Goal: Task Accomplishment & Management: Manage account settings

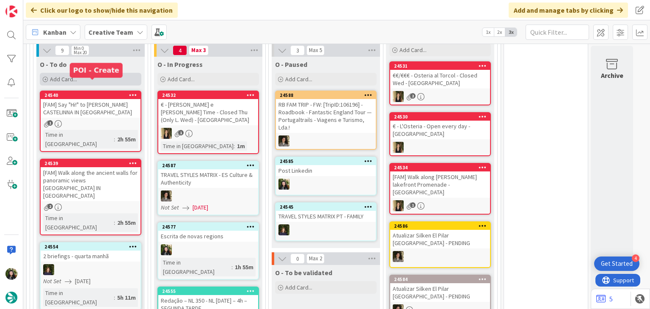
click at [101, 73] on div "Add Card..." at bounding box center [91, 79] width 102 height 13
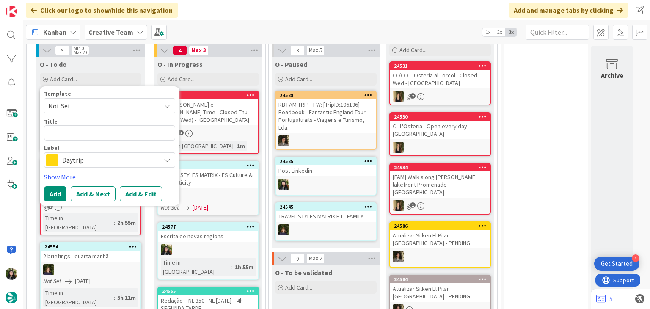
type textarea "x"
type textarea "Pitlochry"
type textarea "x"
type textarea "Pitlochry"
type textarea "x"
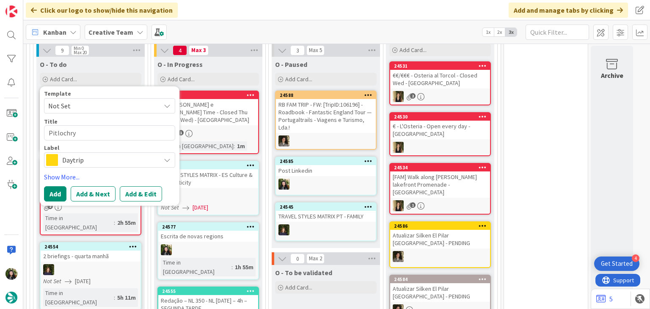
type textarea "Pitlochry /"
type textarea "x"
type textarea "Pitlochry /"
drag, startPoint x: 83, startPoint y: 119, endPoint x: 42, endPoint y: 118, distance: 41.1
click at [42, 118] on div "Template Not Set Title 12 / 128 Pitlochry / Label Daytrip Show More... Add Add …" at bounding box center [110, 145] width 140 height 119
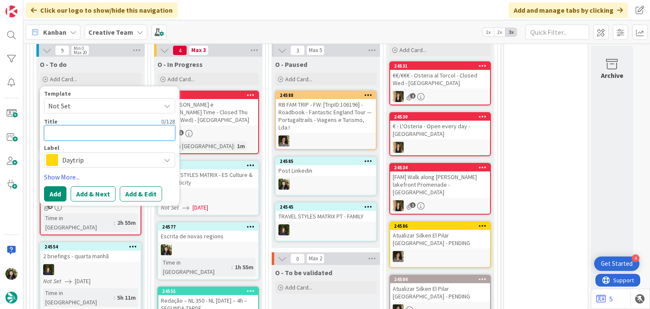
paste textarea "Carbost"
type textarea "x"
type textarea "Carbost"
drag, startPoint x: 48, startPoint y: 119, endPoint x: 85, endPoint y: 109, distance: 39.1
click at [53, 125] on textarea "Carbost" at bounding box center [109, 132] width 131 height 15
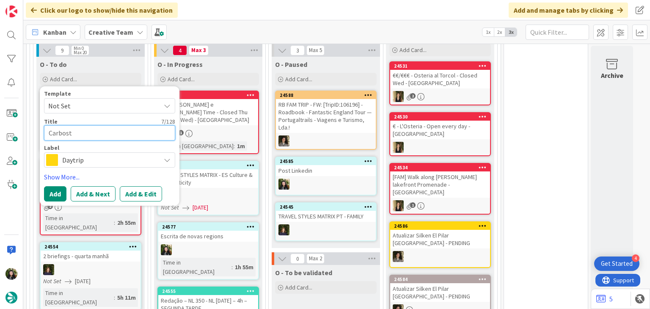
paste textarea "Portree"
type textarea "x"
type textarea "PortreeCarbost"
type textarea "x"
type textarea "Portree Carbost"
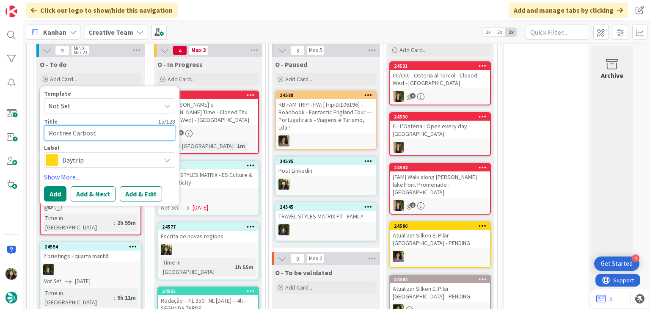
type textarea "x"
type textarea "Portree /Carbost"
type textarea "x"
type textarea "Portree / Carbost"
click at [111, 125] on textarea "Portree / Carbost" at bounding box center [109, 132] width 131 height 15
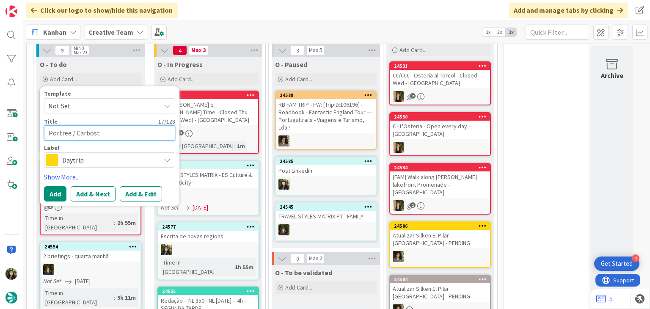
type textarea "x"
type textarea "Portree / Carbost"
type textarea "x"
type textarea "Portree / Carbost /"
type textarea "x"
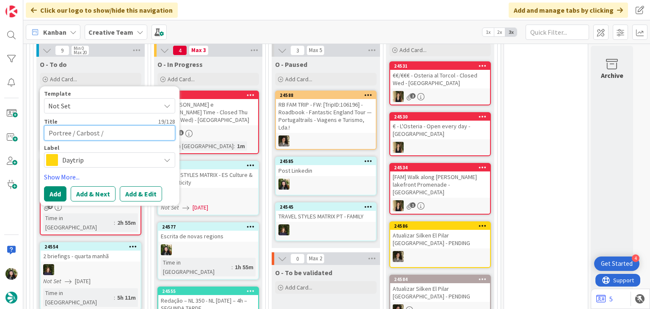
type textarea "Portree / Carbost /"
paste textarea "Portree"
type textarea "x"
type textarea "Portree / Carbost / Portree"
click at [54, 186] on button "Add" at bounding box center [55, 193] width 22 height 15
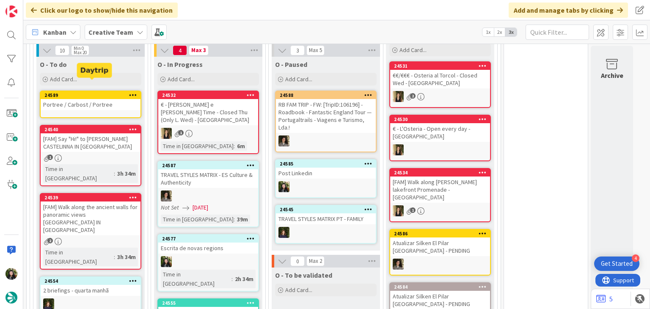
click at [105, 99] on div "Portree / Carbost / Portree" at bounding box center [91, 104] width 100 height 11
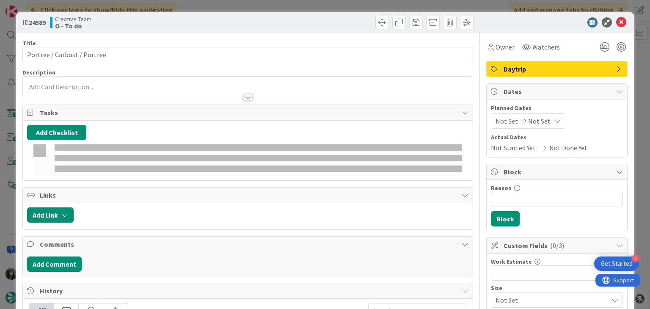
click at [83, 85] on p at bounding box center [247, 87] width 441 height 10
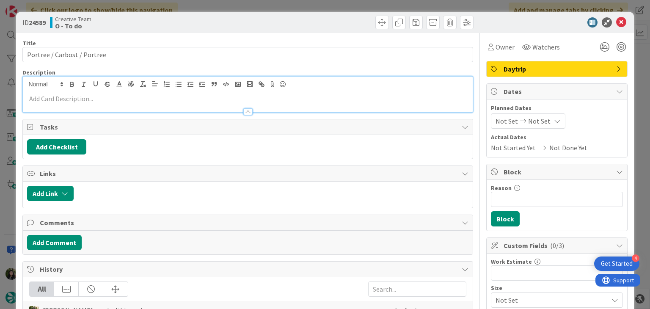
click at [80, 96] on p at bounding box center [247, 99] width 441 height 10
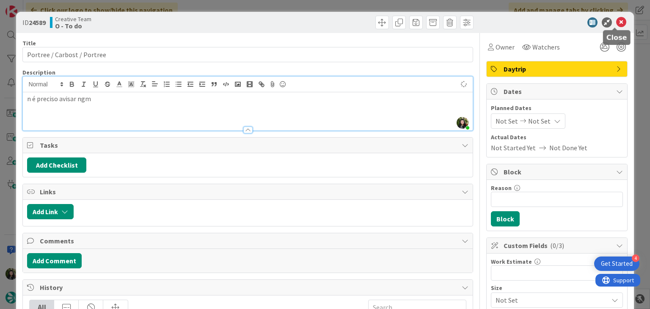
click at [617, 19] on icon at bounding box center [621, 22] width 10 height 10
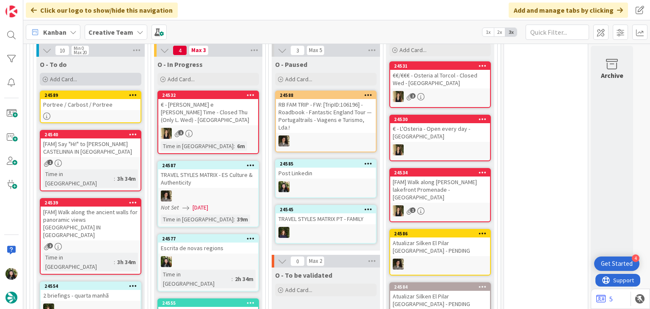
click at [91, 73] on div "Add Card..." at bounding box center [91, 79] width 102 height 13
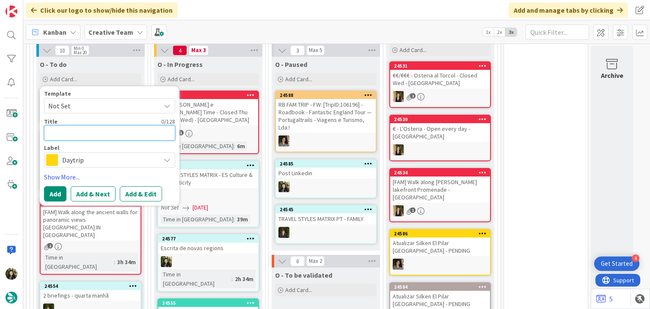
paste textarea "[GEOGRAPHIC_DATA] / [GEOGRAPHIC_DATA] / [GEOGRAPHIC_DATA] / [GEOGRAPHIC_DATA]"
type textarea "x"
type textarea "[GEOGRAPHIC_DATA] / [GEOGRAPHIC_DATA] / [GEOGRAPHIC_DATA] / [GEOGRAPHIC_DATA]"
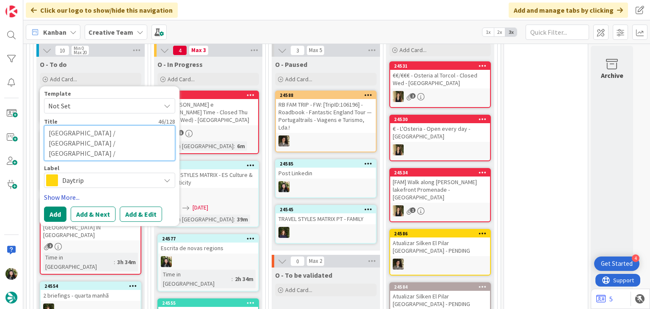
type textarea "x"
type textarea "[GEOGRAPHIC_DATA] / [GEOGRAPHIC_DATA] / [GEOGRAPHIC_DATA] / [GEOGRAPHIC_DATA]"
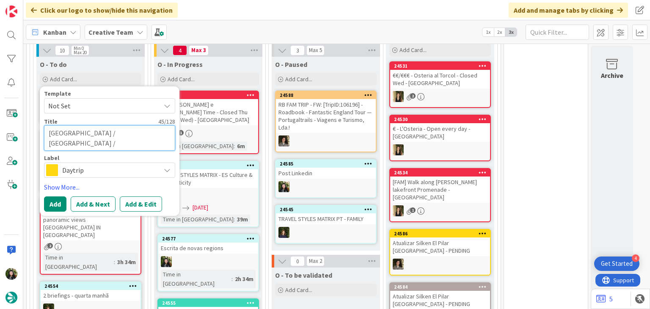
type textarea "x"
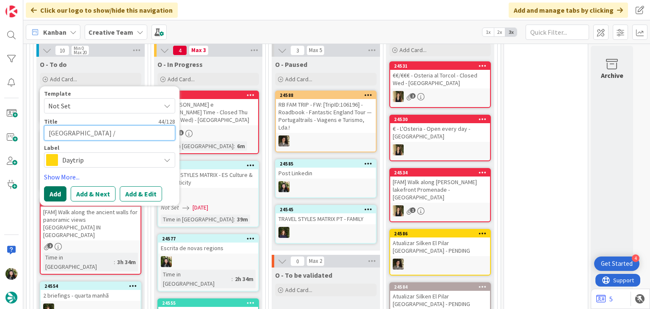
type textarea "[GEOGRAPHIC_DATA] / [GEOGRAPHIC_DATA] / [GEOGRAPHIC_DATA] / [GEOGRAPHIC_DATA]"
click at [54, 186] on button "Add" at bounding box center [55, 193] width 22 height 15
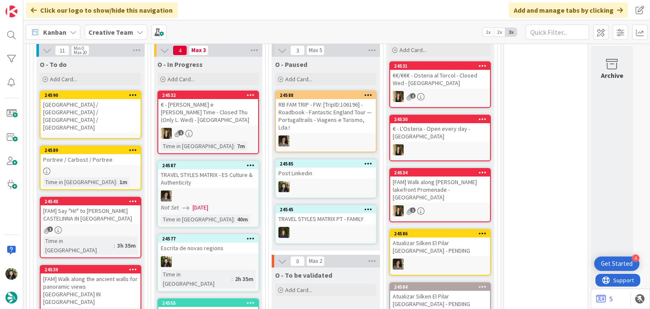
click at [88, 99] on div "[GEOGRAPHIC_DATA] / [GEOGRAPHIC_DATA] / [GEOGRAPHIC_DATA] / [GEOGRAPHIC_DATA]" at bounding box center [91, 116] width 100 height 34
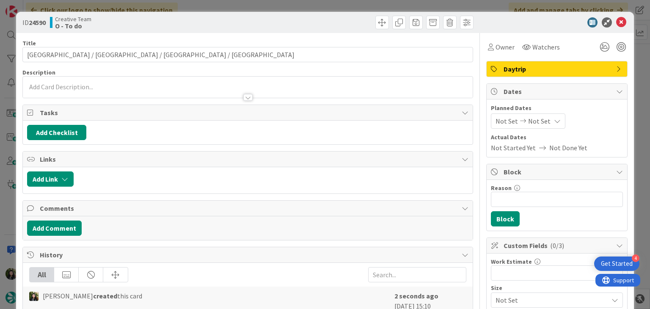
click at [91, 87] on p at bounding box center [247, 87] width 441 height 10
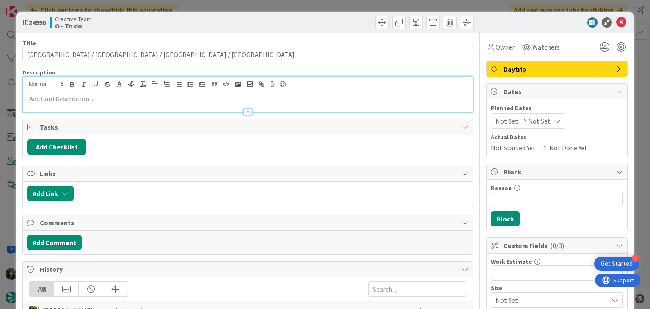
click at [88, 99] on p at bounding box center [247, 99] width 441 height 10
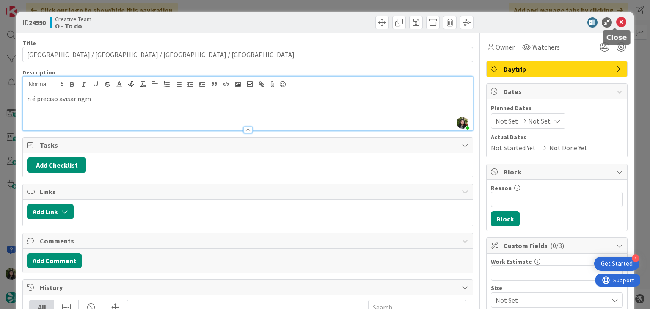
click at [616, 19] on icon at bounding box center [621, 22] width 10 height 10
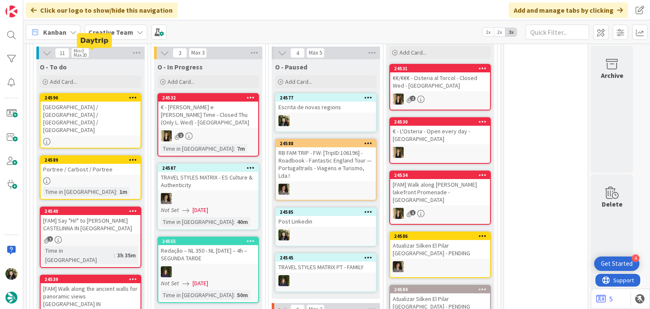
scroll to position [658, 0]
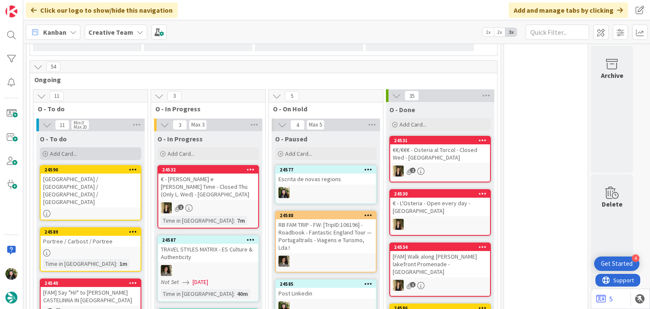
click at [93, 147] on div "Add Card..." at bounding box center [91, 153] width 102 height 13
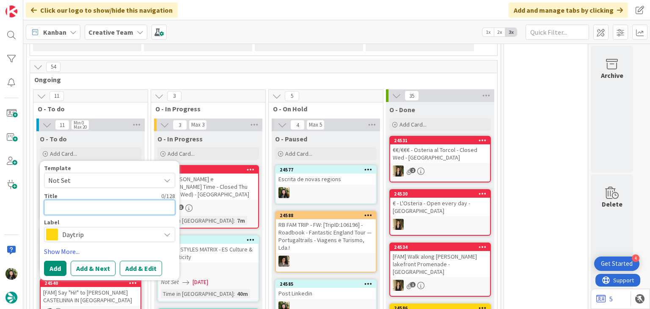
paste textarea "llandudno / conwy / llandudno"
type textarea "x"
type textarea "llandudno / conwy / llandudno"
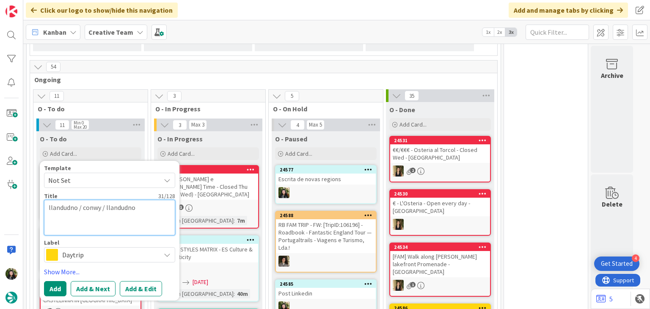
type textarea "x"
type textarea "llandudno / conwy / llandudno"
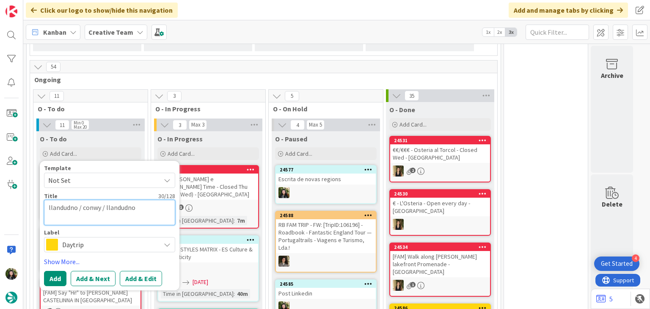
type textarea "x"
type textarea "llandudno / conwy / llandudno"
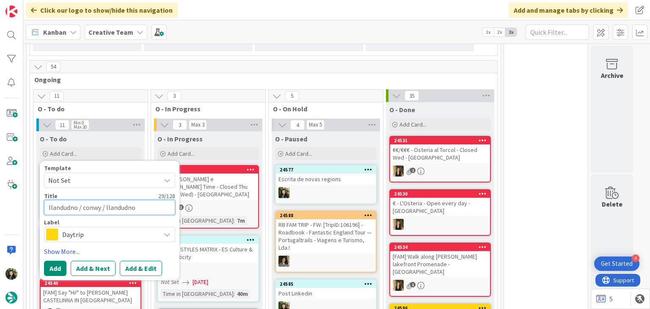
click at [50, 200] on textarea "llandudno / conwy / llandudno" at bounding box center [109, 207] width 131 height 15
type textarea "x"
type textarea "landudno / conwy / llandudno"
type textarea "x"
type textarea "Llandudno / conwy / llandudno"
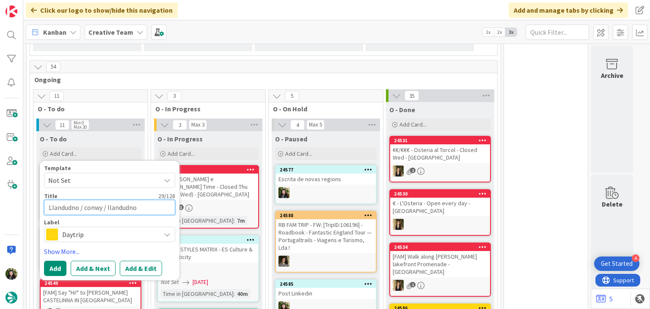
drag, startPoint x: 86, startPoint y: 198, endPoint x: 102, endPoint y: 190, distance: 18.0
click at [87, 200] on textarea "Llandudno / conwy / llandudno" at bounding box center [109, 207] width 131 height 15
type textarea "x"
type textarea "Llandudno / onwy / llandudno"
type textarea "x"
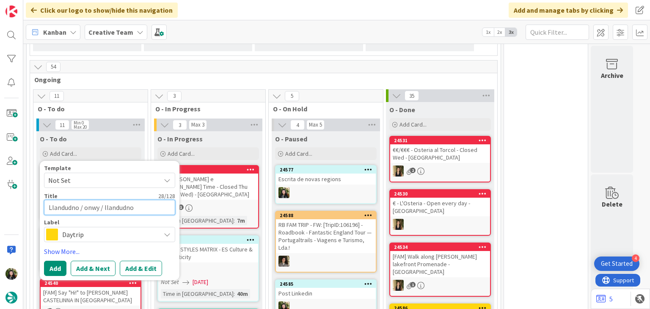
type textarea "Llandudno / Conwy / llandudno"
click at [110, 200] on textarea "Llandudno / Conwy / llandudno" at bounding box center [109, 207] width 131 height 15
type textarea "x"
type textarea "Llandudno / Conwy / landudno"
type textarea "x"
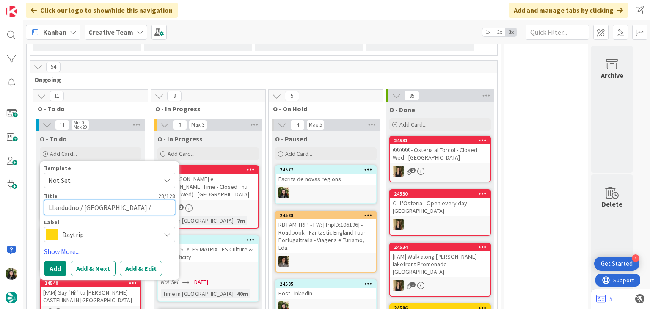
type textarea "Llandudno / [GEOGRAPHIC_DATA] / [GEOGRAPHIC_DATA]"
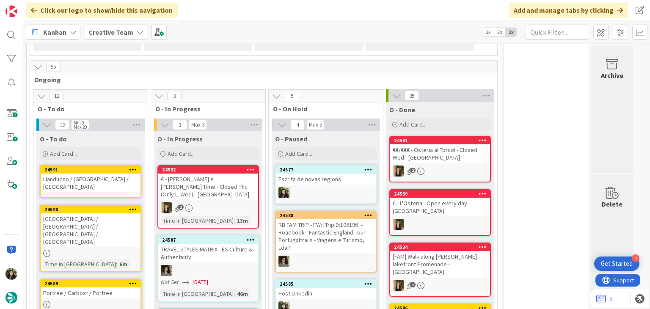
click at [100, 174] on div "Llandudno / [GEOGRAPHIC_DATA] / [GEOGRAPHIC_DATA]" at bounding box center [91, 183] width 100 height 19
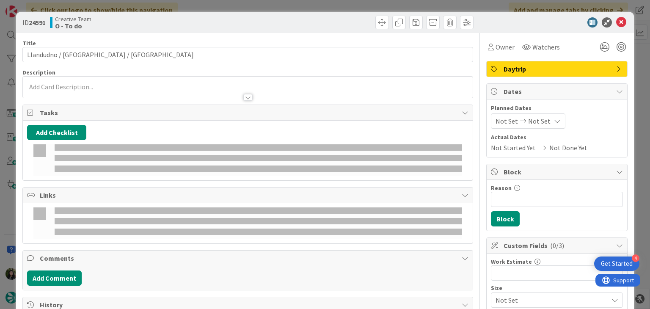
click at [102, 94] on div at bounding box center [247, 93] width 449 height 9
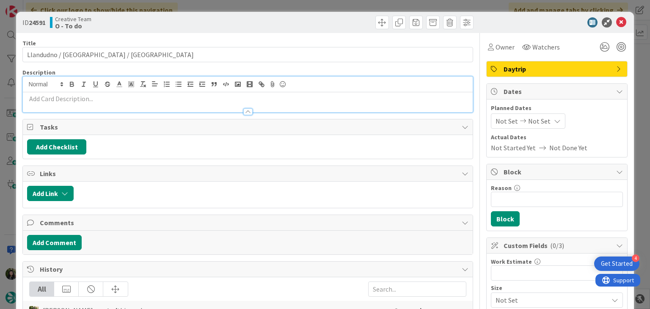
click at [102, 99] on p at bounding box center [247, 99] width 441 height 10
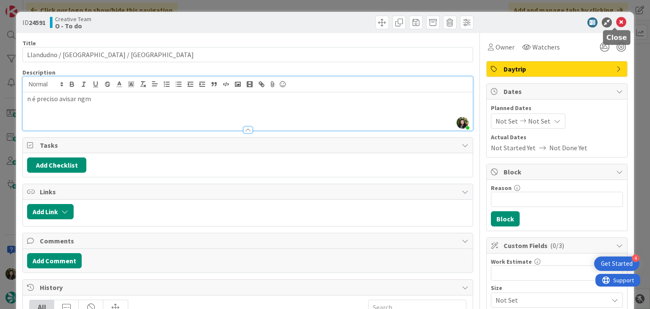
click at [617, 21] on icon at bounding box center [621, 22] width 10 height 10
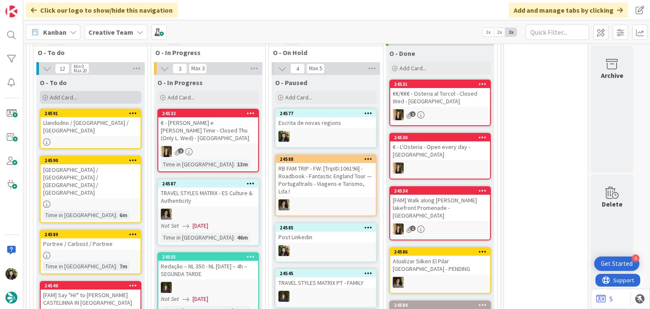
click at [74, 94] on span "Add Card..." at bounding box center [63, 98] width 27 height 8
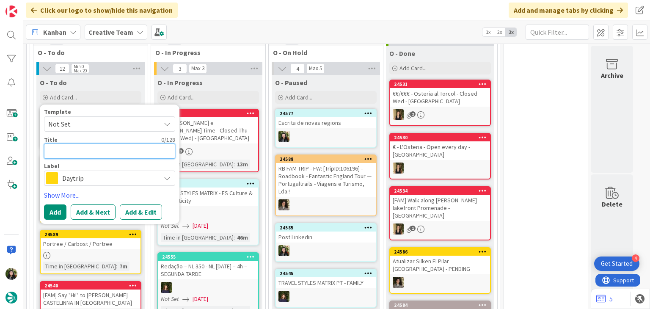
paste textarea "llandderfel / Conwy / llandudno / llandderfel"
type textarea "x"
type textarea "llandderfel / Conwy / llandudno / llandderfel"
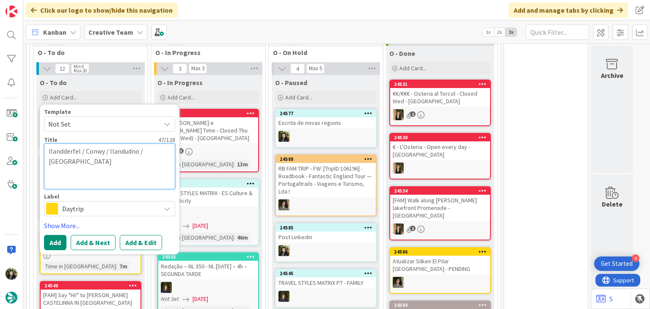
type textarea "x"
type textarea "llandderfel / Conwy / llandudno / llandderfel"
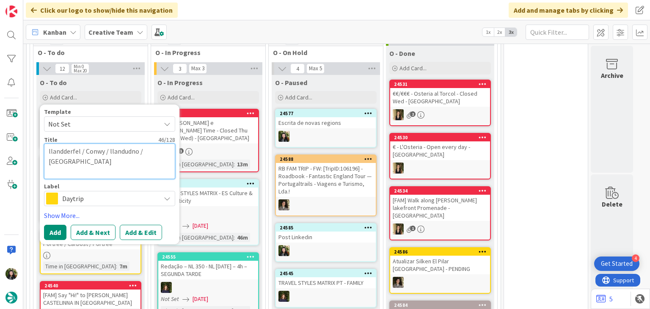
type textarea "x"
type textarea "llandderfel / Conwy / llandudno / llandderfel"
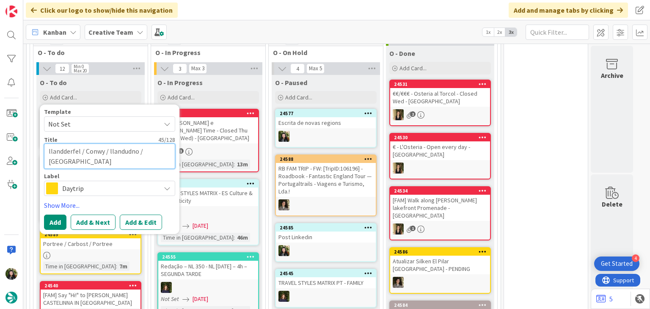
click at [50, 143] on textarea "llandderfel / Conwy / llandudno / llandderfel" at bounding box center [109, 155] width 131 height 25
type textarea "x"
type textarea "landderfel / Conwy / llandudno / llandderfel"
type textarea "x"
type textarea "Llandderfel / Conwy / llandudno / llandderfel"
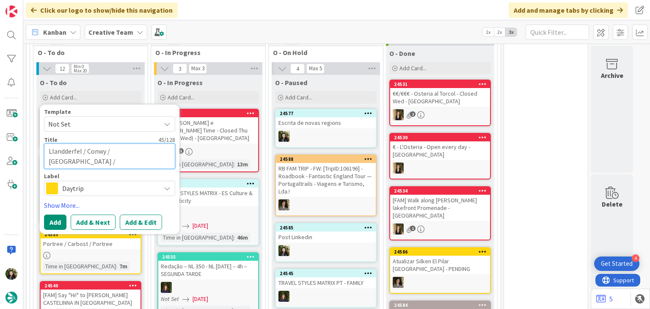
click at [112, 143] on textarea "Llandderfel / Conwy / llandudno / llandderfel" at bounding box center [109, 155] width 131 height 25
type textarea "x"
type textarea "Llandderfel / Conwy / landudno / llandderfel"
type textarea "x"
type textarea "Llandderfel / Conwy / Llandudno / llandderfel"
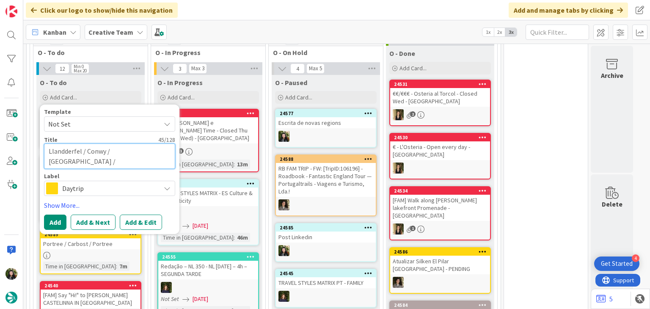
drag, startPoint x: 50, startPoint y: 151, endPoint x: 87, endPoint y: 125, distance: 45.6
click at [53, 149] on textarea "Llandderfel / Conwy / Llandudno / llandderfel" at bounding box center [109, 155] width 131 height 25
type textarea "x"
type textarea "Llandderfel / Conwy / Llandudno / landderfel"
type textarea "x"
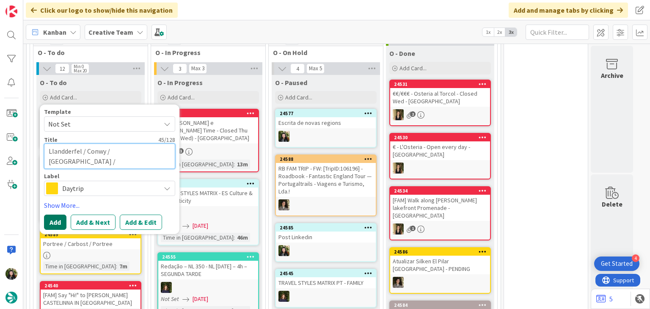
type textarea "Llandderfel / Conwy / [GEOGRAPHIC_DATA] / [GEOGRAPHIC_DATA]"
click at [56, 215] on button "Add" at bounding box center [55, 222] width 22 height 15
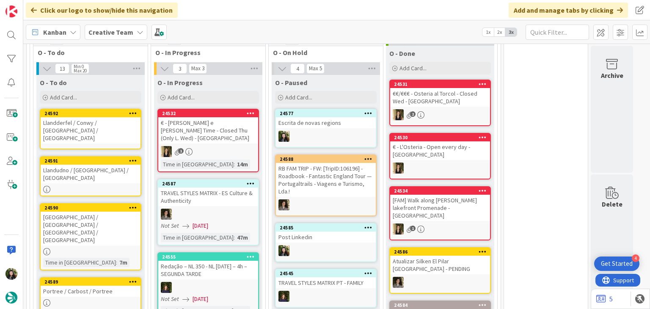
click at [118, 117] on div "Llandderfel / Conwy / [GEOGRAPHIC_DATA] / [GEOGRAPHIC_DATA]" at bounding box center [91, 130] width 100 height 26
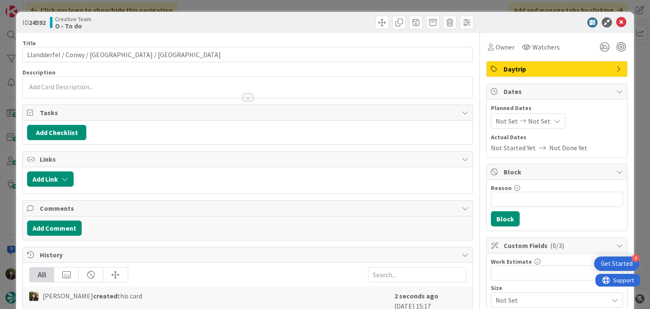
click at [128, 91] on div at bounding box center [247, 93] width 449 height 9
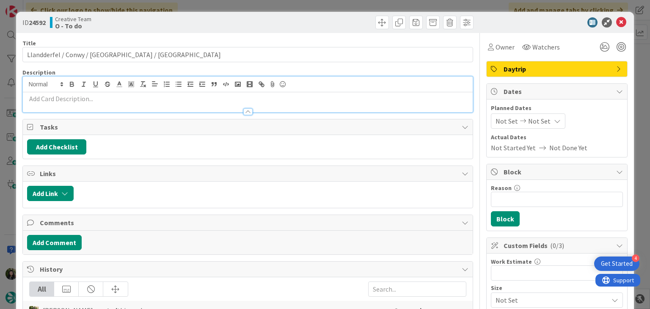
click at [128, 95] on p at bounding box center [247, 99] width 441 height 10
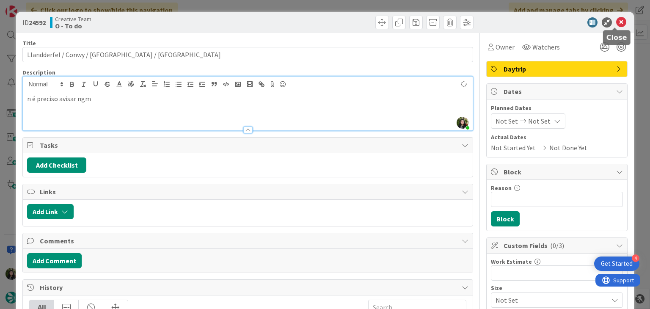
click at [616, 23] on icon at bounding box center [621, 22] width 10 height 10
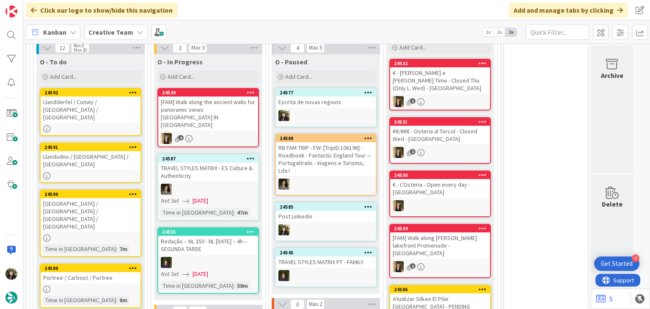
scroll to position [658, 0]
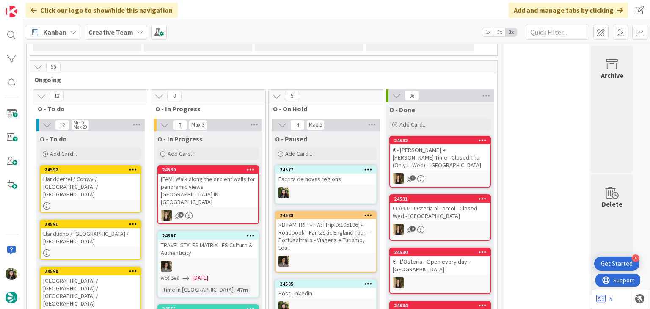
drag, startPoint x: 102, startPoint y: 34, endPoint x: 108, endPoint y: 39, distance: 8.1
click at [103, 34] on b "Creative Team" at bounding box center [110, 32] width 45 height 8
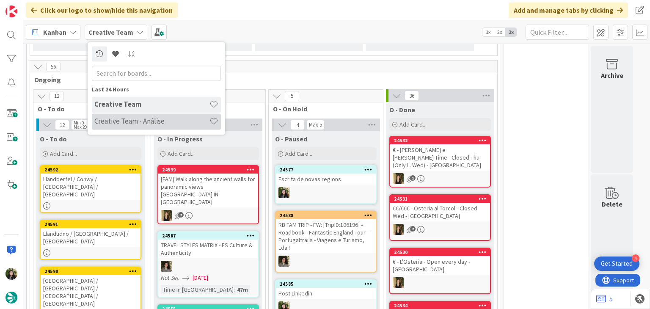
click at [118, 121] on h4 "Creative Team - Análise" at bounding box center [151, 121] width 115 height 8
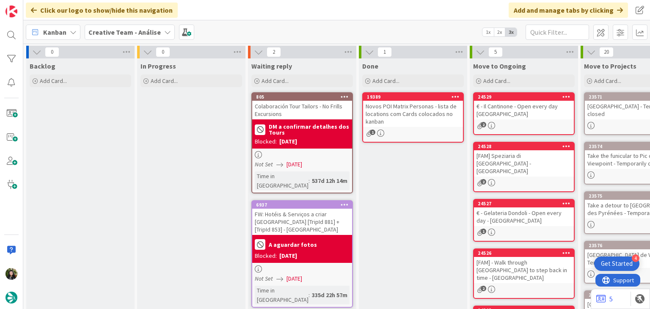
click at [121, 33] on b "Creative Team - Análise" at bounding box center [124, 32] width 72 height 8
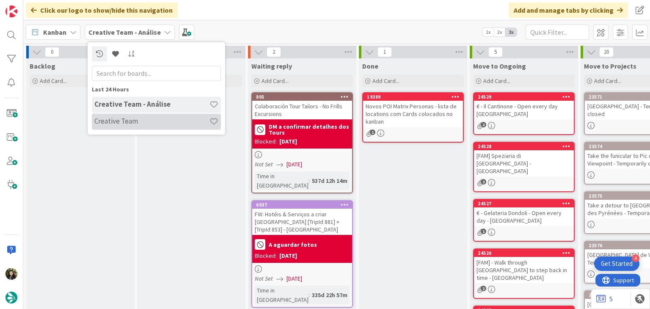
click at [124, 122] on h4 "Creative Team" at bounding box center [151, 121] width 115 height 8
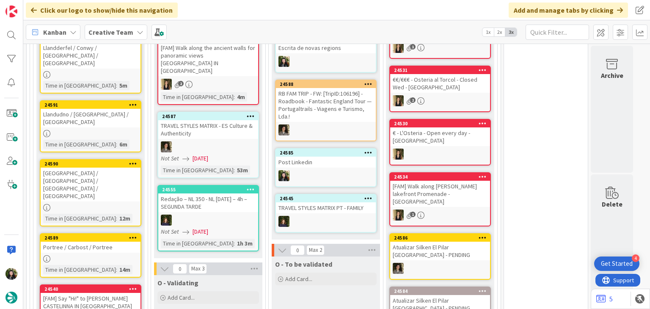
scroll to position [733, 0]
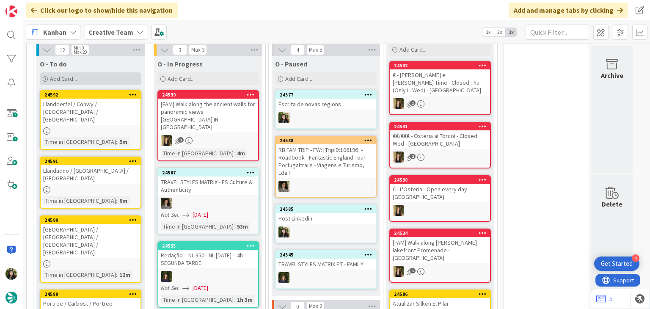
click at [96, 72] on div "Add Card..." at bounding box center [91, 78] width 102 height 13
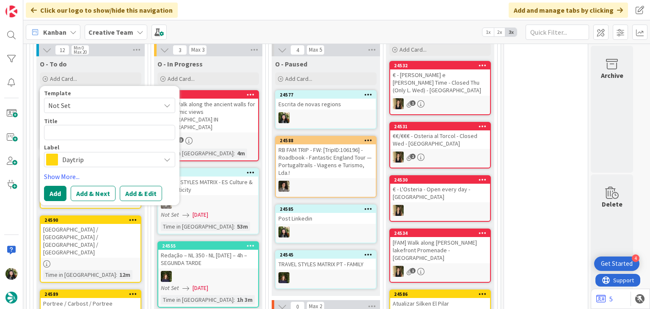
type textarea "x"
type textarea "Galway / Leenaun / Connemara / Clifden / Galway"
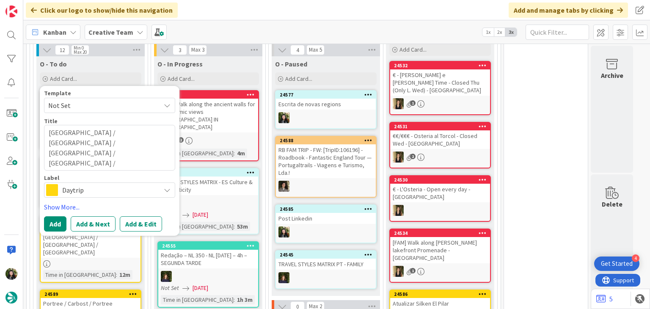
type textarea "x"
type textarea "Galway / Leenaun / Connemara / Clifden / Galway"
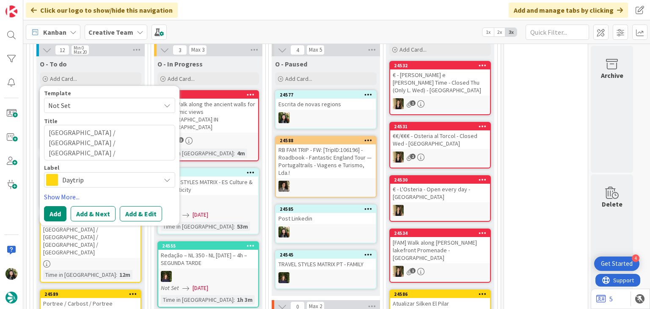
type textarea "x"
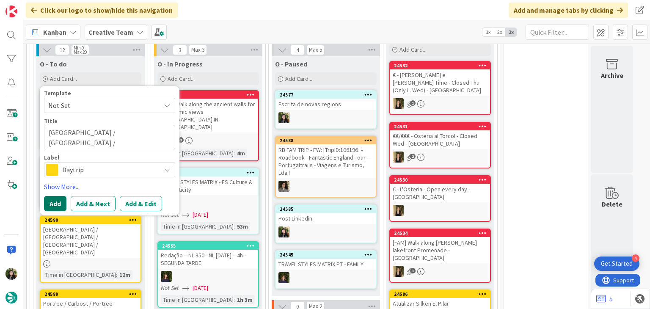
type textarea "Galway / Leenaun / Connemara / Clifden / Galway"
click at [48, 196] on button "Add" at bounding box center [55, 203] width 22 height 15
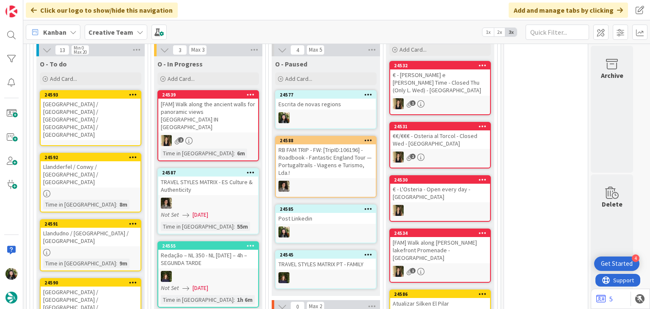
click at [97, 99] on div "Galway / Leenaun / Connemara / Clifden / Galway" at bounding box center [91, 119] width 100 height 41
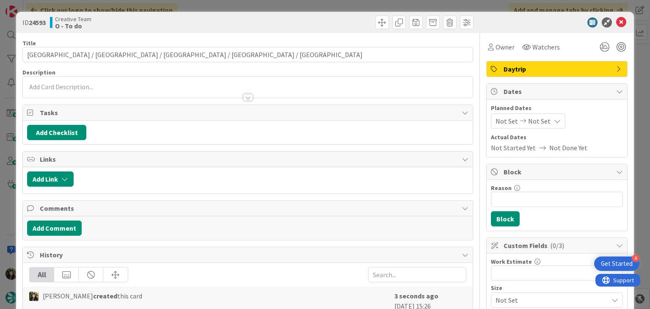
click at [104, 92] on div at bounding box center [247, 93] width 449 height 9
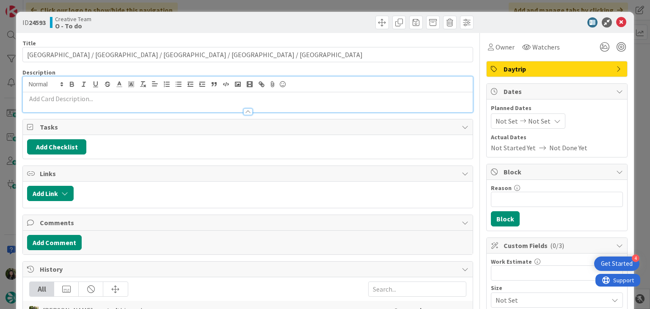
click at [104, 96] on p at bounding box center [247, 99] width 441 height 10
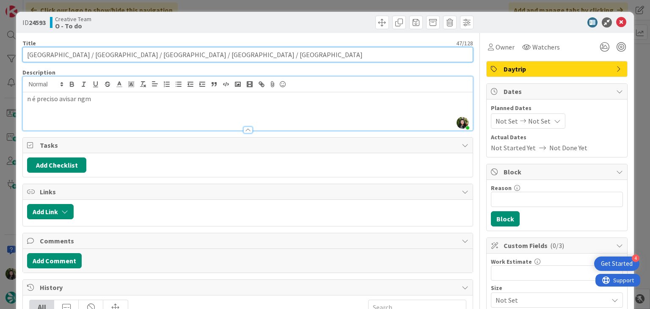
drag, startPoint x: 52, startPoint y: 55, endPoint x: 76, endPoint y: 53, distance: 23.8
click at [76, 53] on input "Galway / Leenaun / Connemara / Clifden / Galway" at bounding box center [247, 54] width 450 height 15
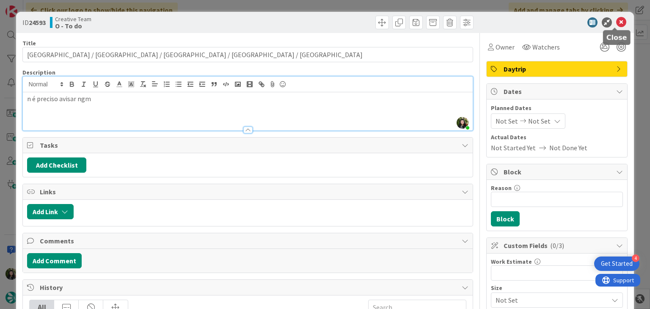
click at [616, 23] on icon at bounding box center [621, 22] width 10 height 10
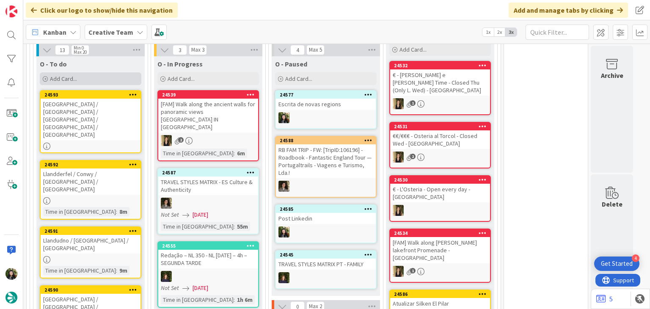
click at [110, 72] on div "Add Card..." at bounding box center [91, 78] width 102 height 13
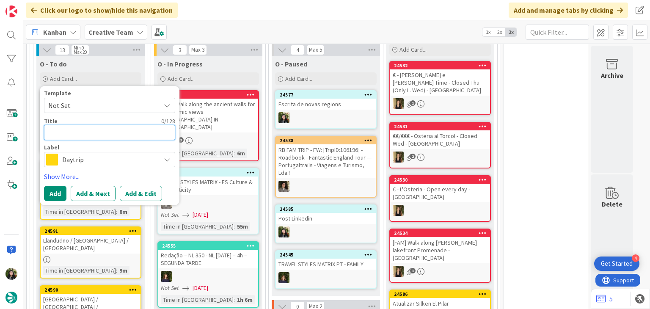
paste textarea "Cong / Leenaun / Connemara / Clifden / Cong"
type textarea "x"
type textarea "Cong / Leenaun / Connemara / Clifden / Cong"
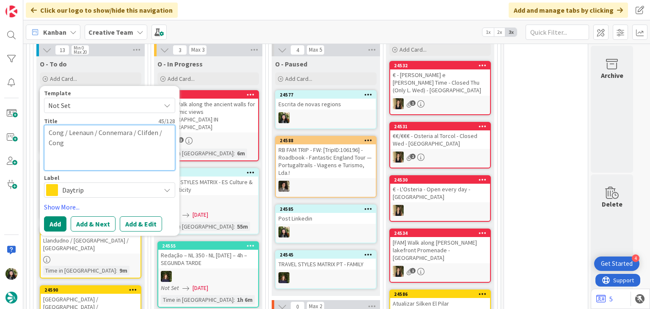
type textarea "x"
type textarea "Cong / Leenaun / Connemara / Clifden / Cong"
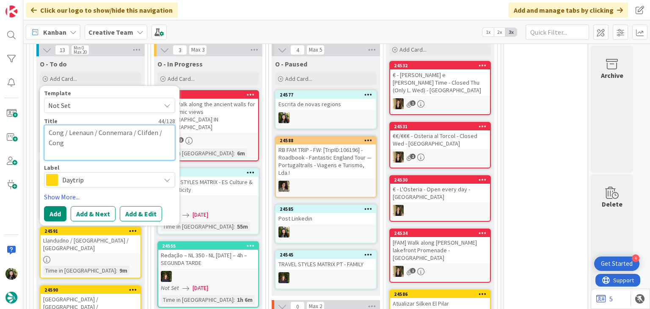
type textarea "x"
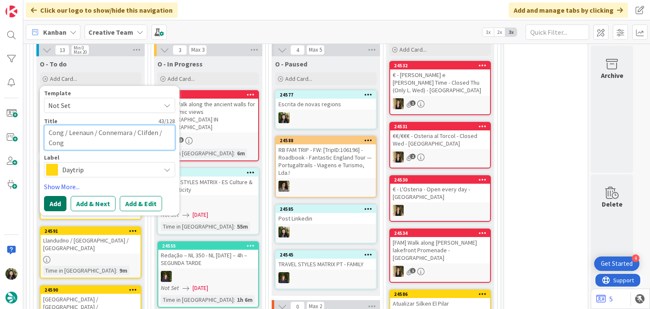
type textarea "Cong / Leenaun / Connemara / Clifden / Cong"
click at [60, 196] on button "Add" at bounding box center [55, 203] width 22 height 15
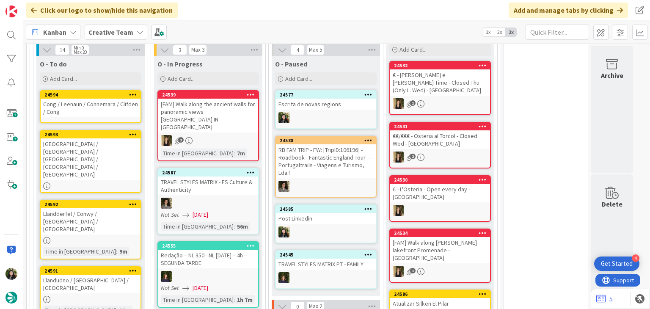
click at [93, 101] on div "Cong / Leenaun / Connemara / Clifden / Cong" at bounding box center [91, 108] width 100 height 19
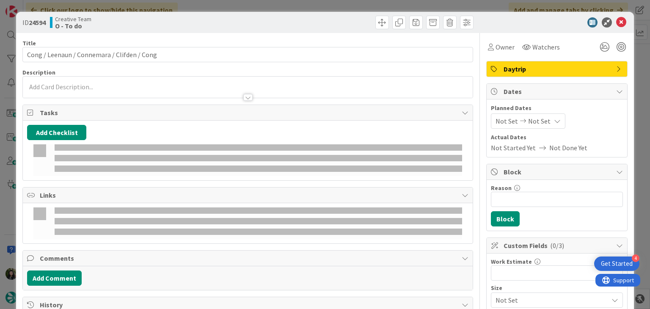
click at [95, 94] on div at bounding box center [247, 93] width 449 height 9
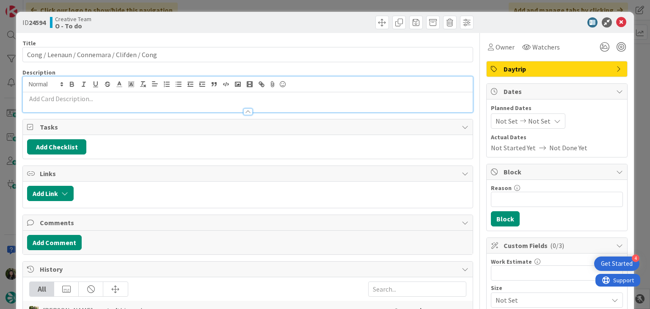
click at [95, 99] on p at bounding box center [247, 99] width 441 height 10
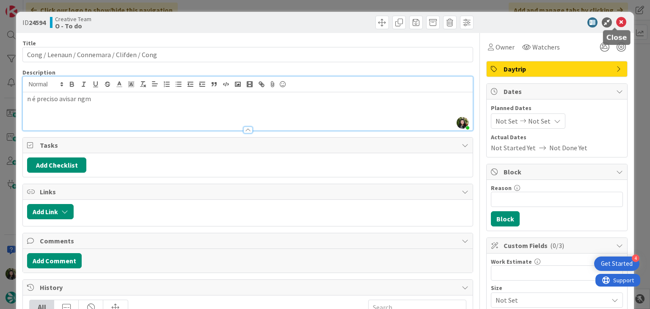
click at [616, 20] on icon at bounding box center [621, 22] width 10 height 10
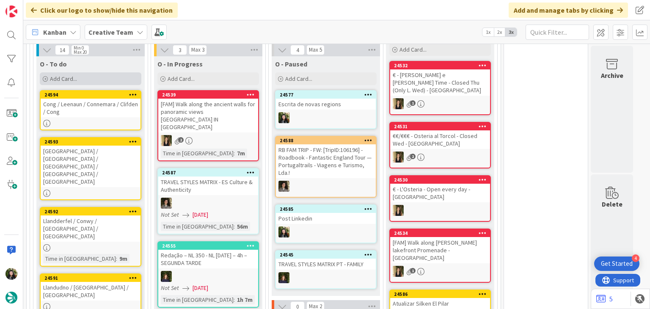
click at [66, 75] on span "Add Card..." at bounding box center [63, 79] width 27 height 8
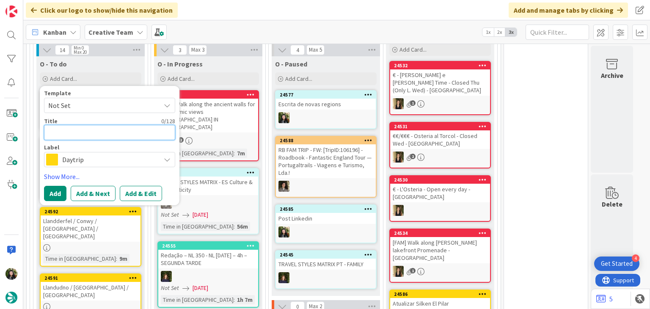
paste textarea "clifden / Leenaun / Connemara / Clifden"
type textarea "x"
type textarea "clifden / Leenaun / Connemara / Clifden"
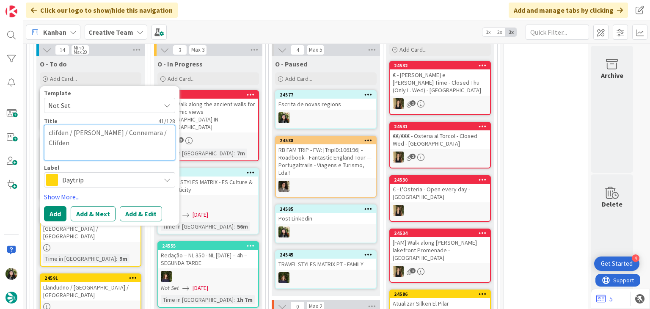
type textarea "x"
type textarea "clifden / Leenaun / Connemara / Clifden"
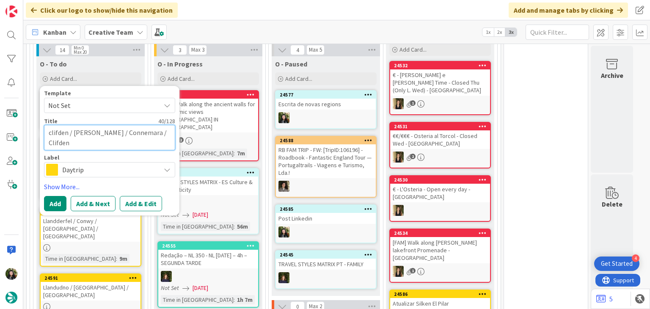
type textarea "x"
type textarea "clifden / Leenaun / Connemara / Clifden"
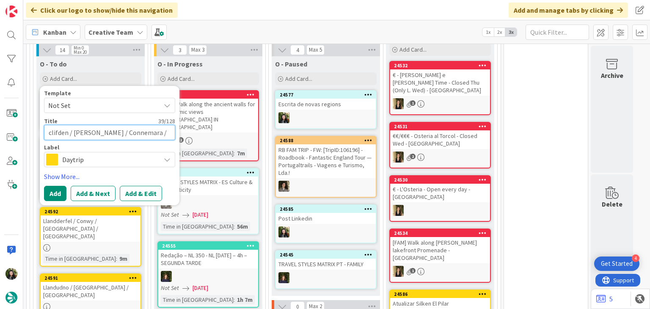
click at [50, 125] on textarea "clifden / Leenaun / Connemara / Clifden" at bounding box center [109, 132] width 131 height 15
type textarea "x"
type textarea "lifden / Leenaun / Connemara / Clifden"
type textarea "x"
type textarea "Clifden / Leenaun / Connemara / Clifden"
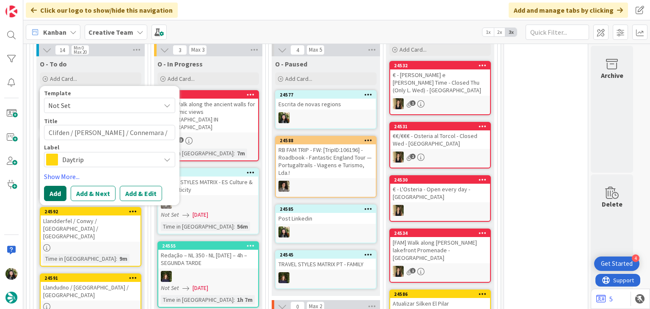
click at [50, 186] on button "Add" at bounding box center [55, 193] width 22 height 15
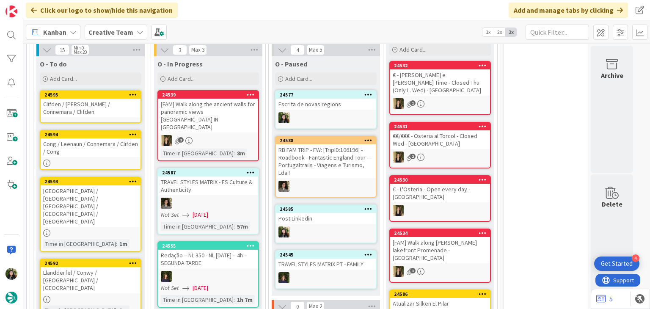
click at [87, 99] on div "Clifden / Leenaun / Connemara / Clifden" at bounding box center [91, 108] width 100 height 19
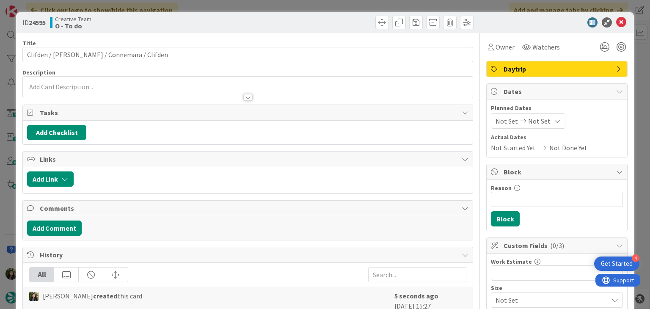
click at [88, 91] on div at bounding box center [247, 93] width 449 height 9
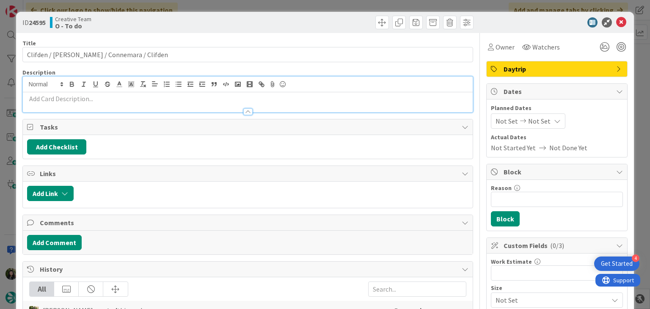
click at [83, 97] on p at bounding box center [247, 99] width 441 height 10
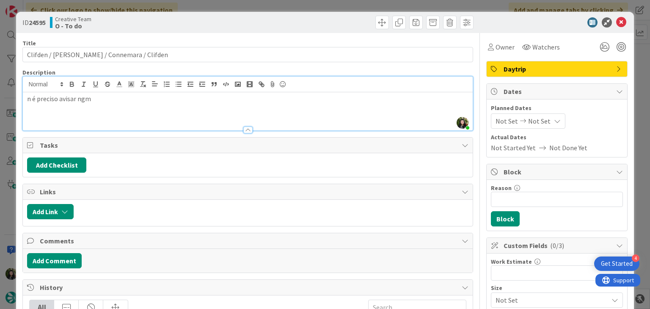
drag, startPoint x: 615, startPoint y: 19, endPoint x: 608, endPoint y: 41, distance: 22.9
click at [616, 19] on icon at bounding box center [621, 22] width 10 height 10
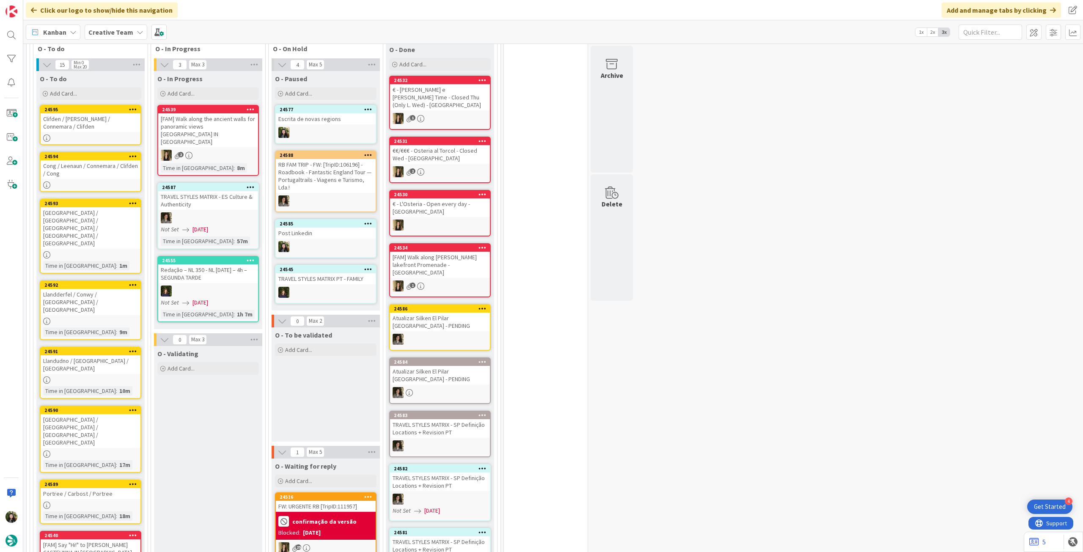
scroll to position [677, 0]
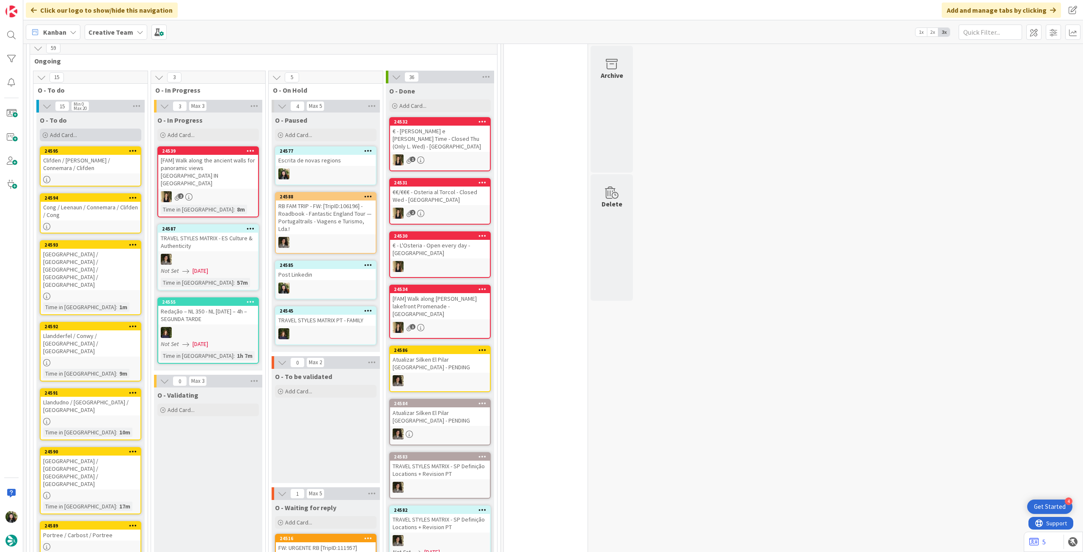
click at [105, 129] on div "Add Card..." at bounding box center [91, 135] width 102 height 13
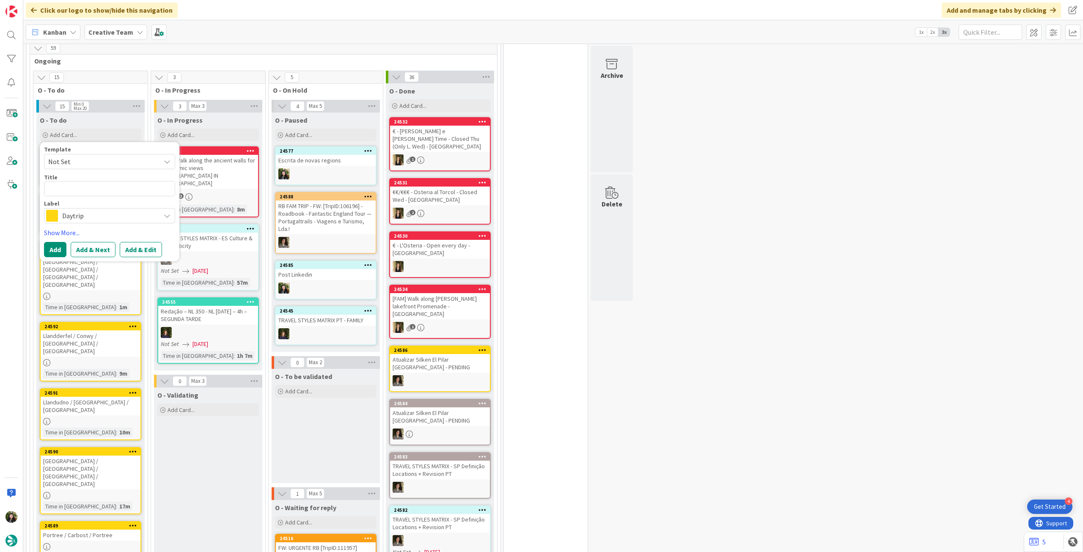
click at [110, 213] on div "Daytrip" at bounding box center [109, 215] width 131 height 15
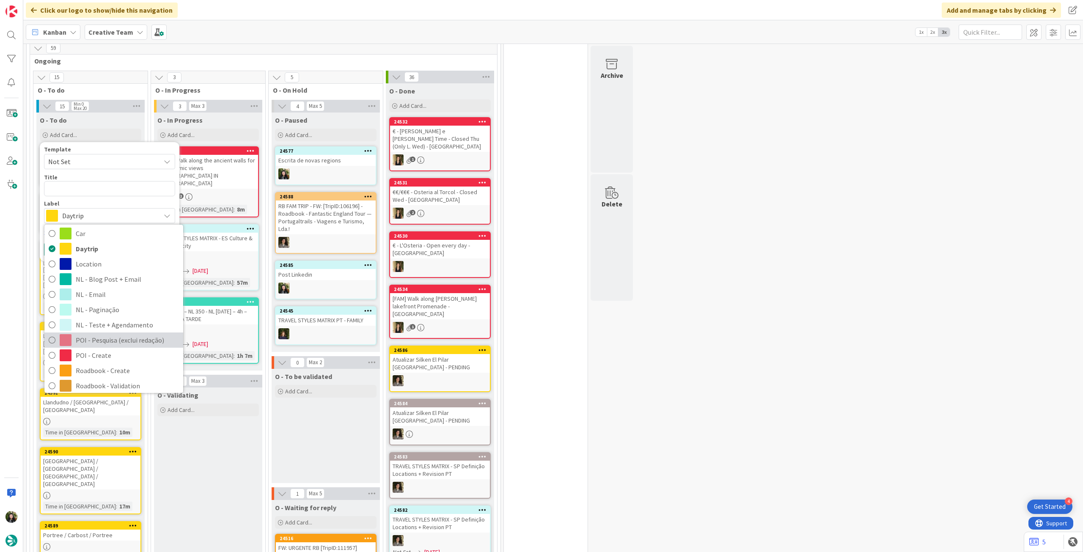
scroll to position [113, 0]
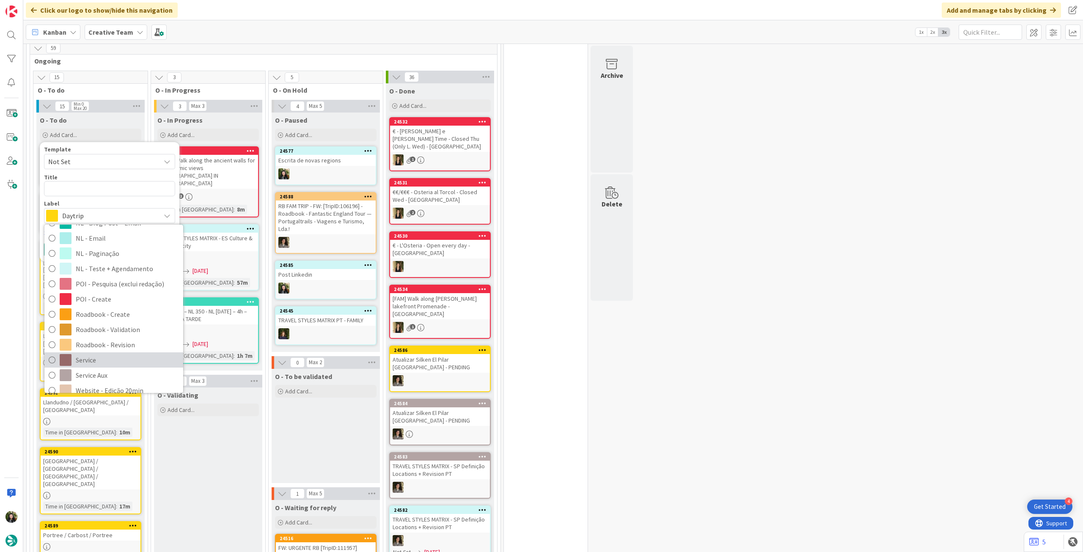
click at [106, 309] on span "Service" at bounding box center [127, 360] width 103 height 13
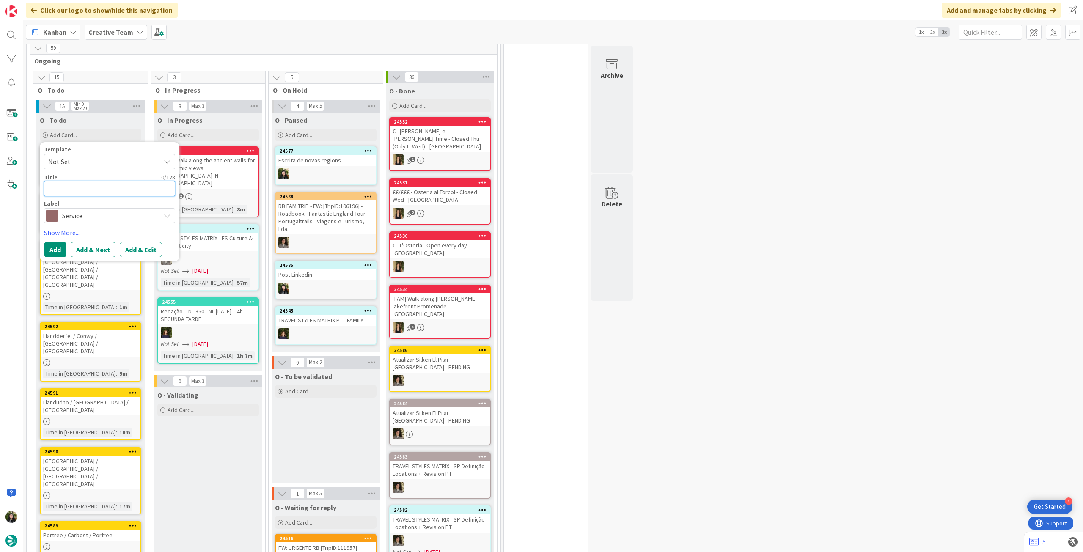
click at [98, 182] on textarea at bounding box center [109, 188] width 131 height 15
paste textarea "1h30 Killary Fjord boat tour - Apr to December"
type textarea "x"
type textarea "1h30 Killary Fjord boat tour - Apr to December"
click at [60, 252] on button "Add" at bounding box center [55, 259] width 22 height 15
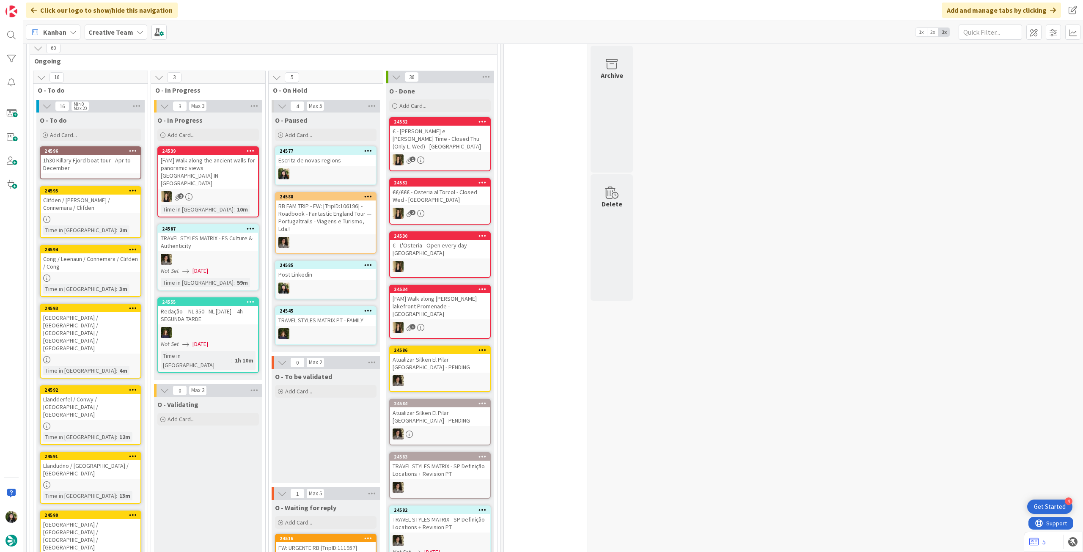
click at [86, 160] on div "1h30 Killary Fjord boat tour - Apr to December" at bounding box center [91, 164] width 100 height 19
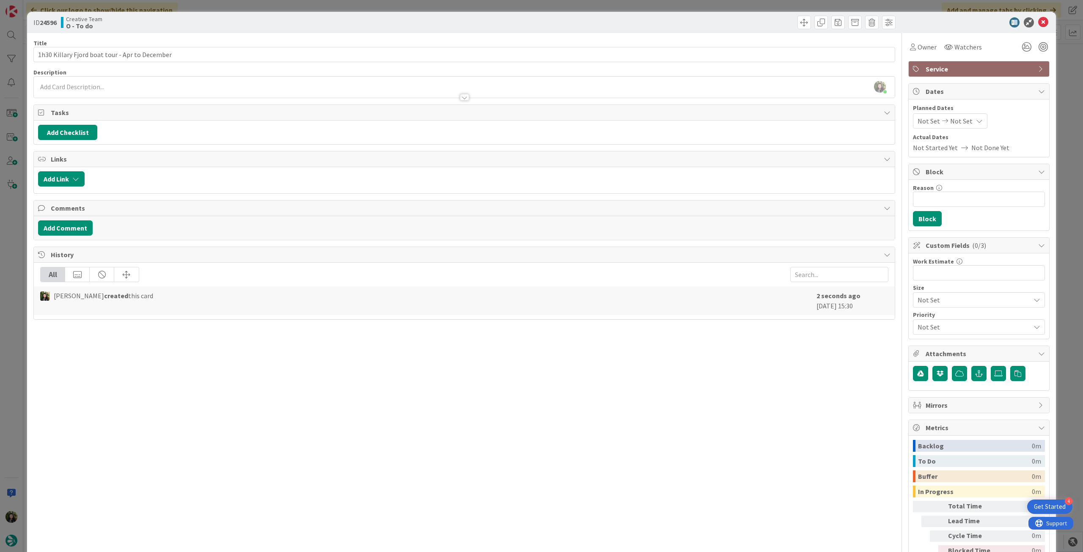
click at [211, 94] on div at bounding box center [464, 93] width 861 height 9
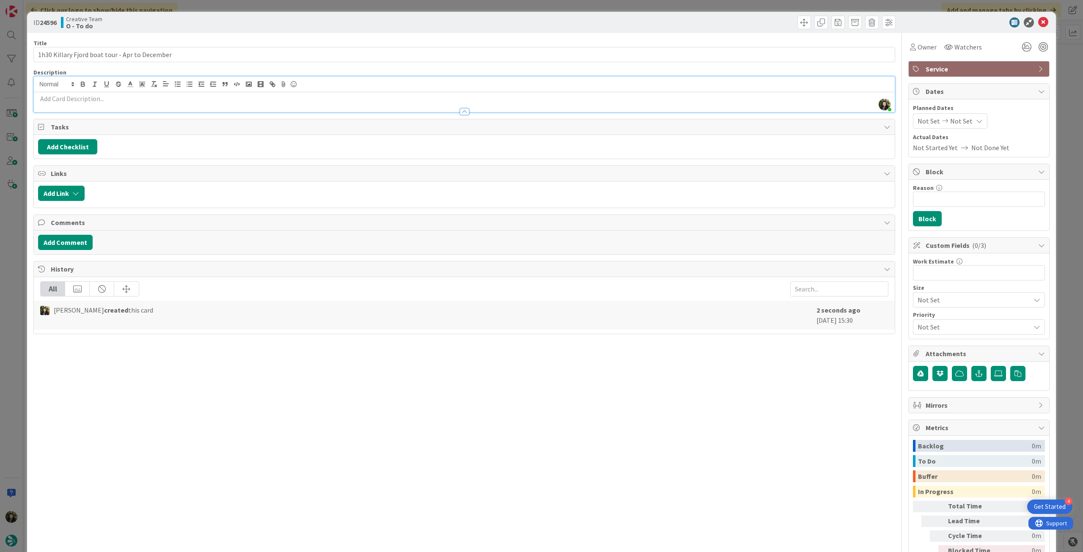
click at [209, 103] on div at bounding box center [464, 107] width 861 height 9
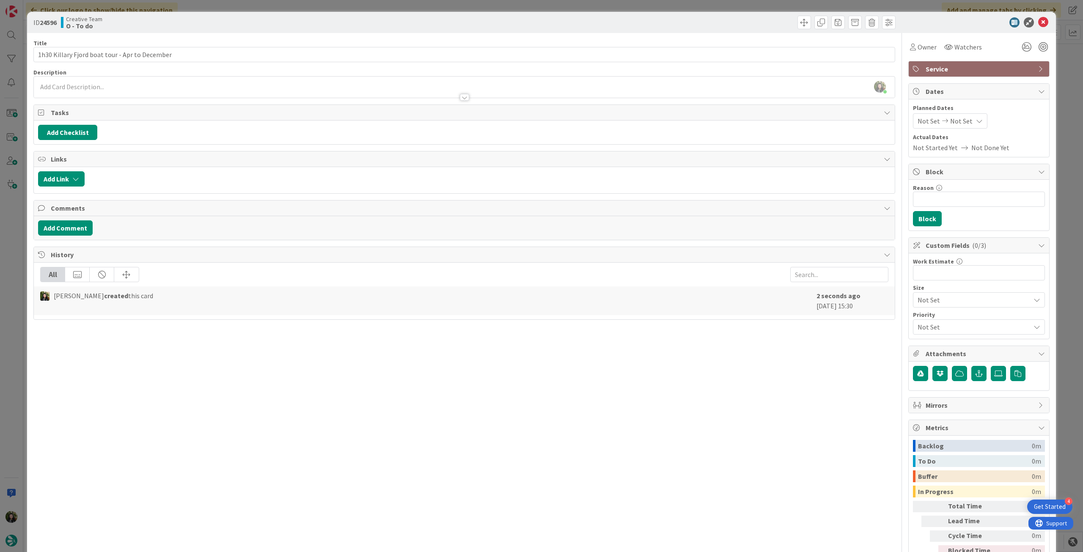
click at [187, 91] on div at bounding box center [464, 93] width 861 height 9
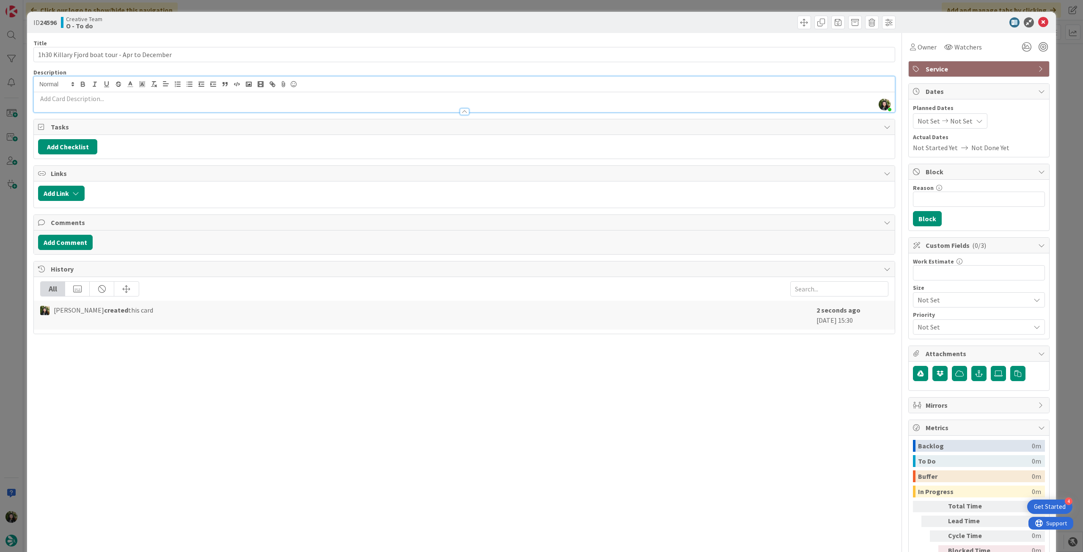
click at [184, 98] on p at bounding box center [464, 99] width 853 height 10
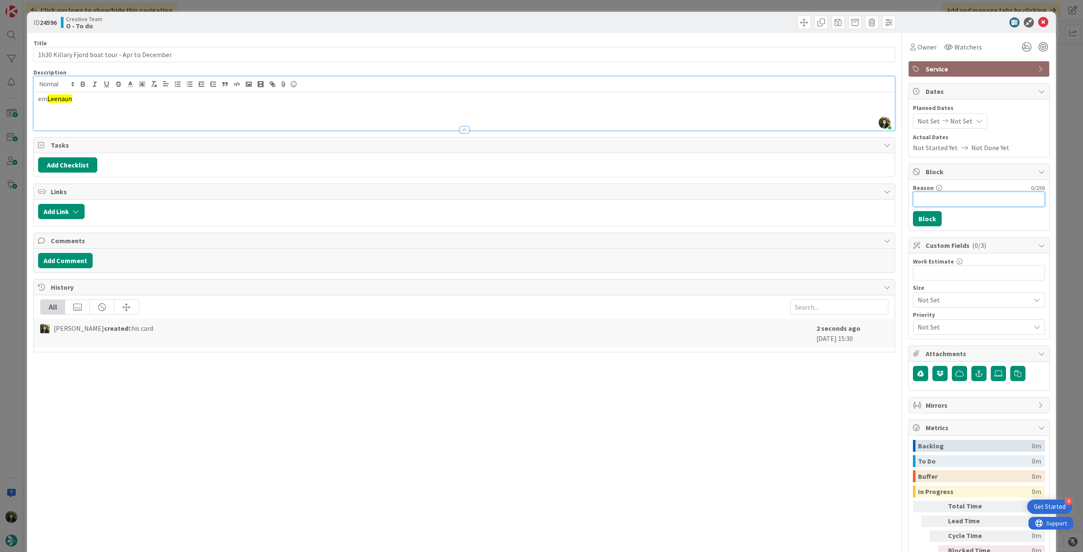
click at [650, 196] on input "Reason" at bounding box center [979, 199] width 132 height 15
type input "pendente location"
click at [650, 218] on button "Block" at bounding box center [927, 218] width 29 height 15
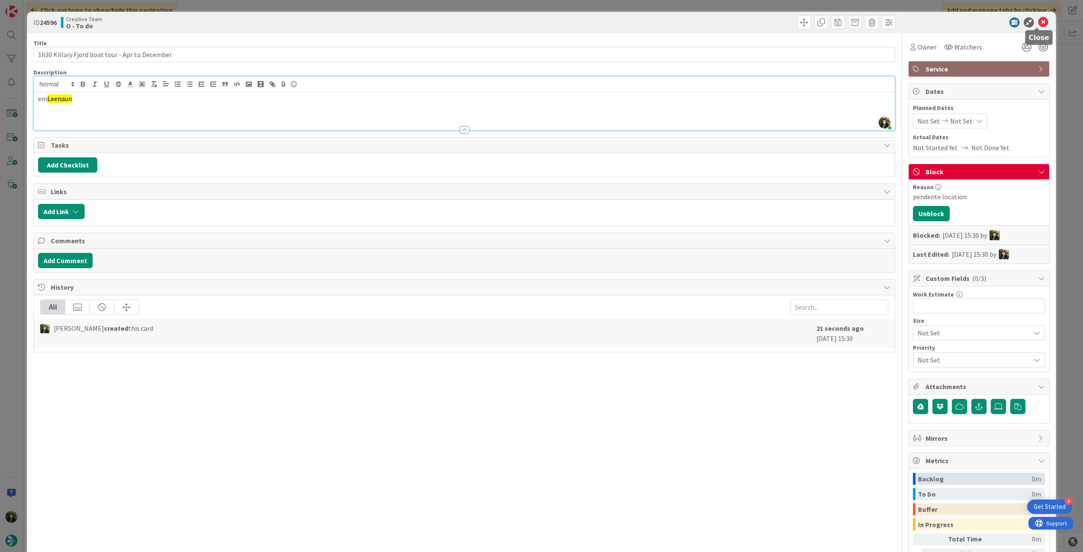
click at [650, 21] on icon at bounding box center [1043, 22] width 10 height 10
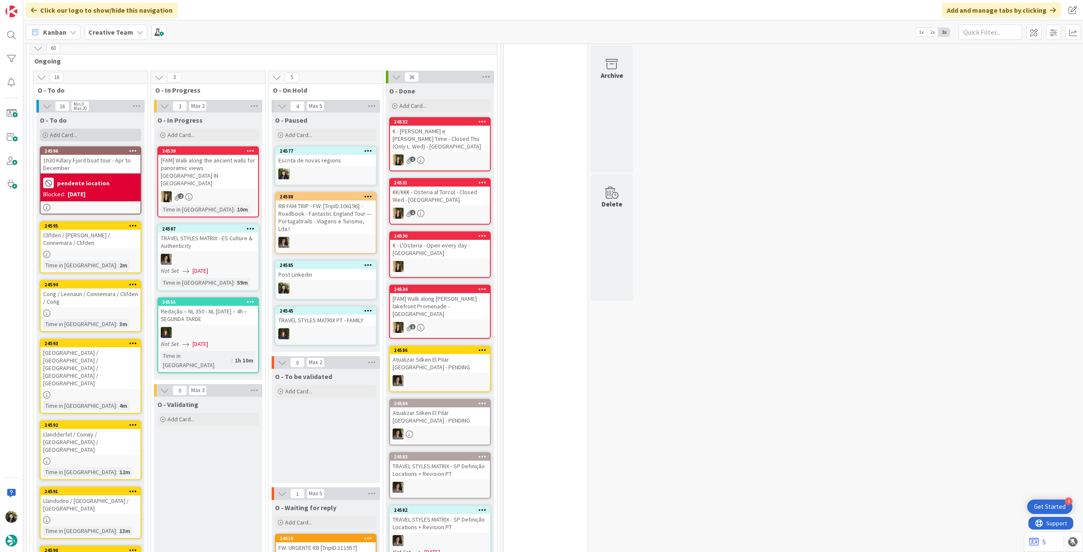
click at [107, 129] on div "Add Card..." at bounding box center [91, 135] width 102 height 13
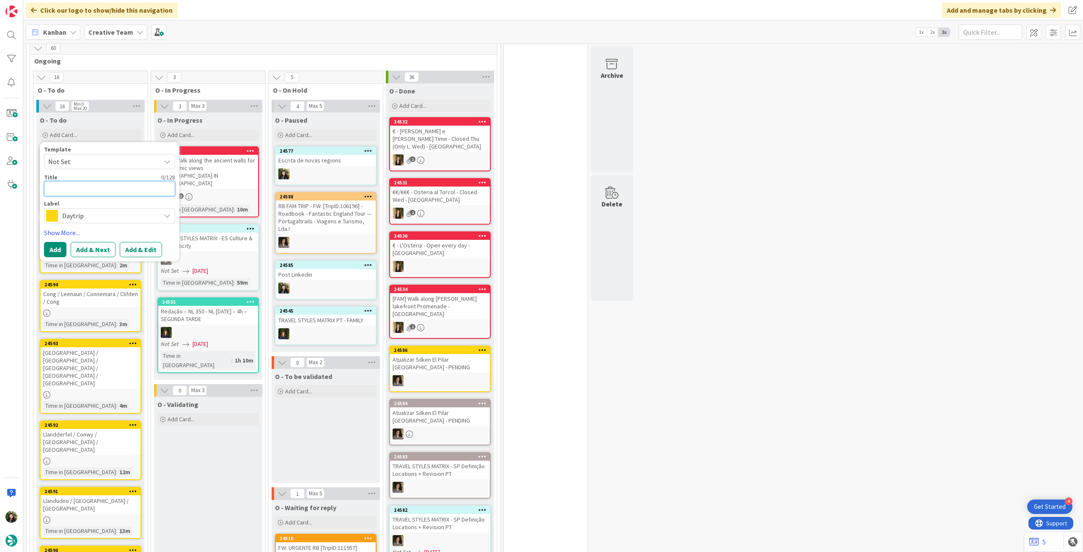
paste textarea "Leenaun"
type textarea "x"
type textarea "Leenaun"
click at [88, 210] on span "Daytrip" at bounding box center [109, 216] width 94 height 12
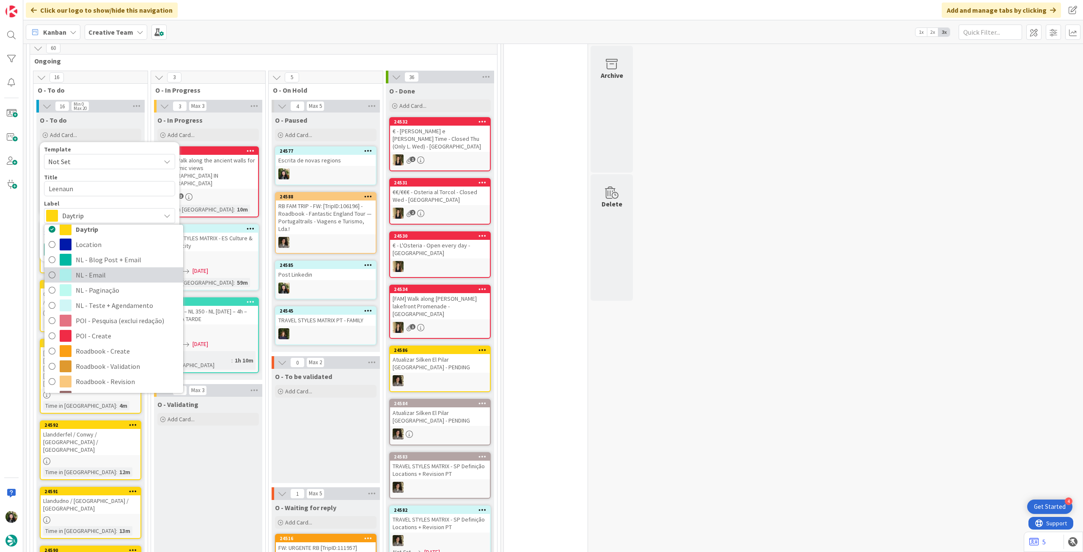
scroll to position [56, 0]
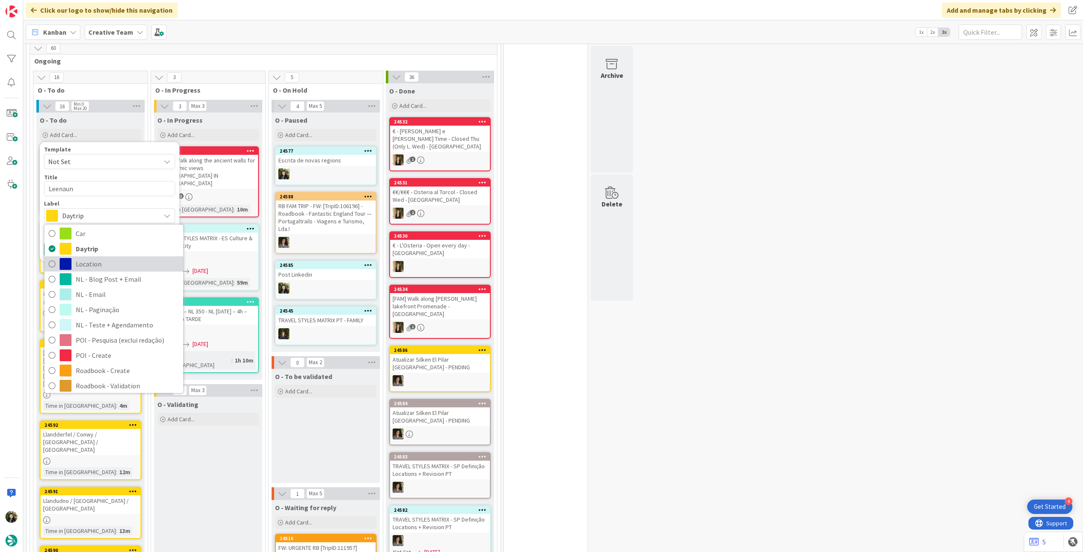
drag, startPoint x: 103, startPoint y: 257, endPoint x: 97, endPoint y: 242, distance: 15.7
click at [103, 258] on span "Location" at bounding box center [127, 264] width 103 height 13
type textarea "x"
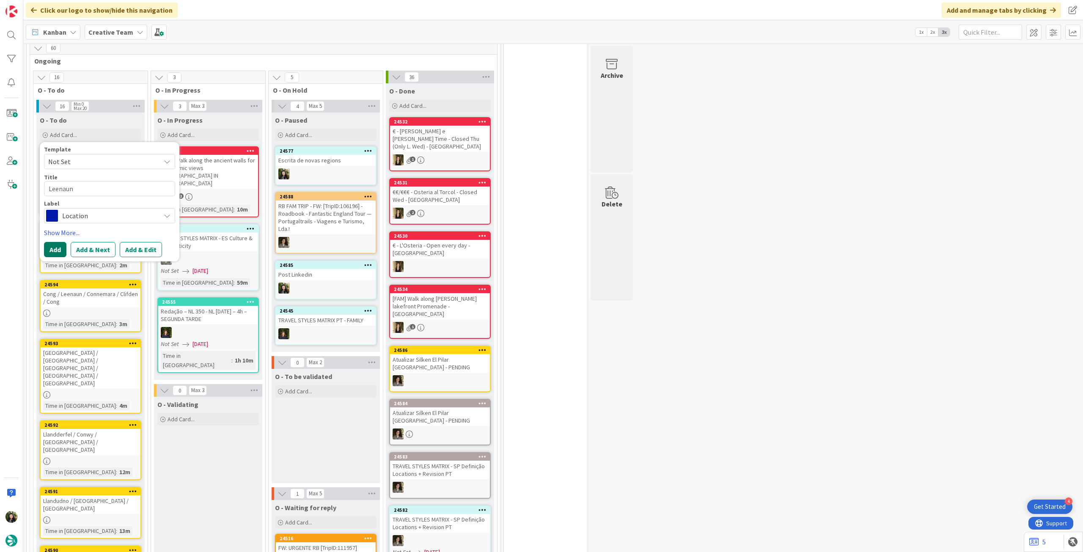
click at [60, 242] on button "Add" at bounding box center [55, 249] width 22 height 15
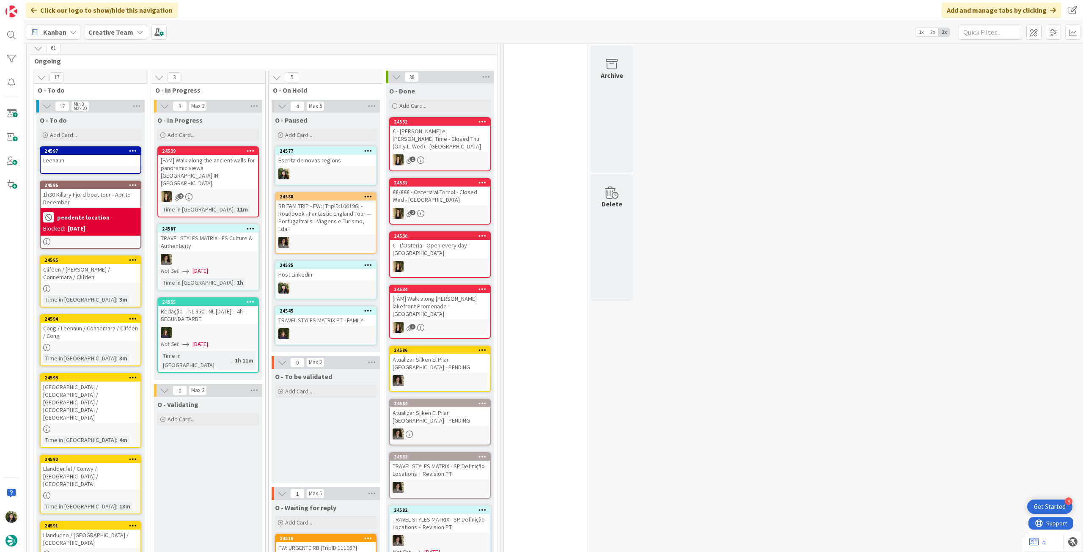
click at [102, 276] on div "24595 Clifden / Leenaun / Connemara / Clifden Time in Column : 3m" at bounding box center [91, 282] width 102 height 52
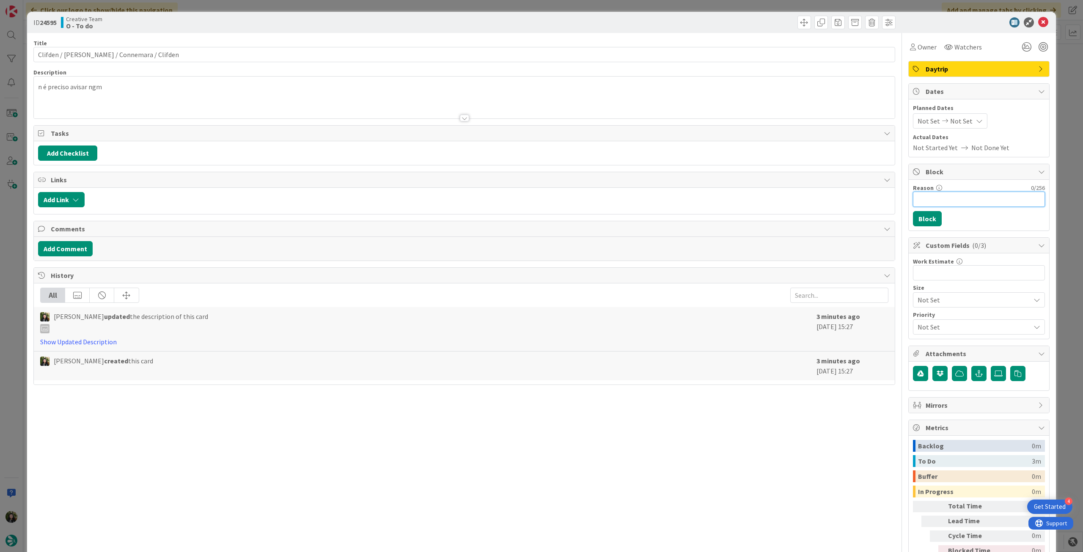
click at [650, 197] on input "Reason" at bounding box center [979, 199] width 132 height 15
type input "pendente location"
click at [650, 217] on button "Block" at bounding box center [927, 218] width 29 height 15
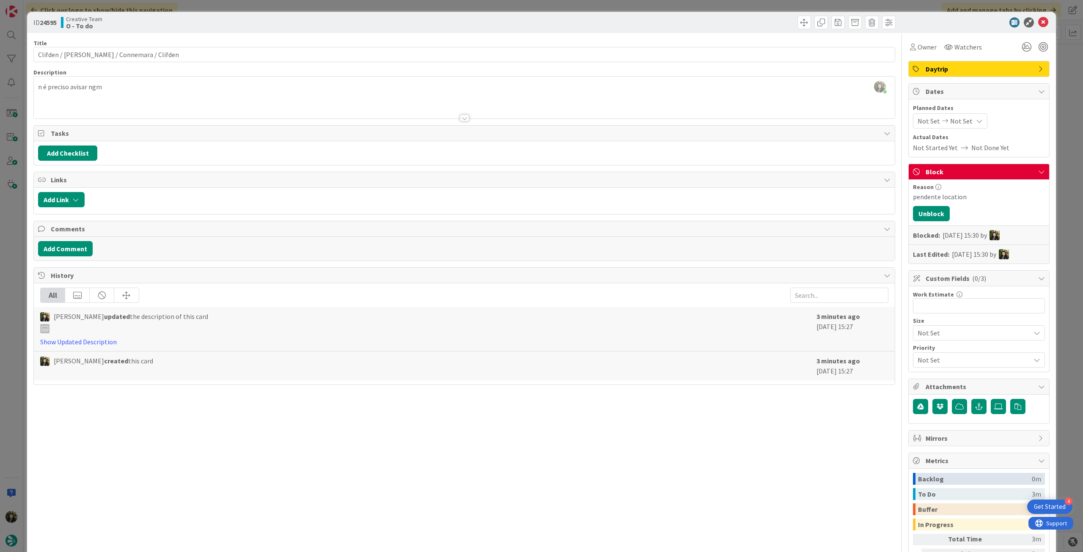
click at [650, 17] on icon at bounding box center [1043, 22] width 10 height 10
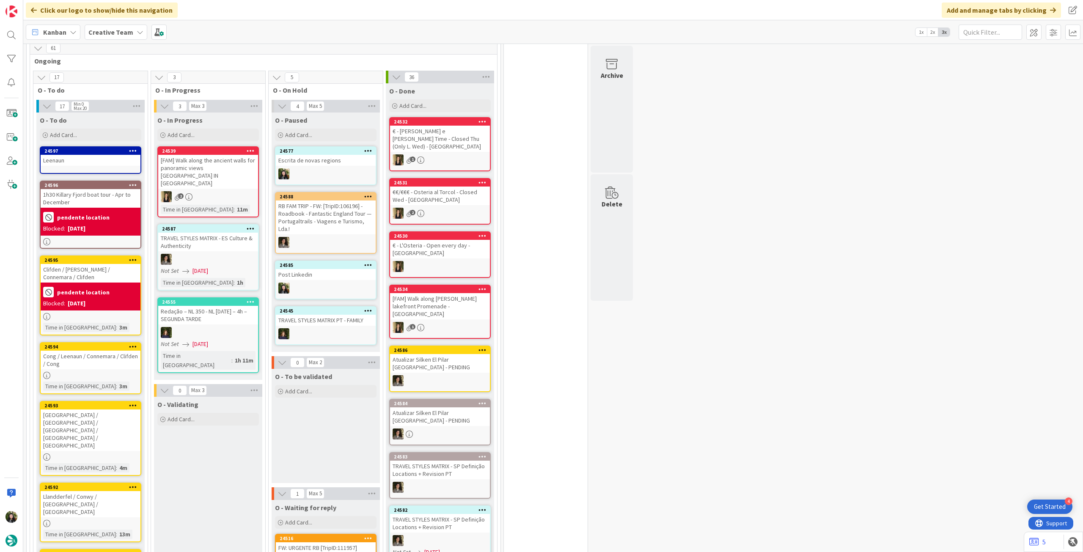
click at [87, 309] on div "24594 Cong / Leenaun / Connemara / Clifden / Cong Time in Column : 3m" at bounding box center [91, 368] width 102 height 52
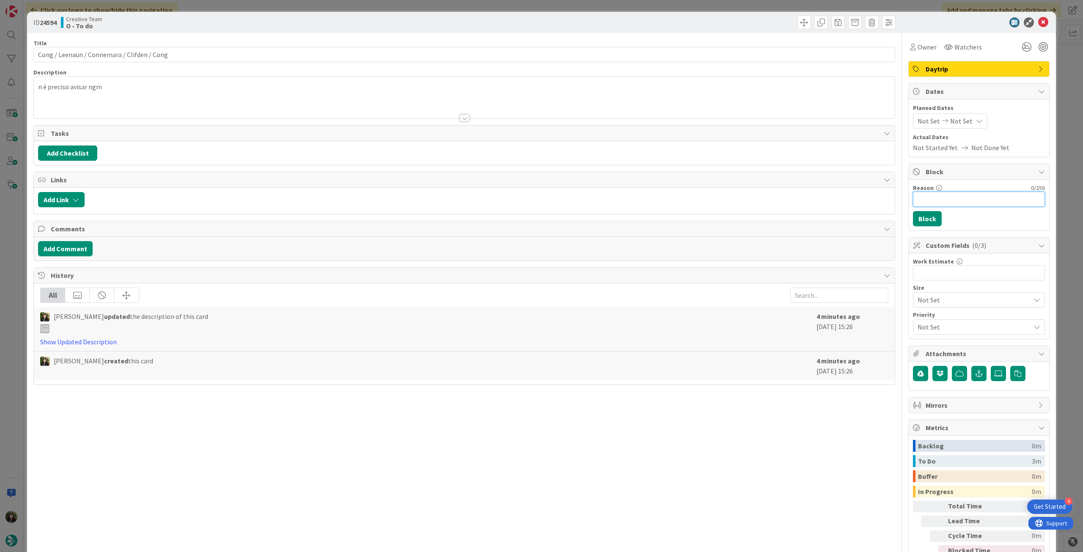
click at [650, 196] on input "Reason" at bounding box center [979, 199] width 132 height 15
type input "pendente location"
click at [650, 217] on button "Block" at bounding box center [927, 218] width 29 height 15
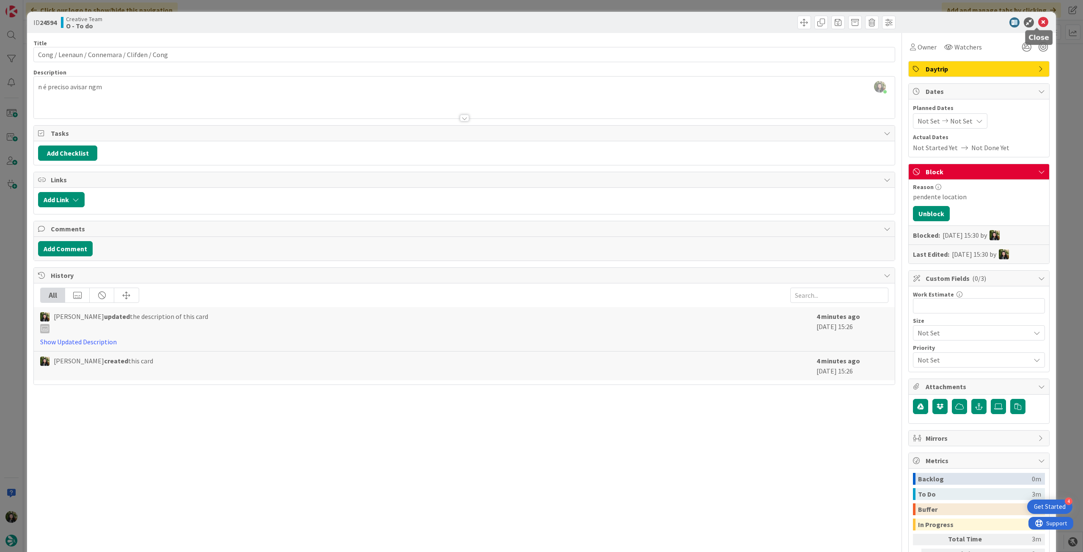
drag, startPoint x: 1037, startPoint y: 20, endPoint x: 1016, endPoint y: 38, distance: 27.6
click at [650, 20] on icon at bounding box center [1043, 22] width 10 height 10
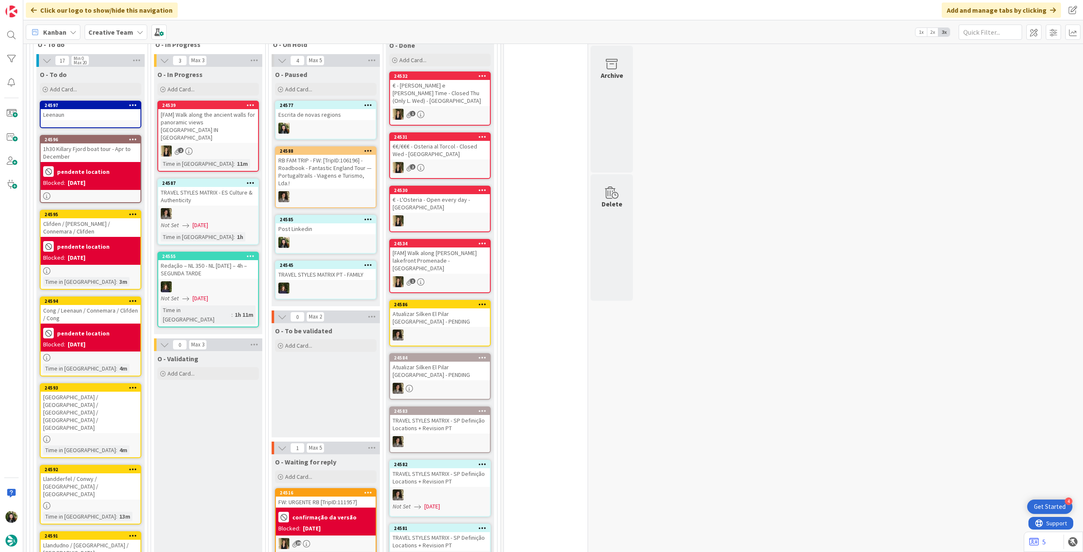
scroll to position [733, 0]
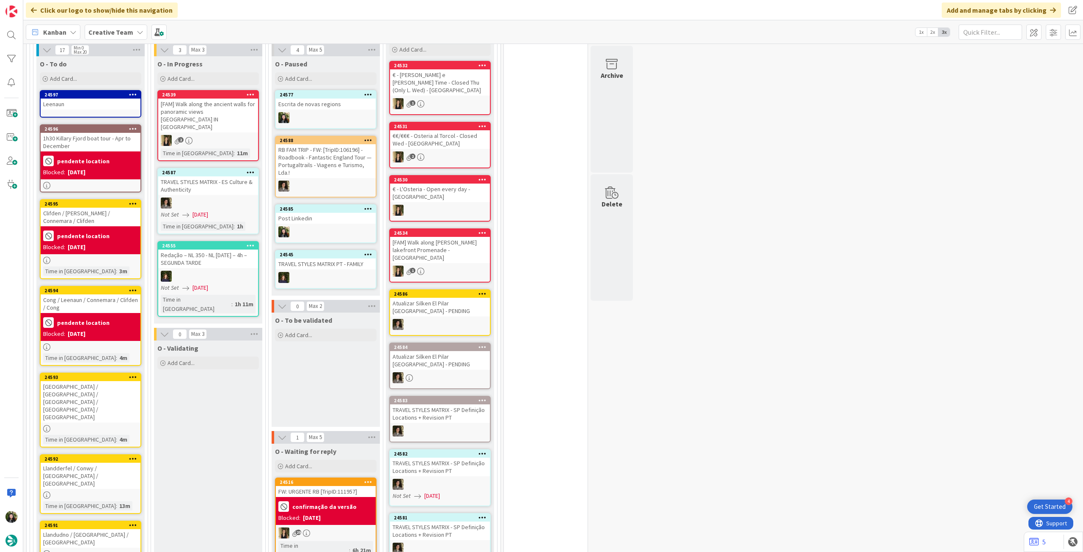
click at [95, 309] on div "Galway / Leenaun / Connemara / Clifden / Galway" at bounding box center [91, 401] width 100 height 41
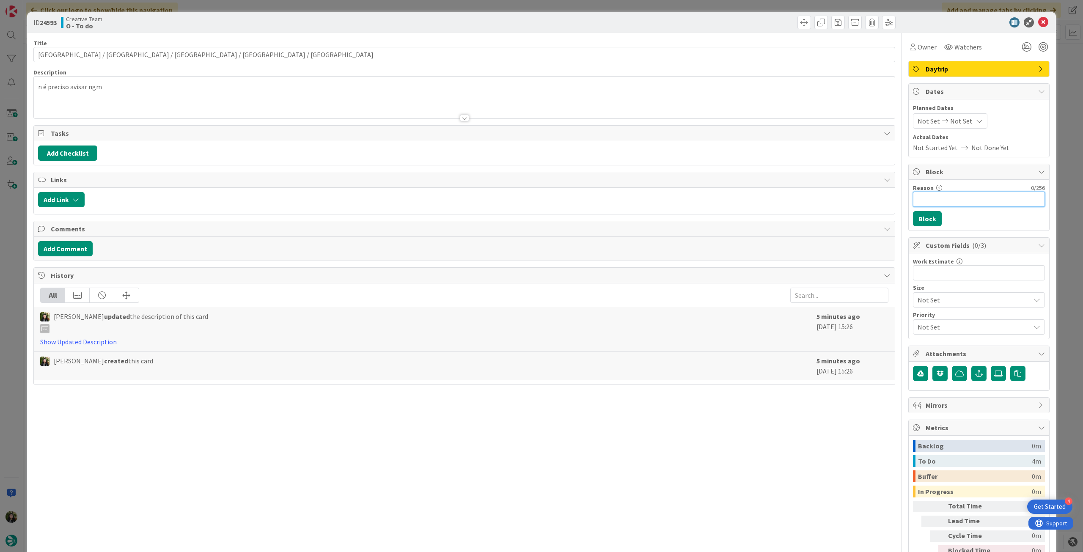
click at [650, 195] on input "Reason" at bounding box center [979, 199] width 132 height 15
type input "pendente location"
click at [650, 216] on button "Block" at bounding box center [927, 218] width 29 height 15
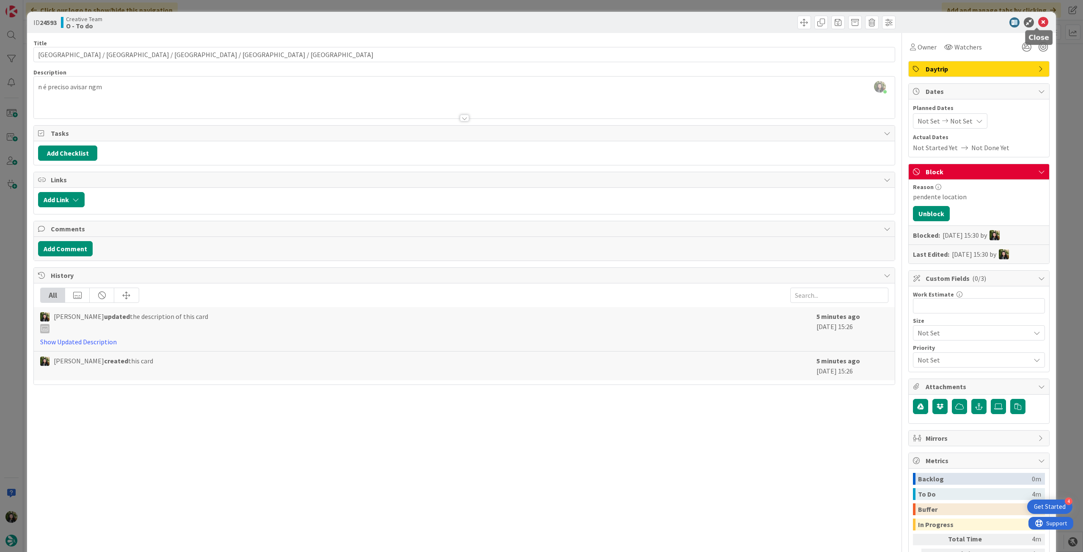
click at [650, 25] on icon at bounding box center [1043, 22] width 10 height 10
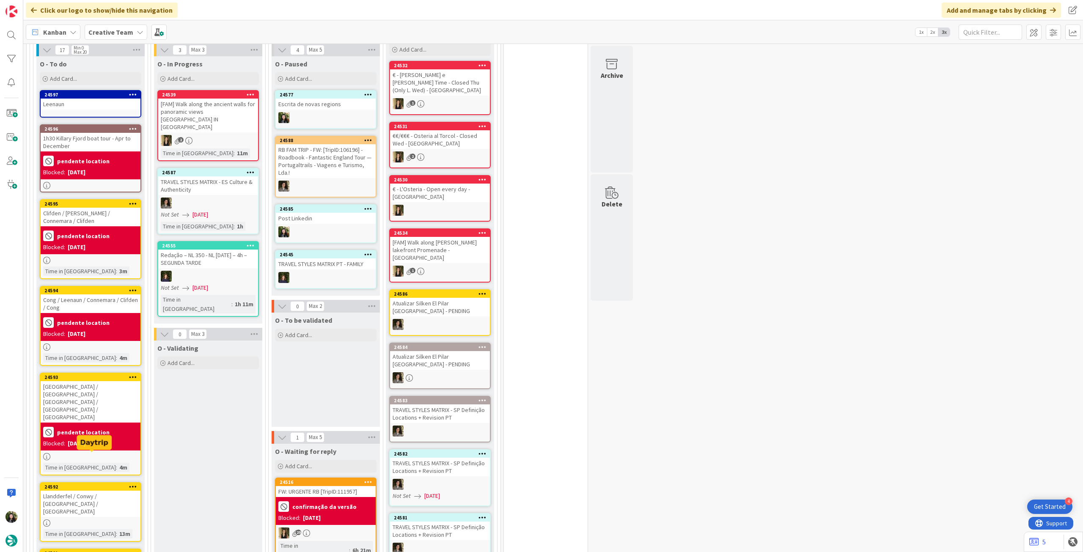
click at [73, 309] on div "Llandderfel / Conwy / [GEOGRAPHIC_DATA] / [GEOGRAPHIC_DATA]" at bounding box center [91, 504] width 100 height 26
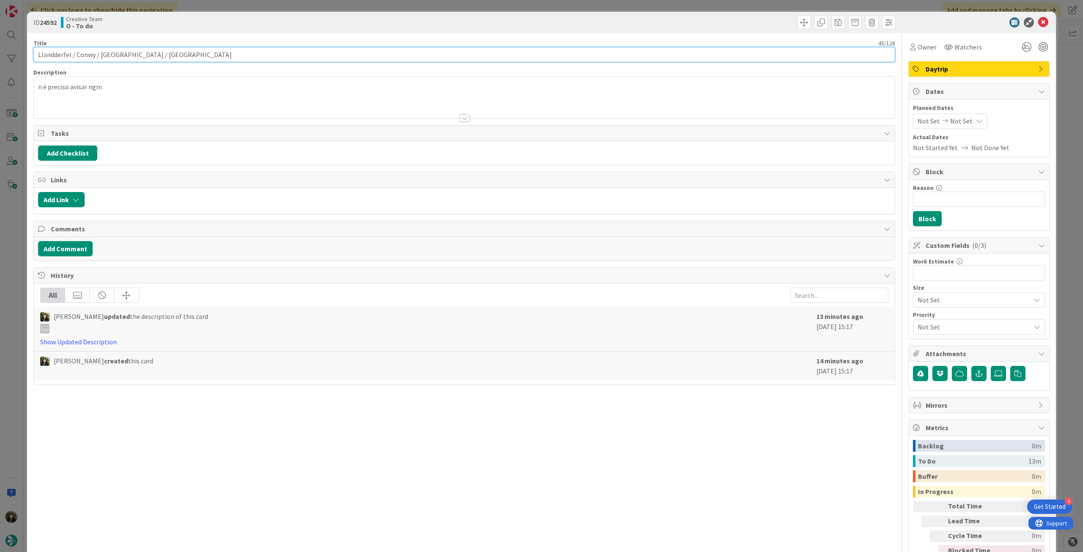
drag, startPoint x: 75, startPoint y: 54, endPoint x: 94, endPoint y: 54, distance: 19.0
click at [94, 54] on input "Llandderfel / Conwy / [GEOGRAPHIC_DATA] / [GEOGRAPHIC_DATA]" at bounding box center [464, 54] width 862 height 15
click at [650, 201] on input "Reason" at bounding box center [979, 199] width 132 height 15
type input "pendente location"
click at [650, 222] on button "Block" at bounding box center [927, 218] width 29 height 15
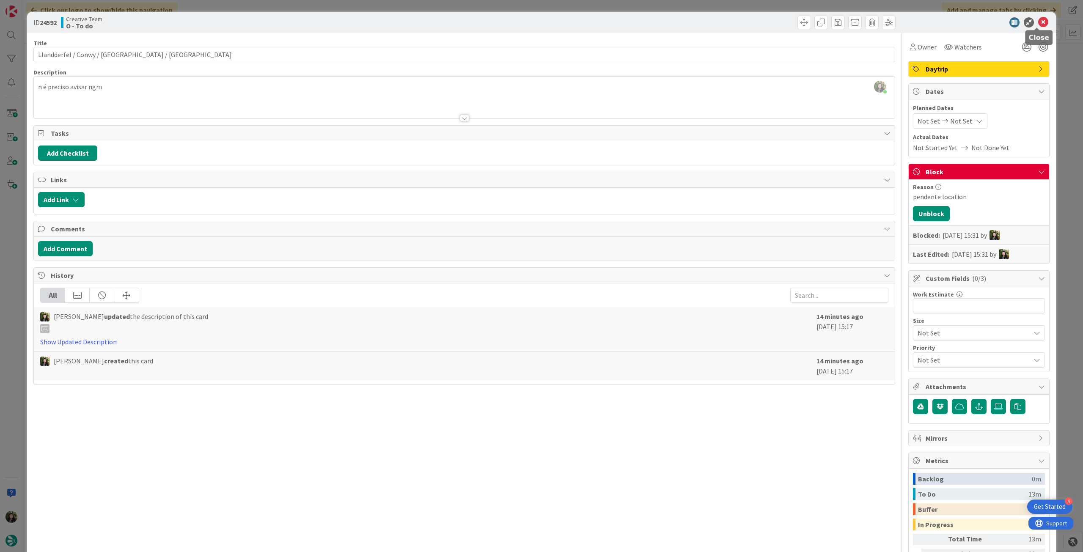
click at [650, 21] on icon at bounding box center [1043, 22] width 10 height 10
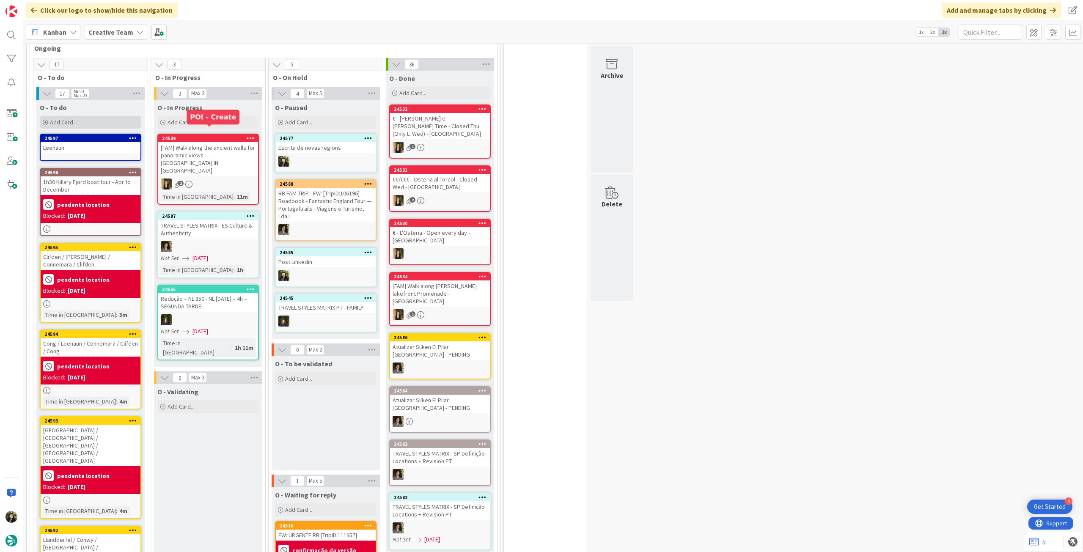
scroll to position [677, 0]
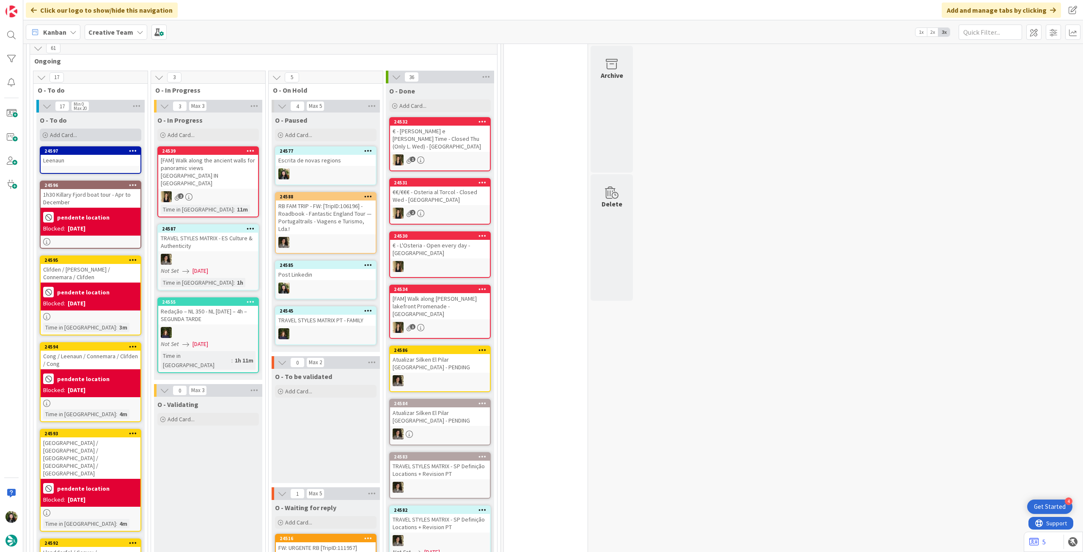
click at [88, 129] on div "Add Card..." at bounding box center [91, 135] width 102 height 13
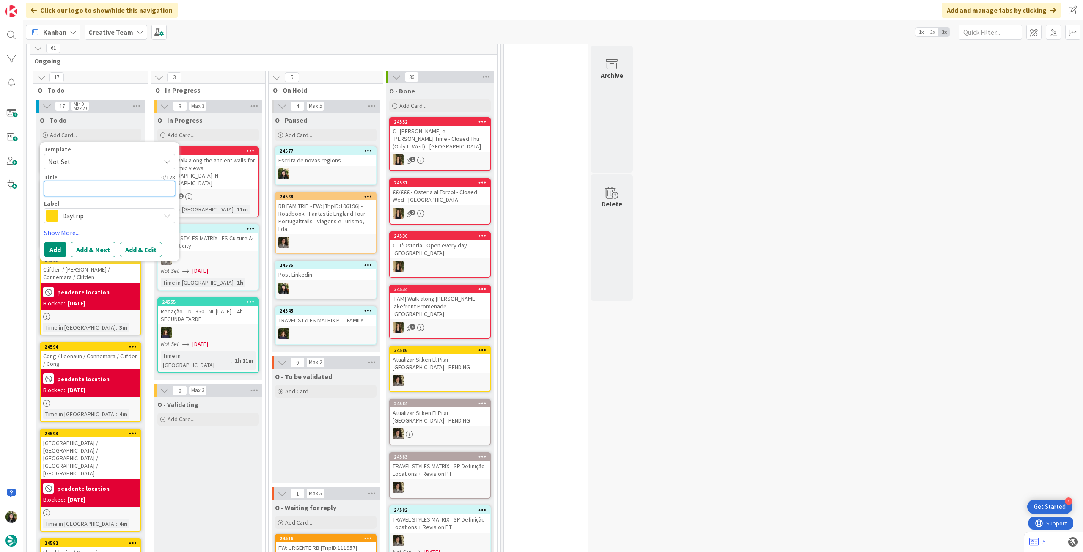
scroll to position [0, 0]
click at [71, 210] on span "Daytrip" at bounding box center [109, 216] width 94 height 12
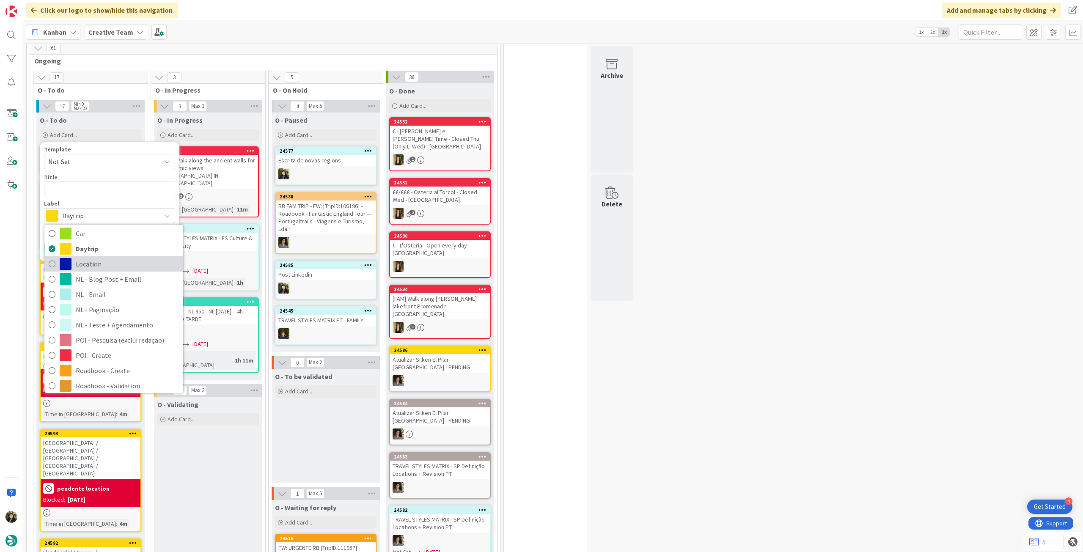
drag, startPoint x: 66, startPoint y: 253, endPoint x: 66, endPoint y: 245, distance: 7.6
click at [66, 258] on span at bounding box center [66, 264] width 12 height 12
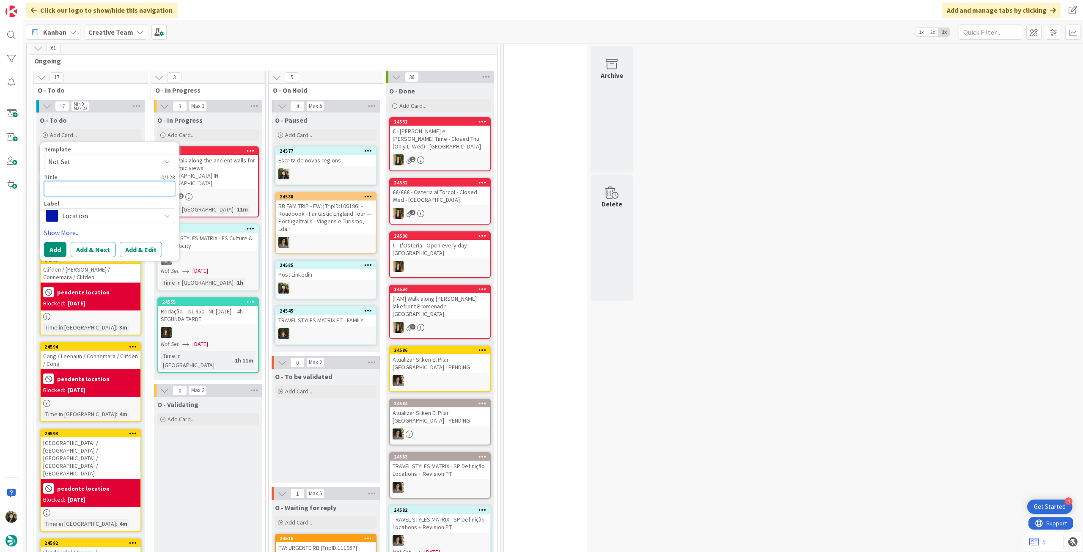
click at [82, 182] on textarea at bounding box center [109, 188] width 131 height 15
paste textarea "Conwy"
type textarea "x"
type textarea "Conwy"
click at [54, 242] on button "Add" at bounding box center [55, 249] width 22 height 15
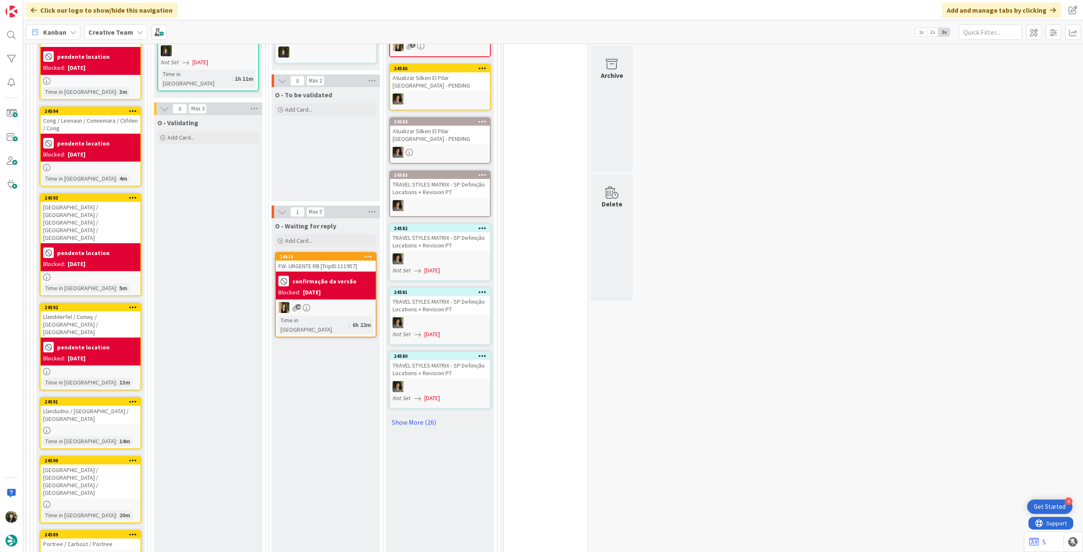
scroll to position [959, 0]
click at [123, 309] on div at bounding box center [91, 430] width 100 height 7
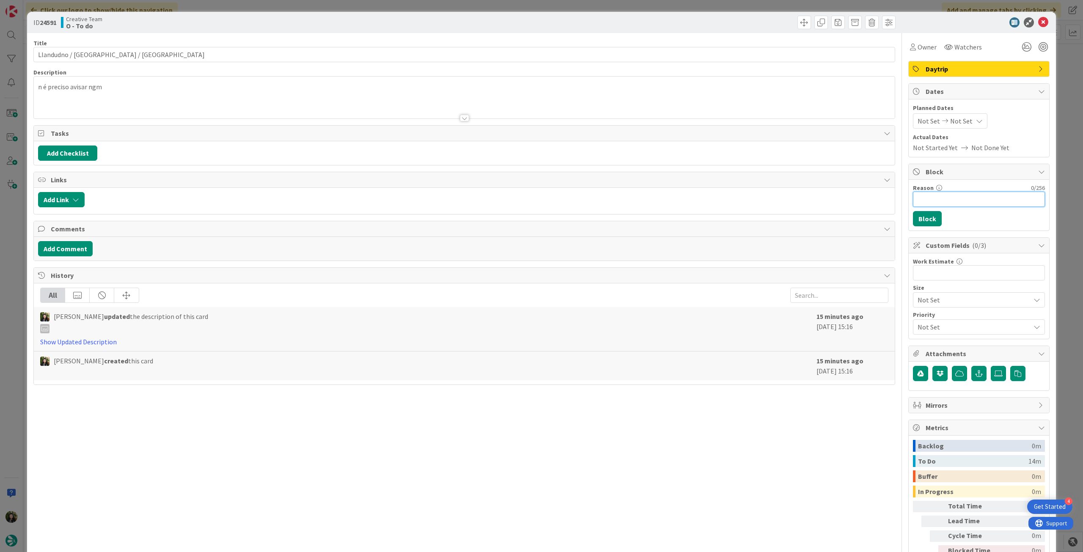
click at [650, 197] on input "Reason" at bounding box center [979, 199] width 132 height 15
type input "pendente location"
click at [650, 215] on button "Block" at bounding box center [927, 218] width 29 height 15
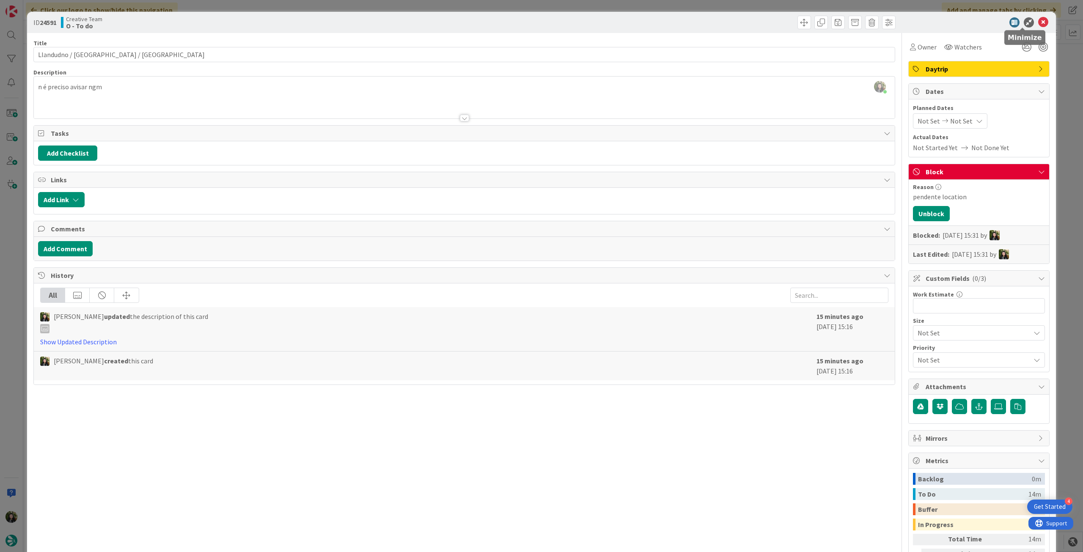
click at [650, 23] on icon at bounding box center [1043, 22] width 10 height 10
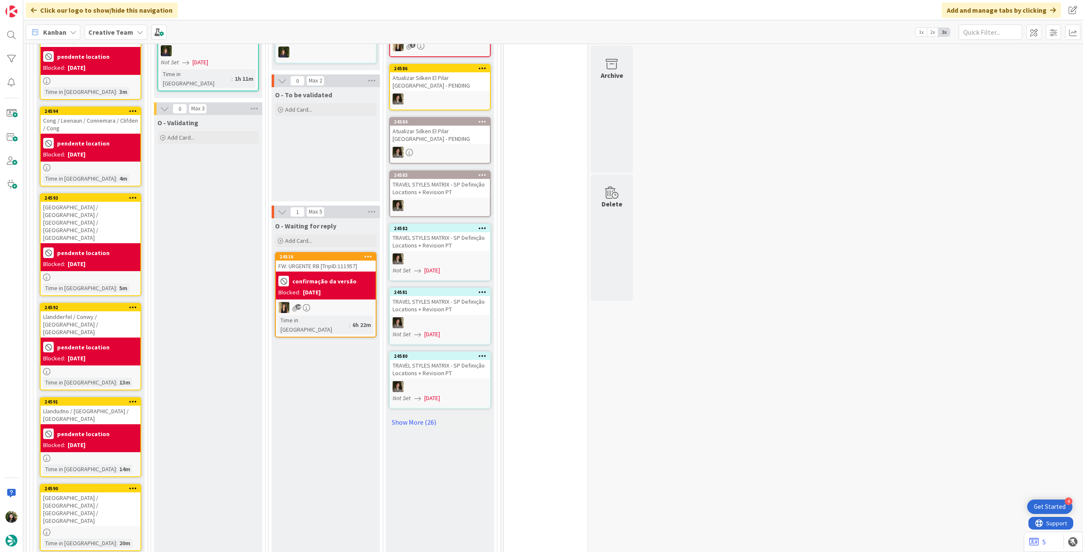
click at [107, 309] on div "[GEOGRAPHIC_DATA] / [GEOGRAPHIC_DATA] / [GEOGRAPHIC_DATA] / [GEOGRAPHIC_DATA]" at bounding box center [91, 510] width 100 height 34
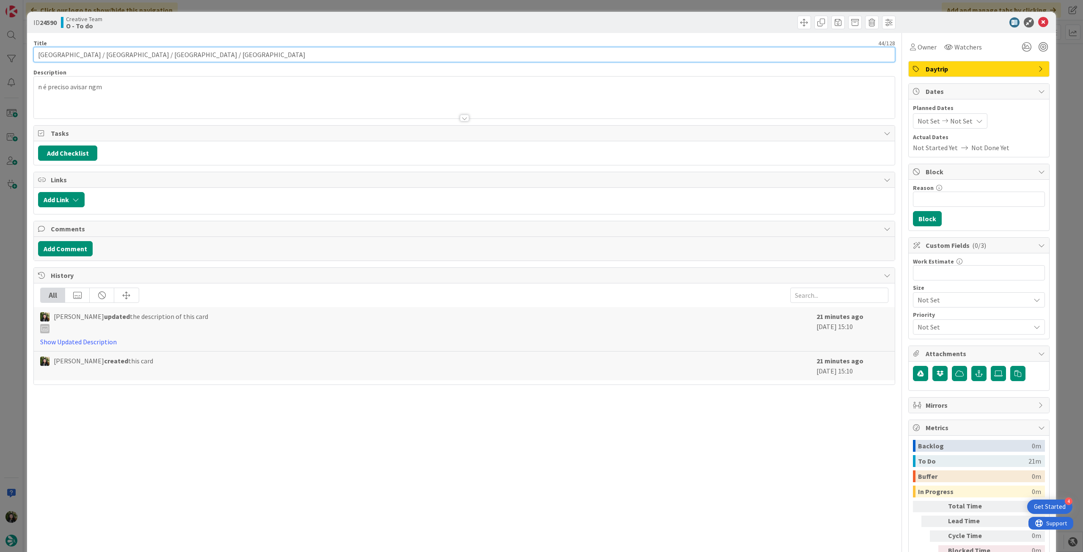
drag, startPoint x: 69, startPoint y: 55, endPoint x: 104, endPoint y: 55, distance: 34.7
click at [104, 55] on input "[GEOGRAPHIC_DATA] / [GEOGRAPHIC_DATA] / [GEOGRAPHIC_DATA] / [GEOGRAPHIC_DATA]" at bounding box center [464, 54] width 862 height 15
click at [650, 201] on input "Reason" at bounding box center [979, 199] width 132 height 15
type input "pendente location"
click at [650, 216] on button "Block" at bounding box center [927, 218] width 29 height 15
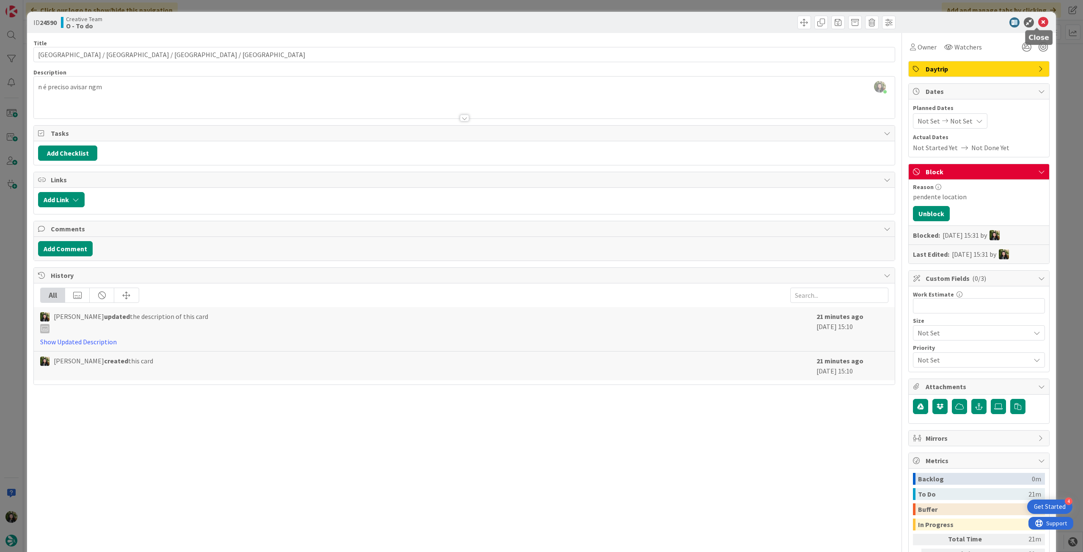
click at [650, 24] on icon at bounding box center [1043, 22] width 10 height 10
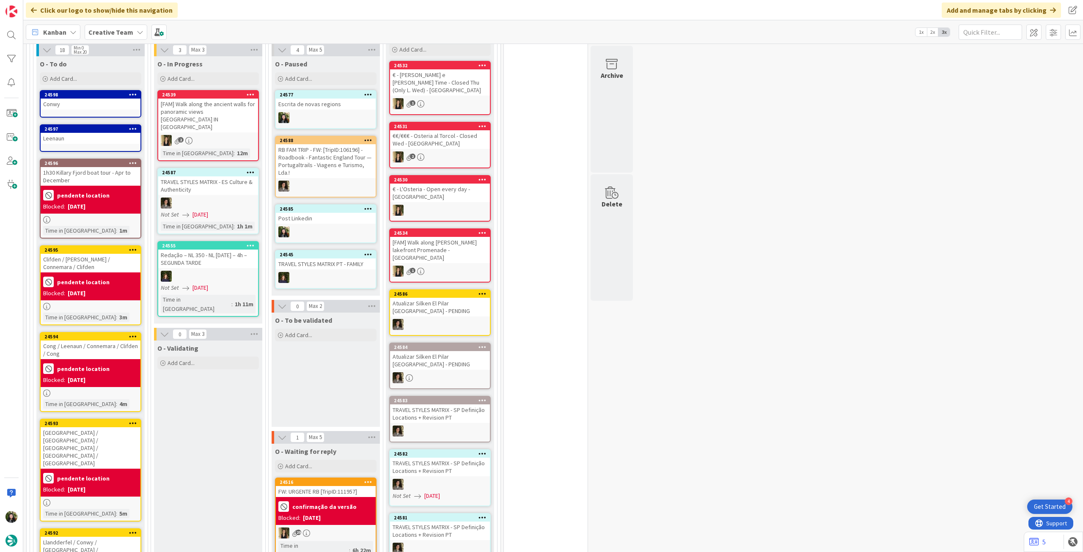
click at [87, 73] on div "Add Card..." at bounding box center [91, 78] width 102 height 13
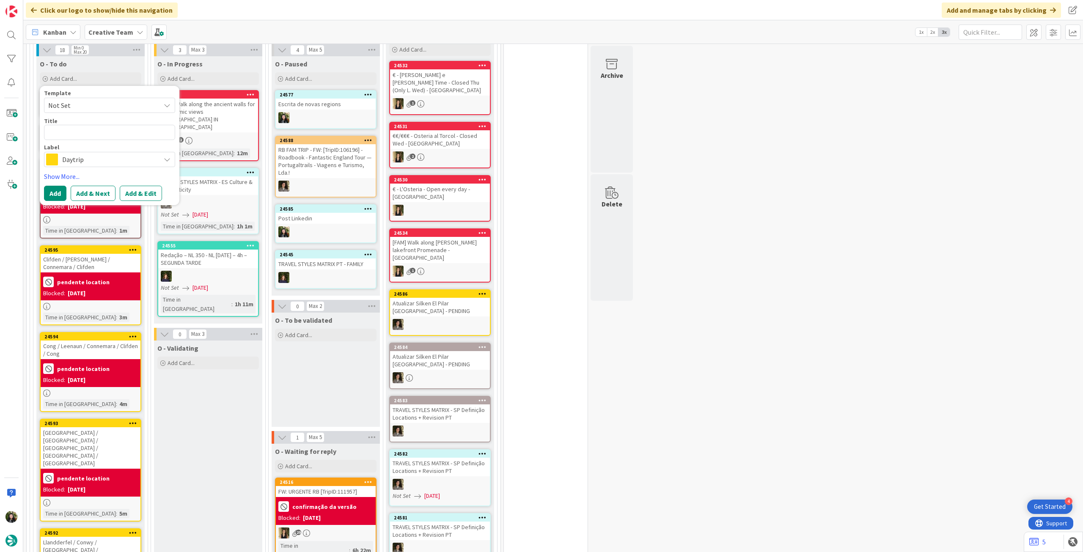
click at [74, 154] on span "Daytrip" at bounding box center [109, 160] width 94 height 12
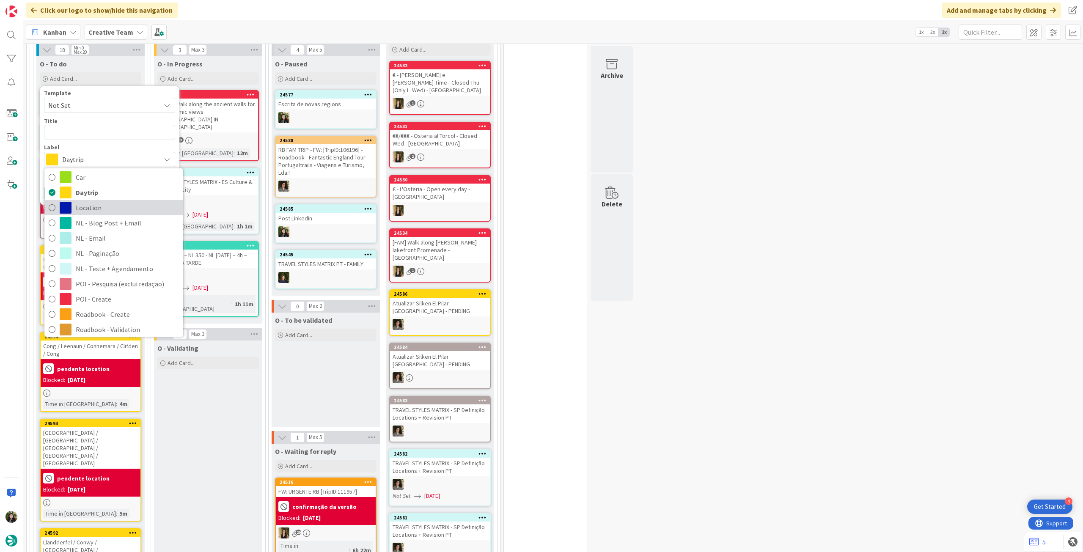
drag, startPoint x: 69, startPoint y: 202, endPoint x: 70, endPoint y: 192, distance: 9.8
click at [69, 202] on span at bounding box center [66, 208] width 12 height 12
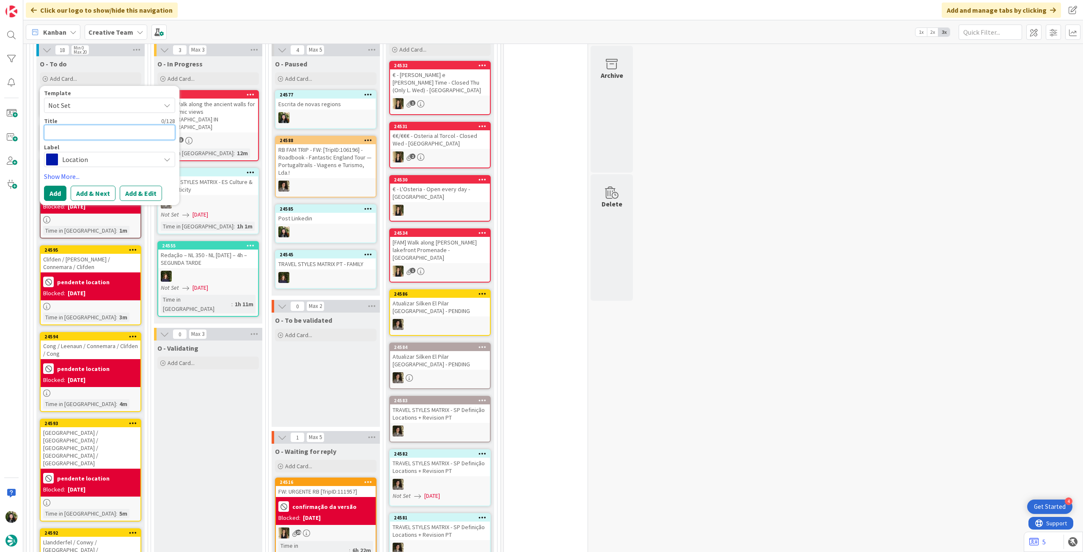
drag, startPoint x: 98, startPoint y: 117, endPoint x: 83, endPoint y: 139, distance: 26.5
click at [96, 125] on textarea at bounding box center [109, 132] width 131 height 15
paste textarea "Ballindaloch"
type textarea "x"
type textarea "Ballindaloch"
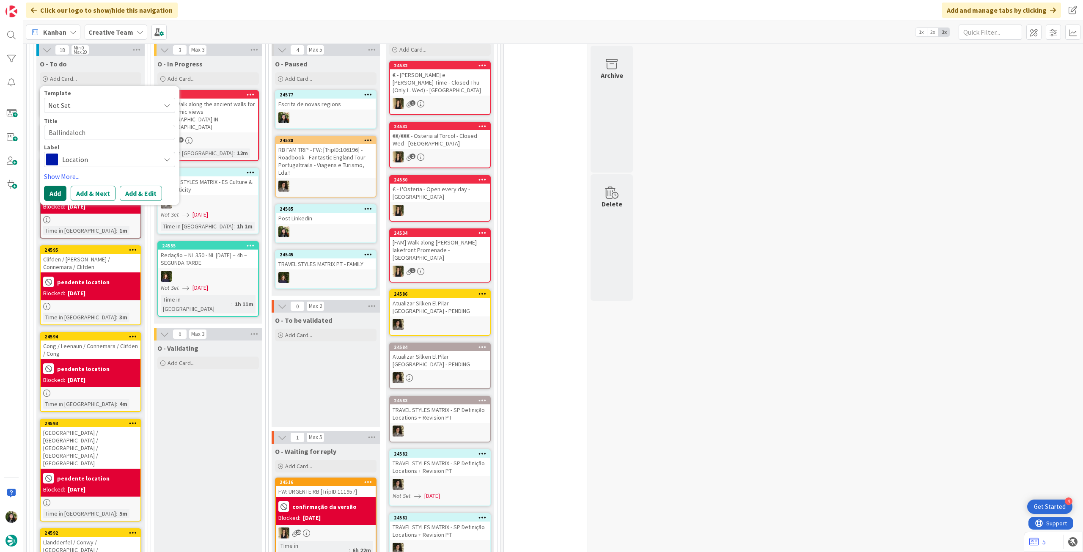
click at [49, 186] on button "Add" at bounding box center [55, 193] width 22 height 15
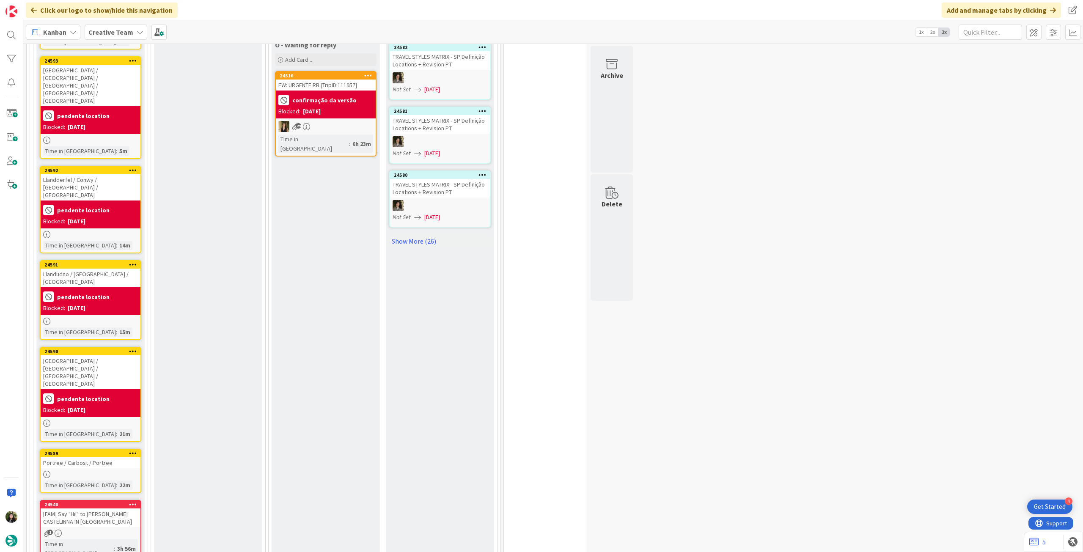
scroll to position [1185, 0]
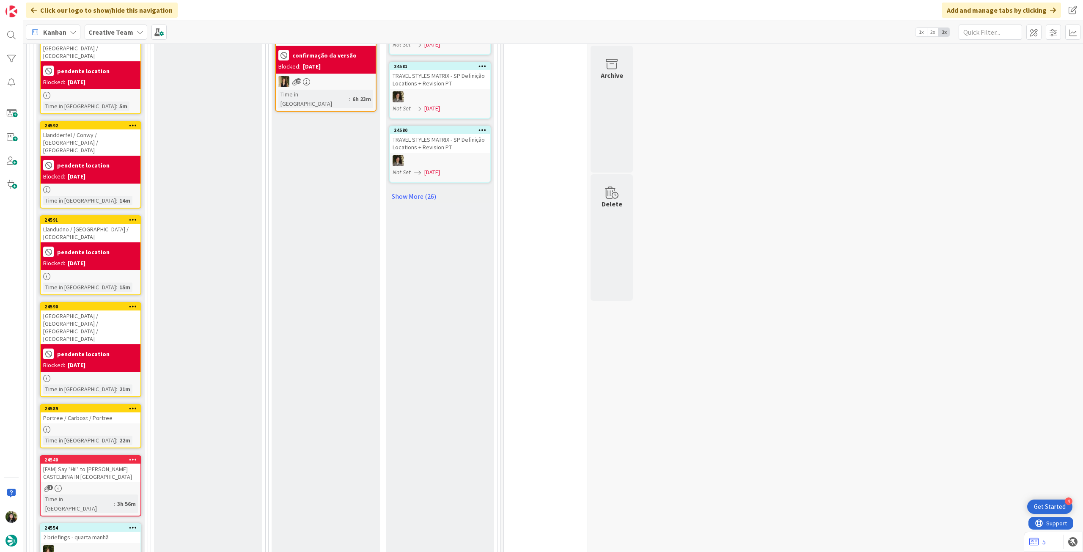
click at [117, 309] on div at bounding box center [91, 429] width 100 height 7
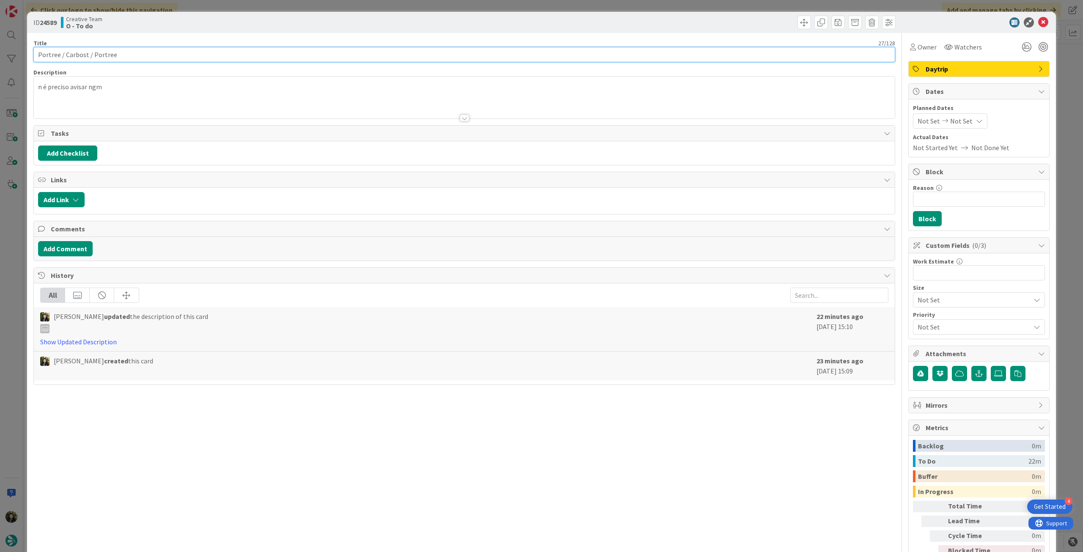
drag, startPoint x: 64, startPoint y: 54, endPoint x: 85, endPoint y: 54, distance: 21.2
click at [85, 54] on input "Portree / Carbost / Portree" at bounding box center [464, 54] width 862 height 15
click at [650, 197] on input "Reason" at bounding box center [979, 199] width 132 height 15
type input "pendente location"
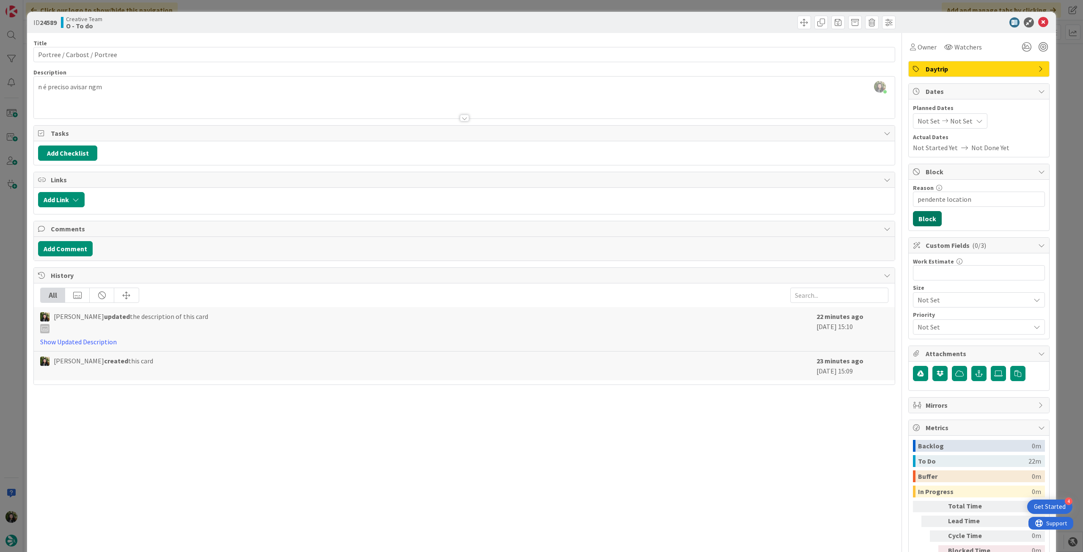
click at [650, 221] on button "Block" at bounding box center [927, 218] width 29 height 15
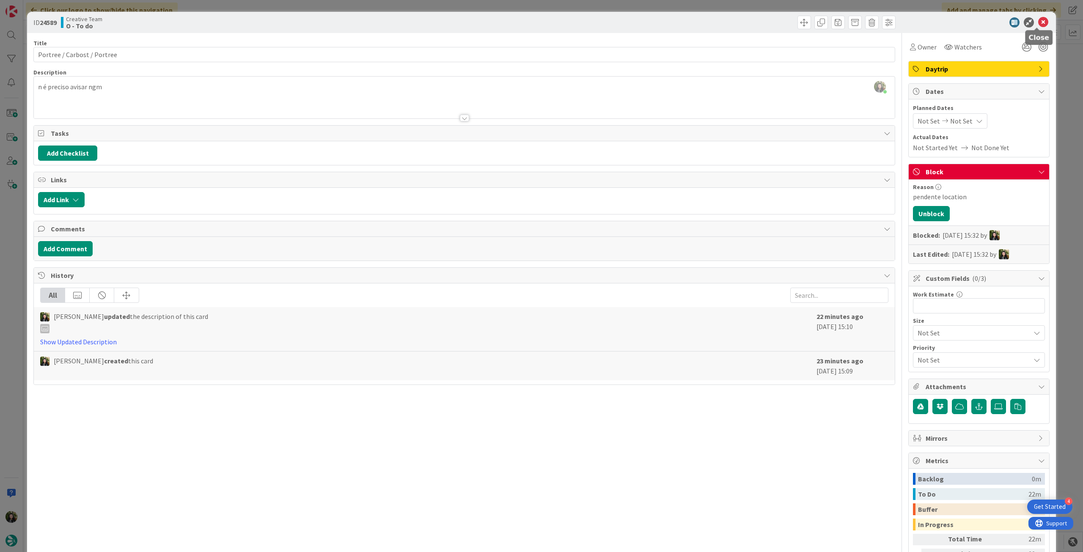
click at [650, 23] on icon at bounding box center [1043, 22] width 10 height 10
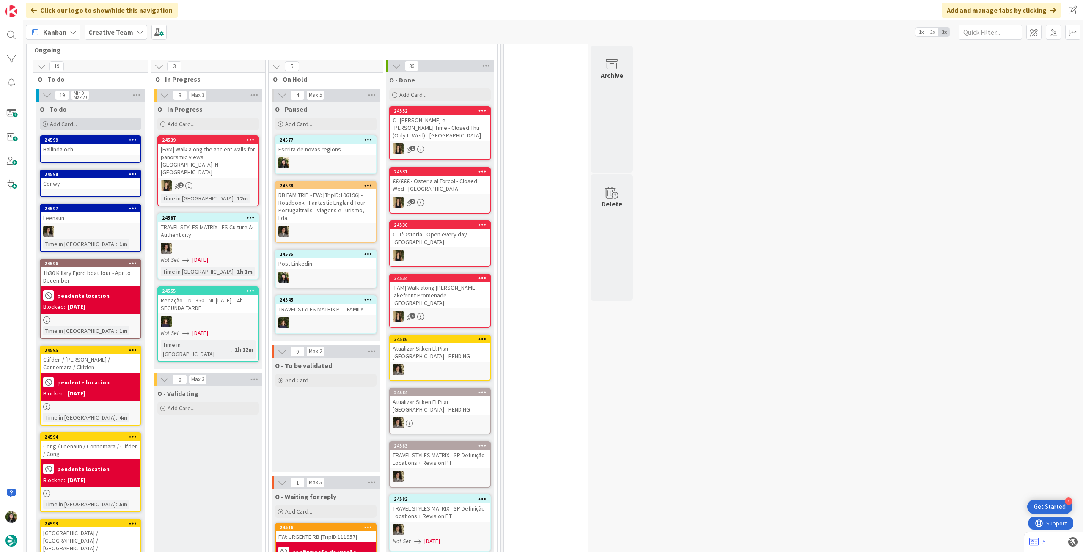
click at [97, 118] on div "Add Card..." at bounding box center [91, 124] width 102 height 13
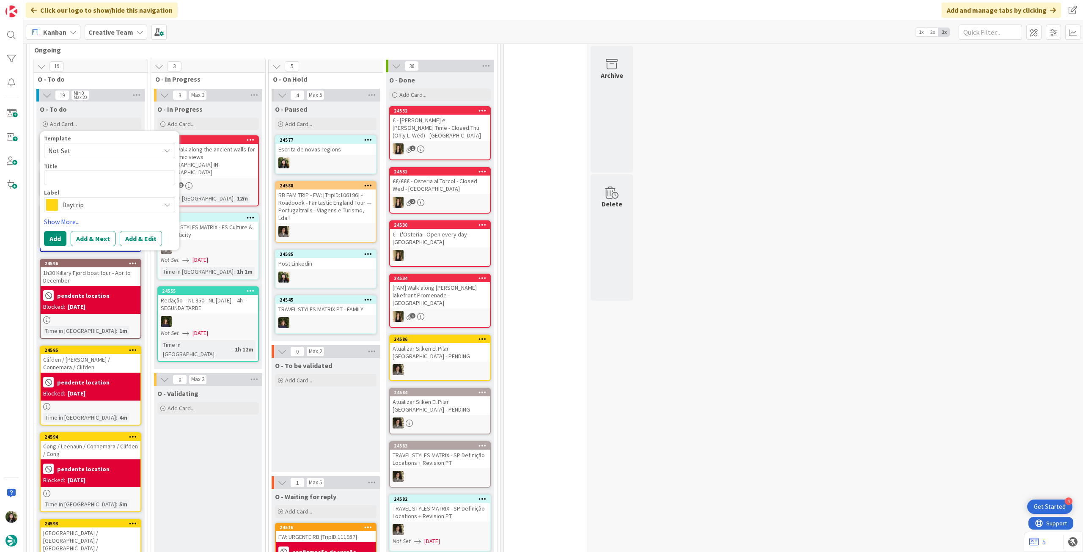
click at [78, 200] on span "Daytrip" at bounding box center [109, 205] width 94 height 12
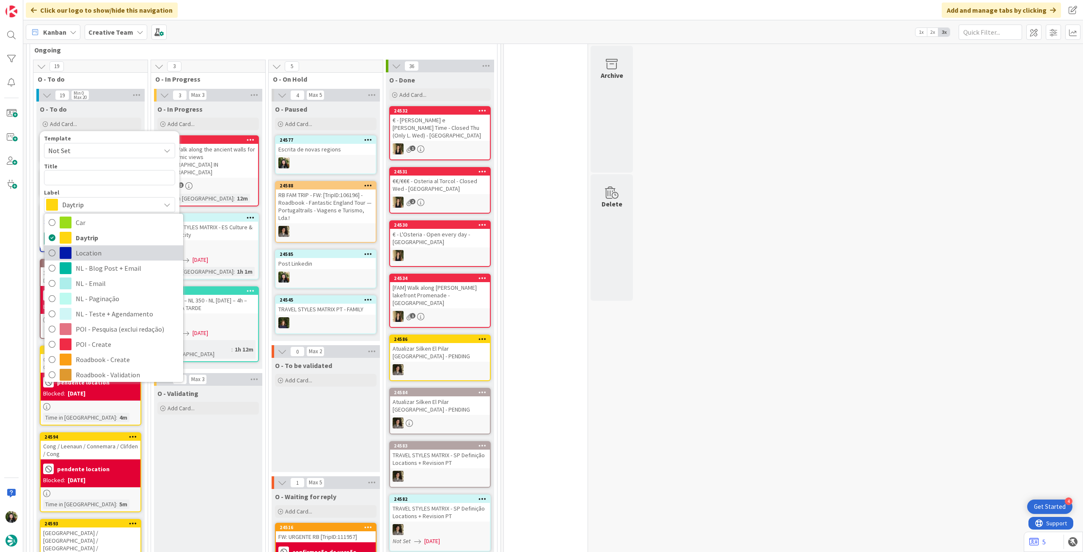
click at [77, 247] on span "Location" at bounding box center [127, 253] width 103 height 13
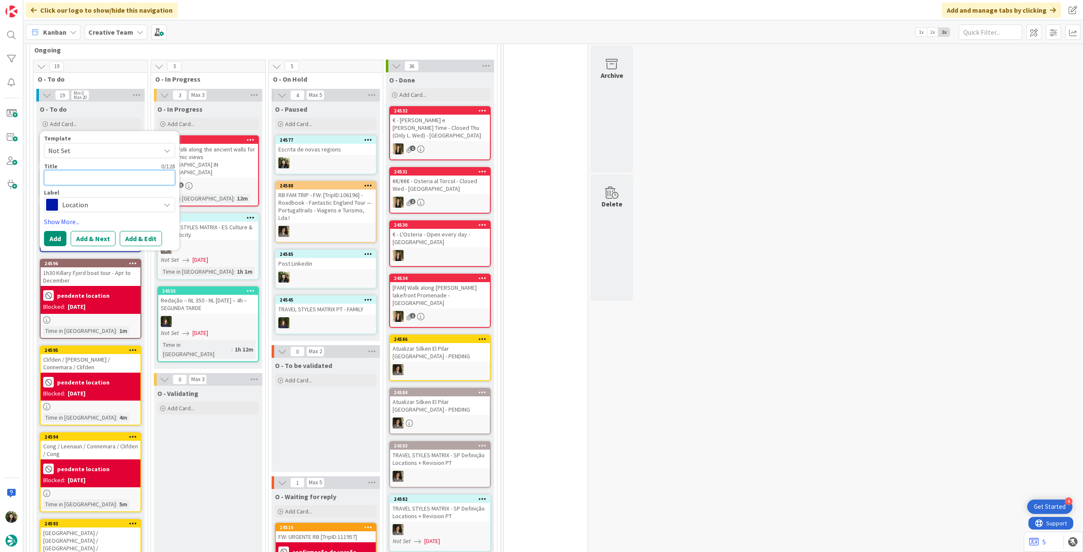
click at [96, 170] on textarea at bounding box center [109, 177] width 131 height 15
paste textarea "Carbost"
type textarea "x"
type textarea "Carbost"
click at [58, 231] on button "Add" at bounding box center [55, 238] width 22 height 15
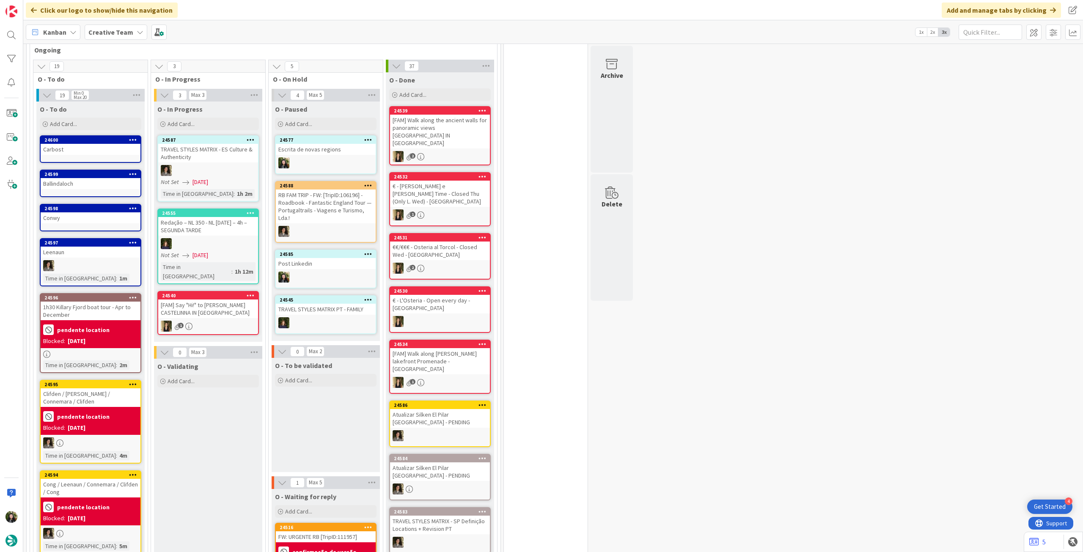
click at [131, 31] on div "Creative Team" at bounding box center [116, 32] width 63 height 15
click at [151, 116] on div "Creative Team - Análise" at bounding box center [156, 121] width 129 height 16
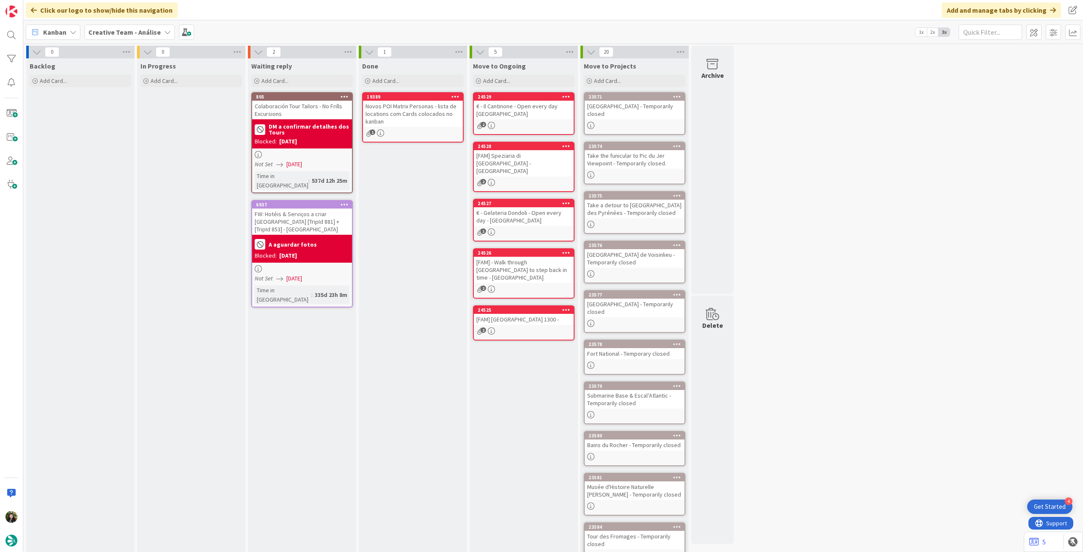
click at [99, 30] on b "Creative Team - Análise" at bounding box center [124, 32] width 72 height 8
click at [129, 120] on h4 "Creative Team" at bounding box center [151, 121] width 115 height 8
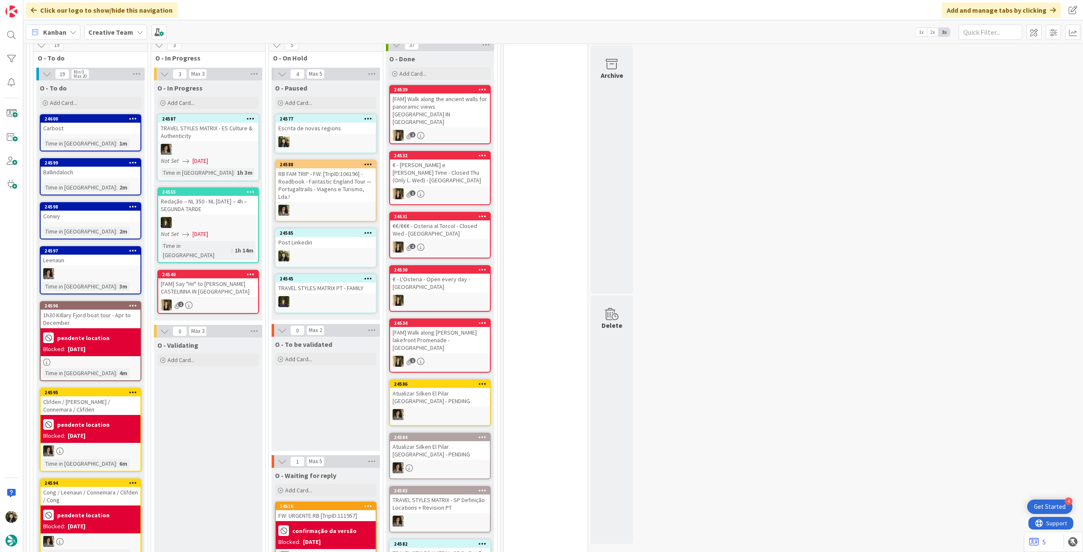
scroll to position [790, 0]
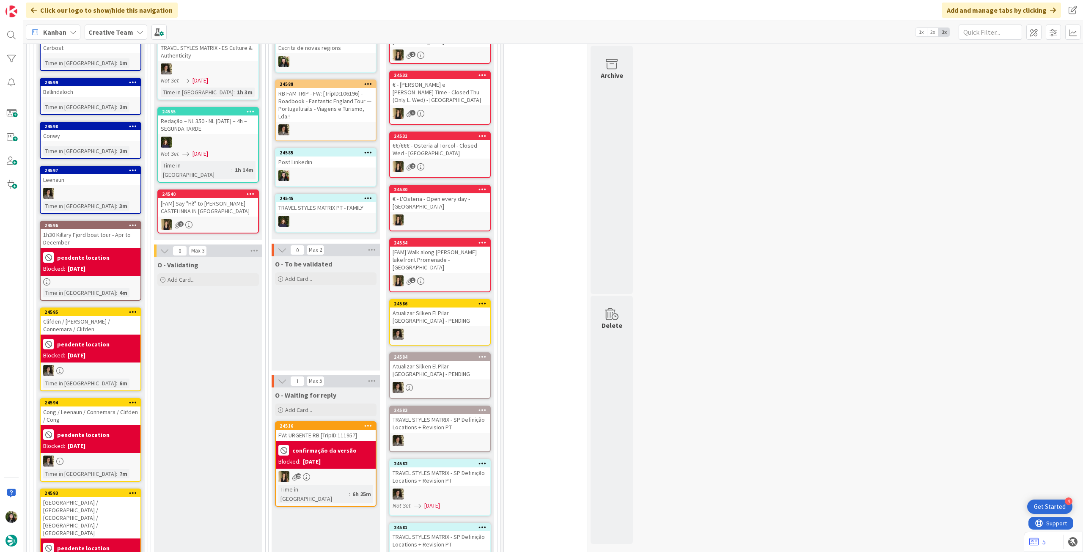
click at [130, 251] on div "pendente location" at bounding box center [90, 258] width 95 height 14
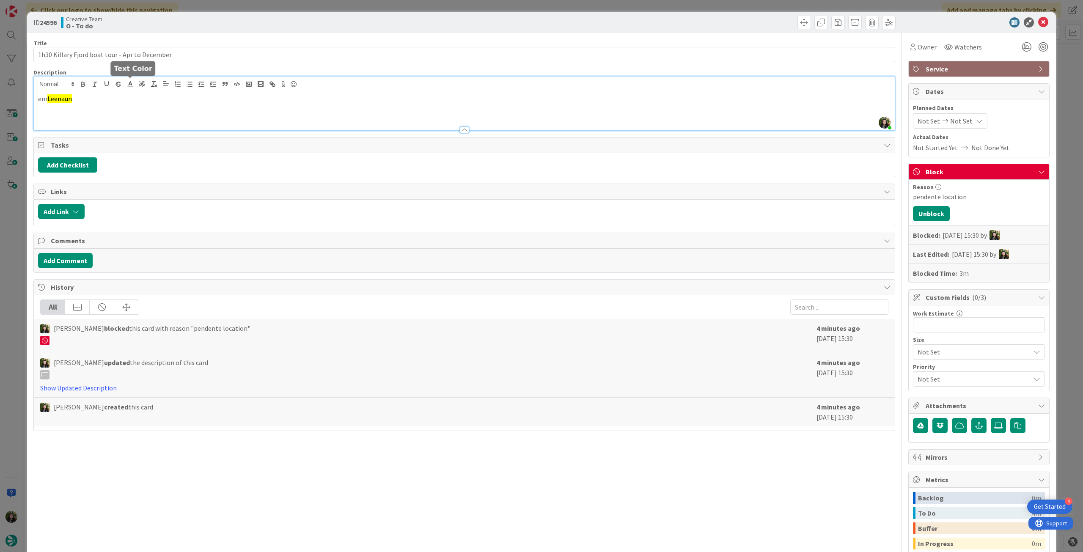
click at [132, 82] on div "Beatriz Cassona just joined em Leenaun" at bounding box center [464, 104] width 861 height 54
drag, startPoint x: 171, startPoint y: 52, endPoint x: 300, endPoint y: 53, distance: 128.7
click at [171, 52] on input "1h30 Killary Fjord boat tour - Apr to December" at bounding box center [464, 54] width 862 height 15
paste input "Killary Fjord Boat Tours"
type input "1h30 Killary Fjord boat tour - Apr to December (Killary Fjord Boat Tours)"
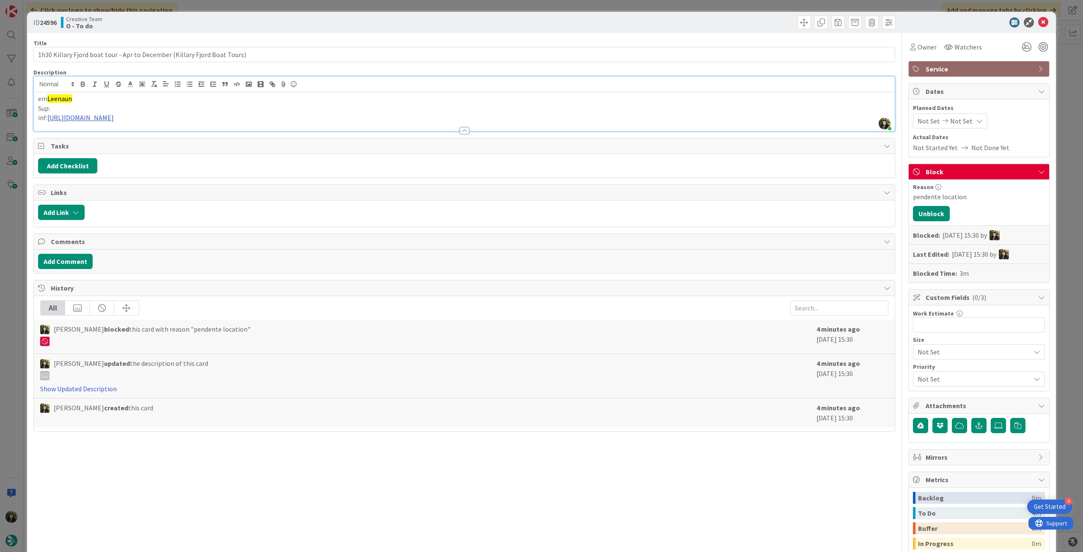
click at [130, 106] on p "Sup:" at bounding box center [464, 109] width 853 height 10
click at [51, 106] on span "Killary Fjord Boat Tours" at bounding box center [84, 108] width 69 height 8
click at [650, 22] on icon at bounding box center [1043, 22] width 10 height 10
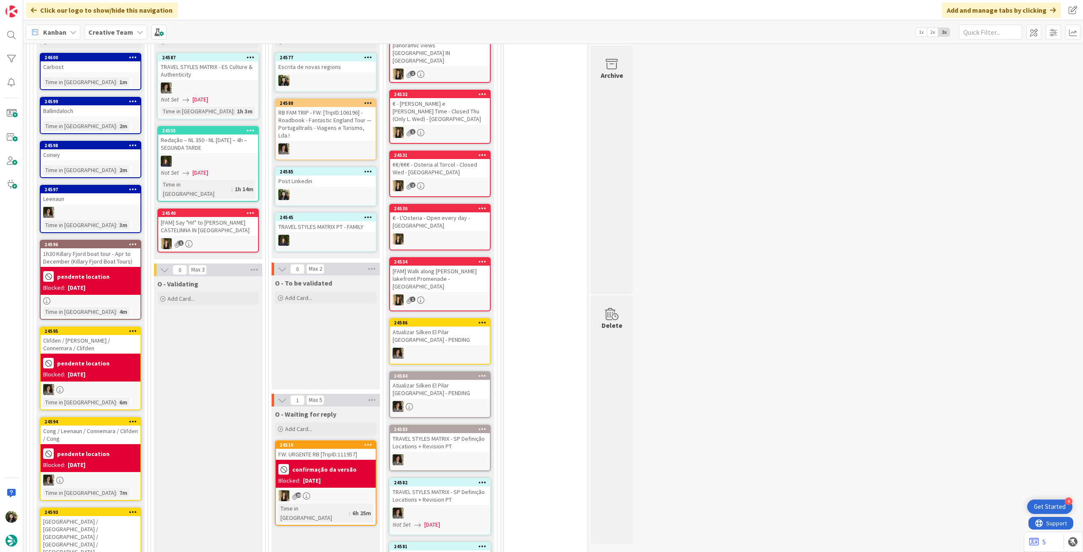
scroll to position [733, 0]
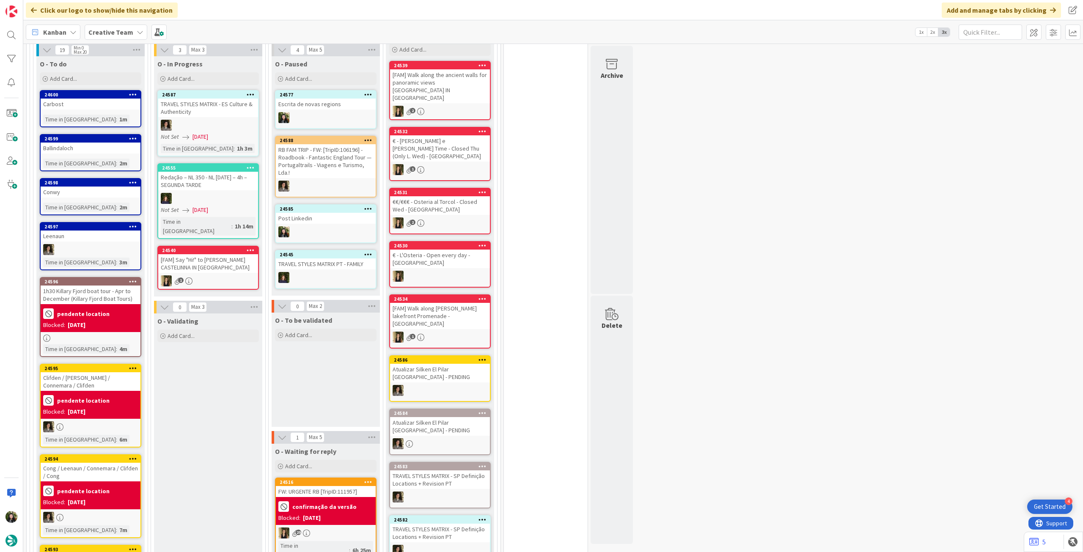
click at [77, 244] on div at bounding box center [91, 249] width 100 height 11
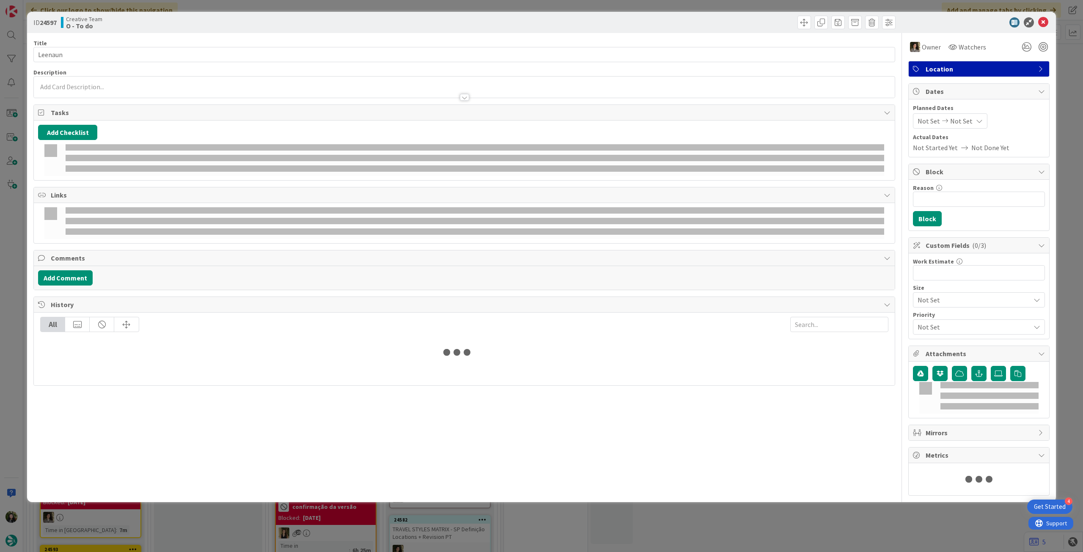
click at [75, 88] on p at bounding box center [464, 87] width 853 height 10
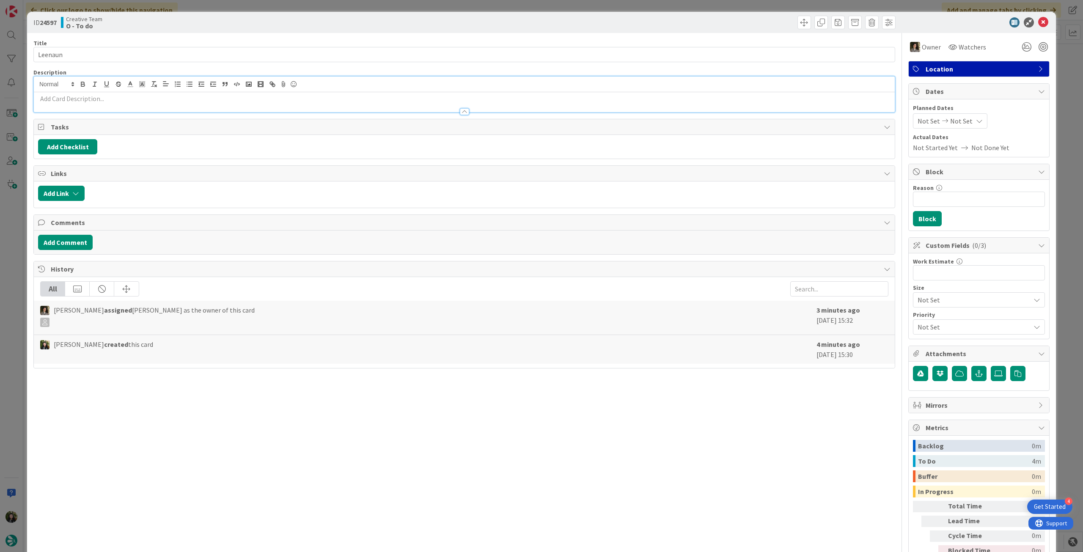
click at [76, 101] on p at bounding box center [464, 99] width 853 height 10
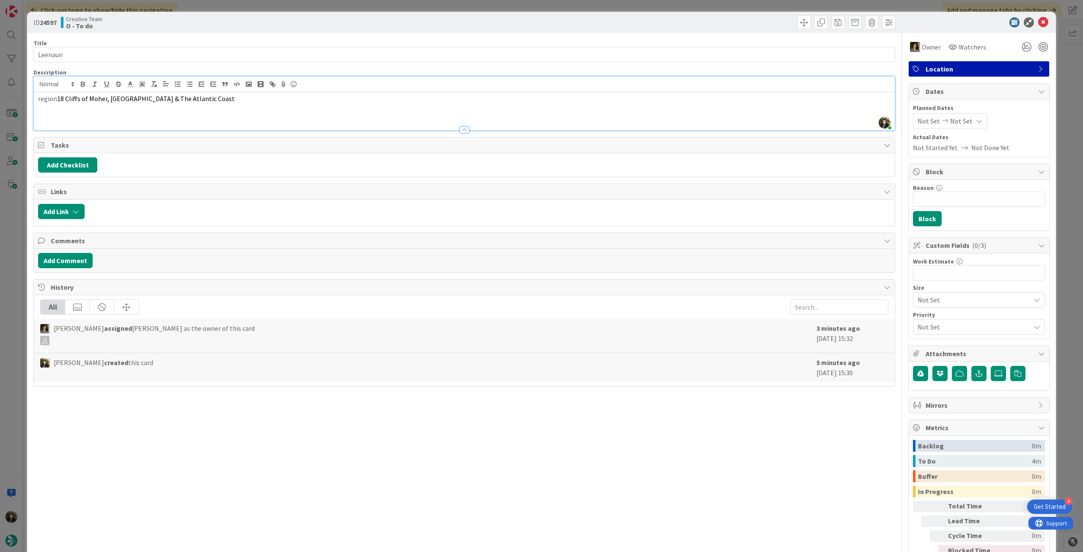
click at [650, 20] on icon at bounding box center [1043, 22] width 10 height 10
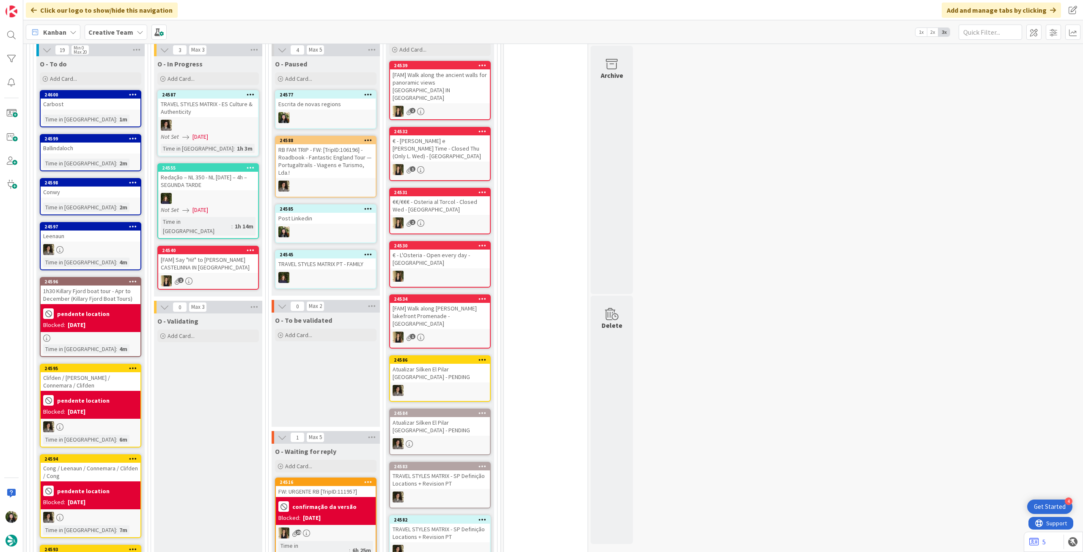
click at [103, 187] on div "Conwy" at bounding box center [91, 192] width 100 height 11
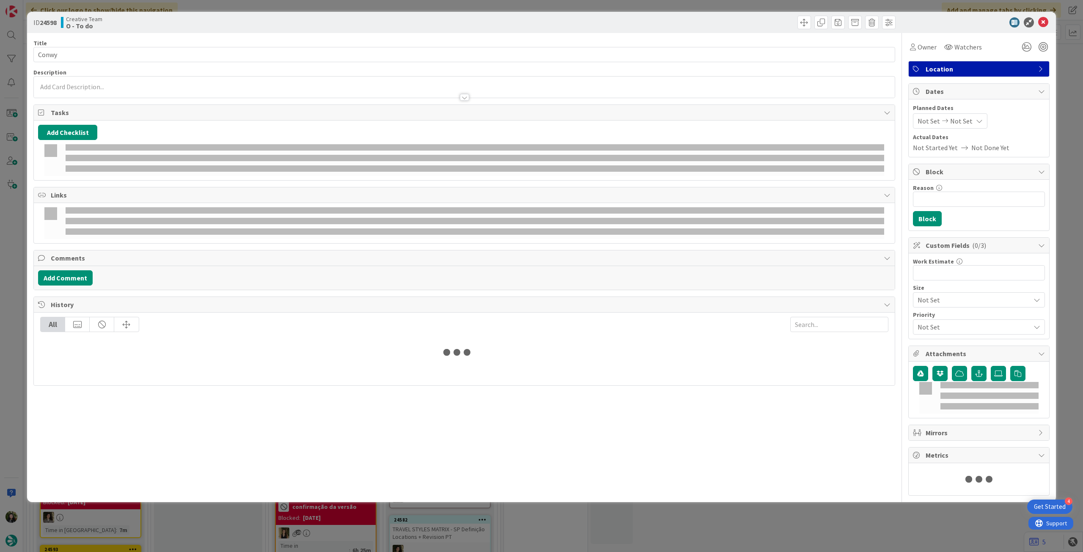
click at [96, 86] on p at bounding box center [464, 87] width 853 height 10
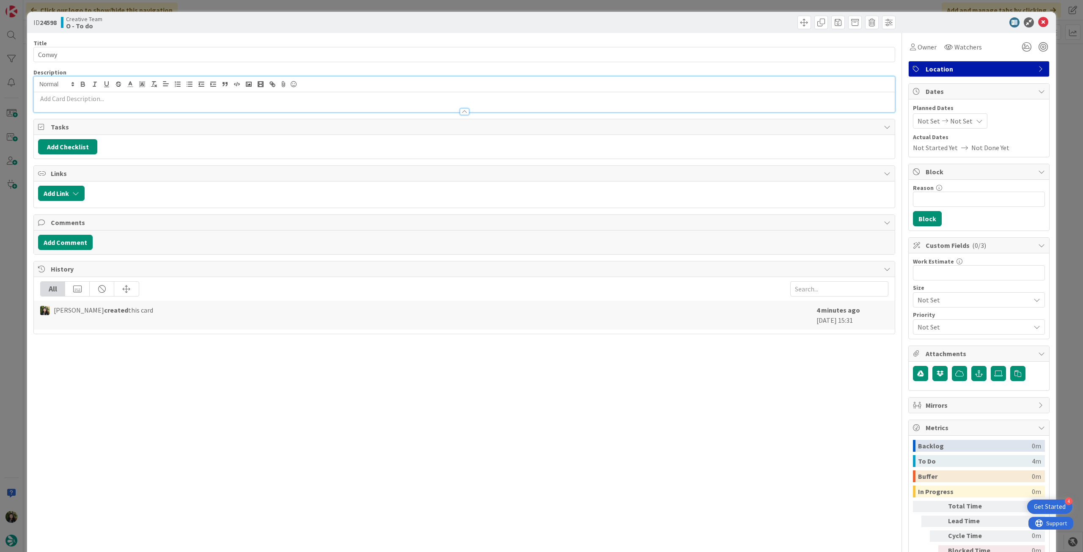
click at [95, 96] on p at bounding box center [464, 99] width 853 height 10
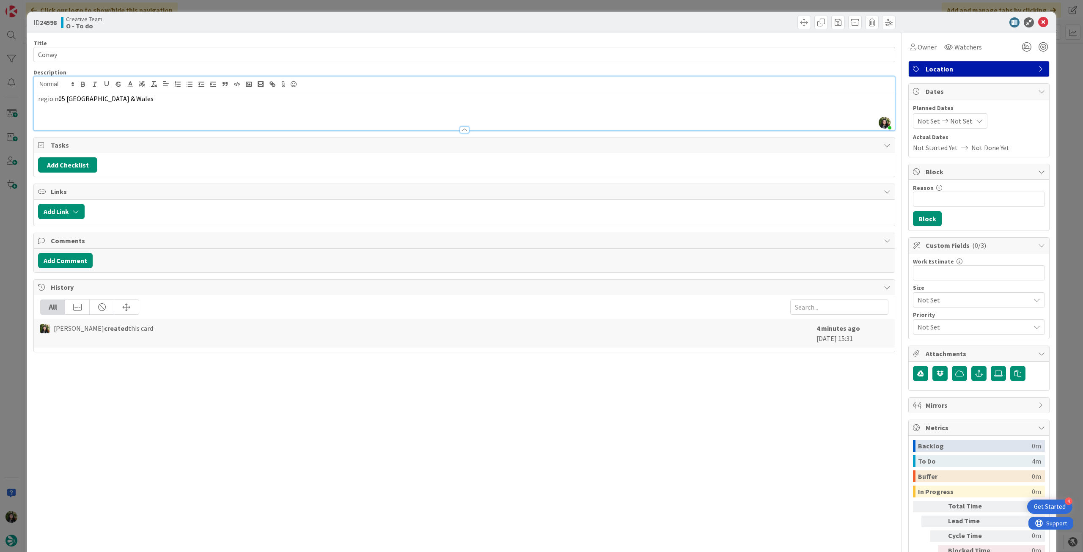
click at [56, 98] on p "regio n 05 Cardiff & Wales" at bounding box center [464, 99] width 853 height 10
click at [650, 23] on icon at bounding box center [1043, 22] width 10 height 10
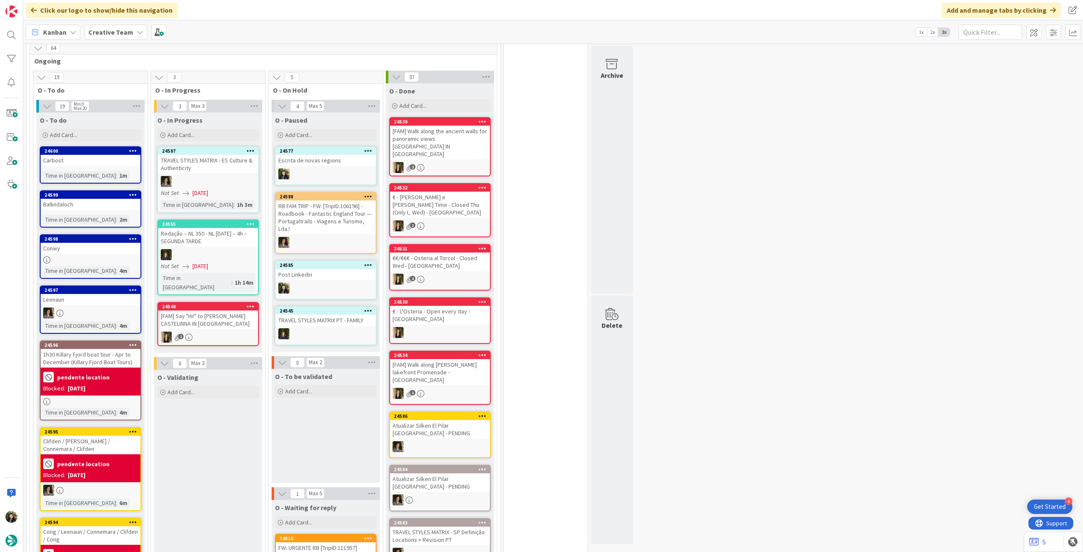
click at [105, 155] on div "Carbost" at bounding box center [91, 160] width 100 height 11
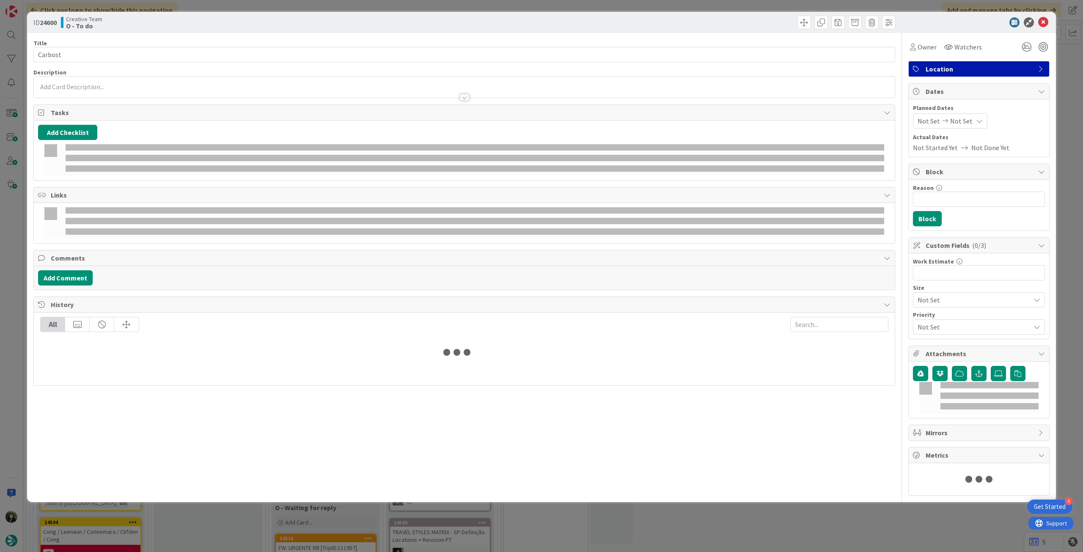
click at [119, 93] on div at bounding box center [464, 93] width 861 height 9
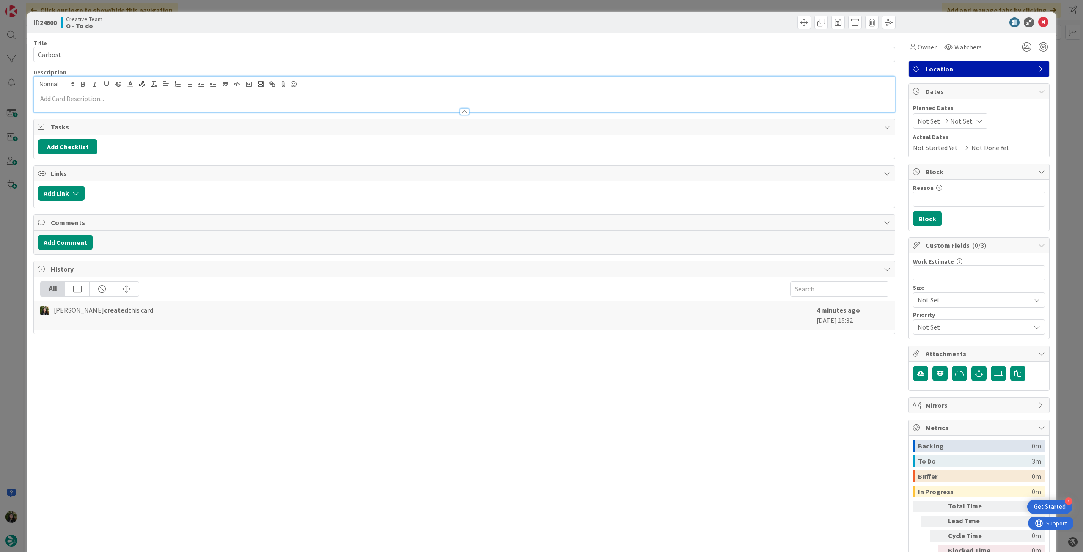
click at [117, 99] on p at bounding box center [464, 99] width 853 height 10
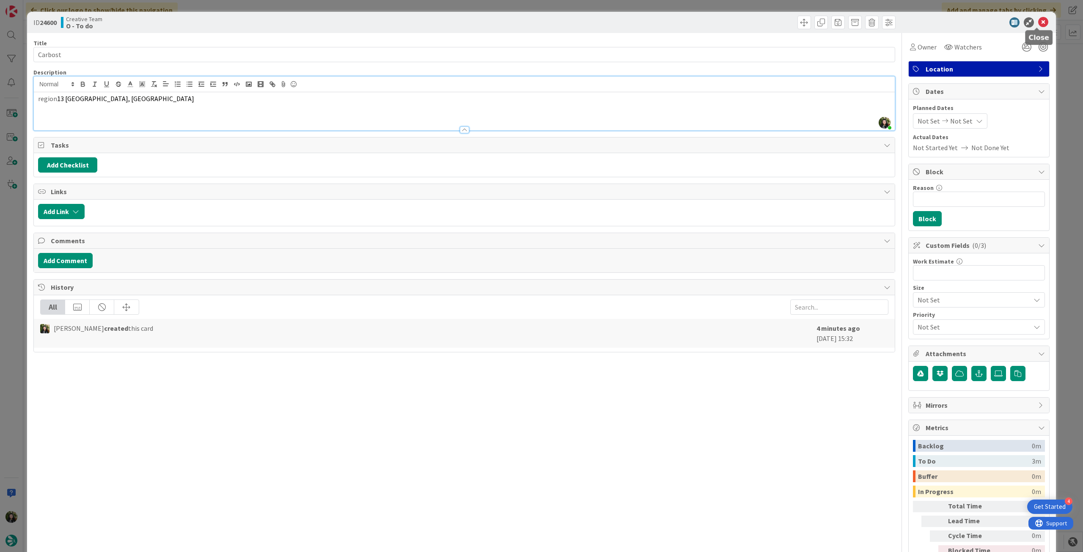
click at [650, 21] on icon at bounding box center [1043, 22] width 10 height 10
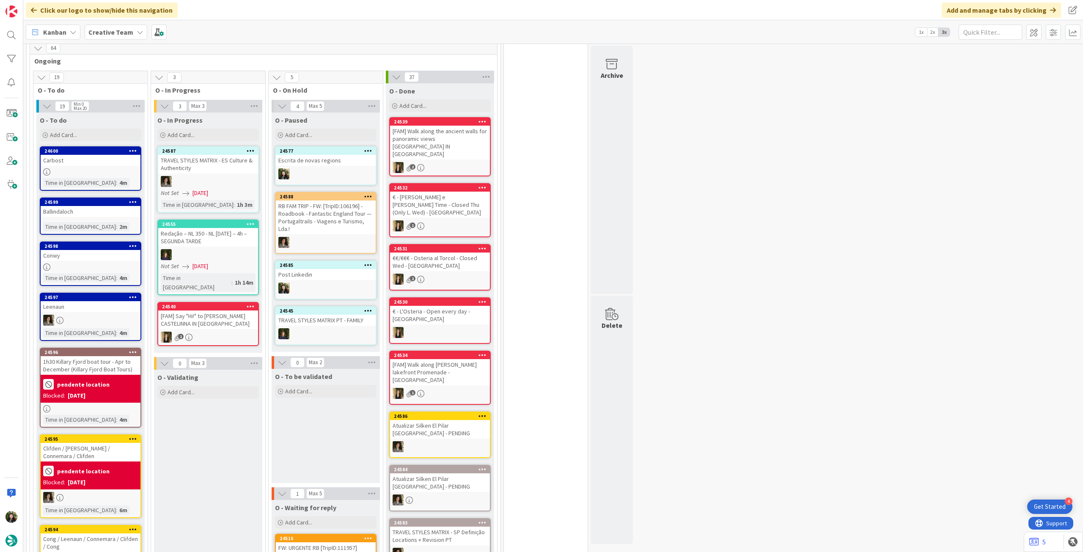
click at [97, 222] on div "Time in Column : 2m" at bounding box center [90, 226] width 95 height 9
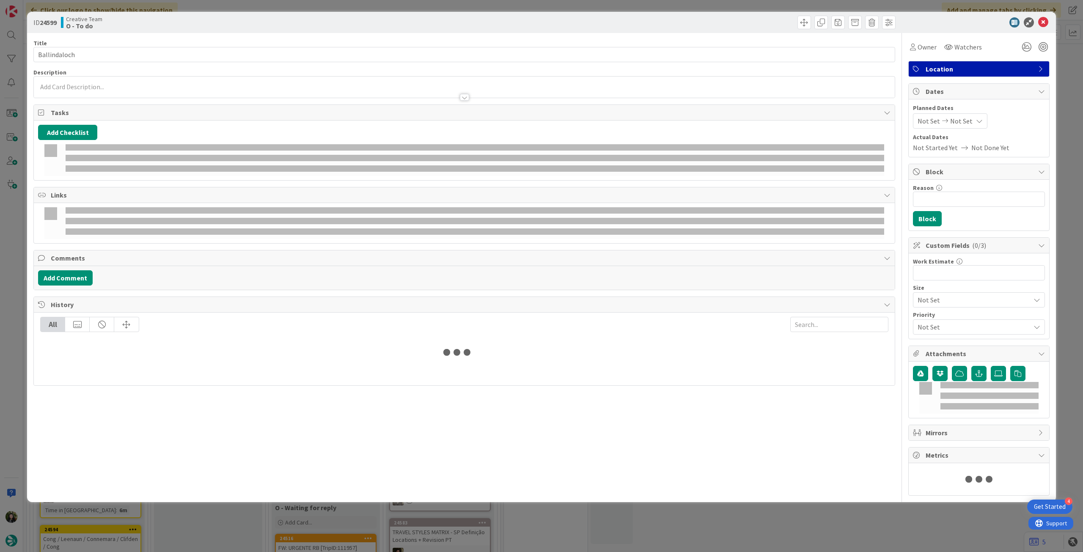
click at [117, 85] on p at bounding box center [464, 87] width 853 height 10
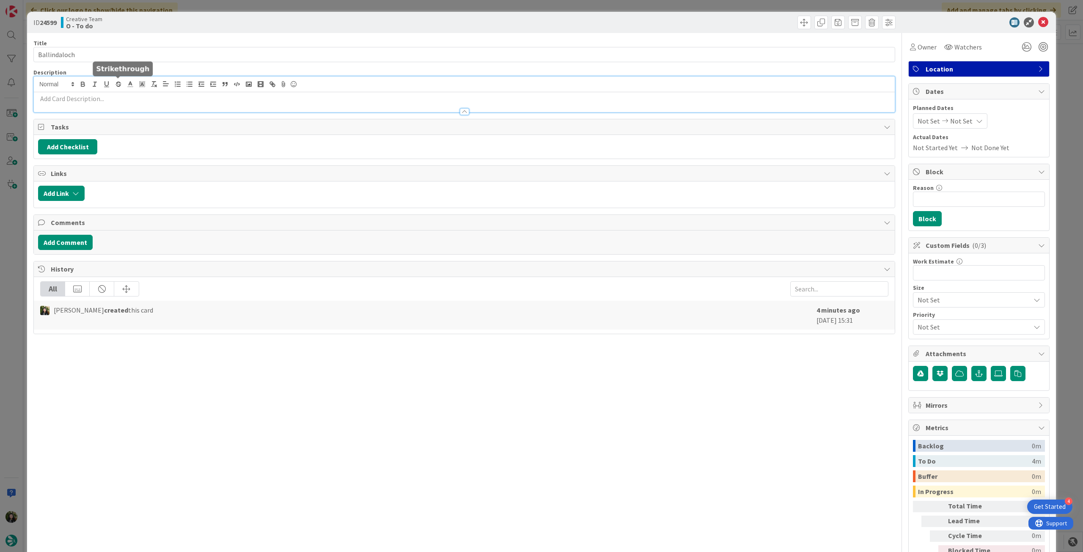
click at [114, 96] on p at bounding box center [464, 99] width 853 height 10
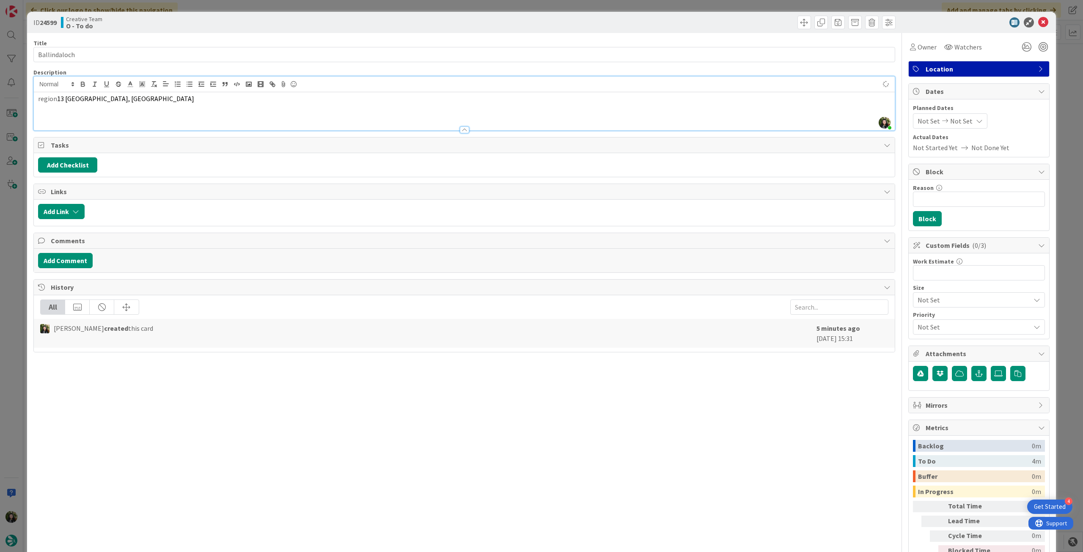
click at [650, 19] on icon at bounding box center [1043, 22] width 10 height 10
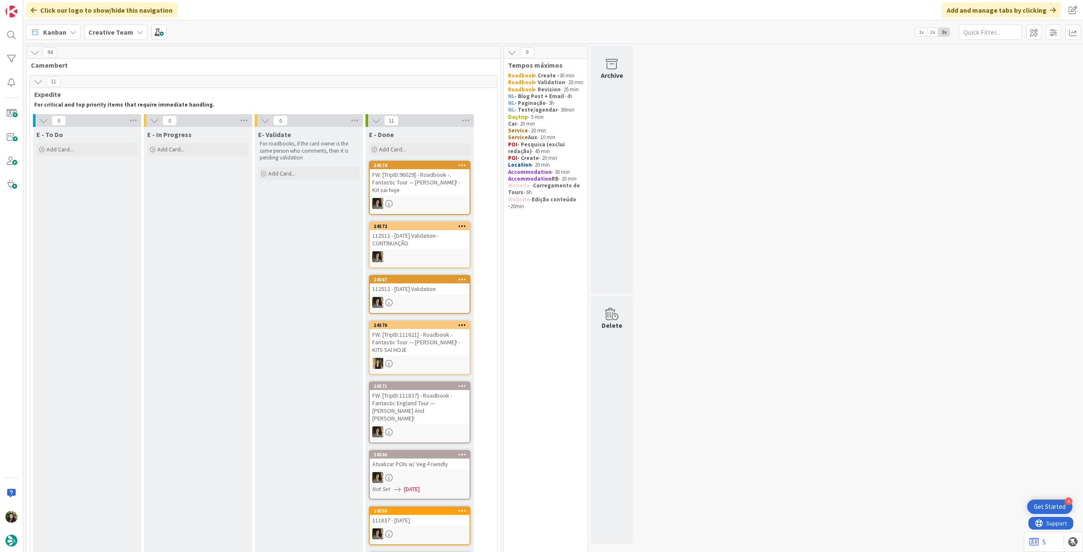
click at [113, 35] on b "Creative Team" at bounding box center [110, 32] width 45 height 8
click at [139, 121] on h4 "Creative Team - Análise" at bounding box center [151, 121] width 115 height 8
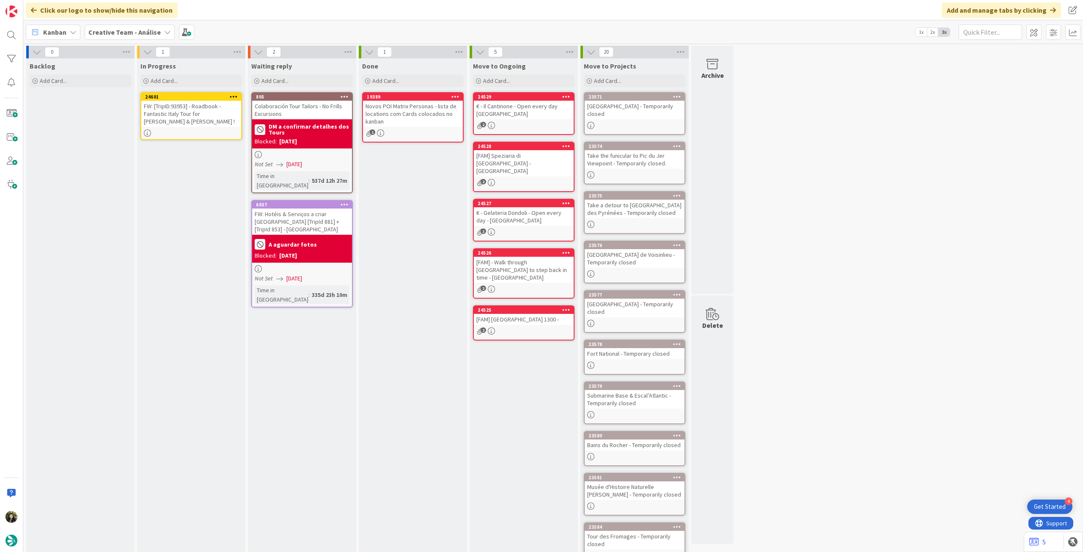
click at [200, 113] on div "FW: [TripID:93953] - Roadbook - Fantastic Italy Tour for [PERSON_NAME] & [PERSO…" at bounding box center [191, 114] width 100 height 26
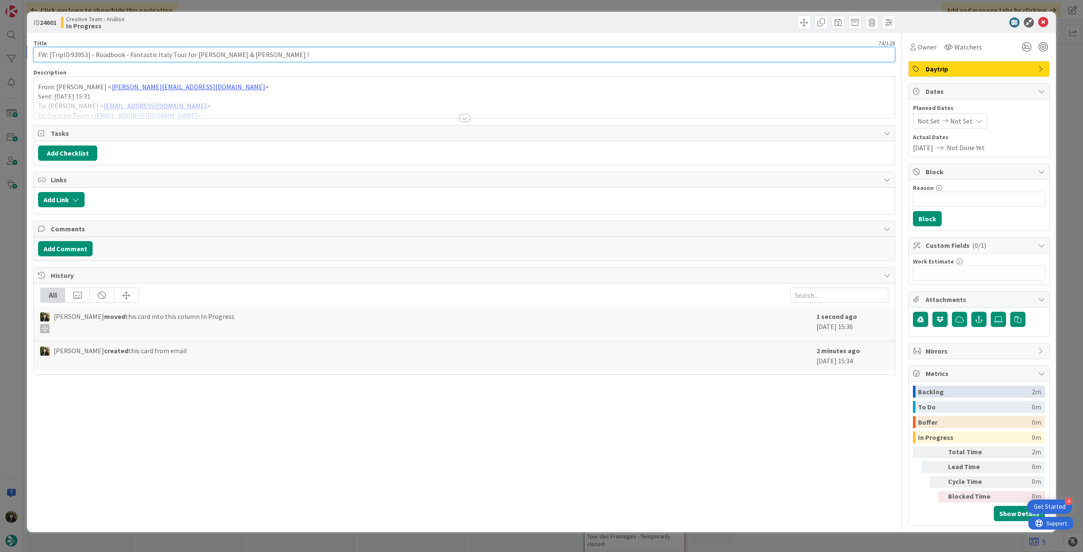
drag, startPoint x: 71, startPoint y: 55, endPoint x: 86, endPoint y: 54, distance: 15.7
click at [86, 54] on input "FW: [TripID:93953] - Roadbook - Fantastic Italy Tour for [PERSON_NAME] & [PERSO…" at bounding box center [464, 54] width 862 height 15
click at [650, 21] on icon at bounding box center [1043, 22] width 10 height 10
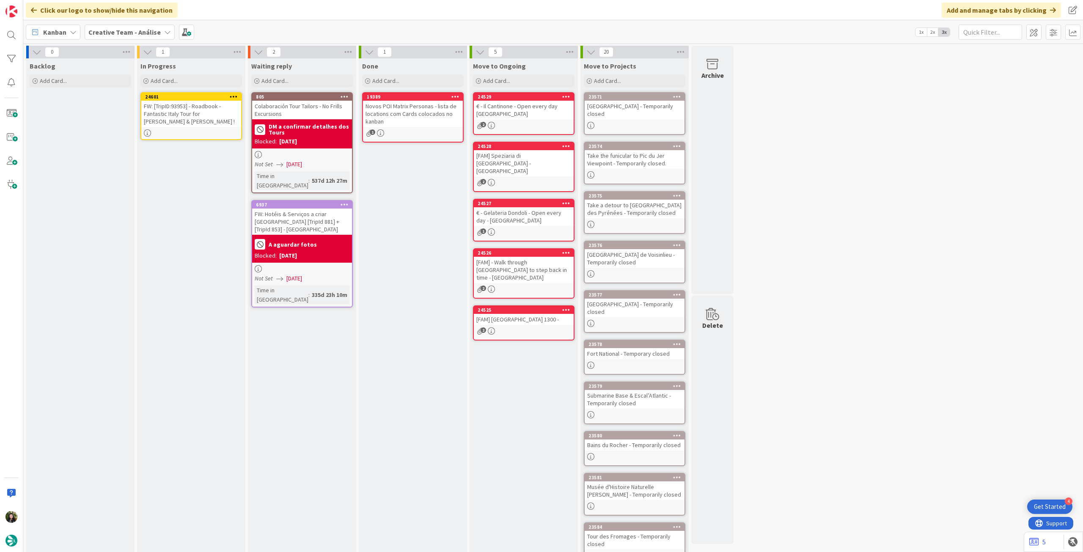
click at [235, 94] on icon at bounding box center [234, 97] width 8 height 6
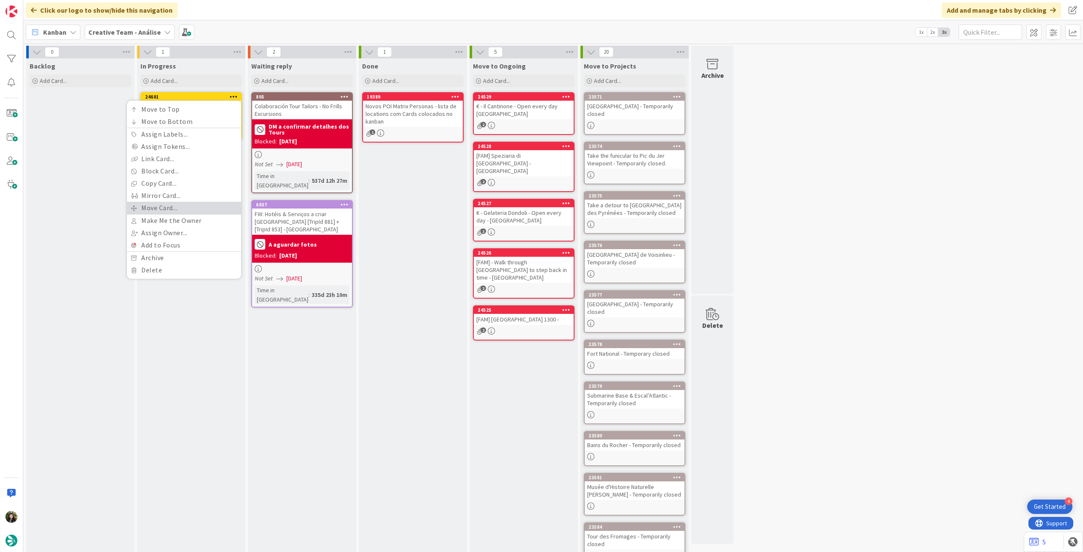
click at [173, 211] on link "Move Card..." at bounding box center [184, 208] width 114 height 12
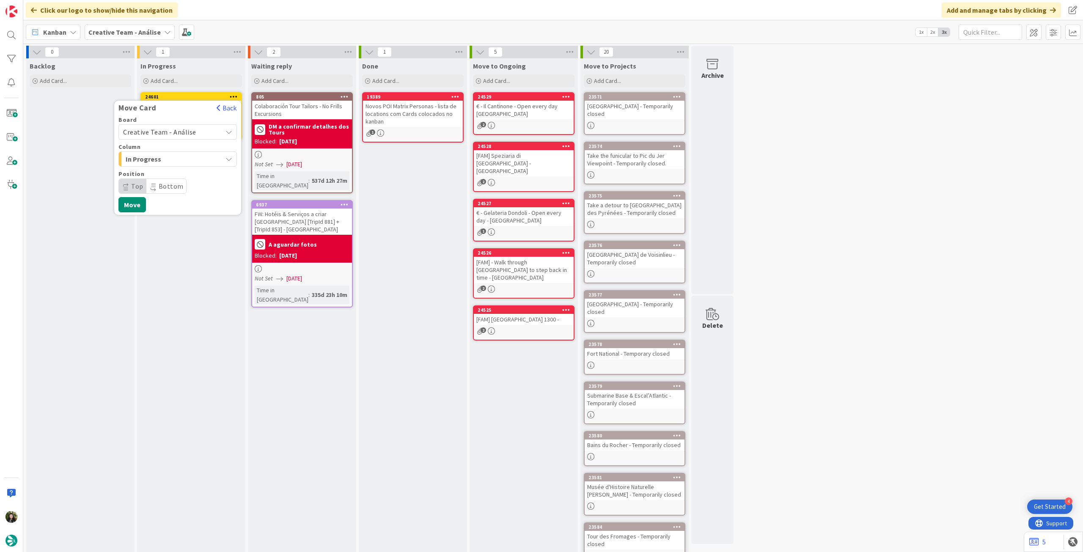
click at [178, 134] on span "Creative Team - Análise" at bounding box center [159, 132] width 73 height 8
click at [164, 174] on span "Creative Team" at bounding box center [183, 171] width 98 height 13
click at [163, 179] on div "Daytrip" at bounding box center [177, 186] width 118 height 15
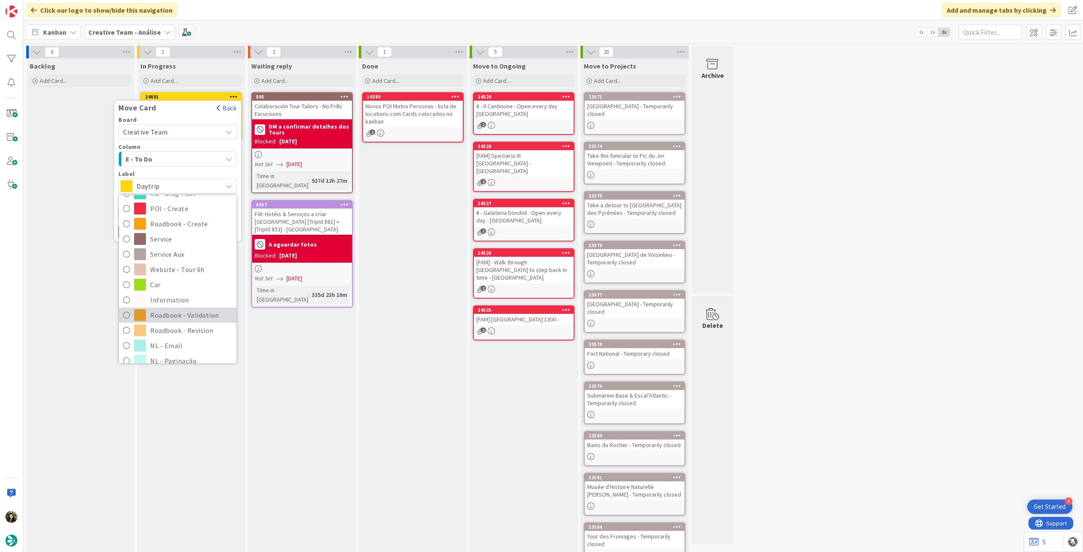
scroll to position [113, 0]
click at [161, 309] on span "Roadbook - Revision" at bounding box center [191, 330] width 82 height 13
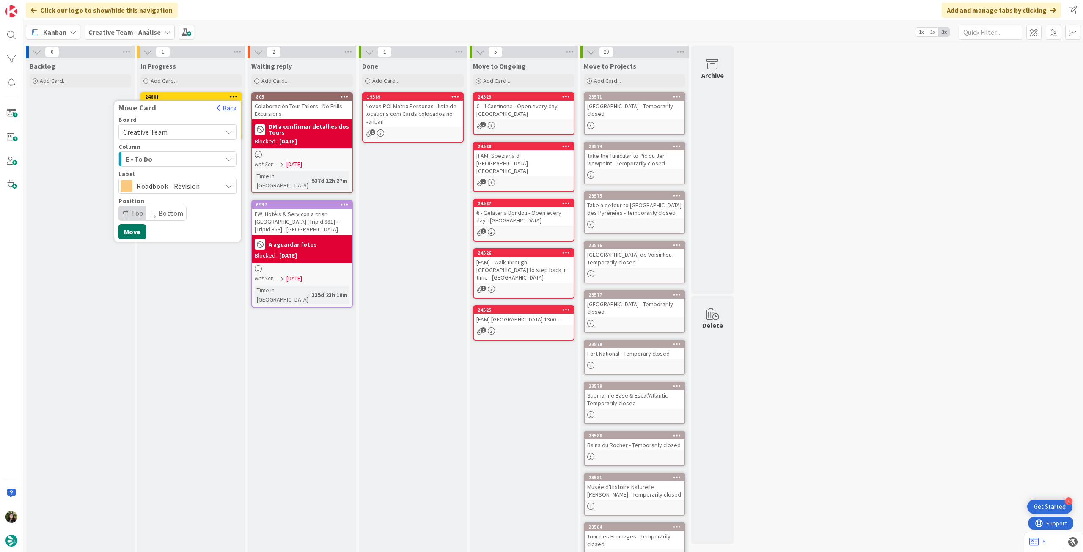
click at [129, 227] on button "Move" at bounding box center [132, 231] width 28 height 15
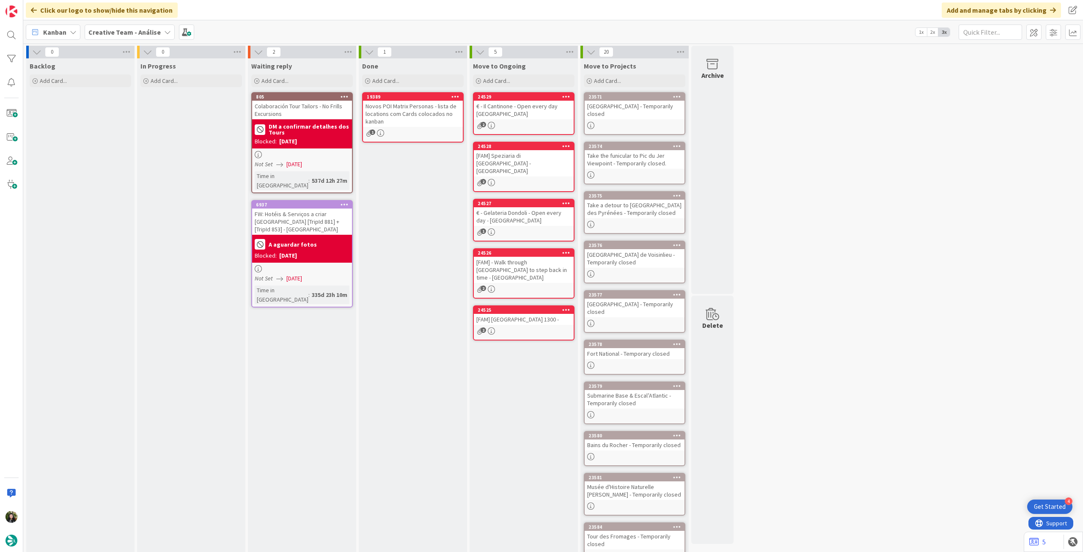
click at [118, 28] on b "Creative Team - Análise" at bounding box center [124, 32] width 72 height 8
click at [137, 123] on h4 "Creative Team" at bounding box center [151, 121] width 115 height 8
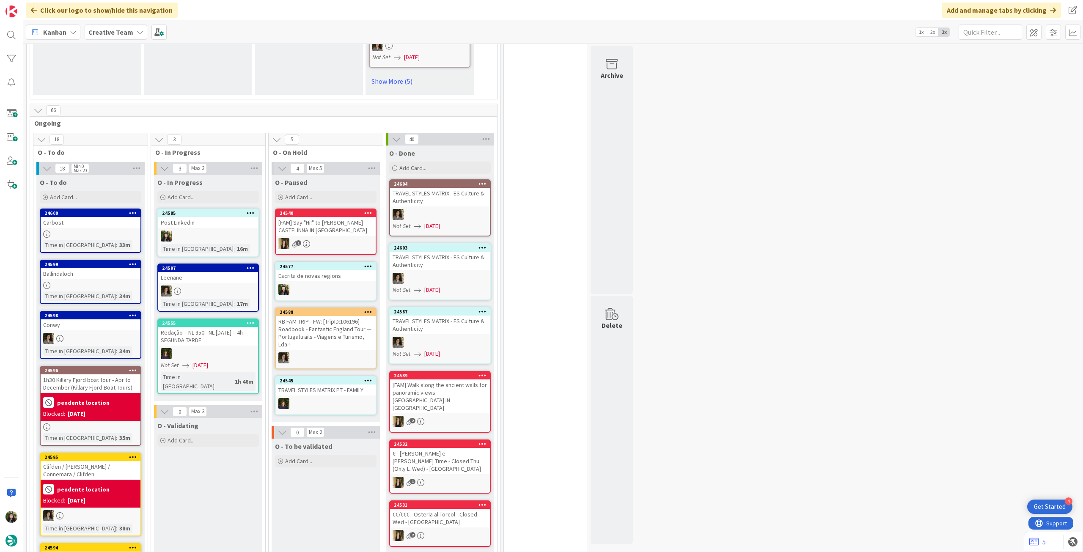
scroll to position [700, 0]
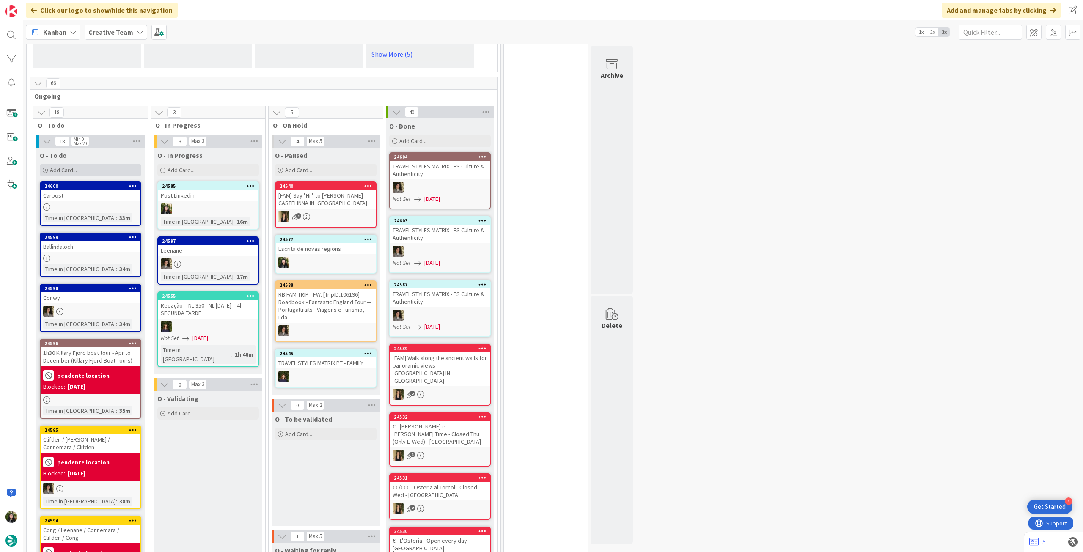
click at [96, 164] on div "Add Card..." at bounding box center [91, 170] width 102 height 13
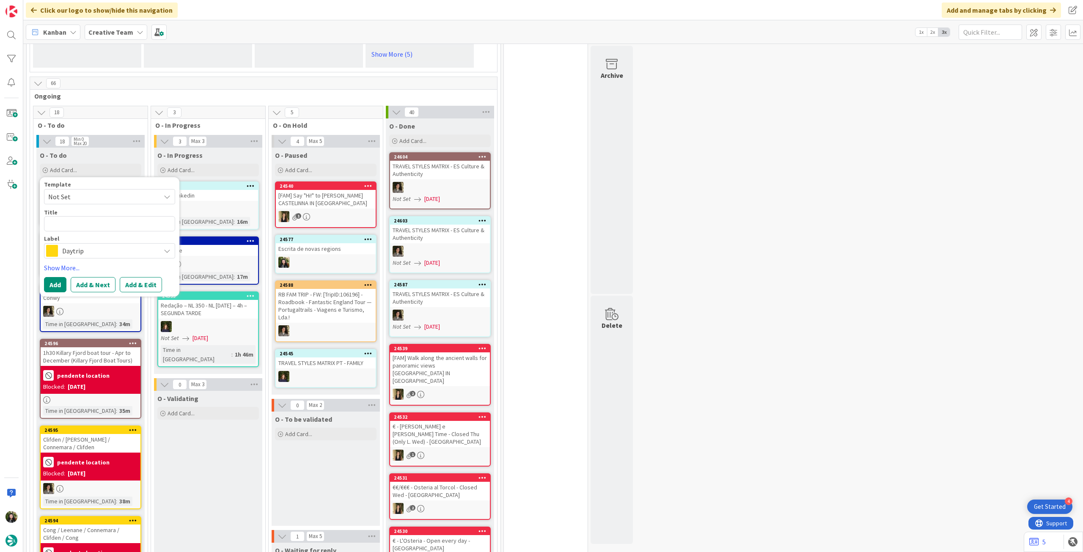
click at [109, 245] on span "Daytrip" at bounding box center [109, 251] width 94 height 12
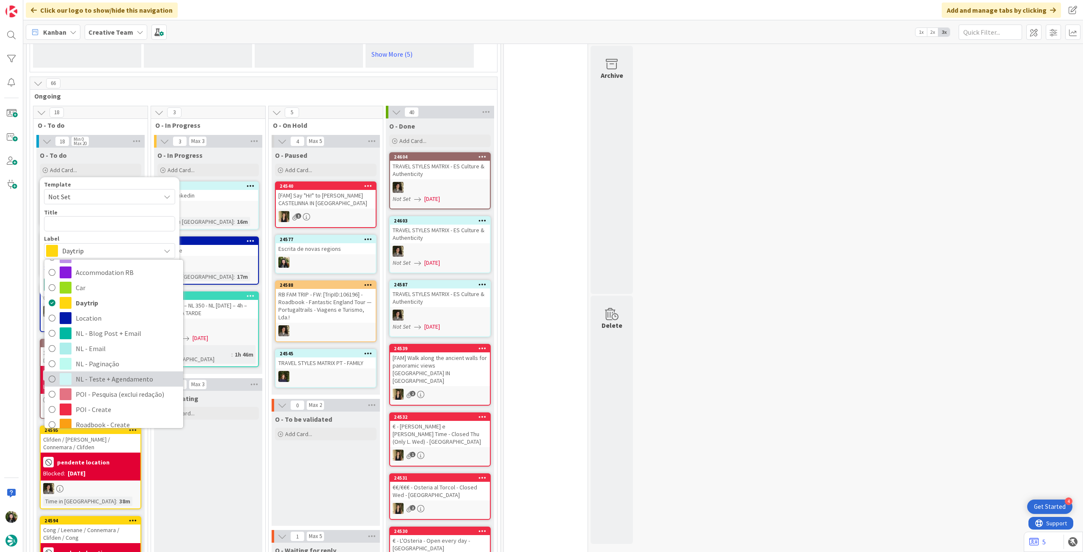
scroll to position [113, 0]
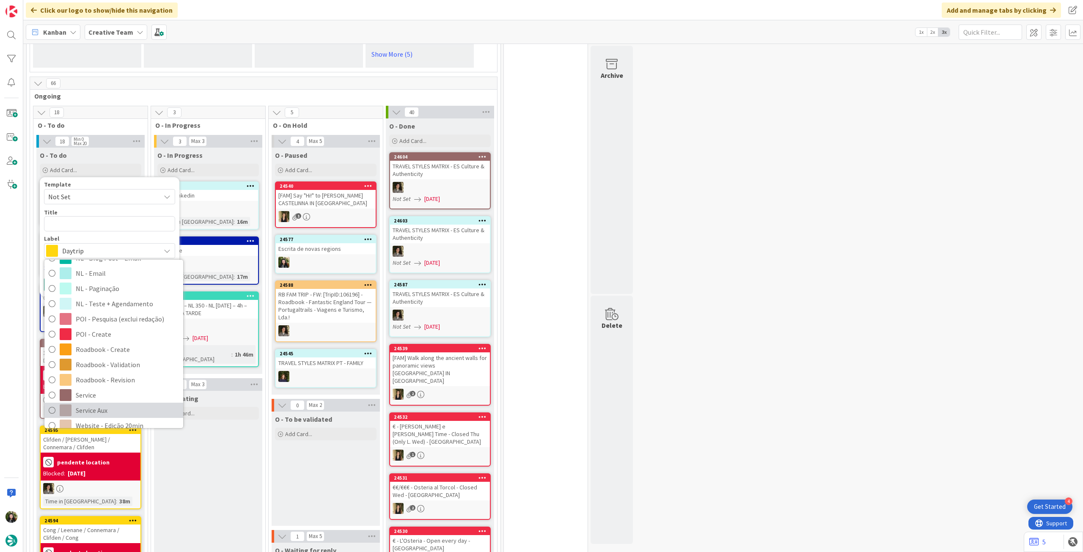
click at [100, 309] on span "Service Aux" at bounding box center [127, 410] width 103 height 13
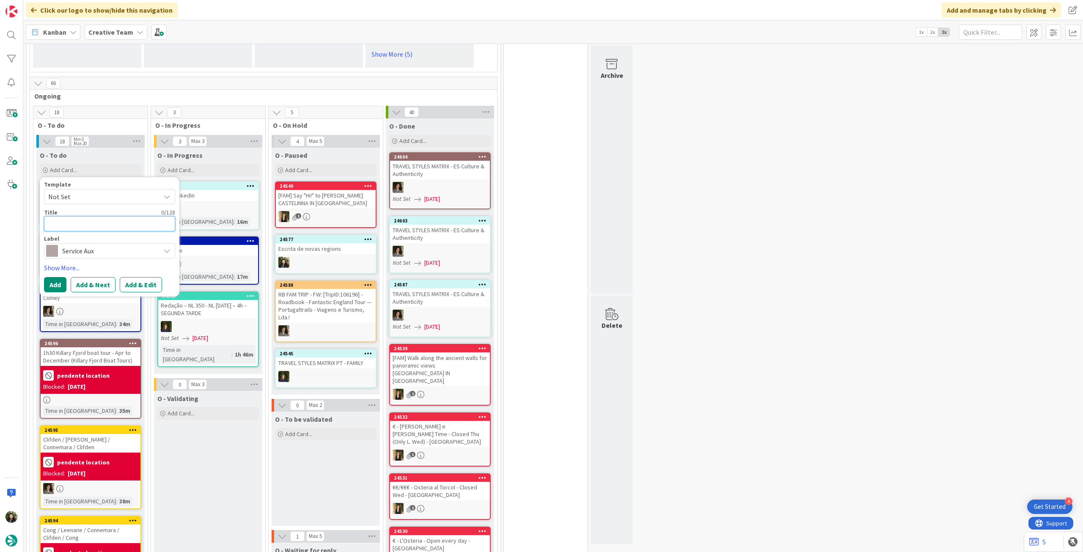
click at [101, 216] on textarea at bounding box center [109, 223] width 131 height 15
type textarea "x"
type textarea "A"
type textarea "x"
type textarea "Ag"
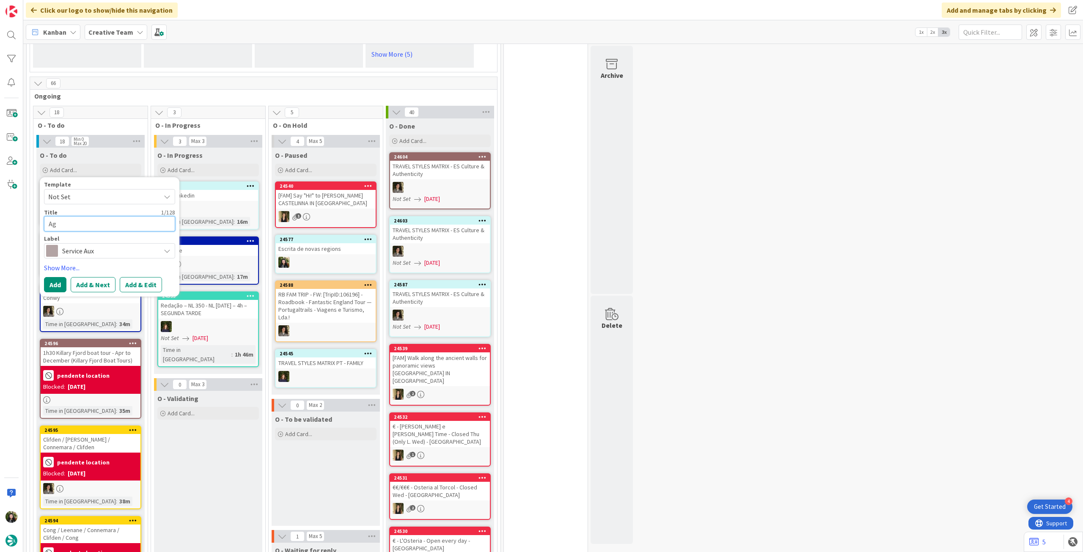
type textarea "x"
type textarea "Agn"
type textarea "x"
type textarea "Agne"
type textarea "x"
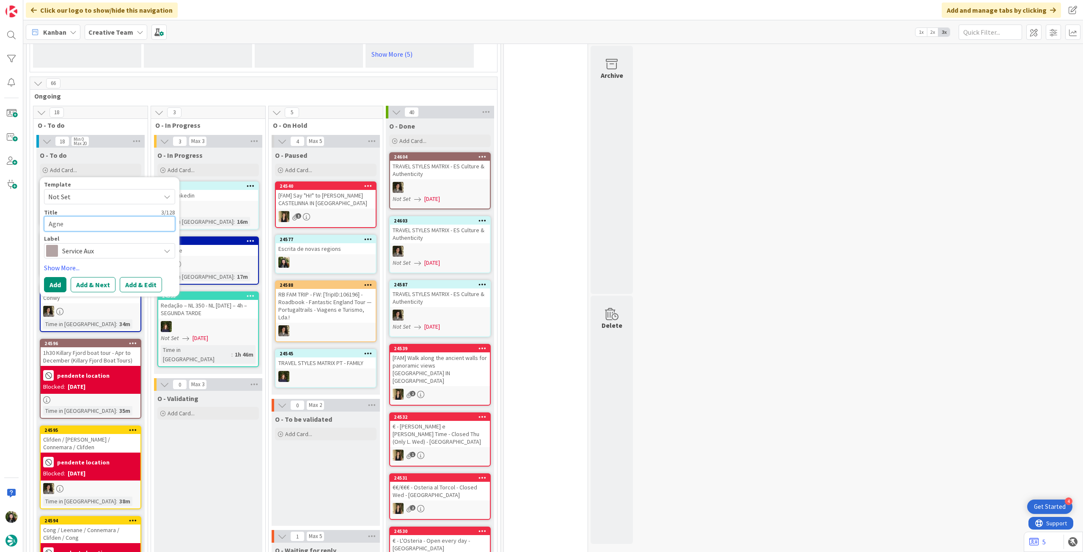
type textarea "Agned"
type textarea "x"
type textarea "Agneda"
type textarea "x"
type textarea "Agnedar"
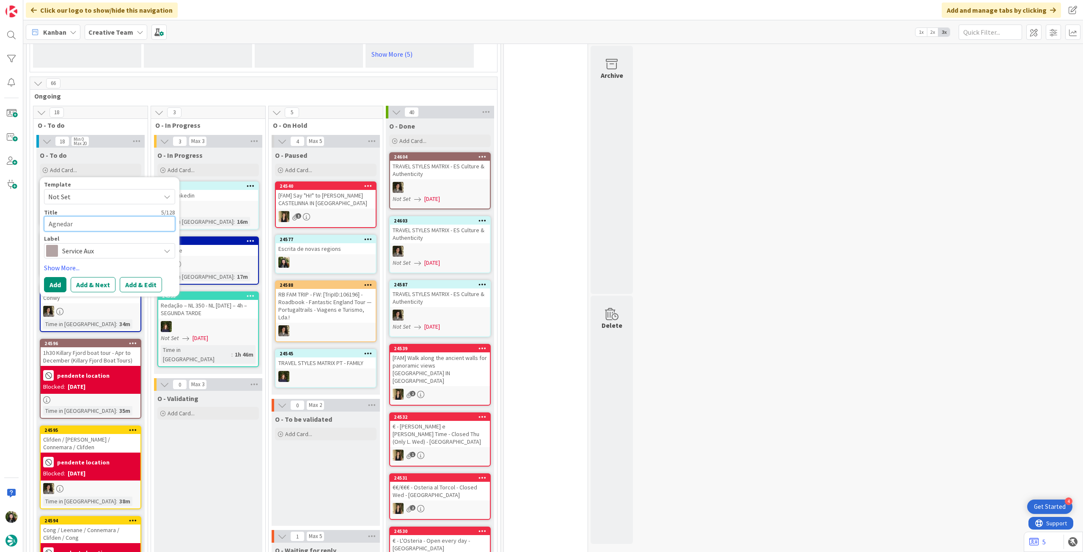
type textarea "x"
type textarea "Agnedar"
type textarea "x"
type textarea "Agnedar"
type textarea "x"
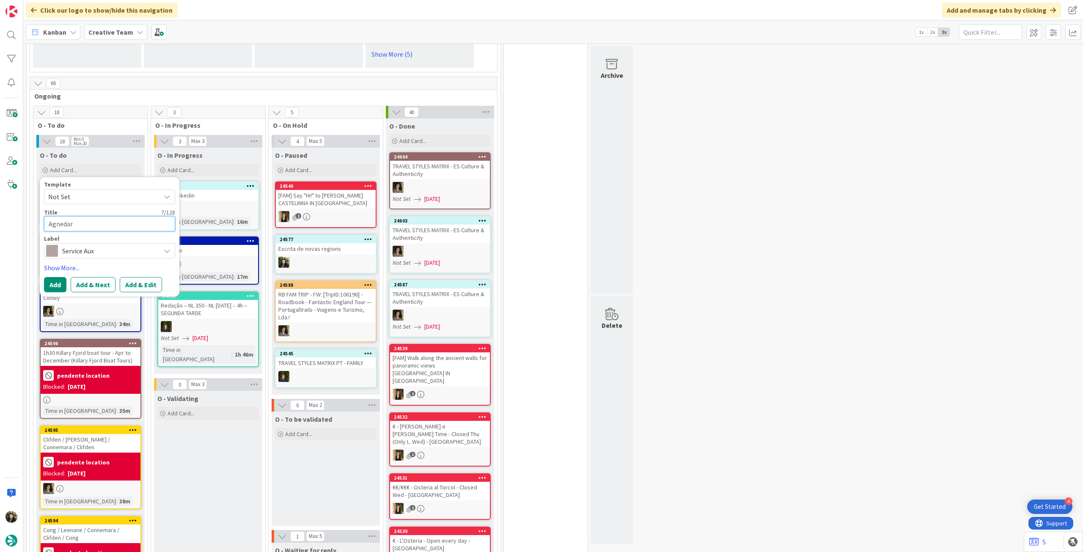
type textarea "Agneda"
type textarea "x"
type textarea "Agned"
type textarea "x"
type textarea "Agne"
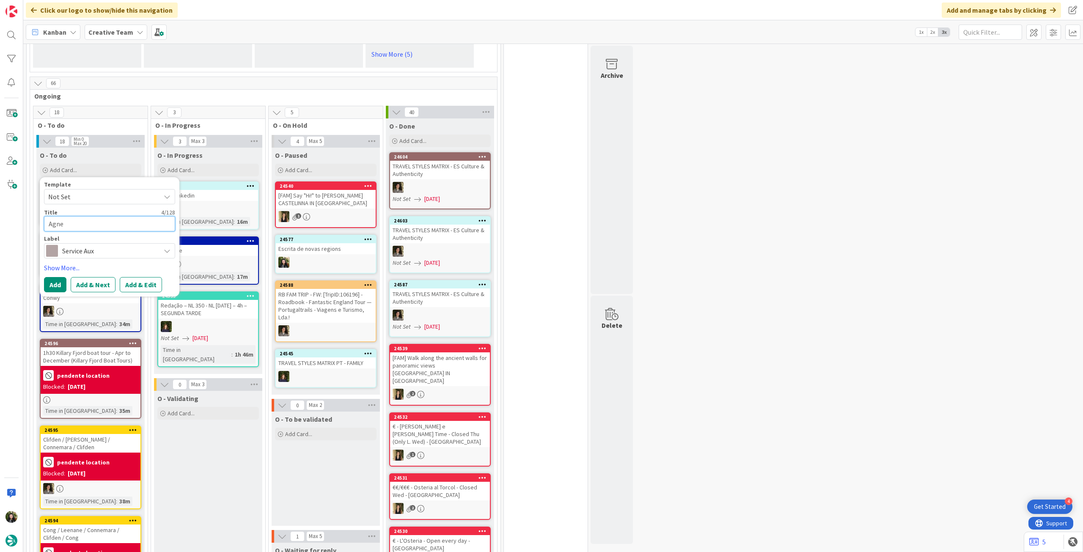
type textarea "x"
type textarea "Agn"
type textarea "x"
type textarea "Ag"
type textarea "x"
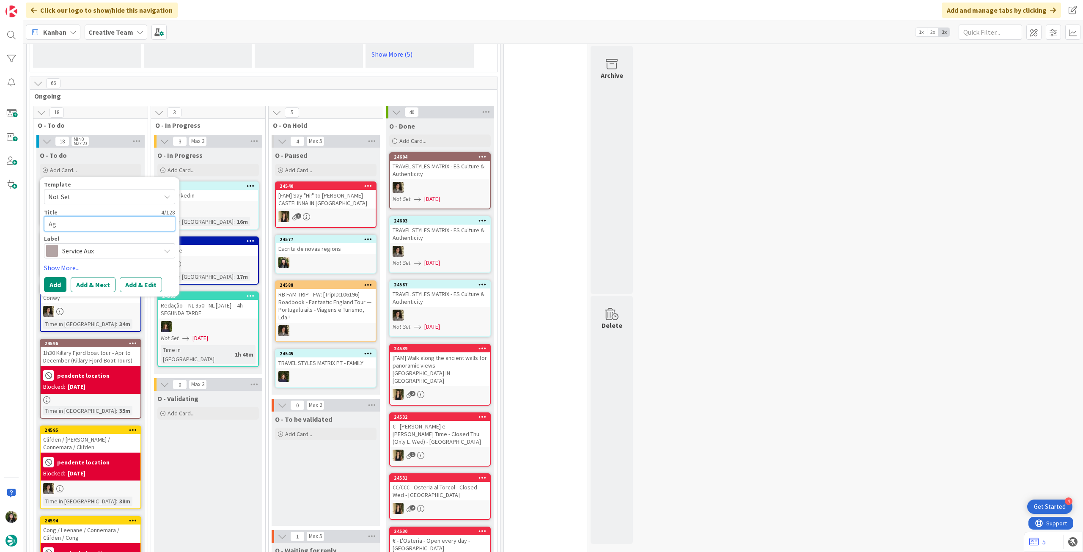
type textarea "Age"
type textarea "x"
type textarea "Agen"
type textarea "x"
type textarea "Agend"
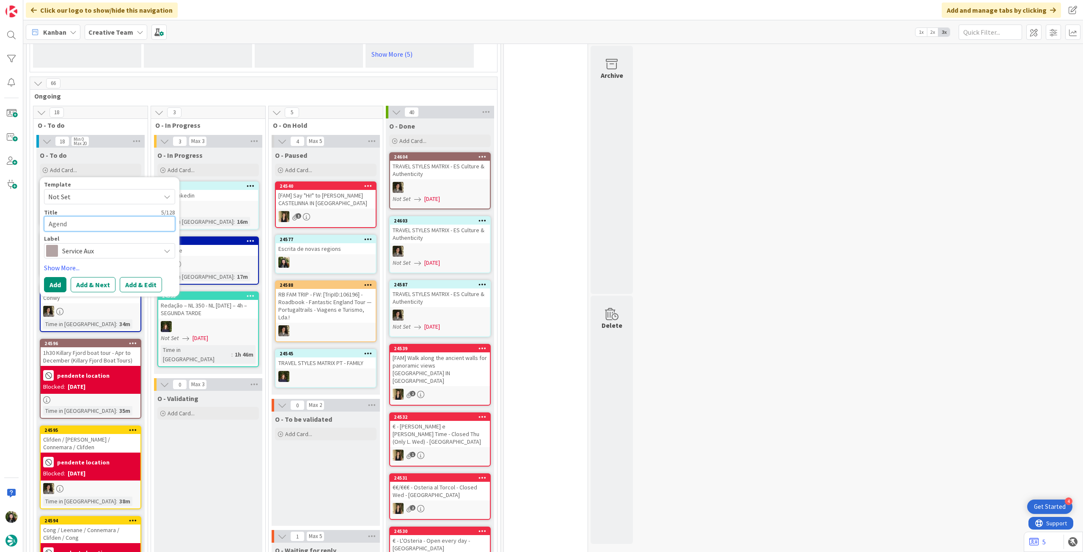
type textarea "x"
type textarea "Agenda"
type textarea "x"
type textarea "Agendar"
type textarea "x"
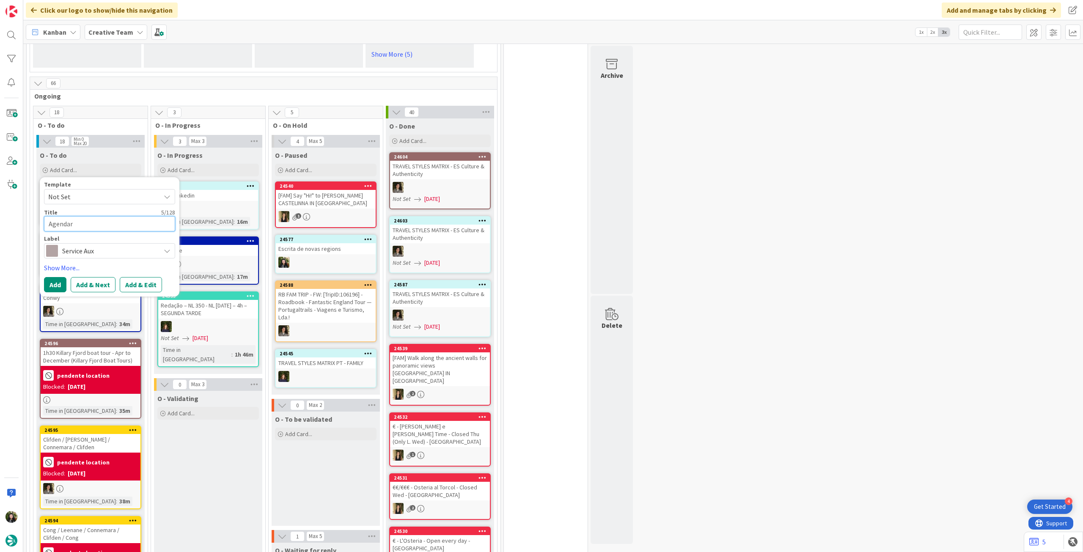
type textarea "Agendar"
type textarea "x"
type textarea "Agendar N"
type textarea "x"
type textarea "Agendar NL"
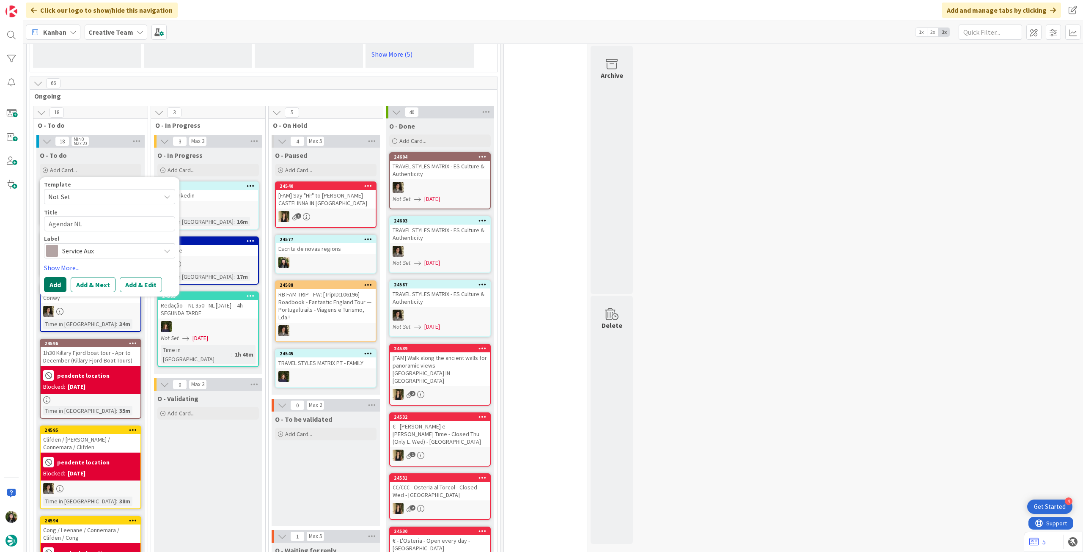
click at [54, 277] on button "Add" at bounding box center [55, 284] width 22 height 15
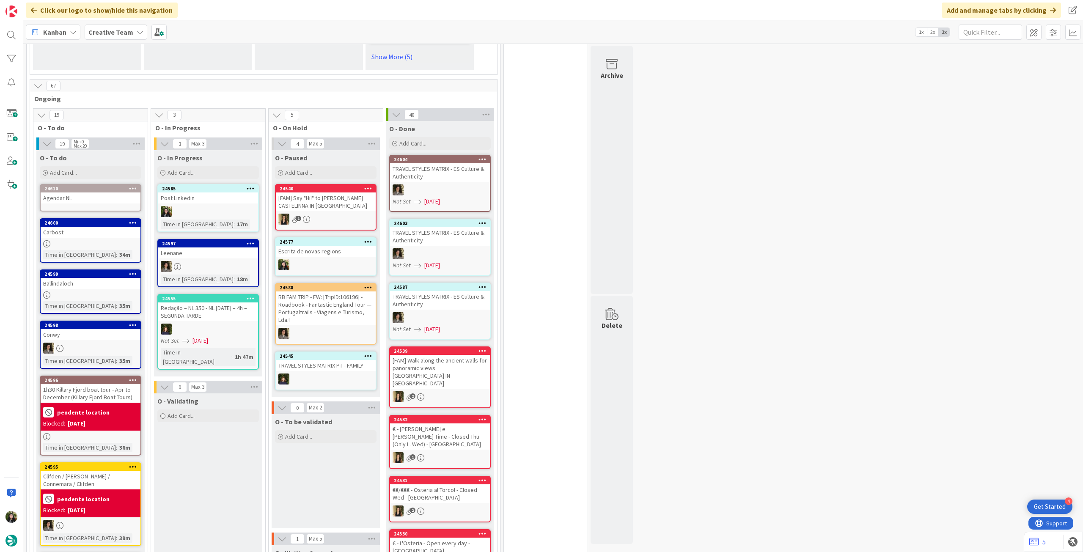
click at [102, 193] on div "Agendar NL" at bounding box center [91, 198] width 100 height 11
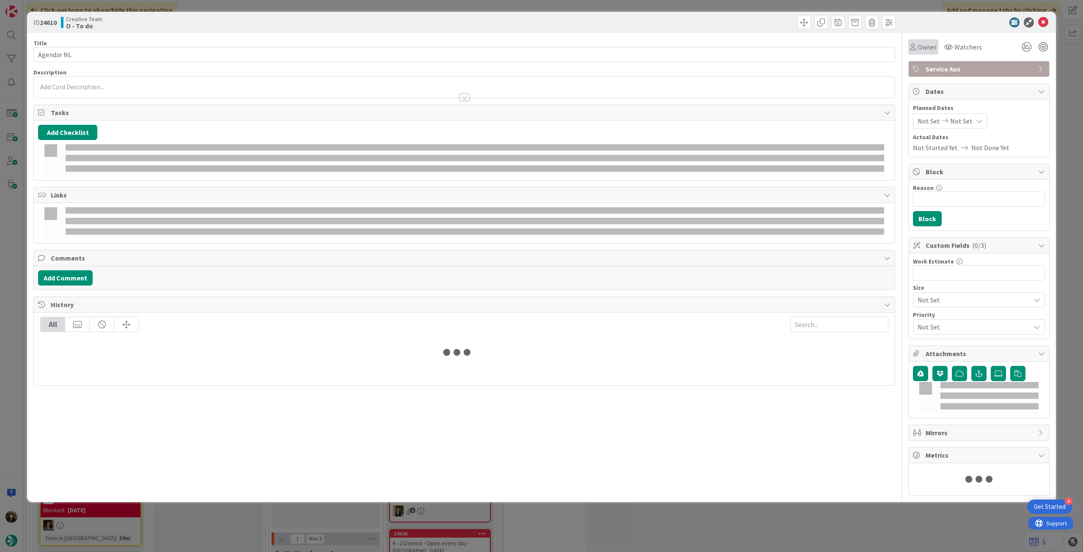
click at [650, 50] on span "Owner" at bounding box center [927, 47] width 19 height 10
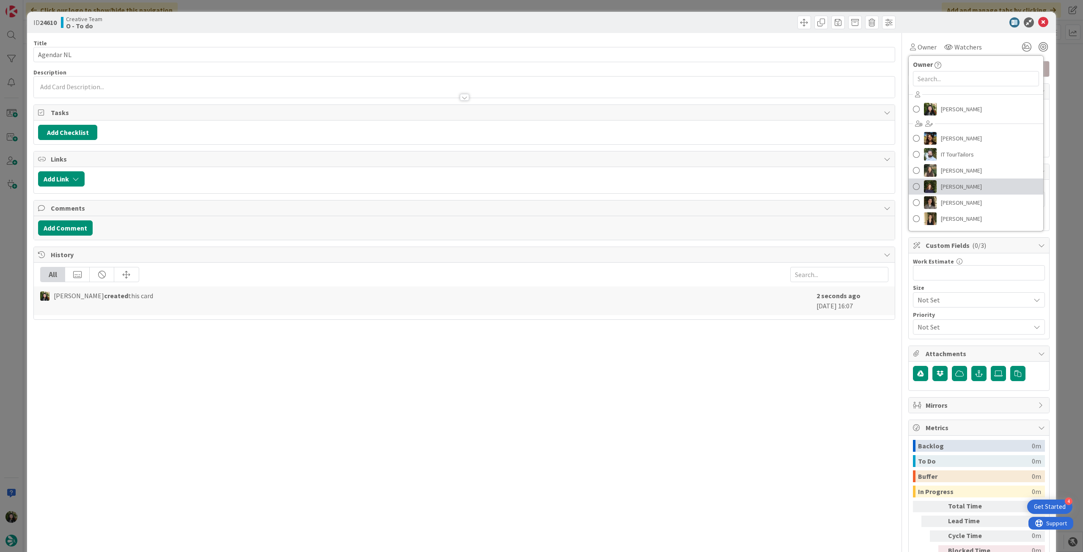
click at [650, 188] on link "[PERSON_NAME]" at bounding box center [976, 187] width 135 height 16
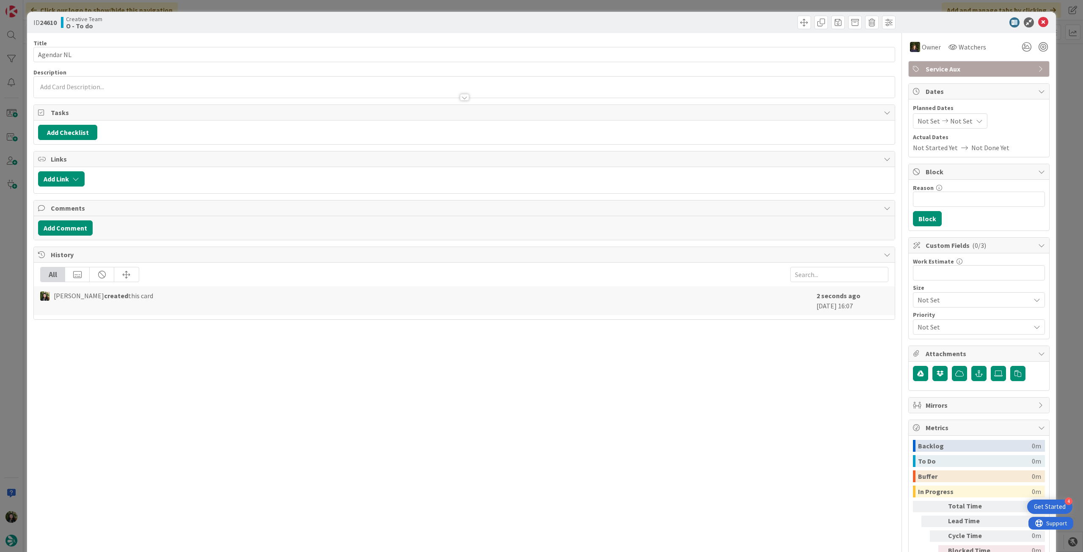
click at [650, 118] on div "Not Set Not Set" at bounding box center [950, 120] width 74 height 15
click at [650, 194] on td "7" at bounding box center [964, 195] width 17 height 16
type input "[DATE]"
click at [650, 194] on td "7" at bounding box center [964, 195] width 17 height 16
type input "[DATE]"
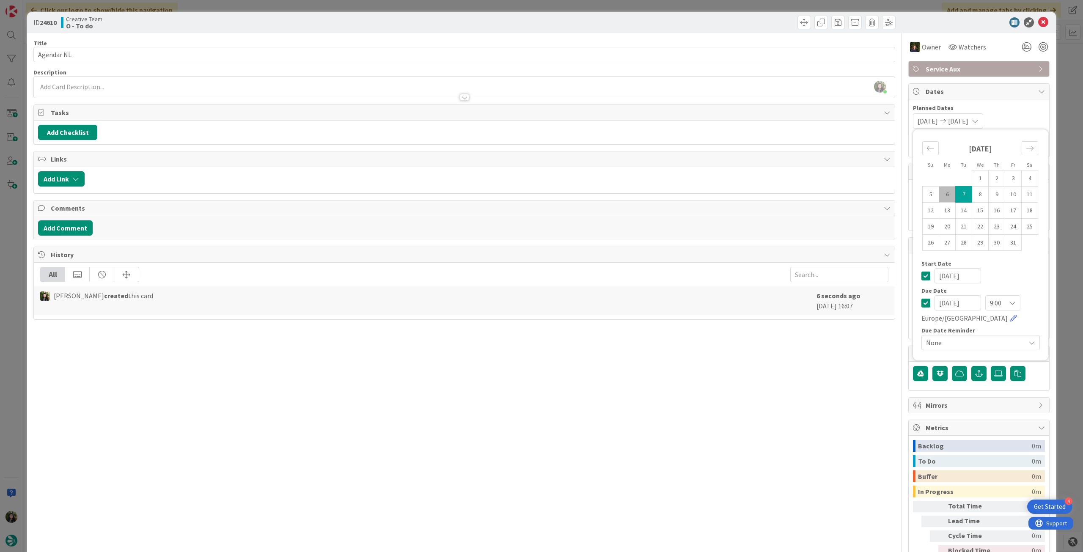
click at [650, 273] on icon at bounding box center [926, 276] width 9 height 10
click at [650, 20] on icon at bounding box center [1043, 22] width 10 height 10
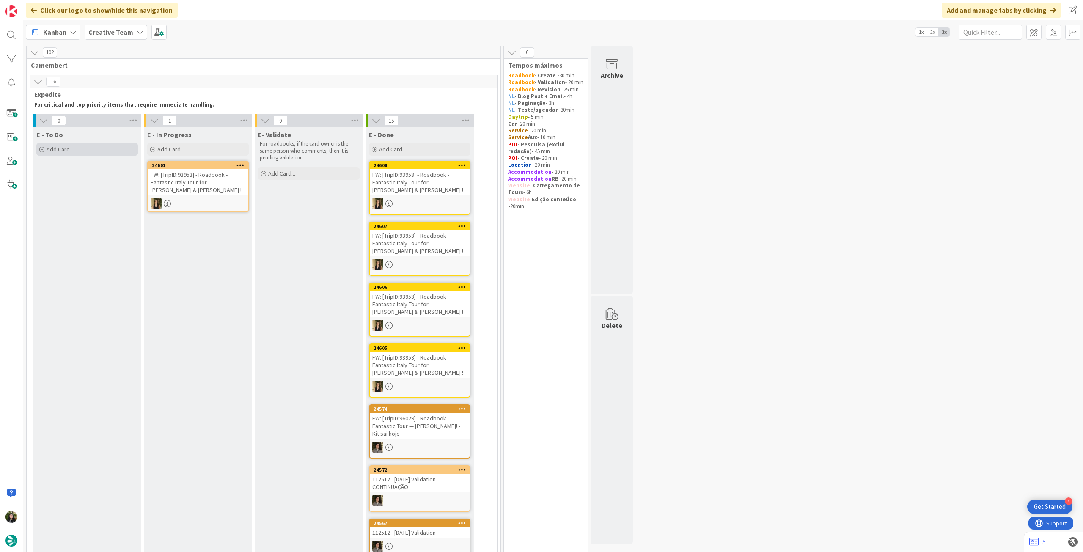
drag, startPoint x: 113, startPoint y: 146, endPoint x: 113, endPoint y: 153, distance: 6.8
click at [113, 147] on div "Add Card..." at bounding box center [87, 149] width 102 height 13
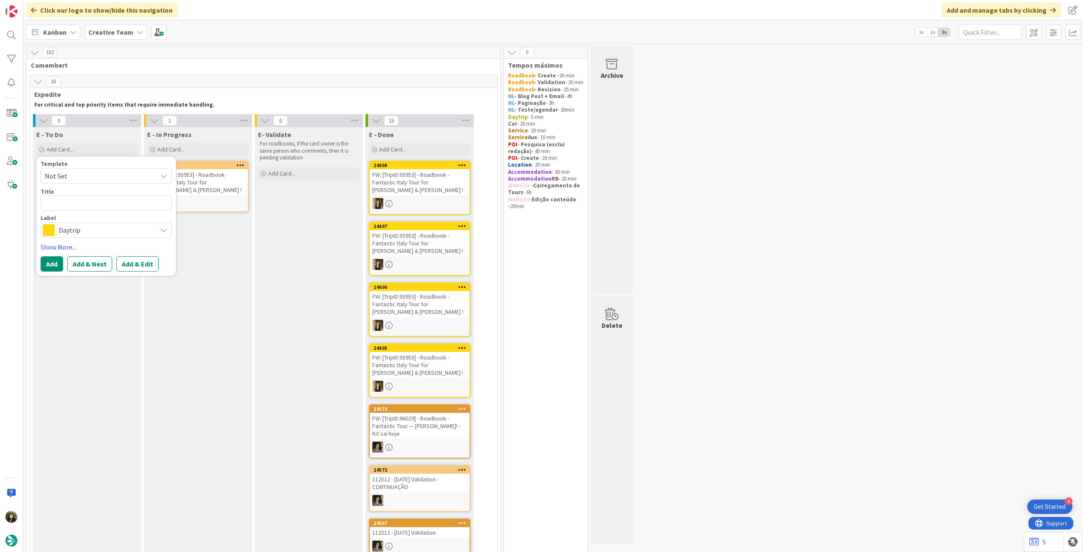
click at [116, 231] on span "Daytrip" at bounding box center [106, 230] width 94 height 12
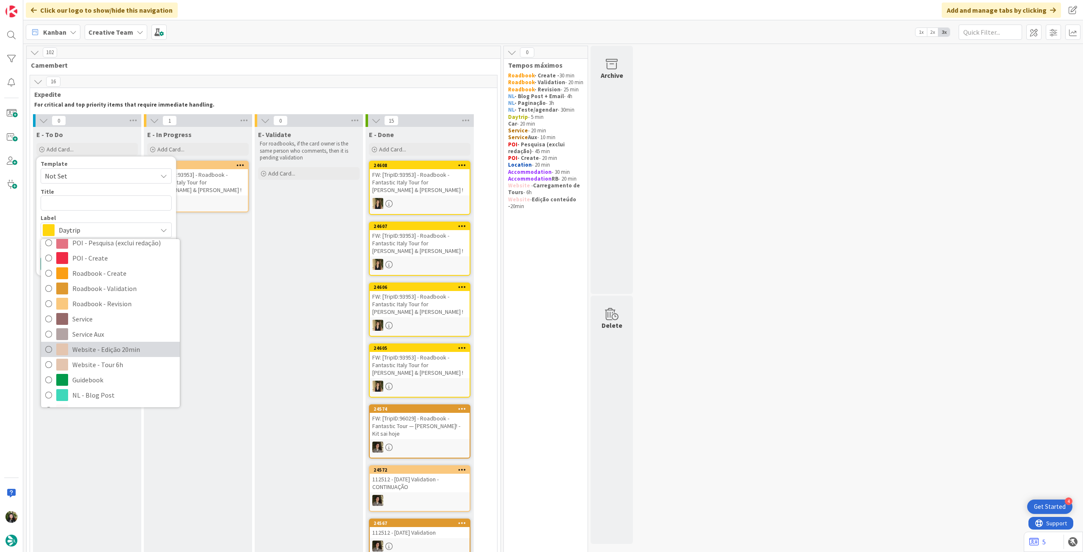
scroll to position [169, 0]
click at [114, 309] on span "Service Aux" at bounding box center [123, 333] width 103 height 13
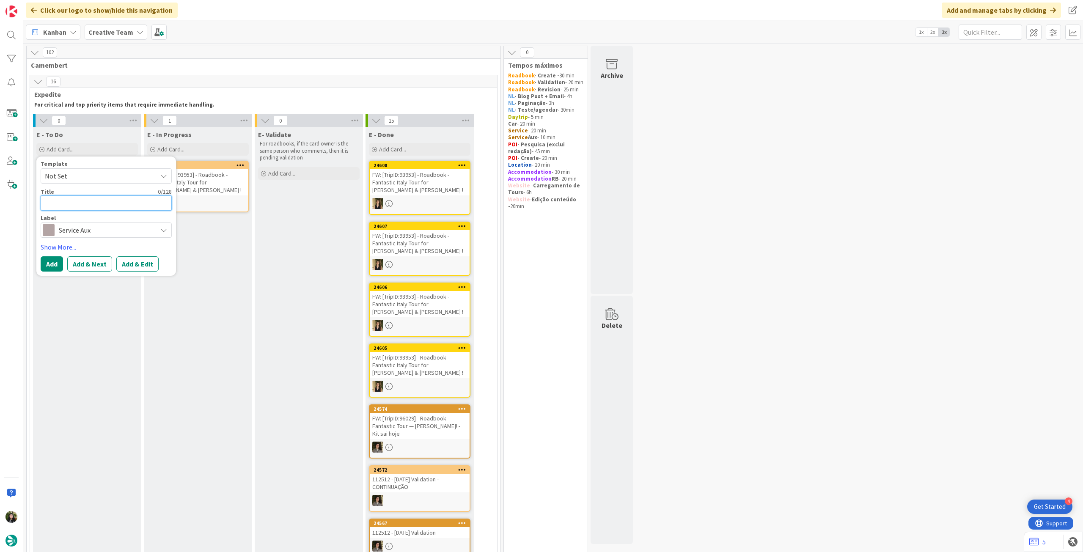
click at [123, 196] on textarea at bounding box center [106, 203] width 131 height 15
type textarea "x"
type textarea "P"
type textarea "x"
type textarea "Pe"
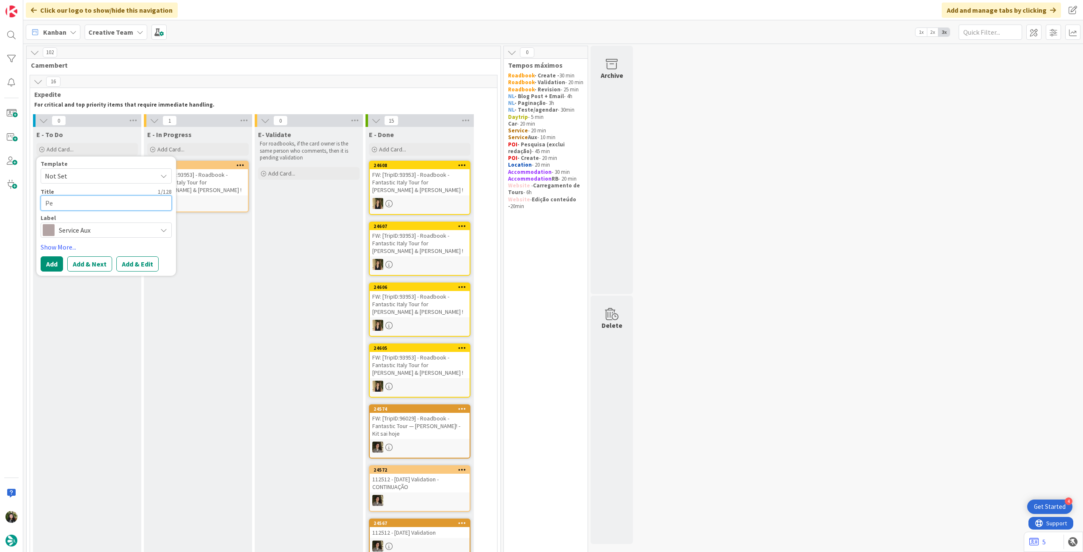
type textarea "x"
type textarea "Pes"
type textarea "x"
type textarea "Pesq"
type textarea "x"
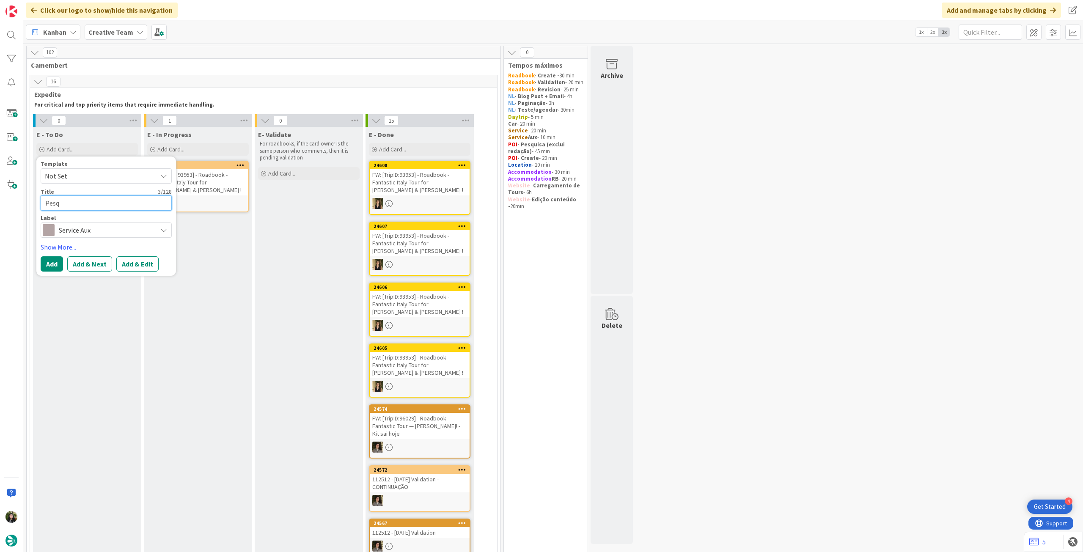
type textarea "Pesqu"
type textarea "x"
type textarea "Pesqui"
type textarea "x"
type textarea "Pesquis"
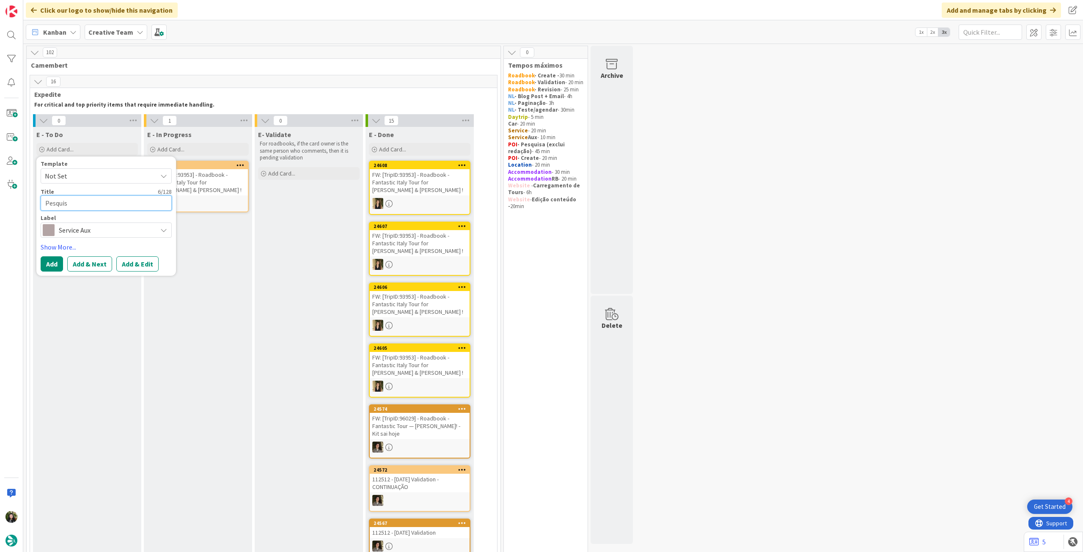
type textarea "x"
type textarea "Pesquisa"
type textarea "x"
type textarea "Pesquisa 1"
type textarea "x"
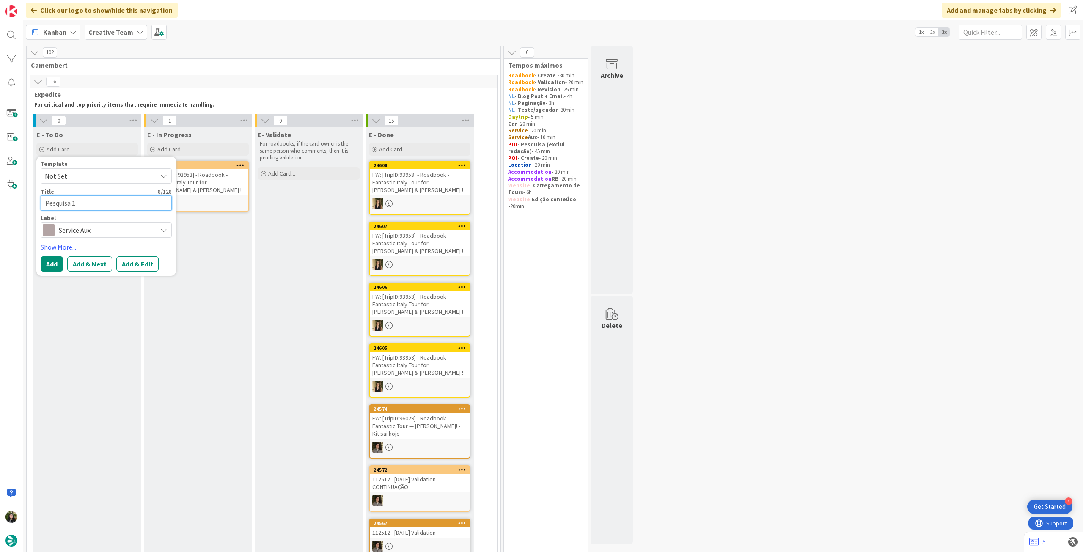
type textarea "Pesquisa 1"
type textarea "x"
type textarea "Pesquisa 1 P"
type textarea "x"
type textarea "Pesquisa 1 PO"
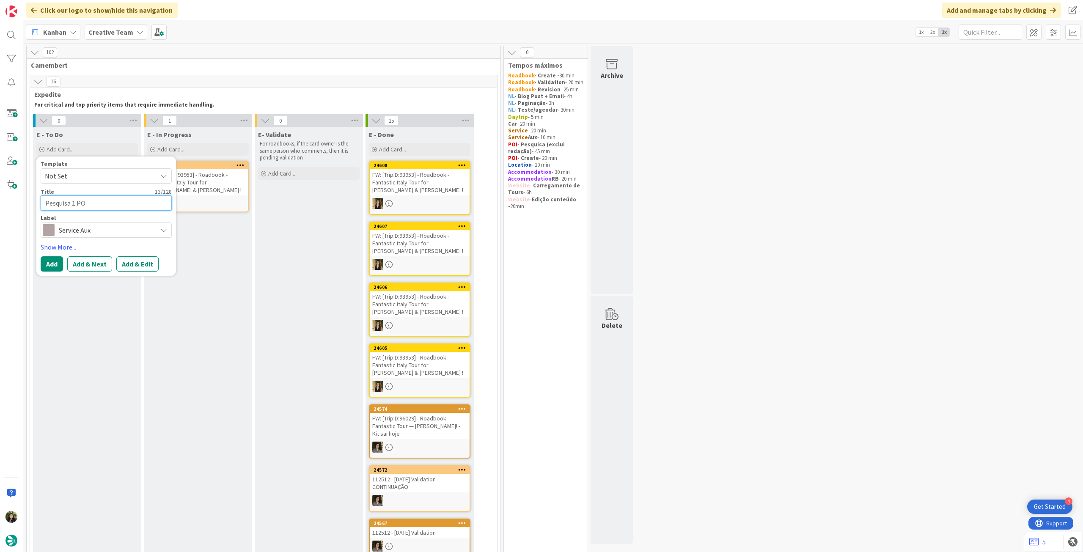
type textarea "x"
type textarea "Pesquisa 1 POI"
type textarea "x"
type textarea "Pesquisa 1 POI"
type textarea "x"
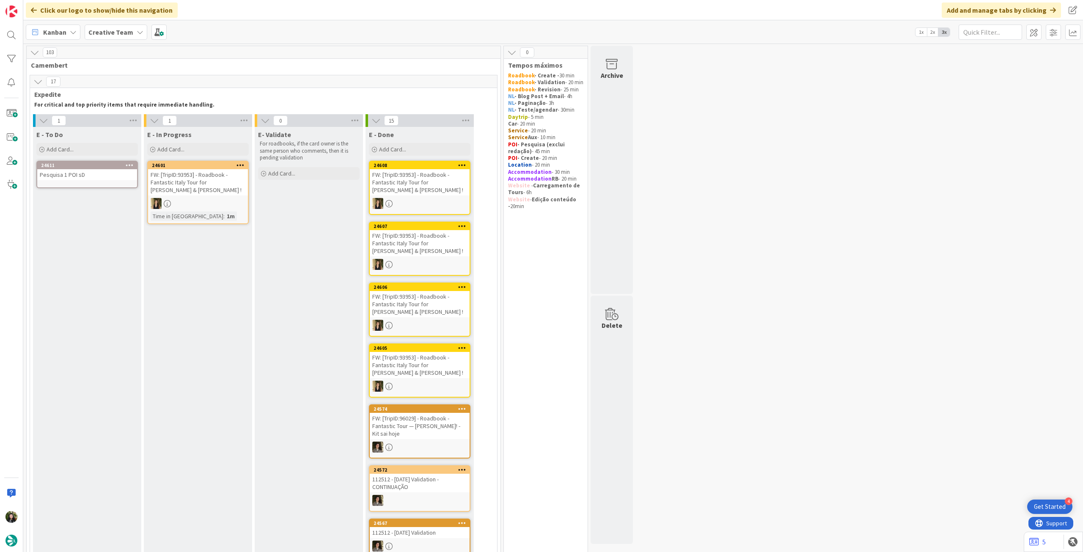
click at [72, 173] on div "Pesquisa 1 POI sD" at bounding box center [87, 174] width 100 height 11
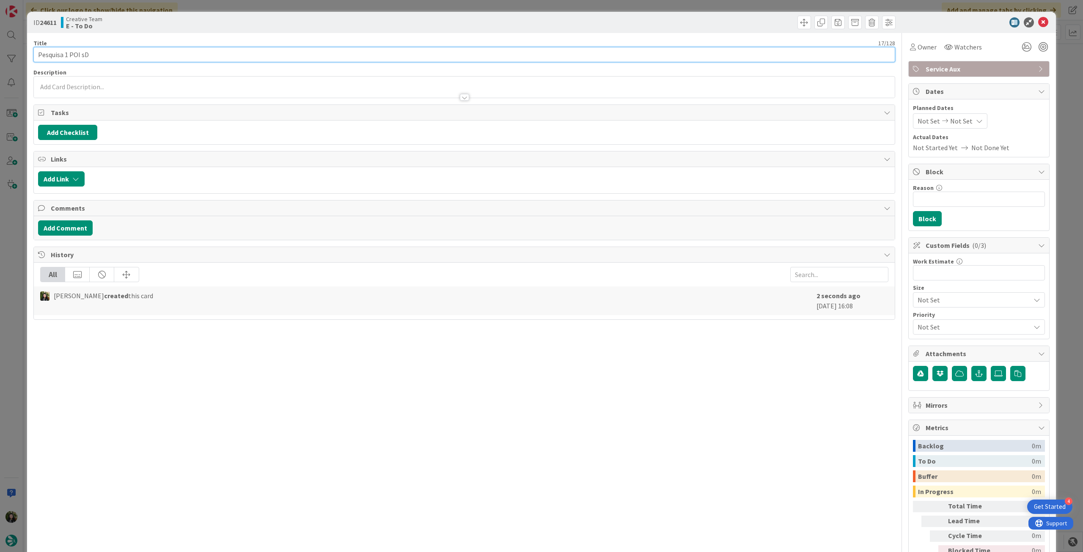
click at [84, 53] on input "Pesquisa 1 POI sD" at bounding box center [464, 54] width 862 height 15
click at [105, 83] on div at bounding box center [464, 87] width 861 height 21
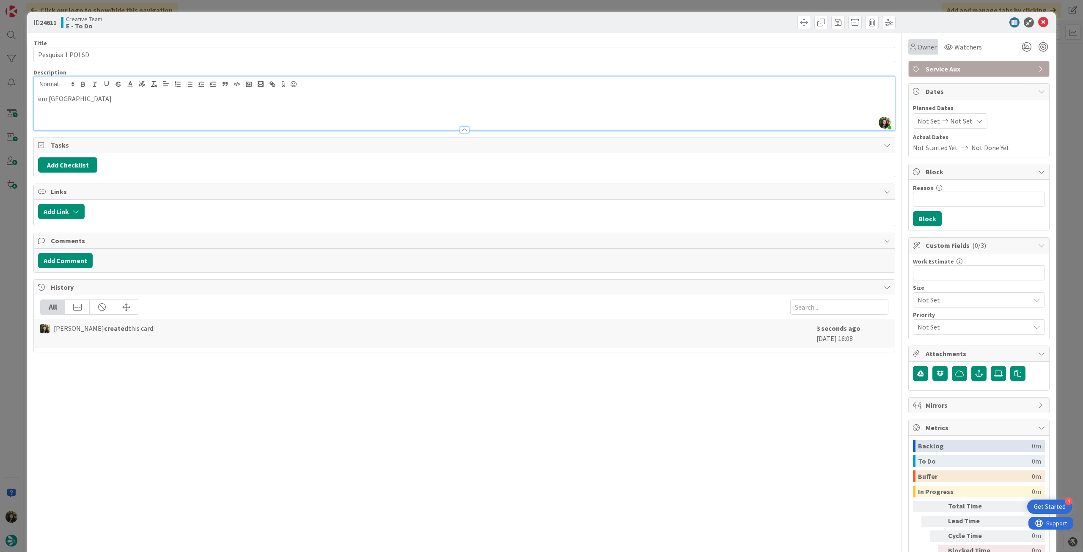
click at [650, 45] on icon at bounding box center [913, 47] width 6 height 7
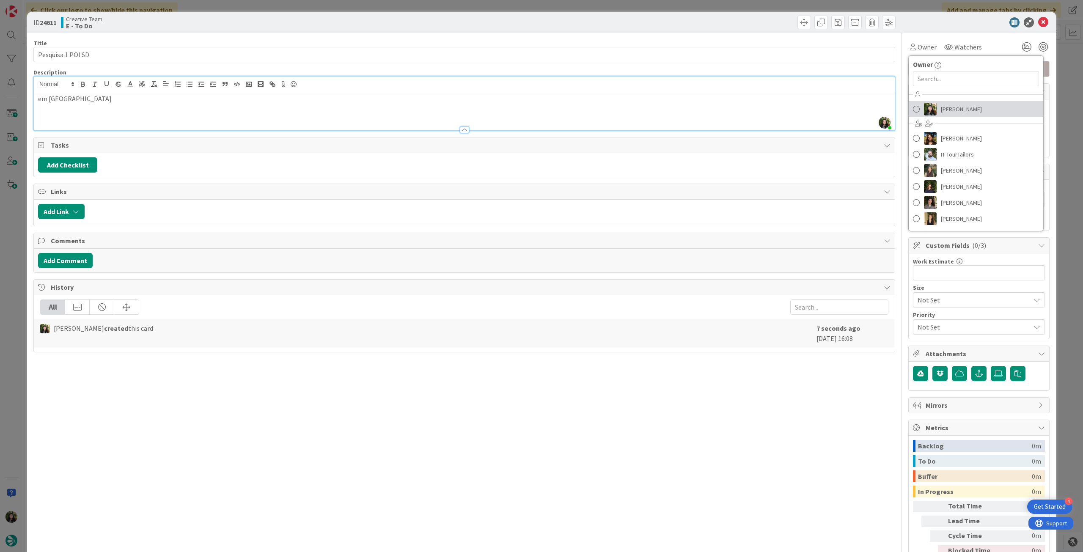
drag, startPoint x: 931, startPoint y: 104, endPoint x: 962, endPoint y: 83, distance: 37.6
click at [650, 104] on link "[PERSON_NAME]" at bounding box center [976, 109] width 135 height 16
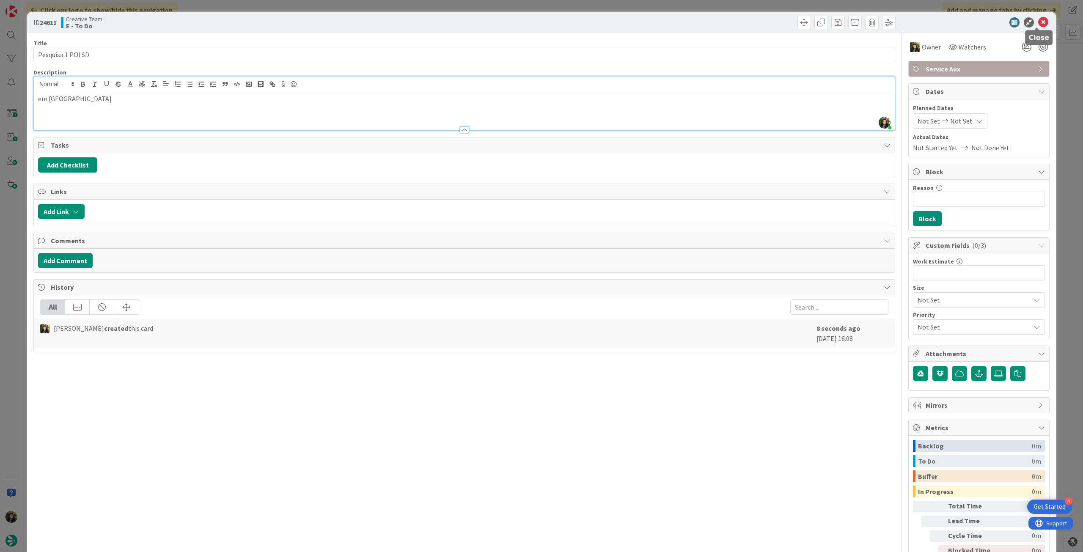
click at [650, 23] on icon at bounding box center [1043, 22] width 10 height 10
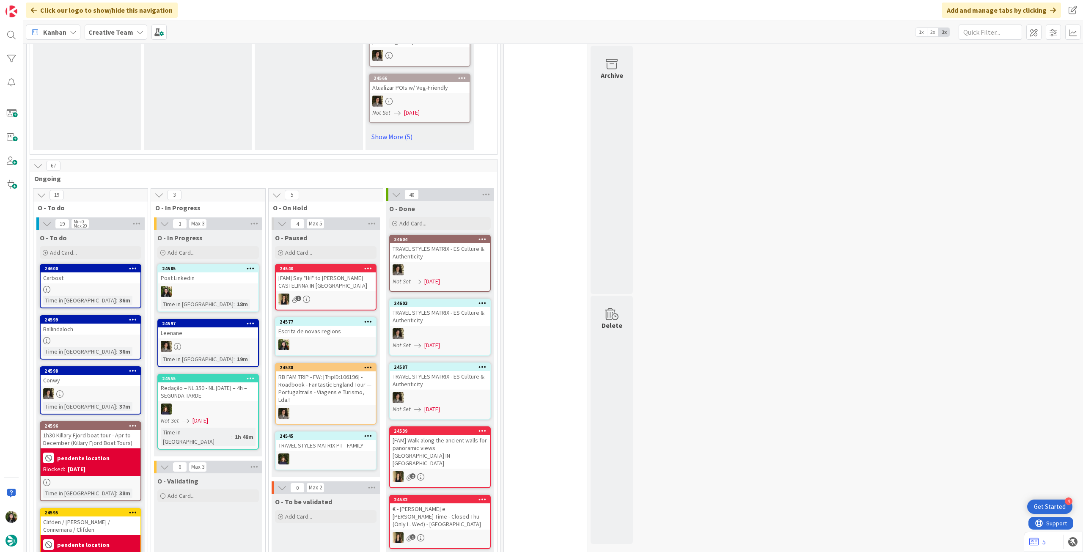
click at [240, 286] on div at bounding box center [208, 291] width 100 height 11
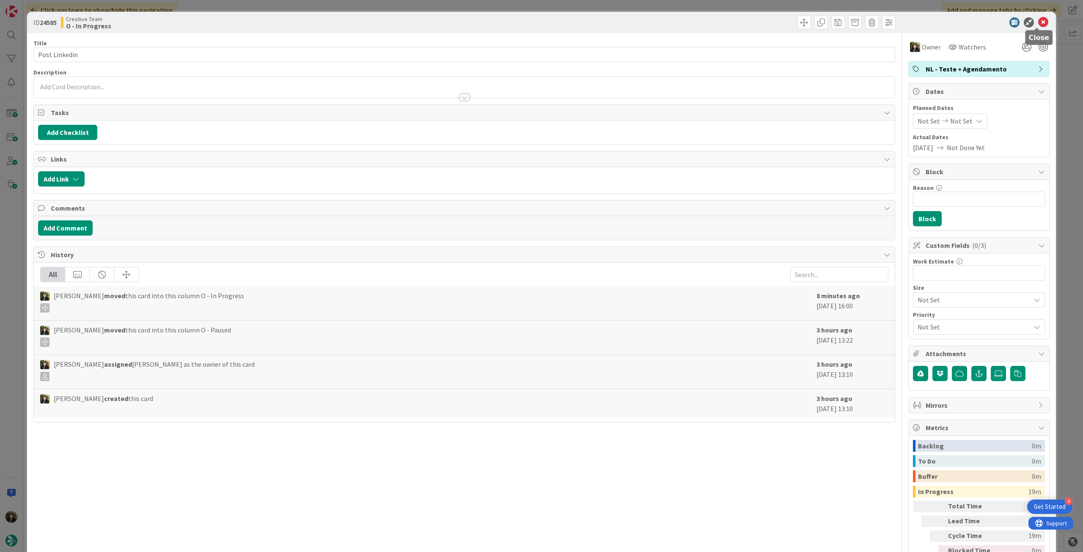
click at [650, 21] on icon at bounding box center [1043, 22] width 10 height 10
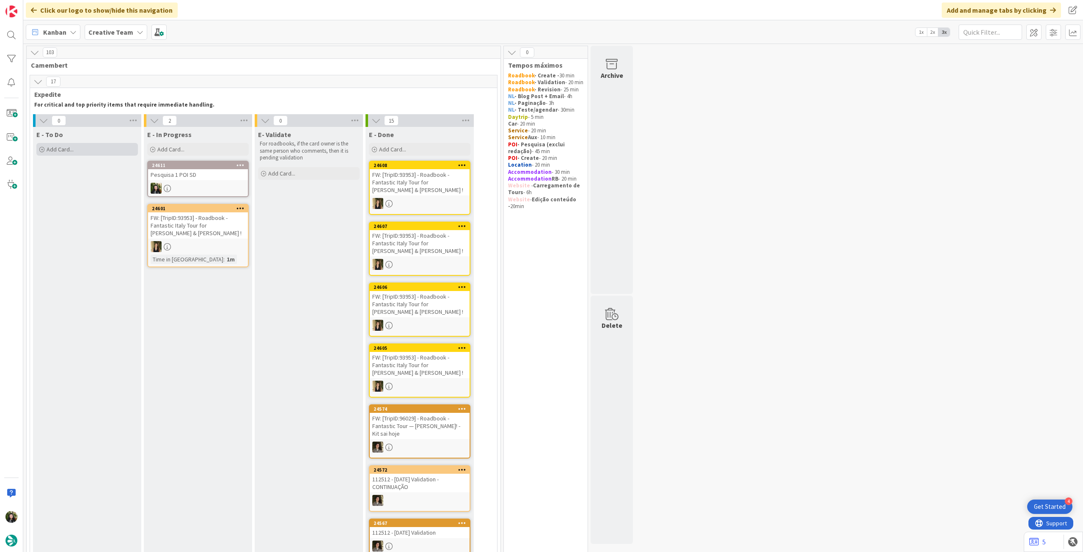
click at [99, 146] on div "Add Card..." at bounding box center [87, 149] width 102 height 13
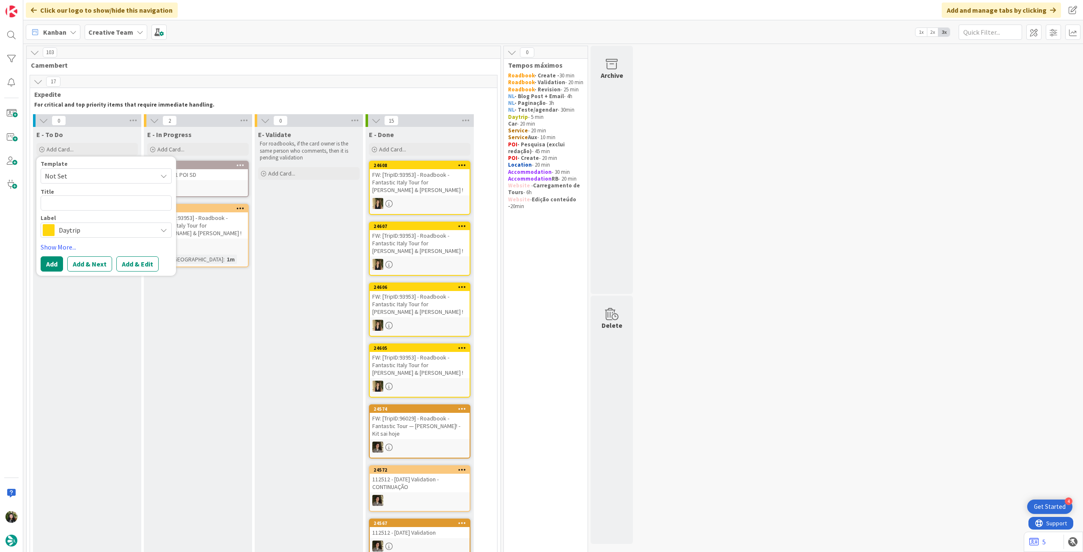
click at [66, 232] on span "Daytrip" at bounding box center [106, 230] width 94 height 12
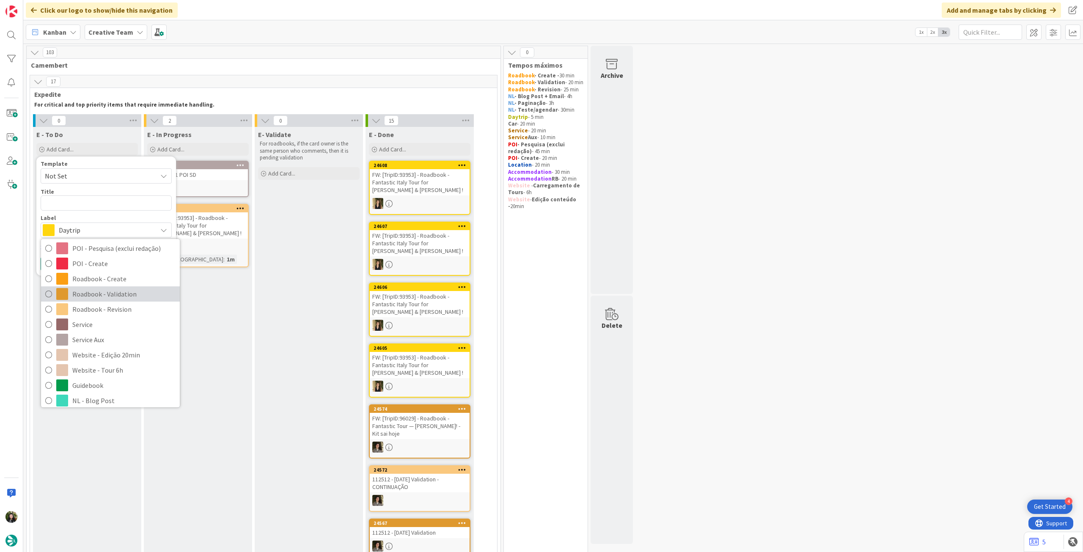
scroll to position [143, 0]
click at [103, 283] on span "POI - Create" at bounding box center [123, 283] width 103 height 13
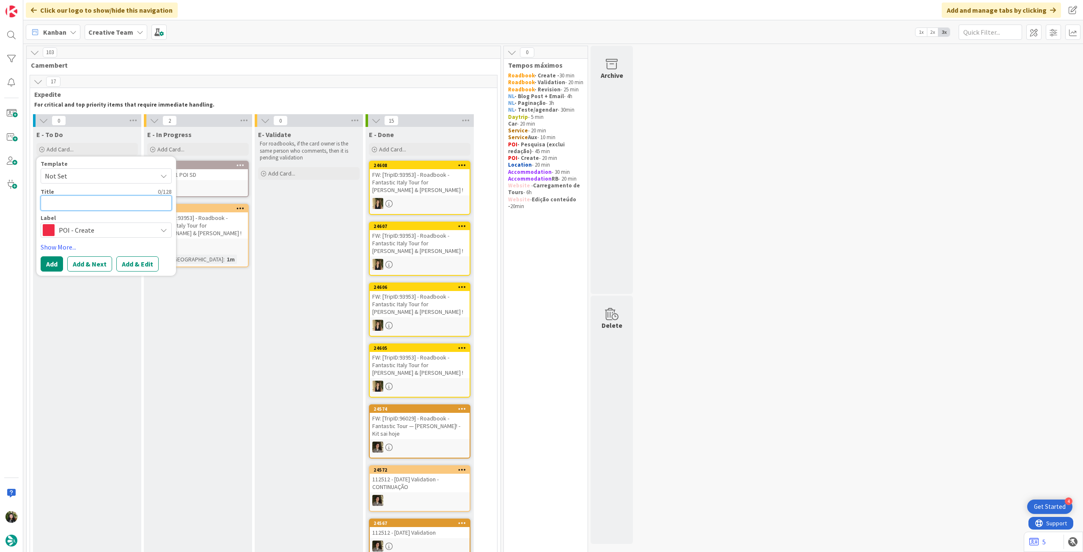
click at [111, 203] on textarea at bounding box center [106, 203] width 131 height 15
paste textarea "lungolago"
click at [57, 260] on button "Add" at bounding box center [52, 263] width 22 height 15
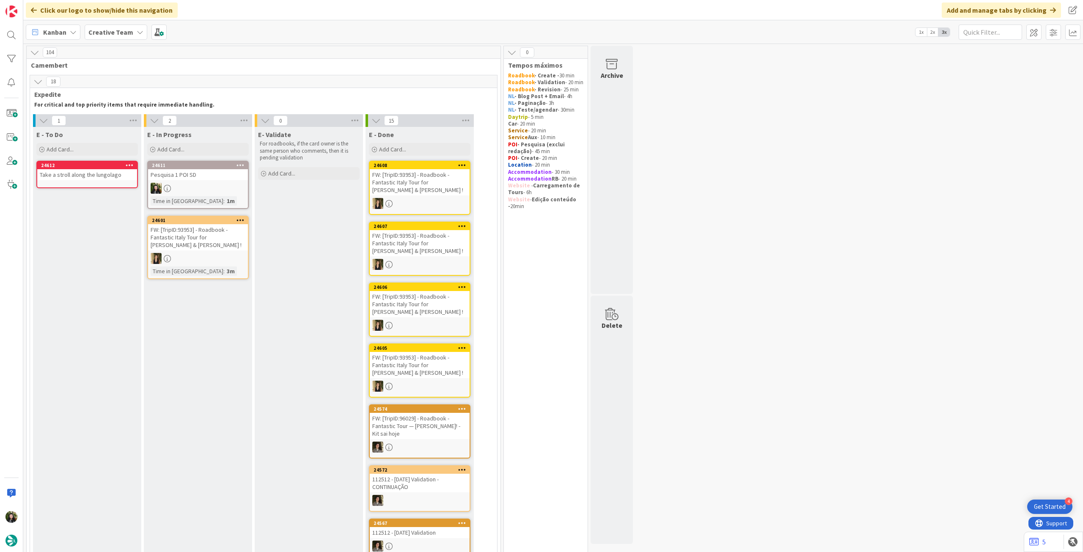
click at [87, 176] on div "Take a stroll along the lungolago" at bounding box center [87, 174] width 100 height 11
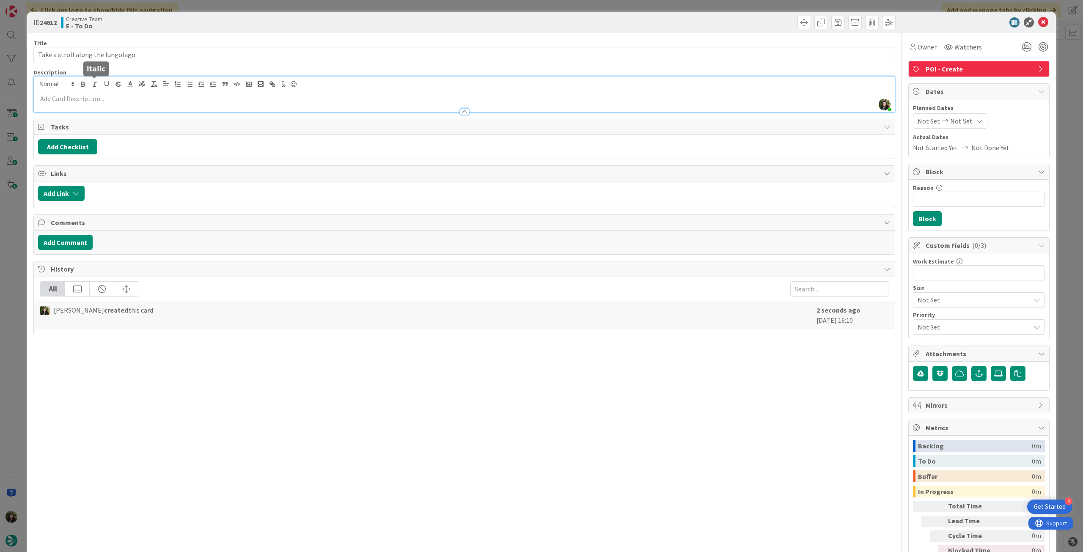
click at [98, 80] on div "[PERSON_NAME] just joined" at bounding box center [464, 95] width 861 height 36
click at [98, 101] on p at bounding box center [464, 99] width 853 height 10
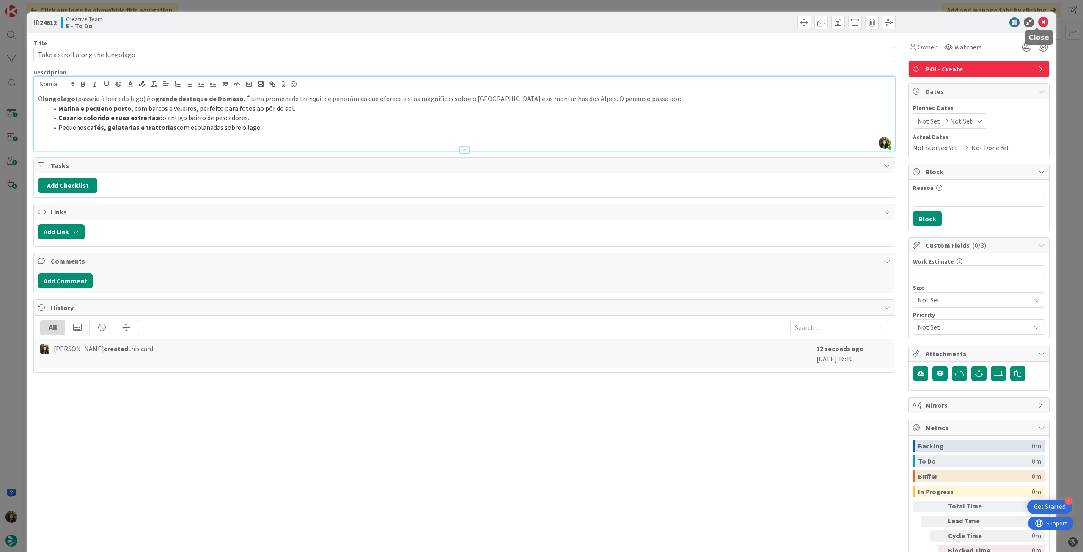
click at [650, 26] on icon at bounding box center [1043, 22] width 10 height 10
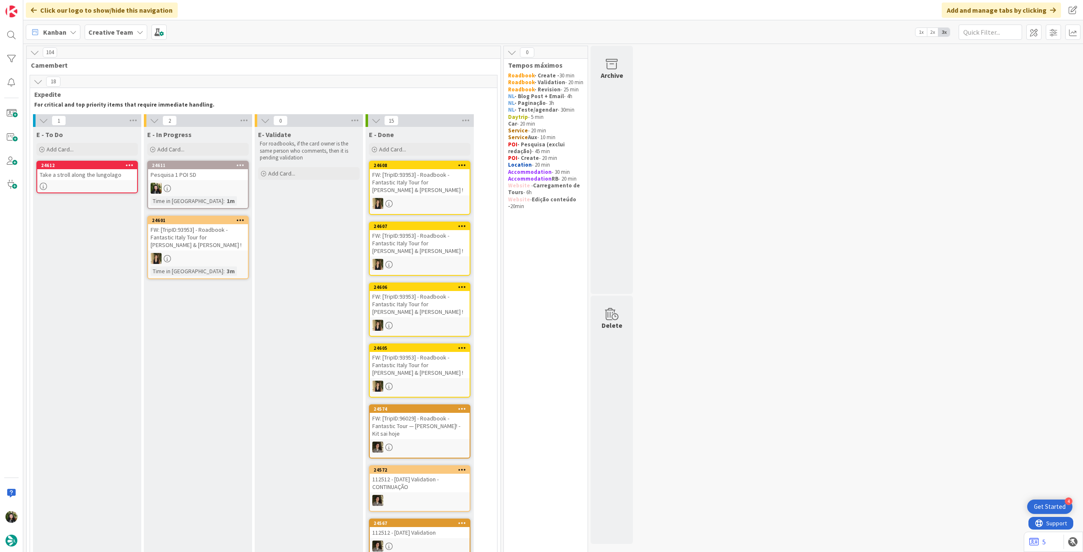
click at [235, 186] on div at bounding box center [198, 188] width 100 height 11
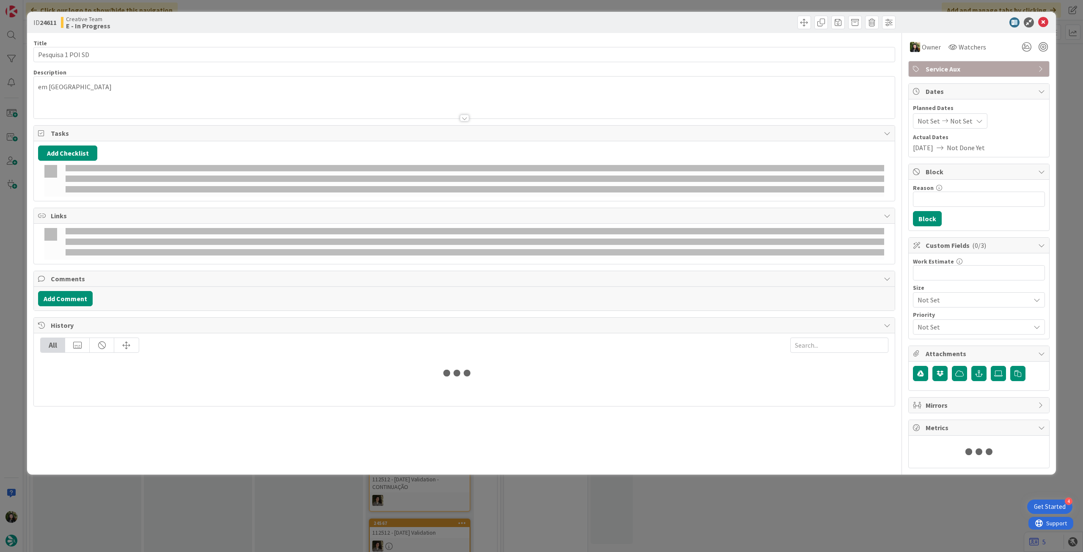
click at [650, 67] on span "Service Aux" at bounding box center [980, 69] width 108 height 10
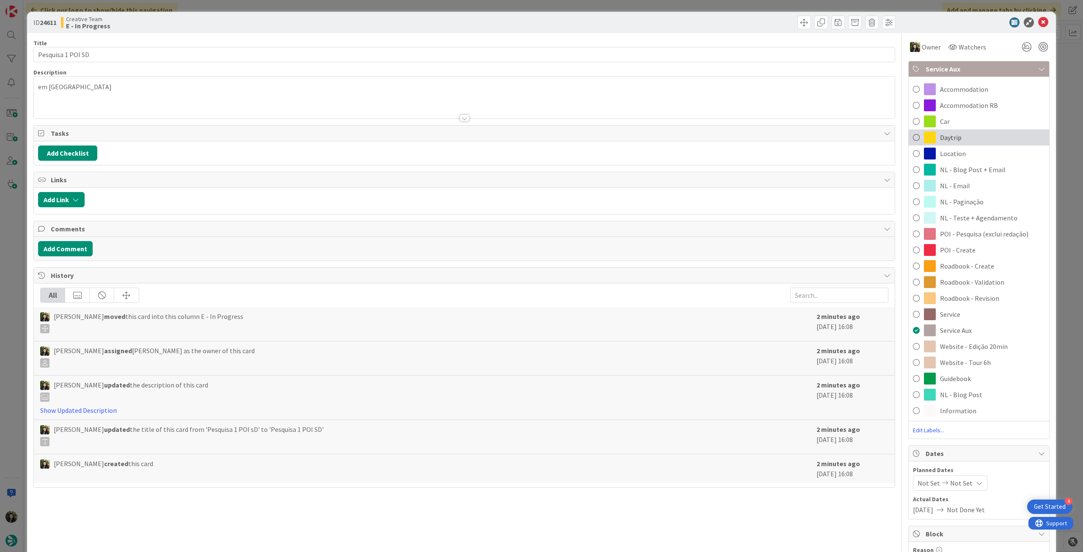
click at [650, 135] on div "Daytrip" at bounding box center [979, 137] width 140 height 16
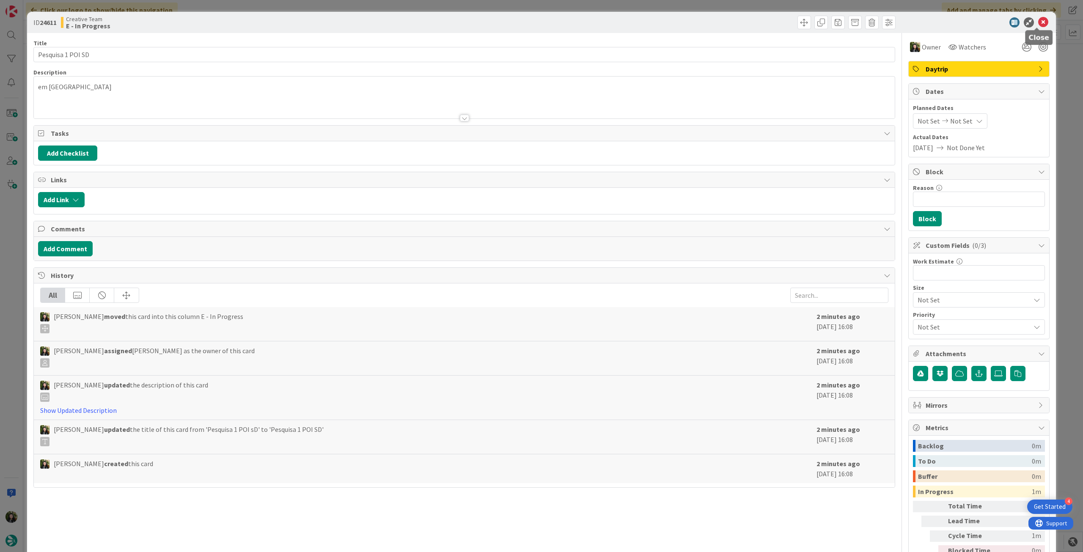
click at [650, 21] on icon at bounding box center [1043, 22] width 10 height 10
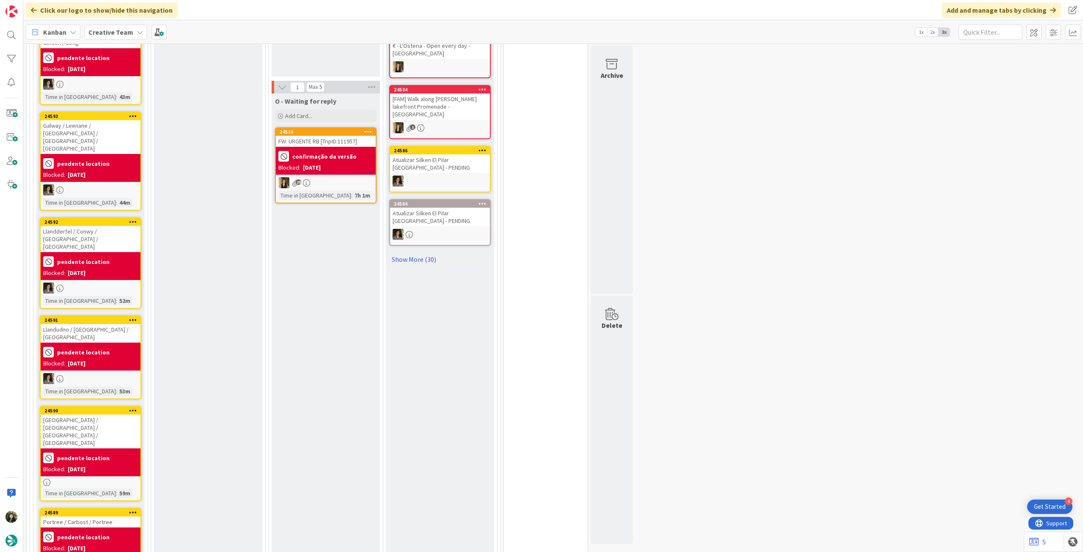
scroll to position [1410, 0]
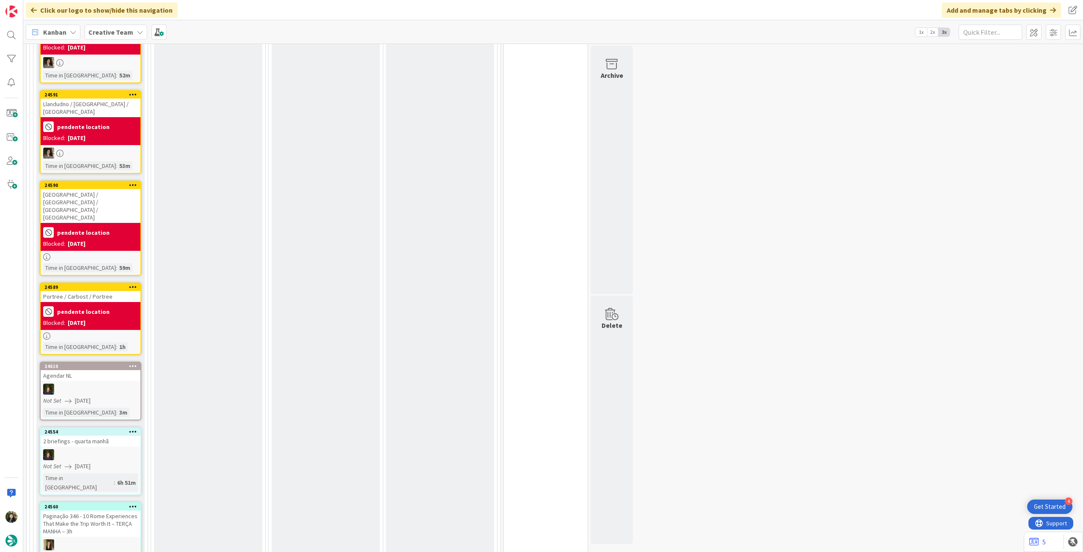
click at [98, 309] on div at bounding box center [91, 389] width 100 height 11
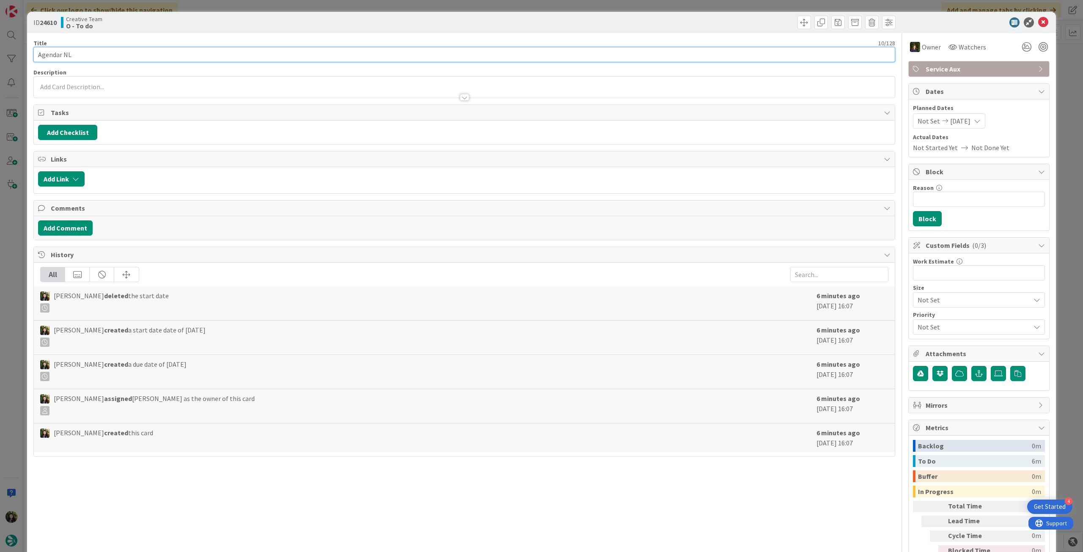
drag, startPoint x: 40, startPoint y: 55, endPoint x: 55, endPoint y: 52, distance: 15.6
click at [40, 55] on input "Agendar NL" at bounding box center [464, 54] width 862 height 15
click at [650, 70] on span "Service Aux" at bounding box center [980, 69] width 108 height 10
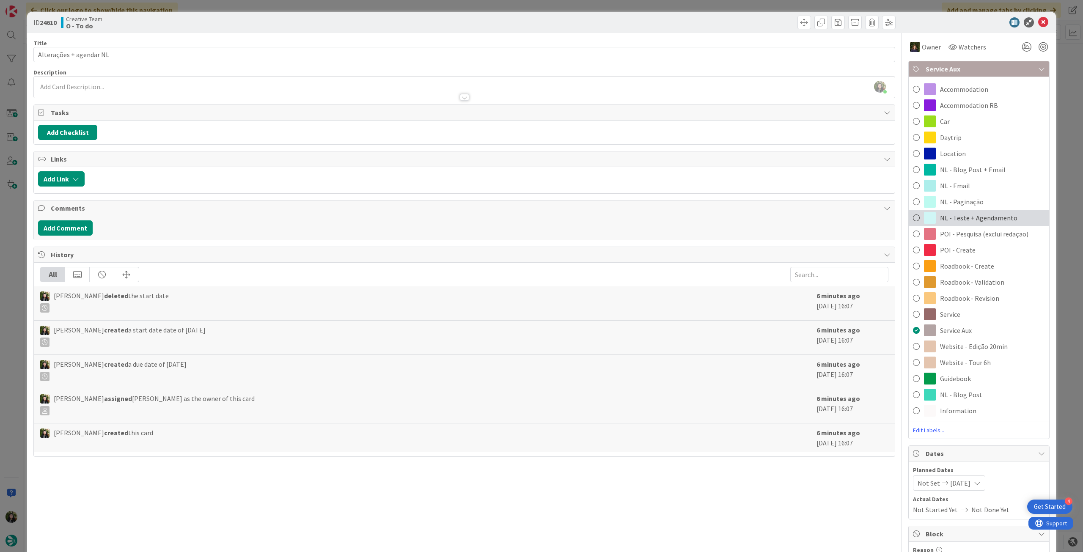
click at [650, 218] on span "NL - Teste + Agendamento" at bounding box center [978, 218] width 77 height 10
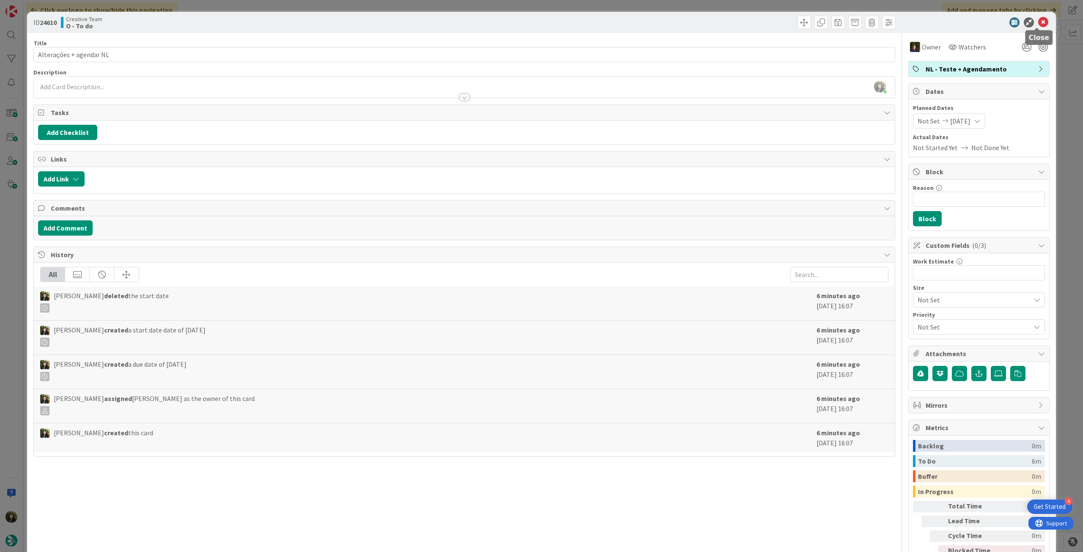
click at [650, 21] on icon at bounding box center [1043, 22] width 10 height 10
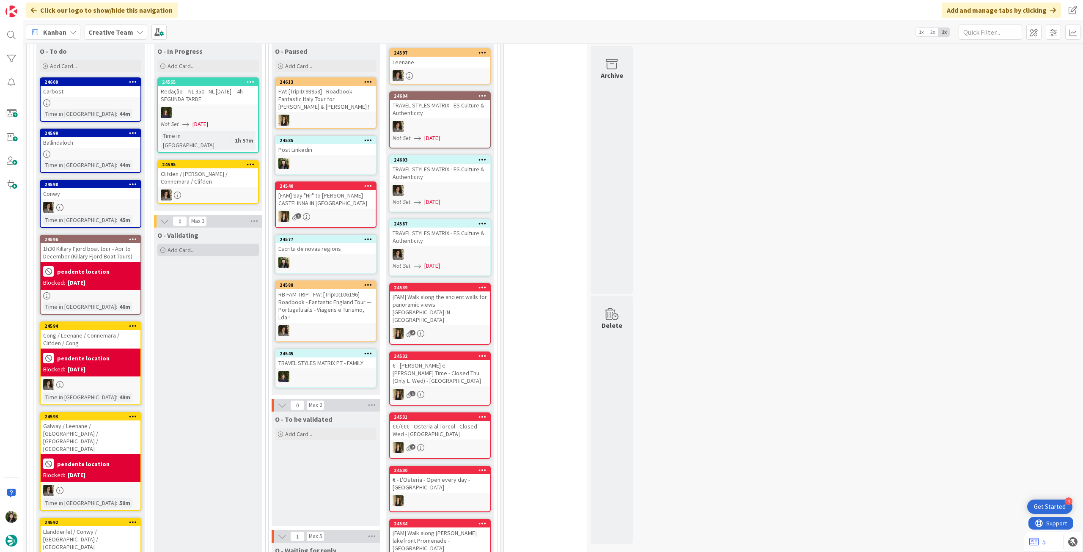
scroll to position [792, 0]
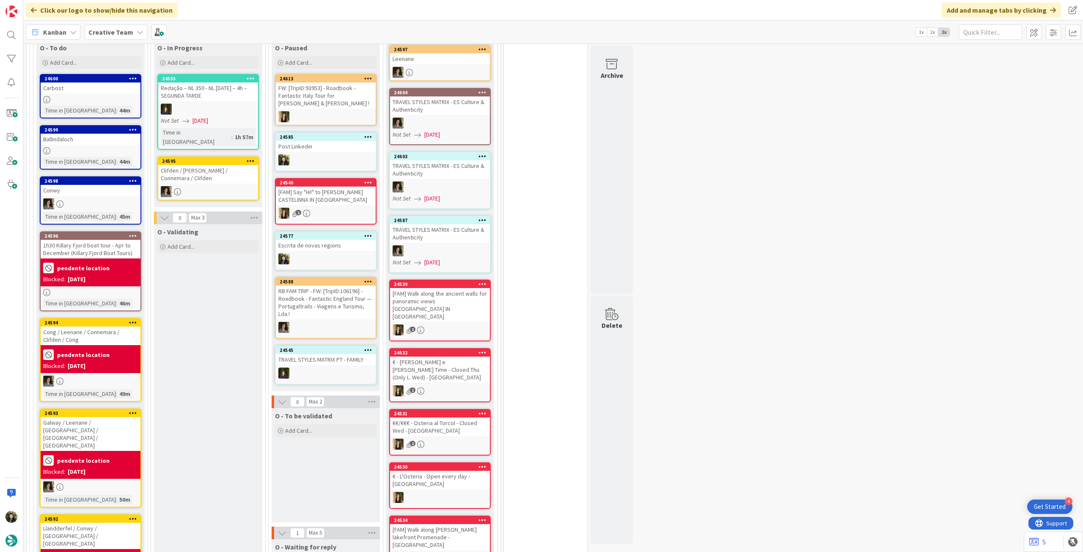
click at [117, 309] on div "pendente location" at bounding box center [90, 355] width 95 height 14
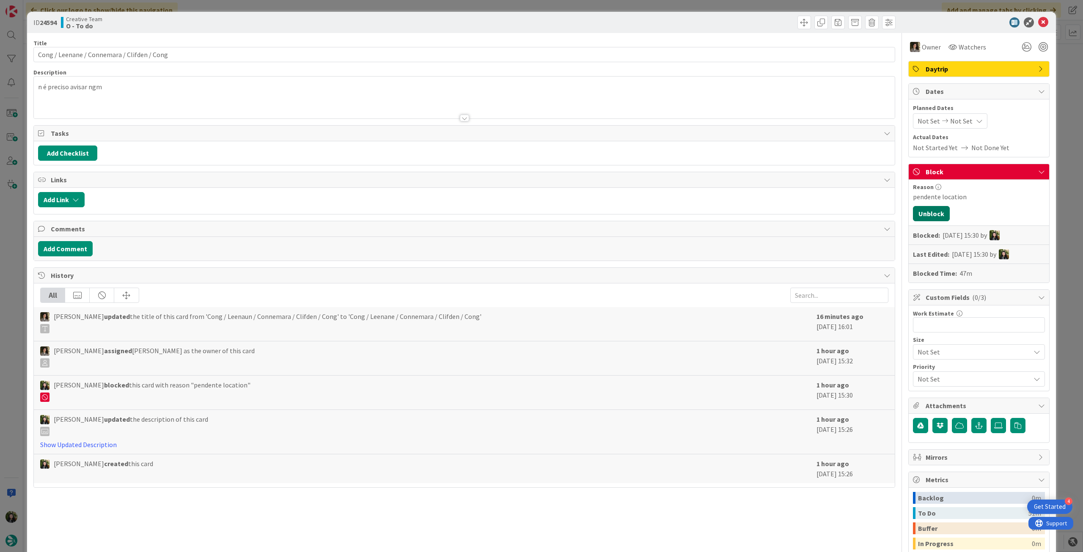
click at [650, 214] on button "Unblock" at bounding box center [931, 213] width 37 height 15
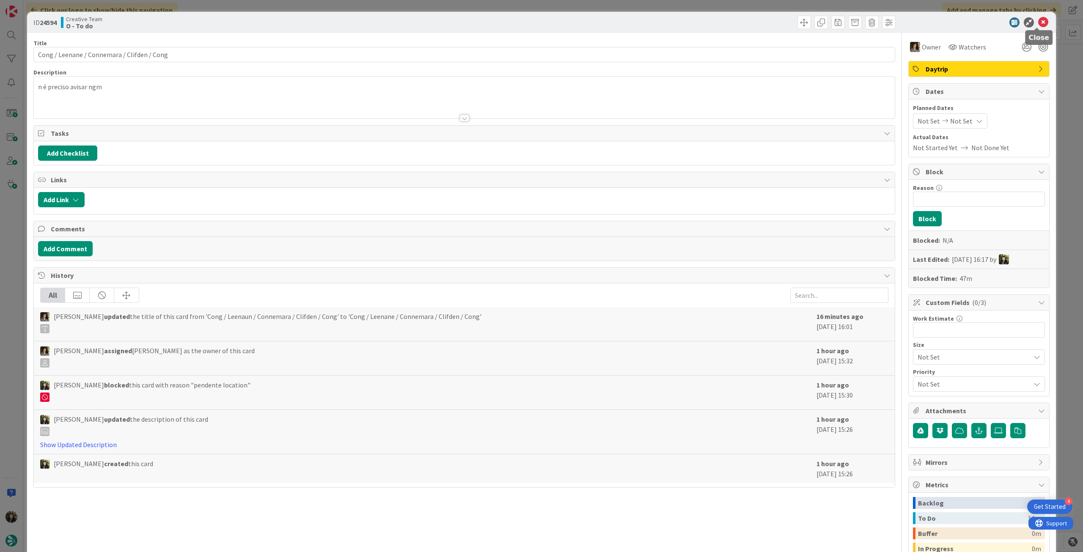
click at [650, 18] on icon at bounding box center [1043, 22] width 10 height 10
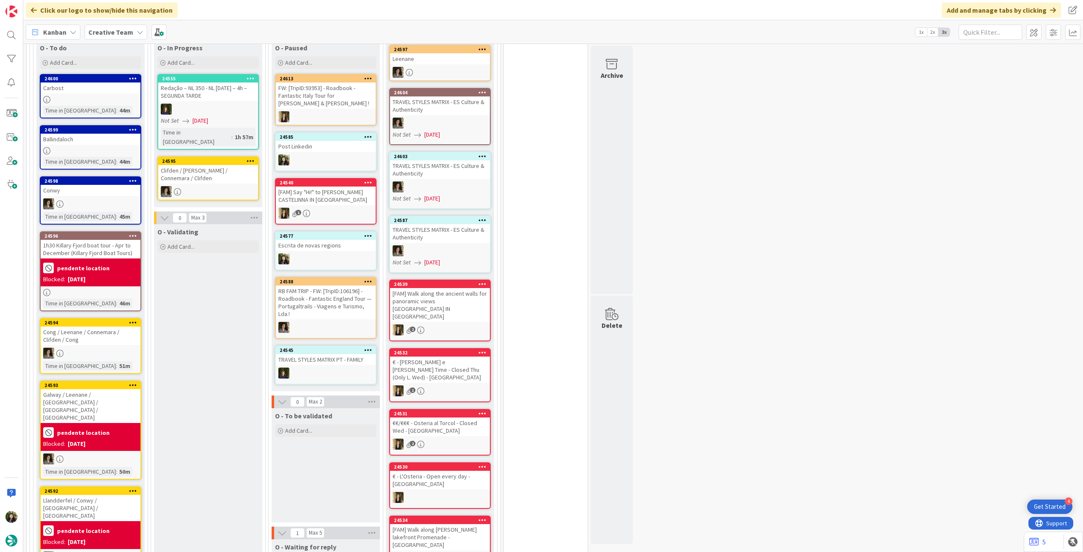
scroll to position [849, 0]
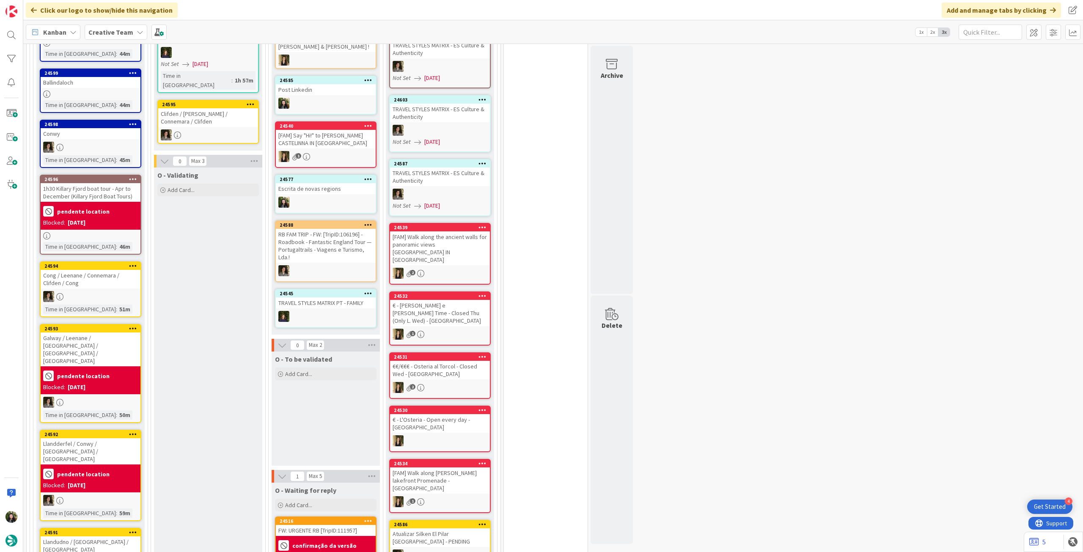
click at [128, 219] on div "Blocked: 06/10/2025" at bounding box center [90, 222] width 95 height 9
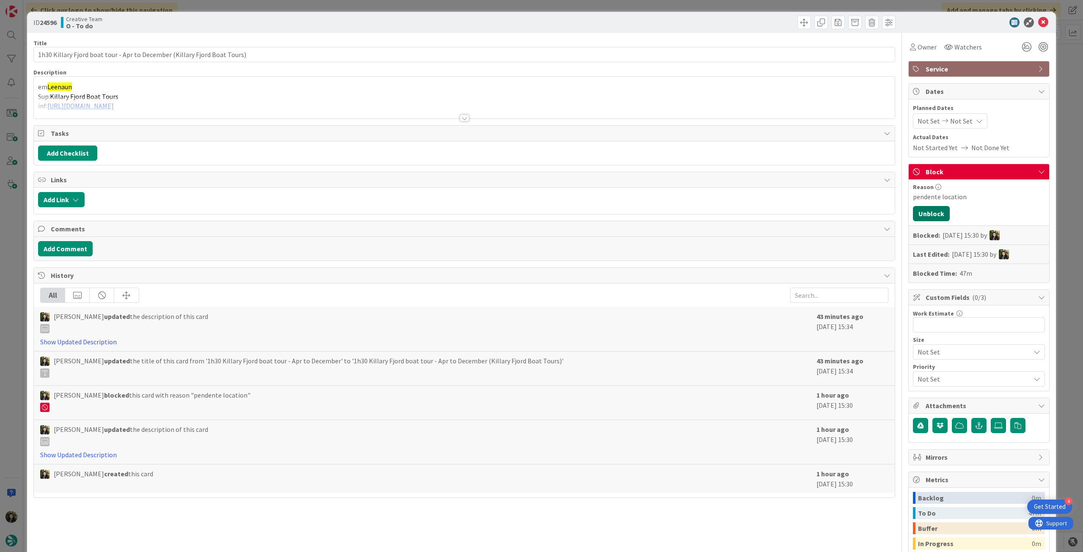
click at [650, 212] on button "Unblock" at bounding box center [931, 213] width 37 height 15
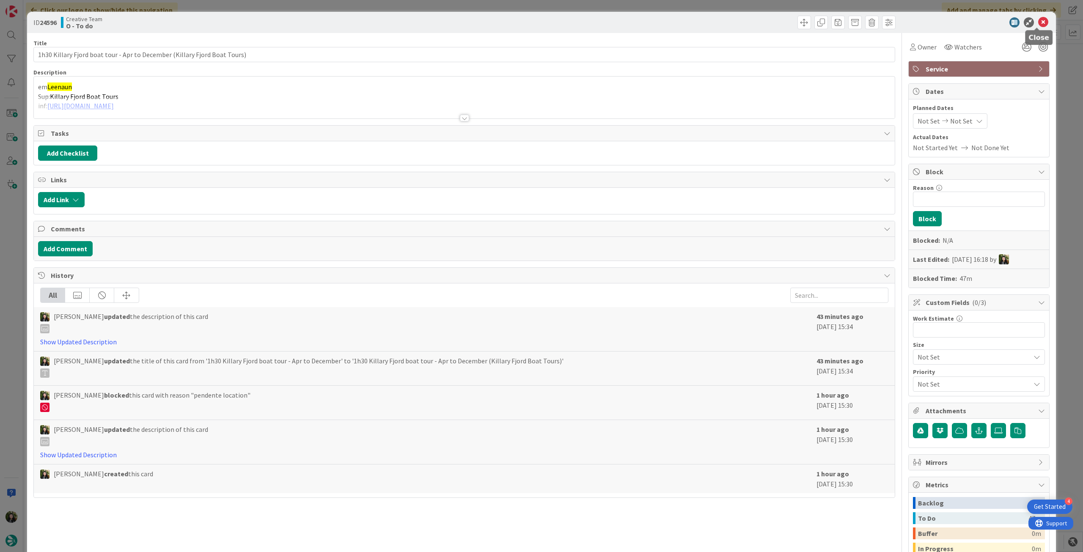
click at [650, 20] on icon at bounding box center [1043, 22] width 10 height 10
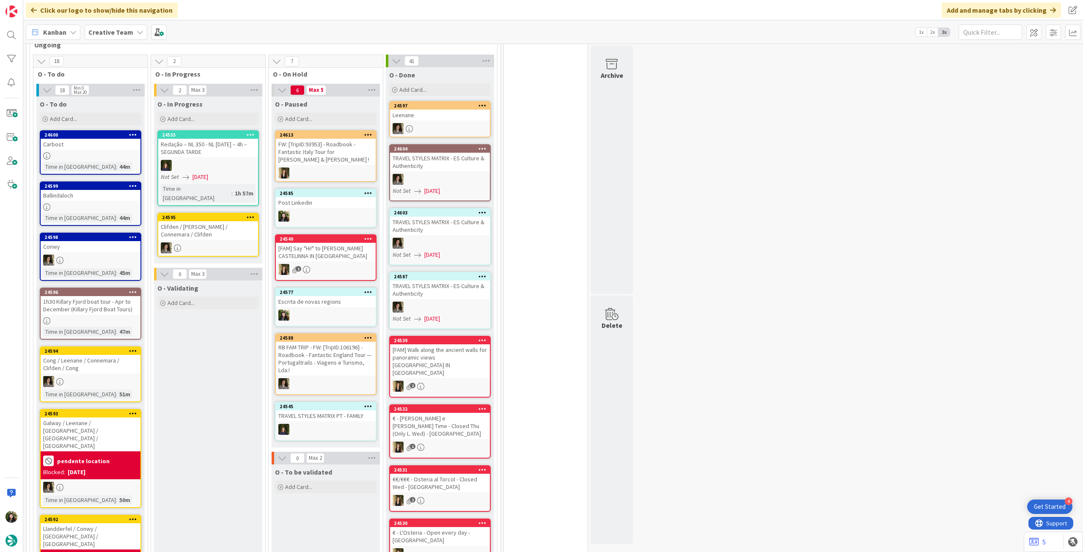
click at [430, 121] on div "24597 Leenane" at bounding box center [440, 119] width 102 height 36
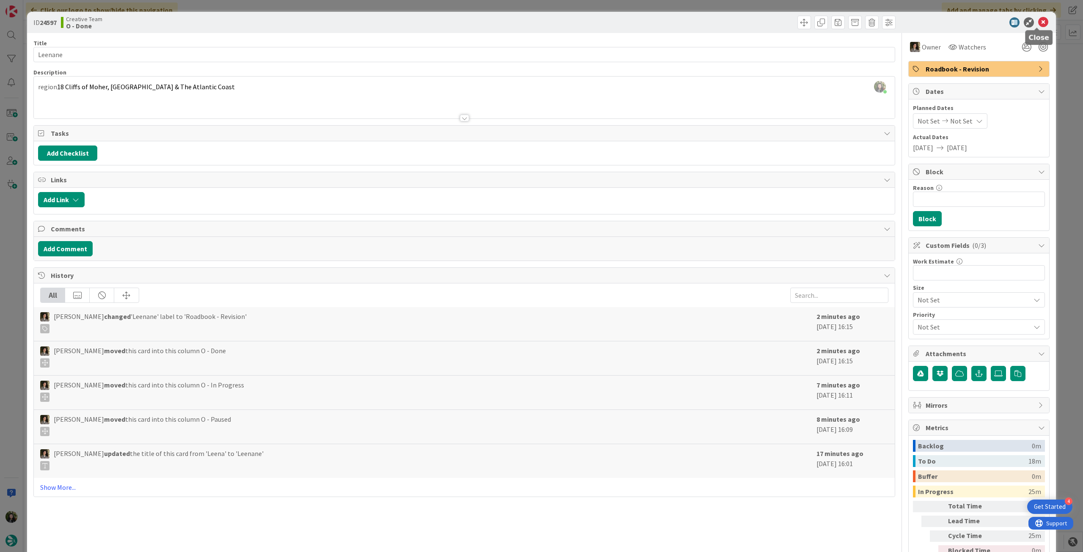
click at [650, 19] on icon at bounding box center [1043, 22] width 10 height 10
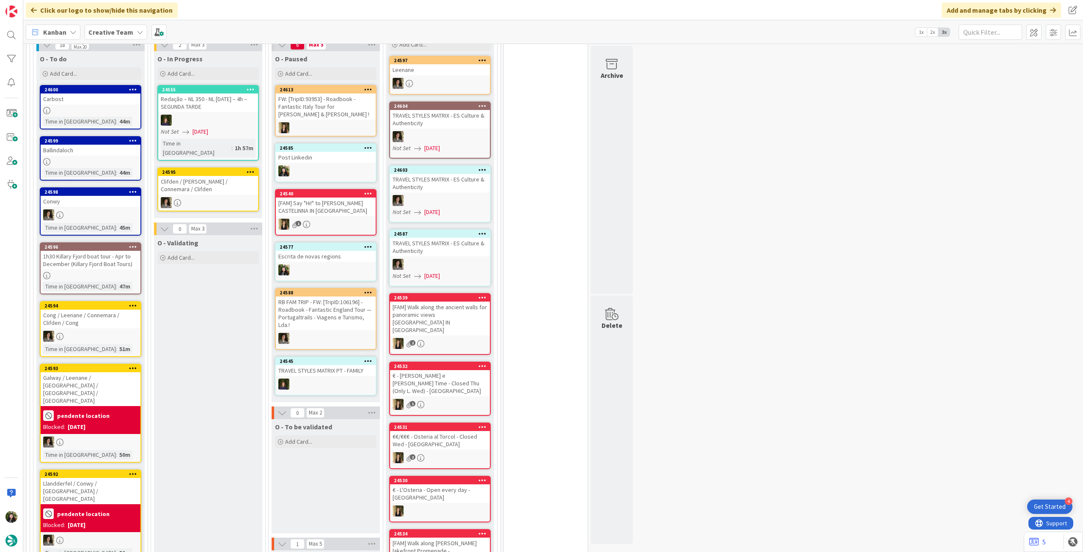
scroll to position [792, 0]
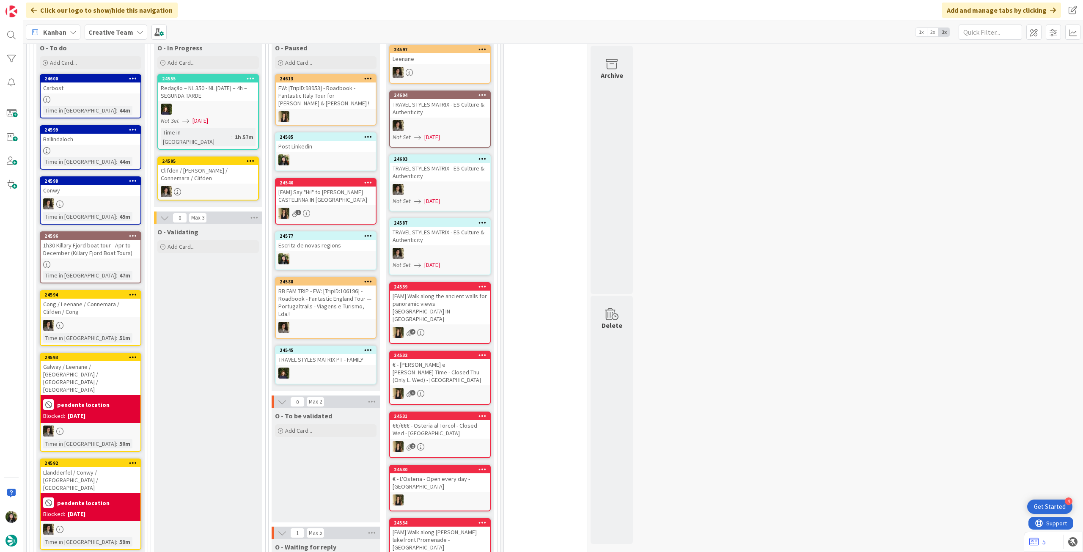
click at [133, 309] on div "pendente location" at bounding box center [90, 405] width 95 height 14
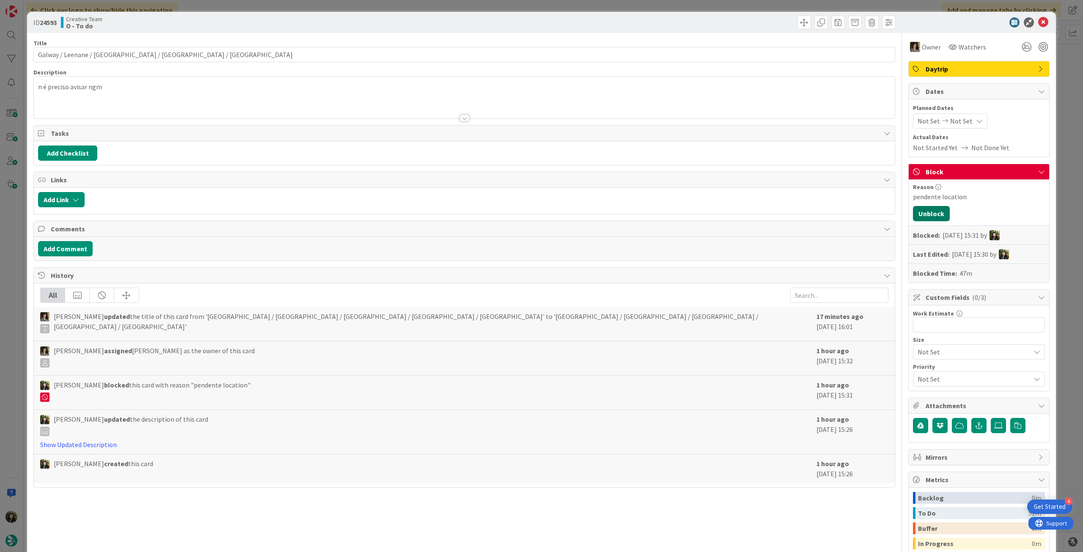
click at [650, 210] on button "Unblock" at bounding box center [931, 213] width 37 height 15
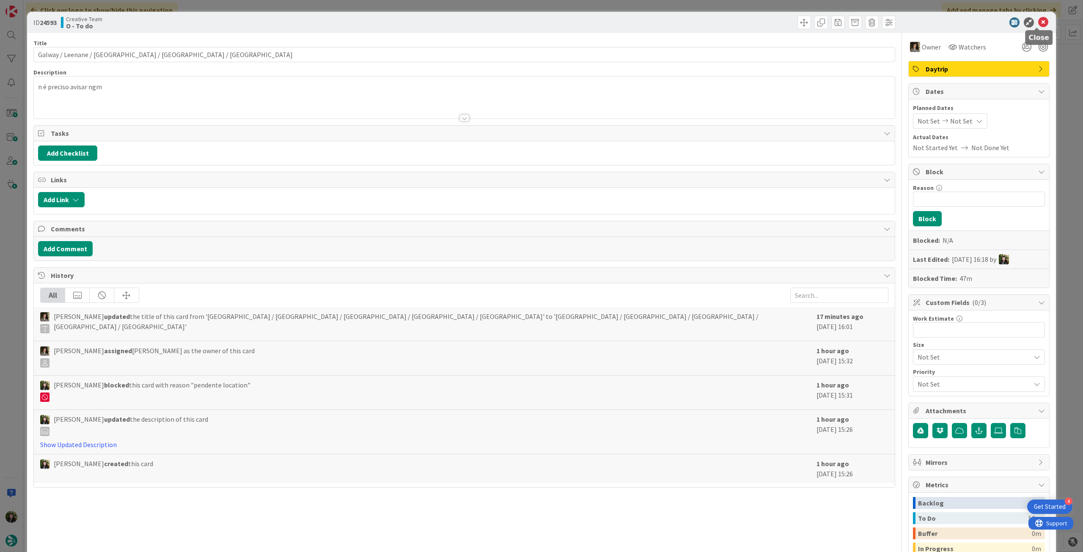
click at [650, 22] on icon at bounding box center [1043, 22] width 10 height 10
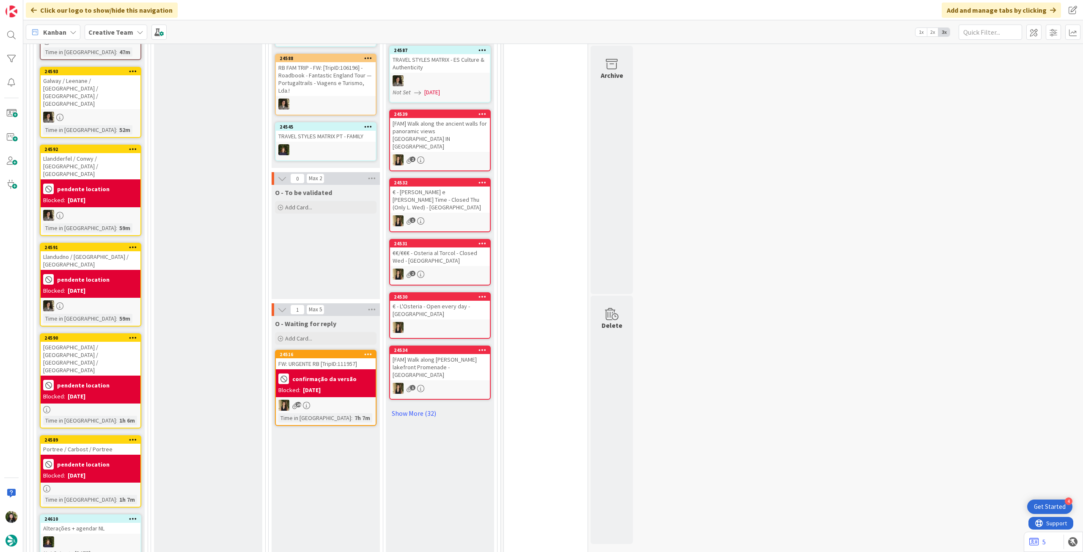
scroll to position [733, 0]
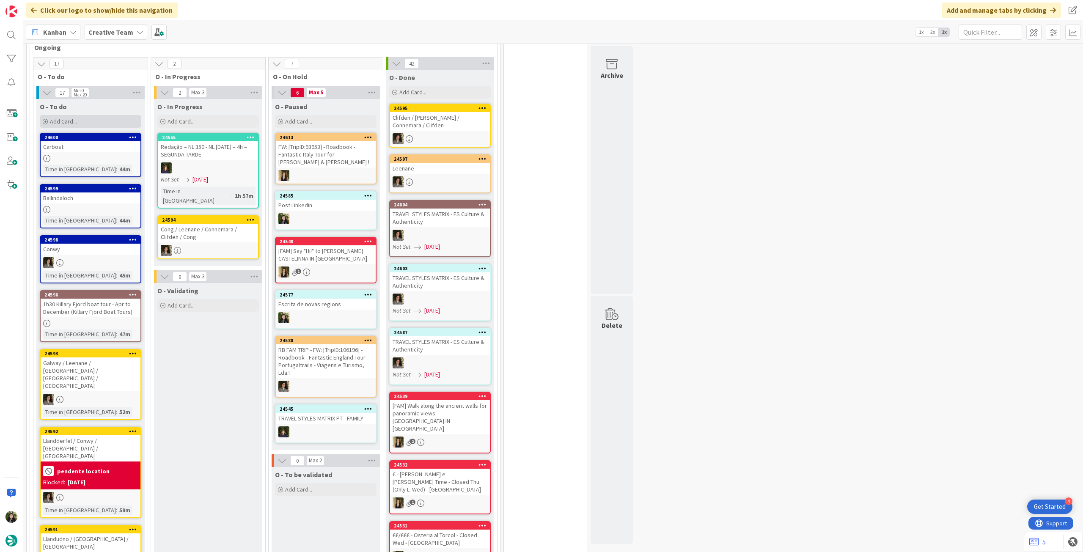
click at [97, 121] on div "Add Card..." at bounding box center [91, 121] width 102 height 13
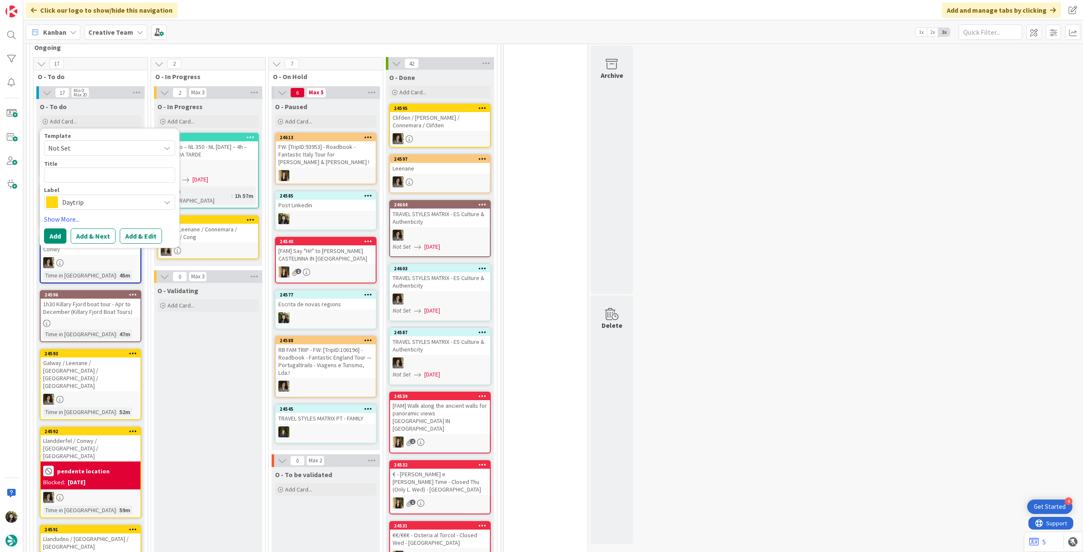
drag, startPoint x: 91, startPoint y: 201, endPoint x: 129, endPoint y: 240, distance: 55.4
click at [91, 200] on span "Daytrip" at bounding box center [109, 202] width 94 height 12
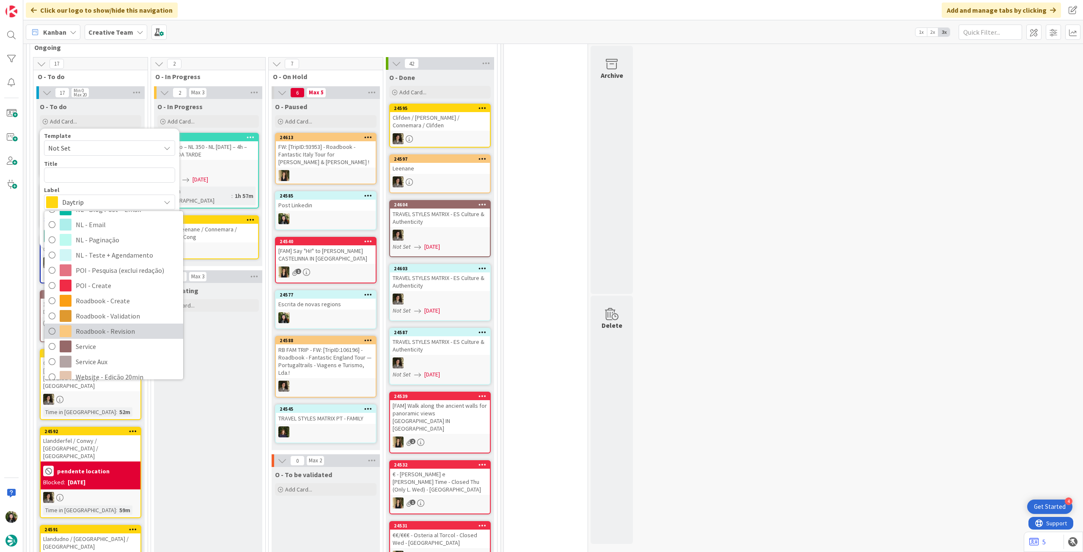
drag, startPoint x: 136, startPoint y: 325, endPoint x: 117, endPoint y: 229, distance: 97.0
click at [136, 309] on span "Roadbook - Revision" at bounding box center [127, 331] width 103 height 13
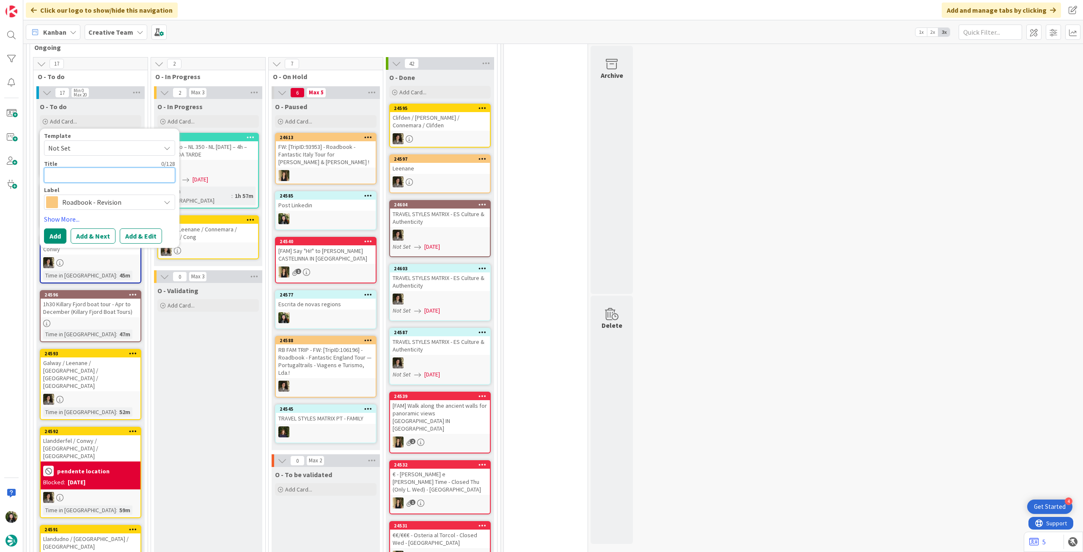
click at [122, 180] on textarea at bounding box center [109, 175] width 131 height 15
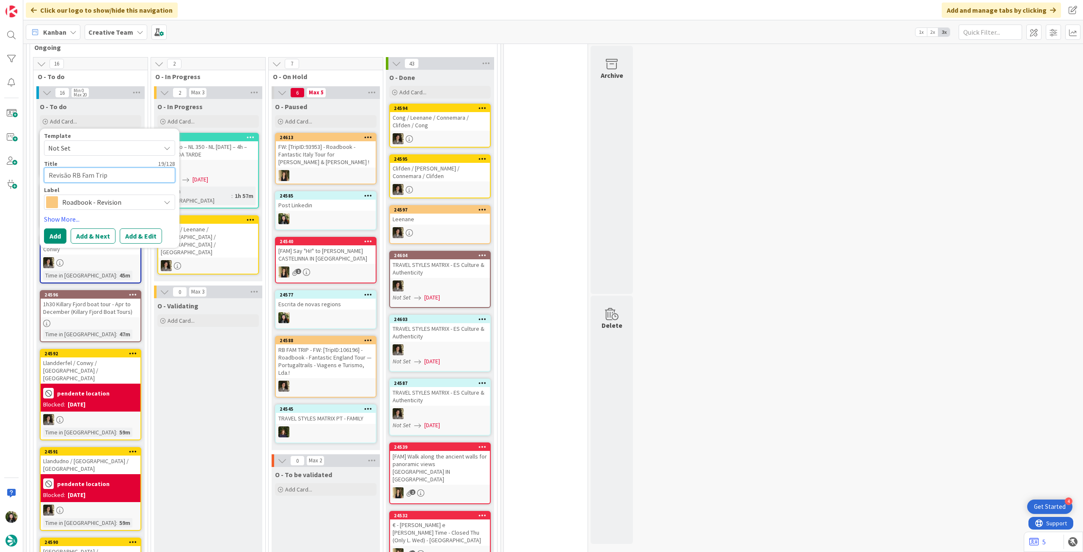
paste textarea "106196"
click at [47, 232] on button "Add" at bounding box center [55, 236] width 22 height 15
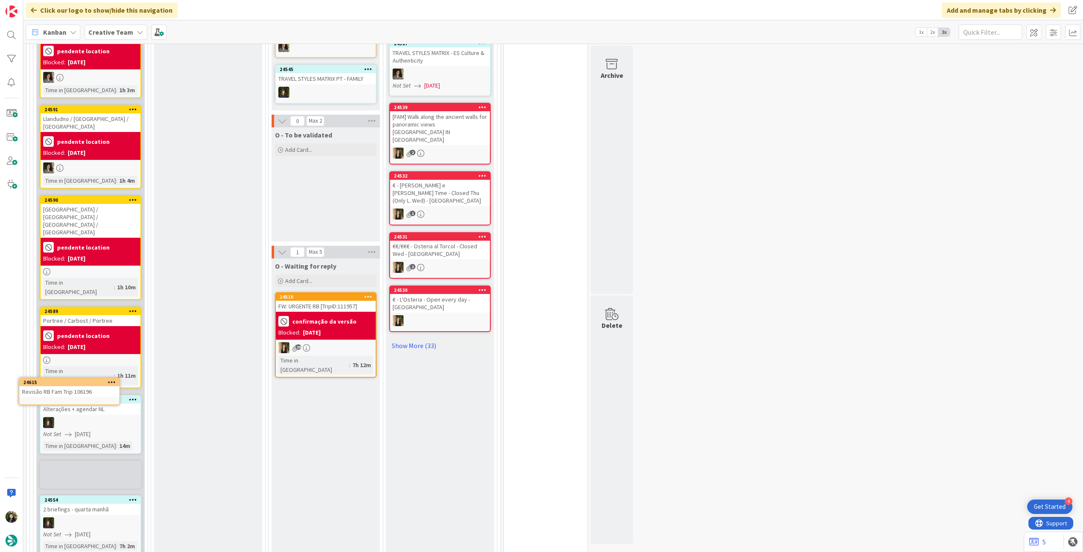
scroll to position [1100, 0]
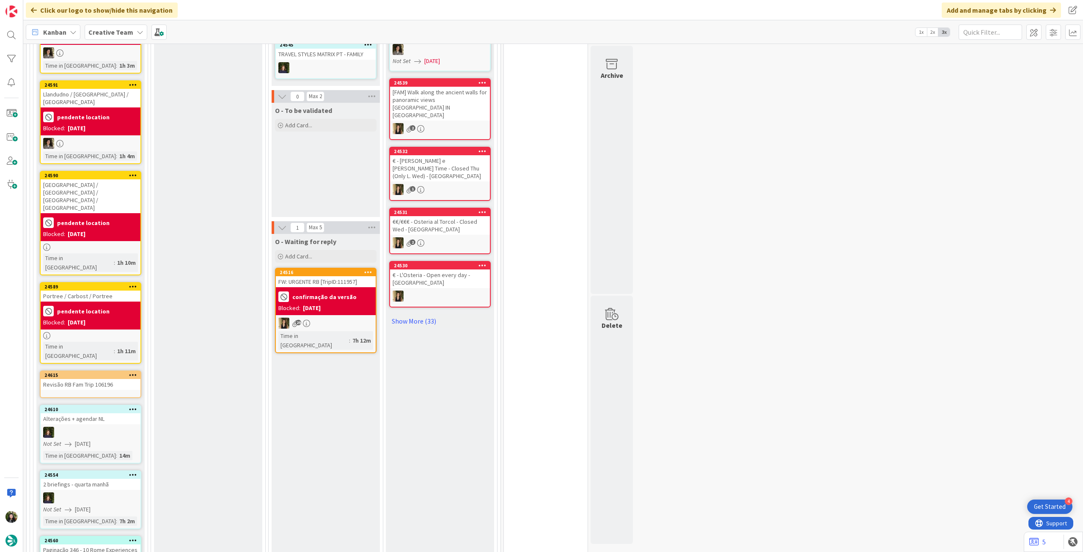
click at [89, 309] on div "Revisão RB Fam Trip 106196" at bounding box center [91, 384] width 100 height 11
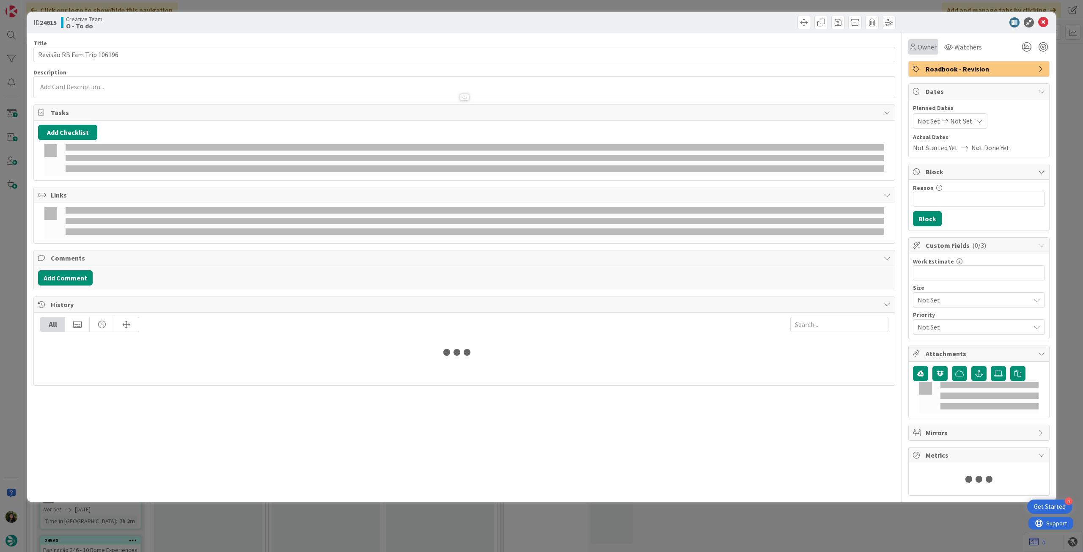
click at [650, 46] on span "Owner" at bounding box center [927, 47] width 19 height 10
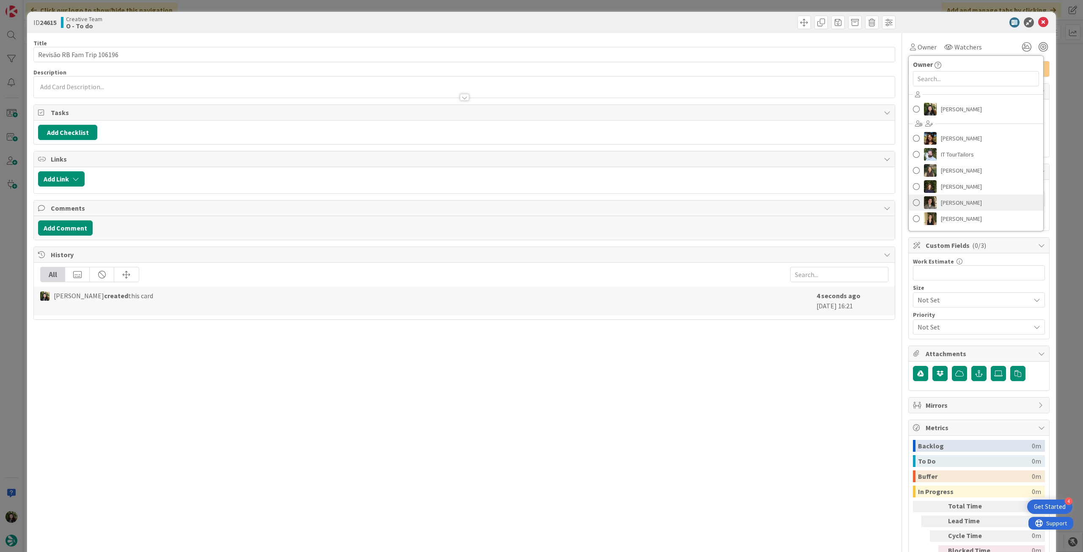
click at [650, 204] on span "[PERSON_NAME]" at bounding box center [961, 202] width 41 height 13
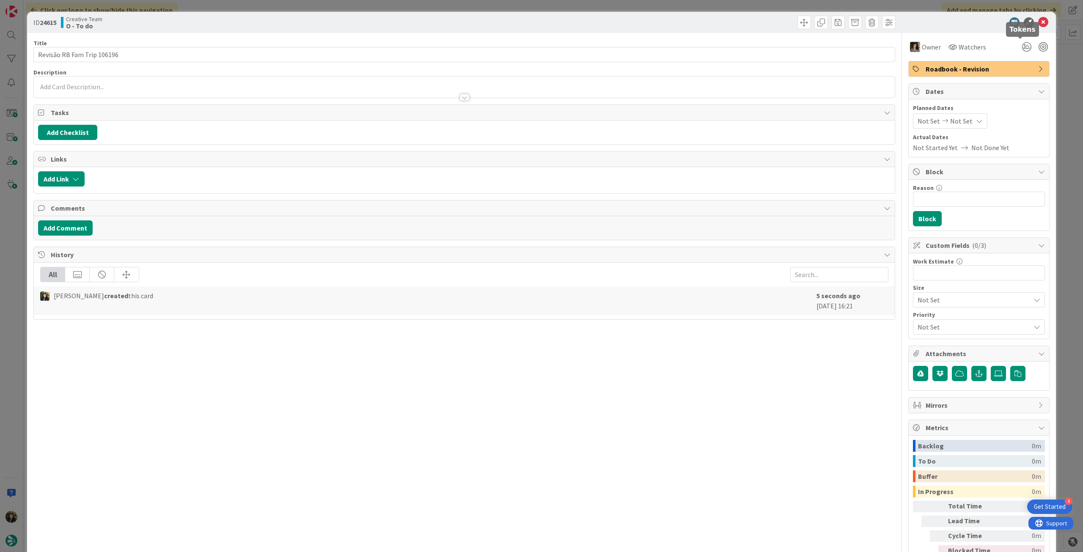
click at [650, 22] on icon at bounding box center [1043, 22] width 10 height 10
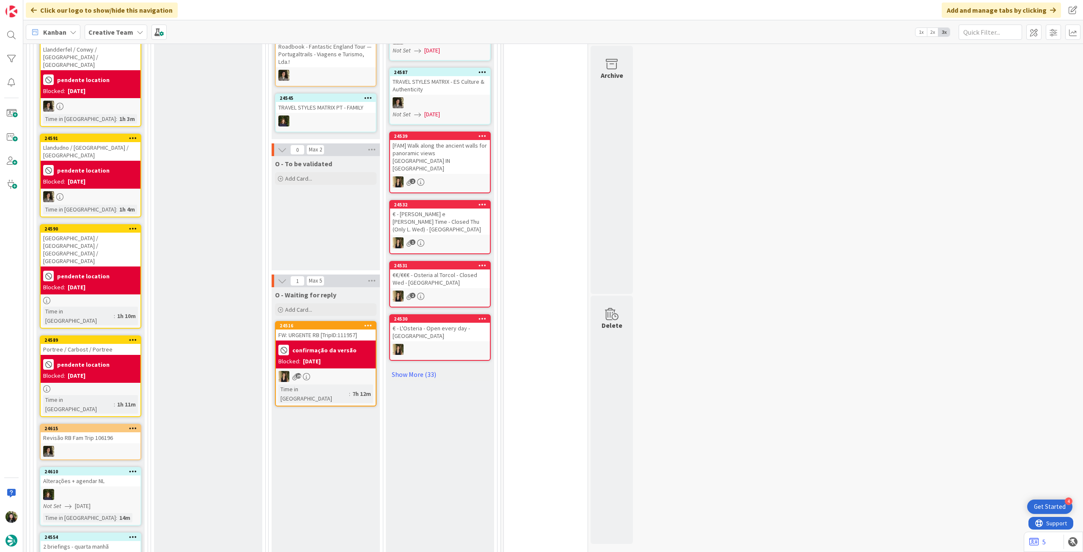
scroll to position [1100, 0]
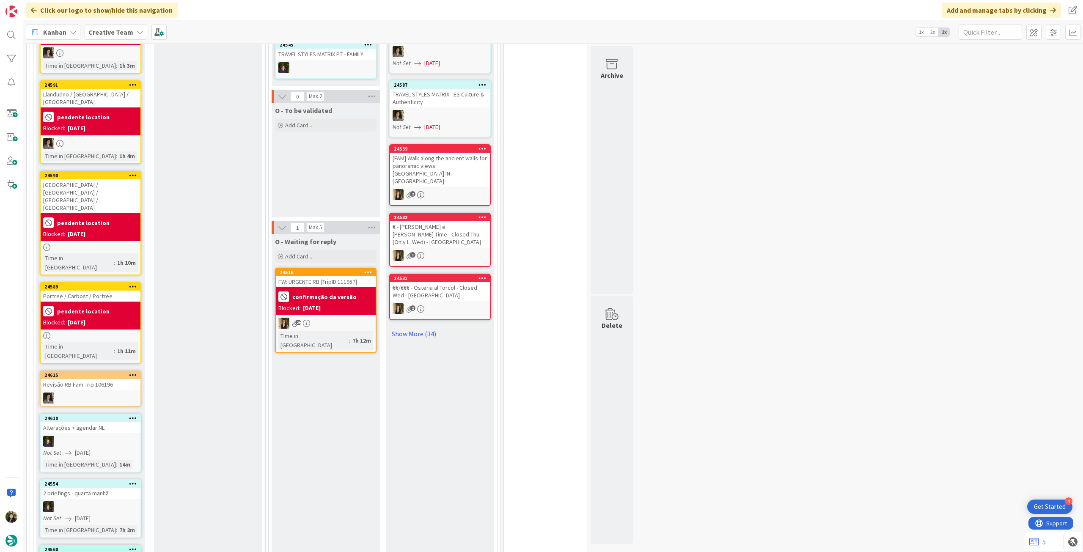
click at [339, 298] on b "confirmação da versão" at bounding box center [324, 297] width 64 height 6
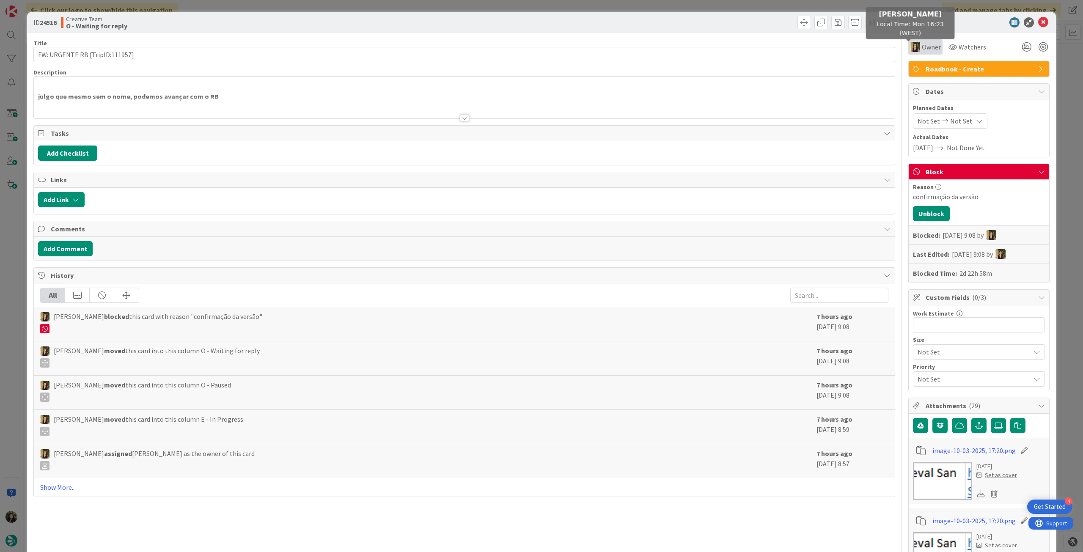
click at [650, 48] on img at bounding box center [915, 47] width 10 height 10
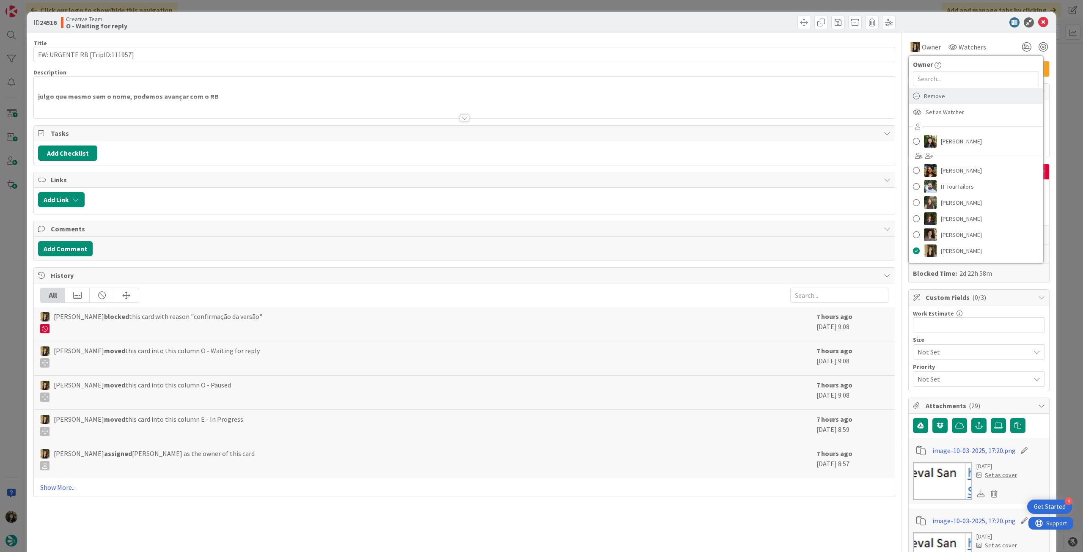
click at [650, 99] on div "Remove" at bounding box center [976, 96] width 135 height 16
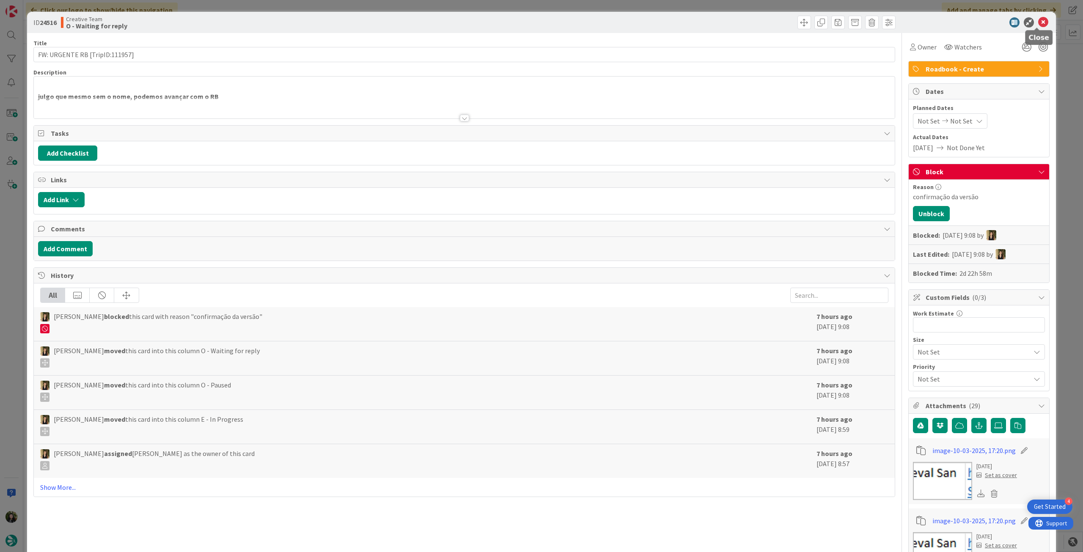
click at [650, 22] on icon at bounding box center [1043, 22] width 10 height 10
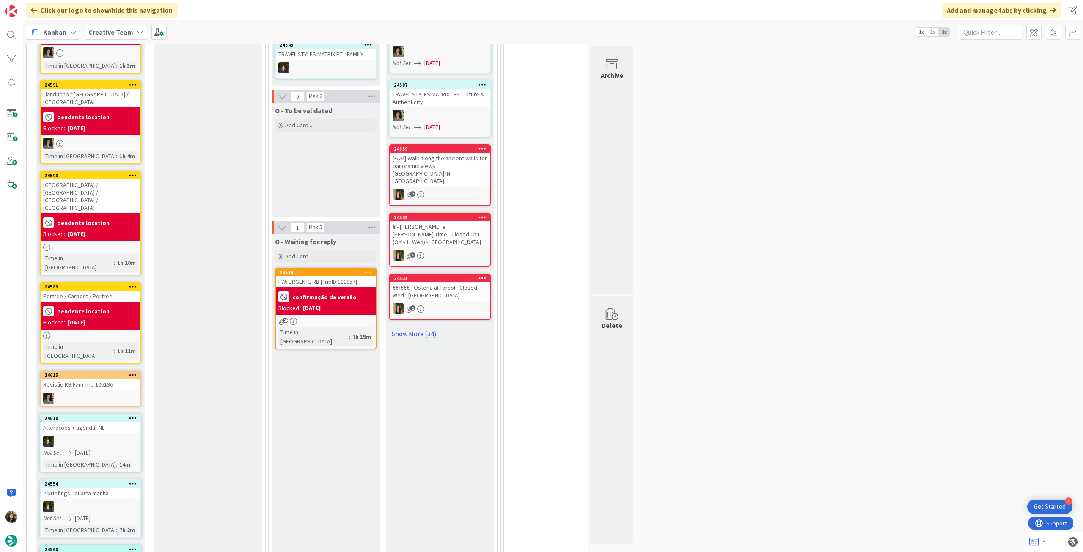
scroll to position [1044, 0]
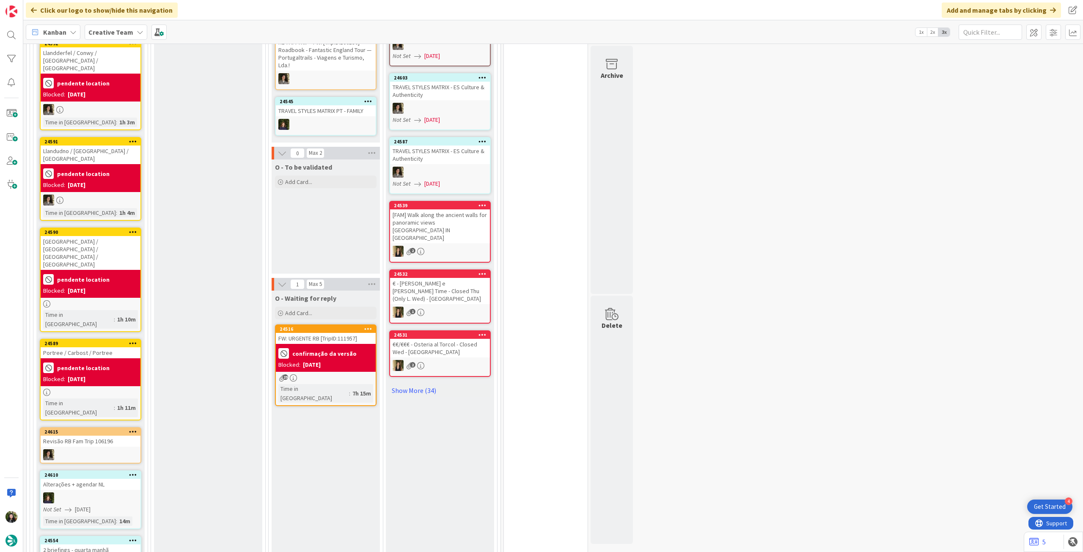
click at [344, 309] on div "Blocked: 06/10/2025" at bounding box center [325, 365] width 95 height 9
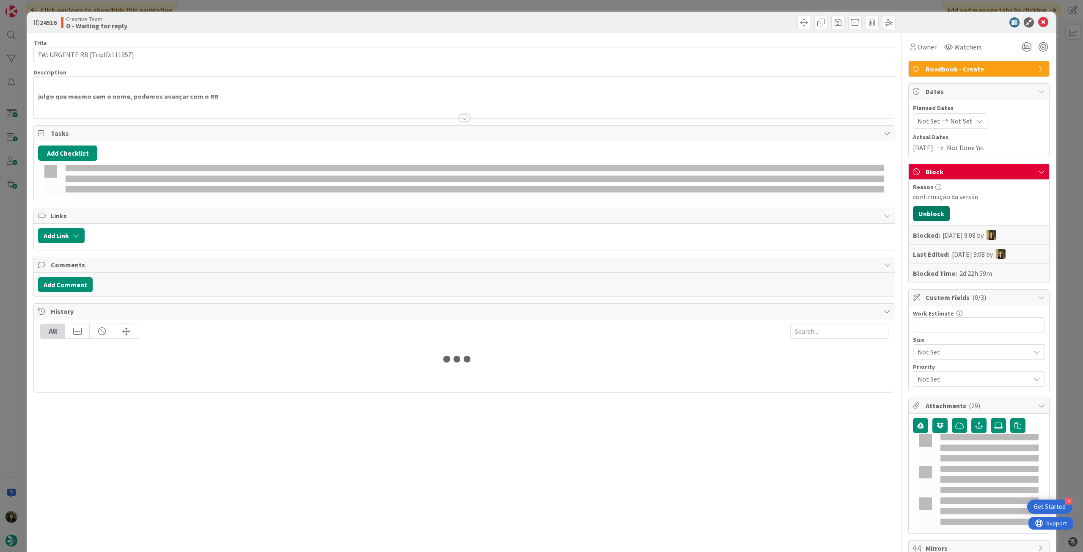
click at [650, 213] on button "Unblock" at bounding box center [931, 213] width 37 height 15
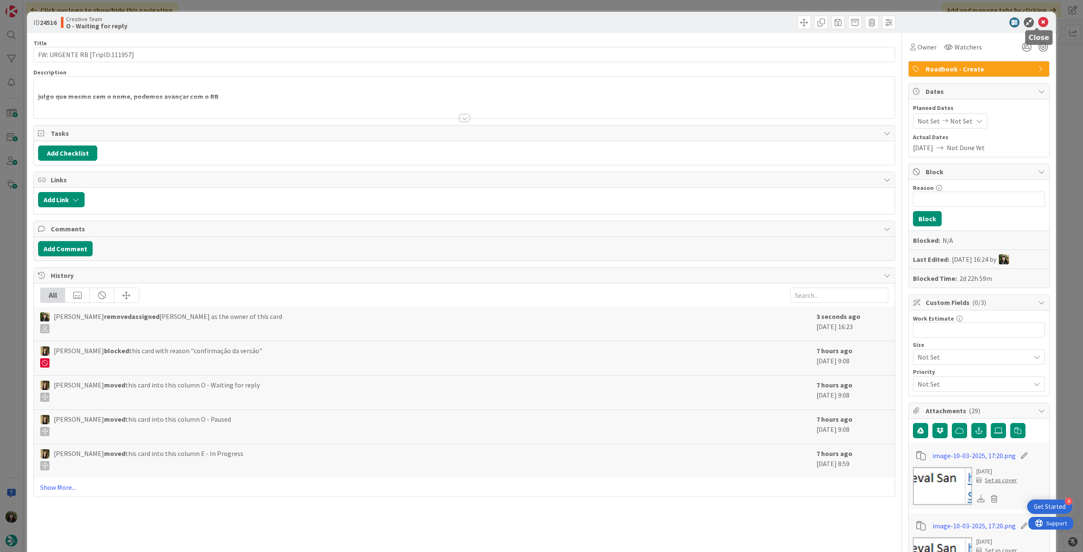
drag, startPoint x: 1034, startPoint y: 21, endPoint x: 1019, endPoint y: 33, distance: 19.6
click at [650, 21] on icon at bounding box center [1043, 22] width 10 height 10
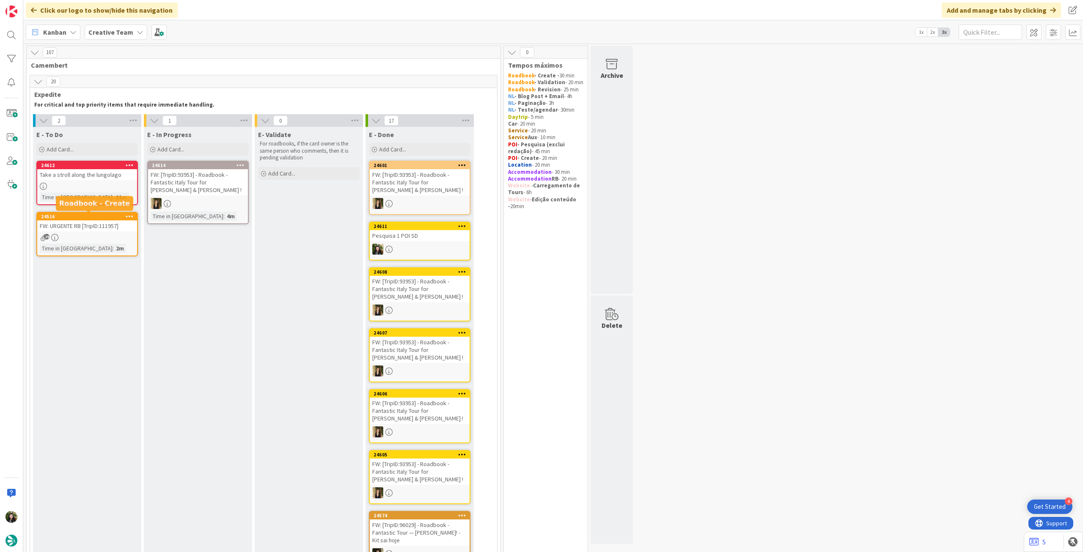
click at [85, 237] on div "29" at bounding box center [87, 237] width 100 height 7
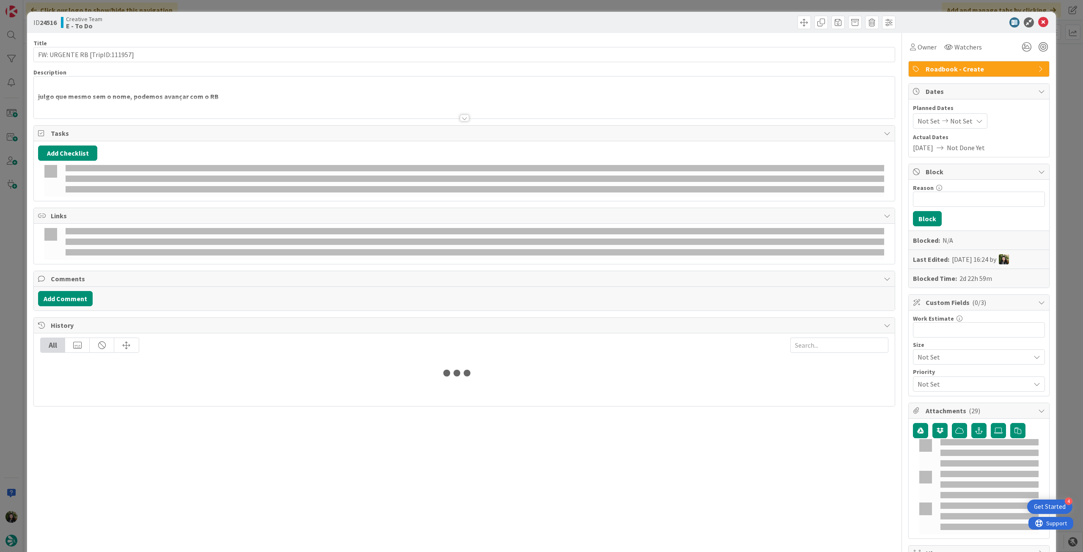
click at [41, 83] on p at bounding box center [464, 87] width 853 height 10
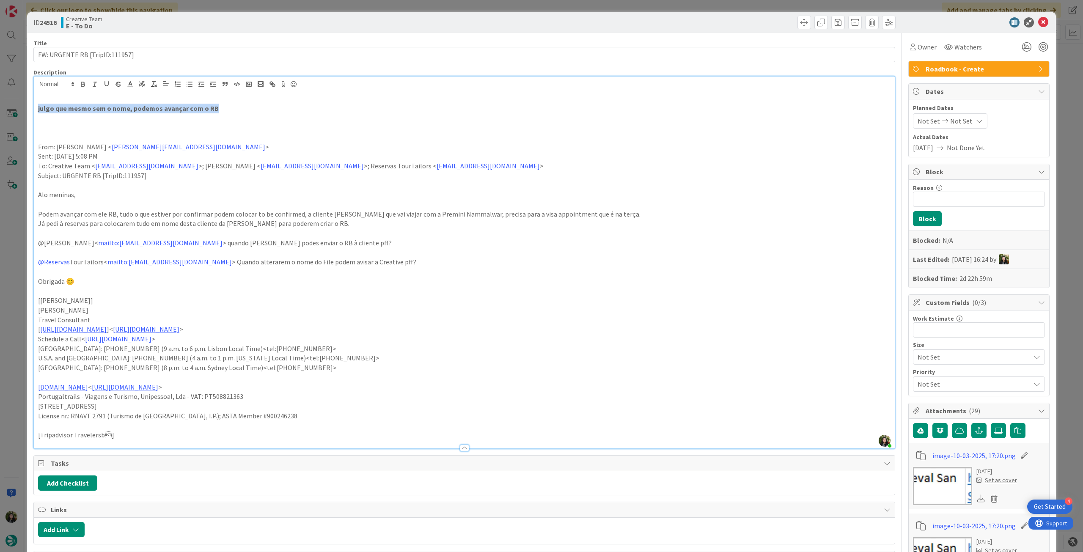
drag, startPoint x: 227, startPoint y: 105, endPoint x: 32, endPoint y: 110, distance: 194.7
drag, startPoint x: 550, startPoint y: 213, endPoint x: 640, endPoint y: 212, distance: 89.7
click at [640, 212] on p "Podem avançar com ele RB, tudo o que estiver por confirmar podem colocar to be …" at bounding box center [464, 214] width 853 height 10
copy p "visa appointment que é na terça"
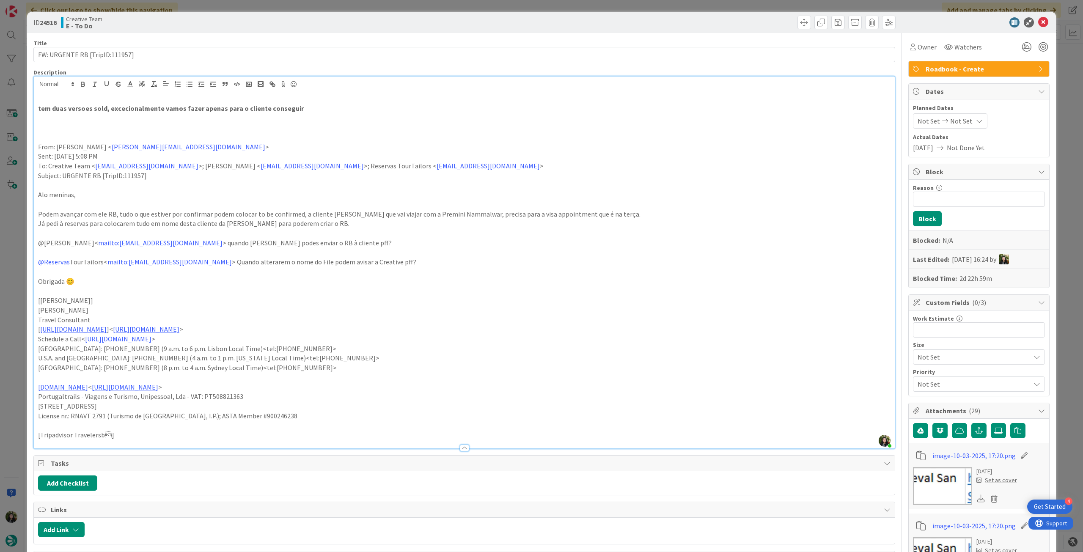
click at [347, 108] on p "tem duas versoes sold, excecionalmente vamos fazer apenas para o cliente conseg…" at bounding box center [464, 109] width 853 height 10
click at [650, 20] on icon at bounding box center [1043, 22] width 10 height 10
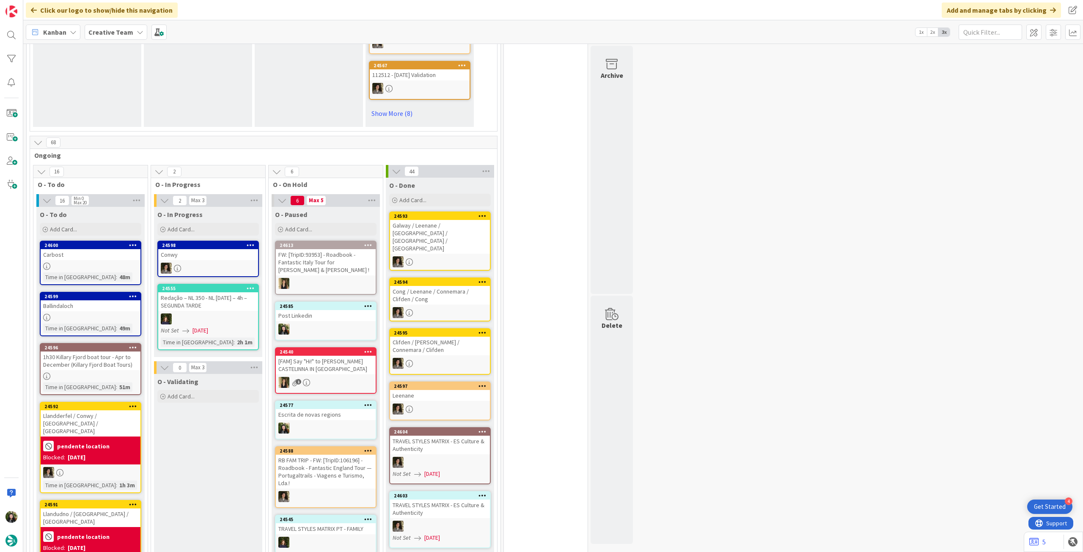
scroll to position [620, 0]
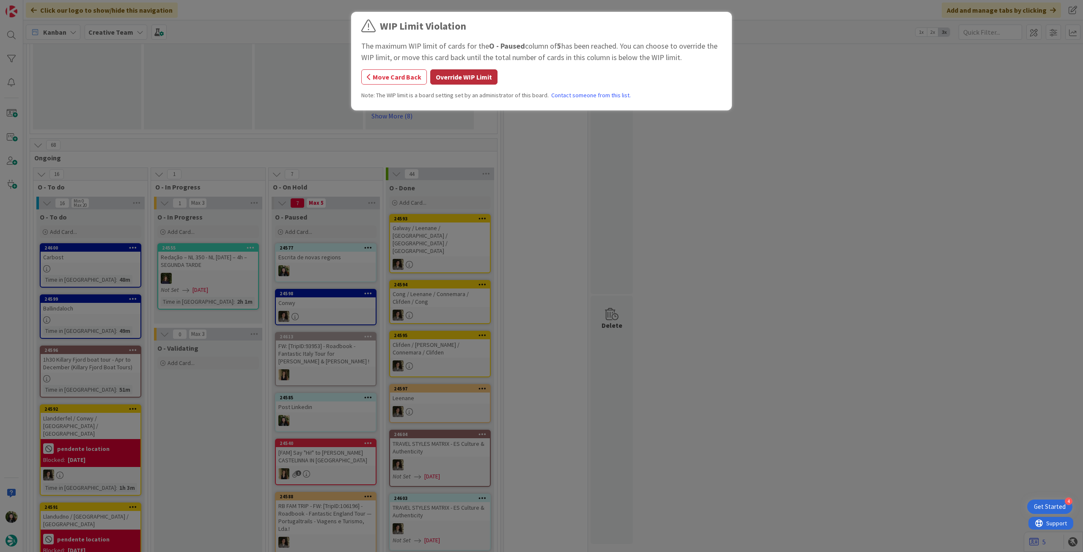
click at [450, 74] on button "Override WIP Limit" at bounding box center [463, 76] width 67 height 15
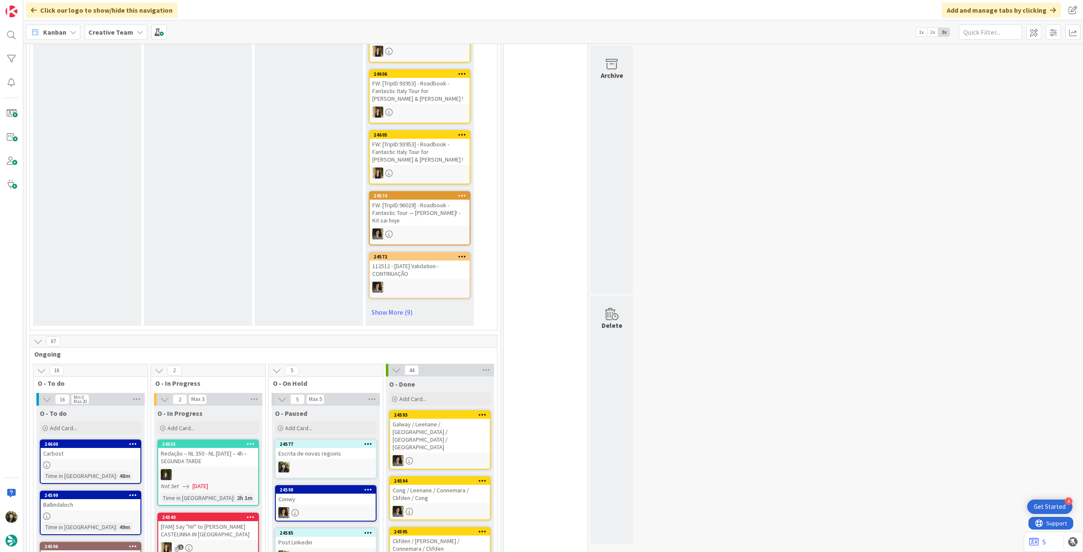
scroll to position [564, 0]
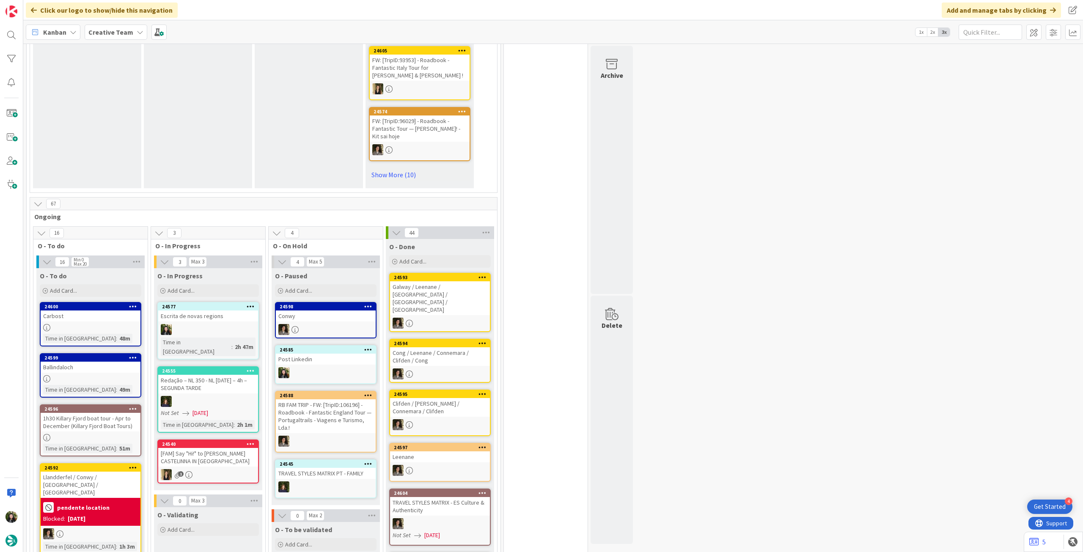
click at [121, 32] on b "Creative Team" at bounding box center [110, 32] width 45 height 8
click at [156, 126] on div "Creative Team - Análise" at bounding box center [156, 121] width 129 height 16
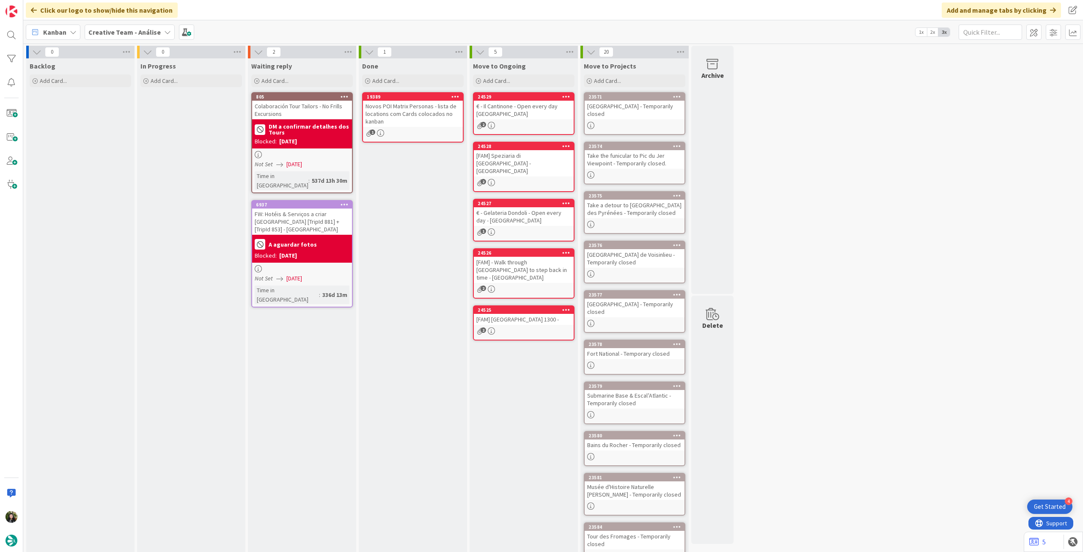
click at [102, 28] on b "Creative Team - Análise" at bounding box center [124, 32] width 72 height 8
click at [120, 121] on h4 "Creative Team" at bounding box center [151, 121] width 115 height 8
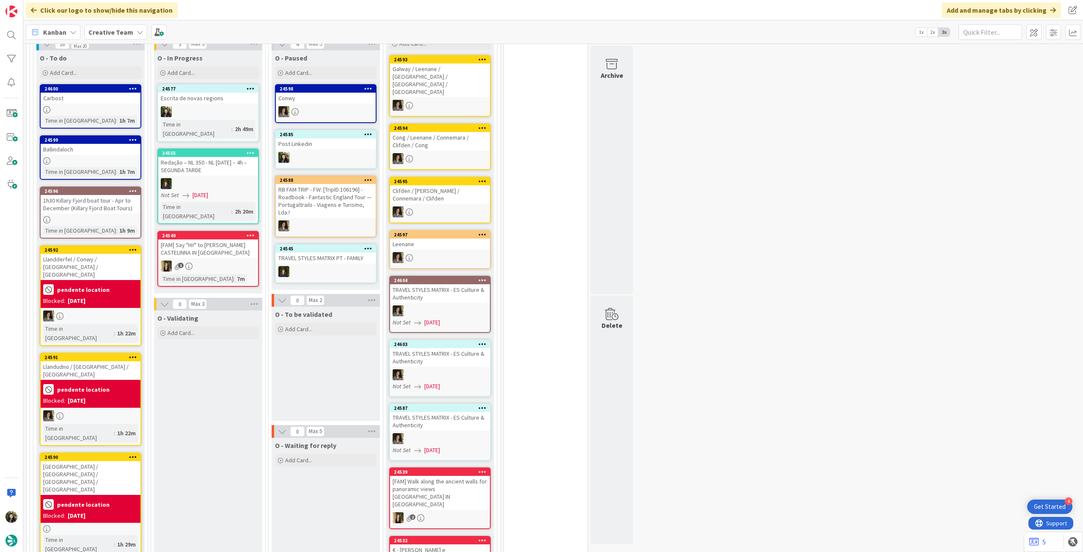
scroll to position [733, 0]
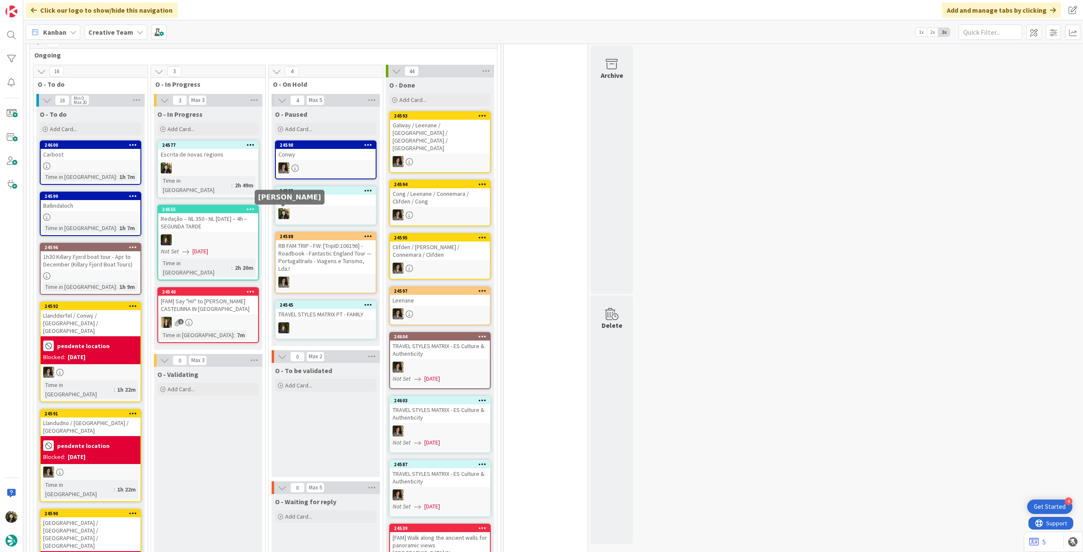
click at [243, 174] on div "24577 Escrita de novas regions Time in Column : 2h 49m" at bounding box center [208, 169] width 102 height 58
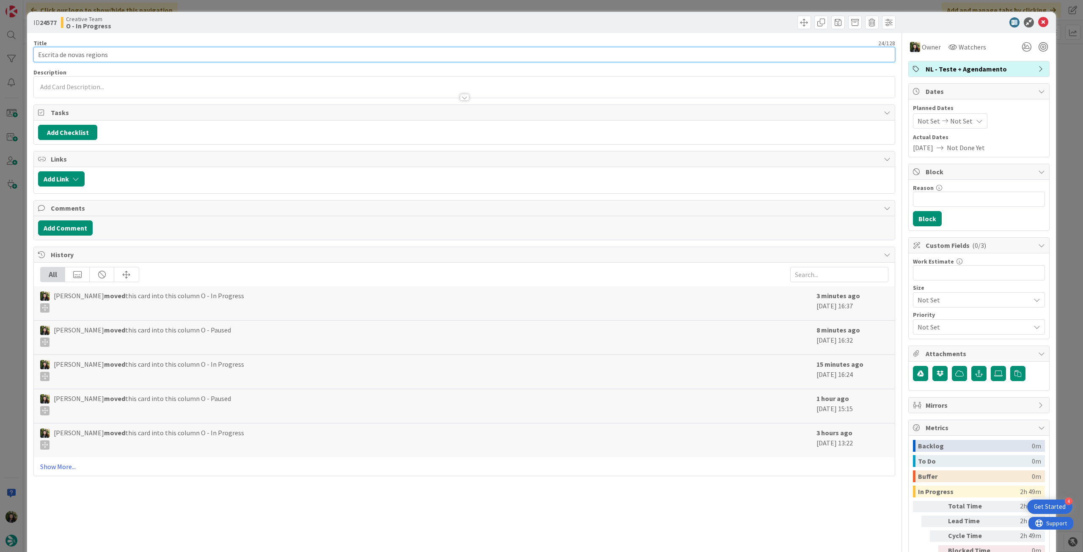
drag, startPoint x: 39, startPoint y: 55, endPoint x: 22, endPoint y: 52, distance: 18.0
click at [18, 53] on div "ID 24577 Creative Team O - In Progress Title 24 / 128 Escrita de novas regions …" at bounding box center [541, 276] width 1083 height 552
click at [650, 21] on icon at bounding box center [1043, 22] width 10 height 10
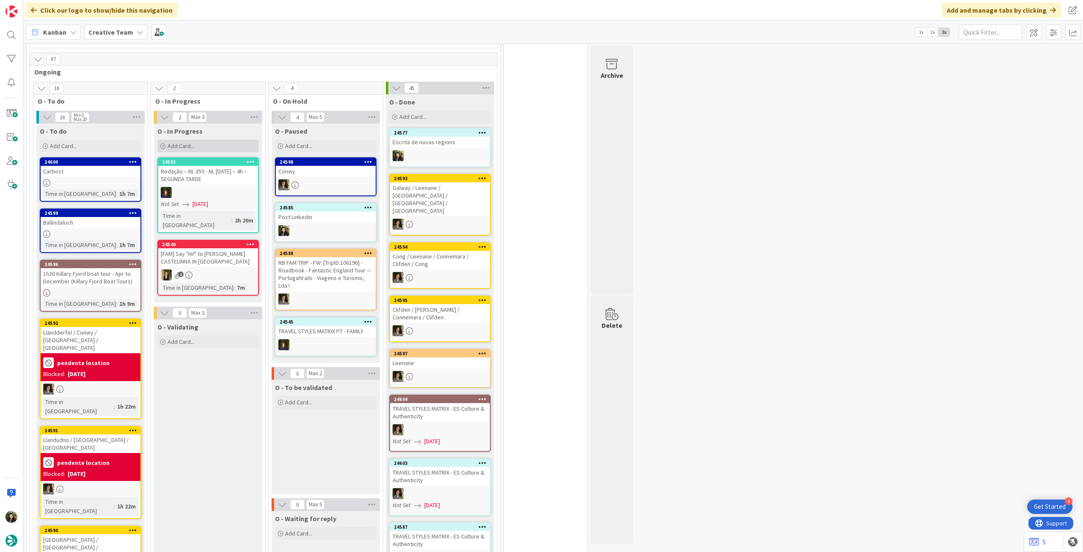
click at [207, 144] on div "Add Card..." at bounding box center [208, 146] width 102 height 13
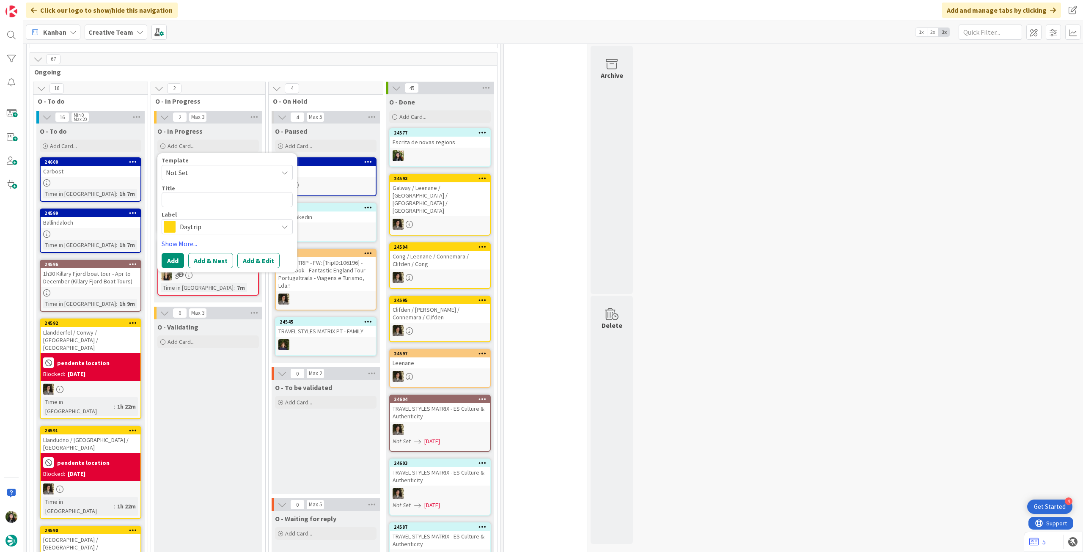
click at [218, 225] on span "Daytrip" at bounding box center [227, 227] width 94 height 12
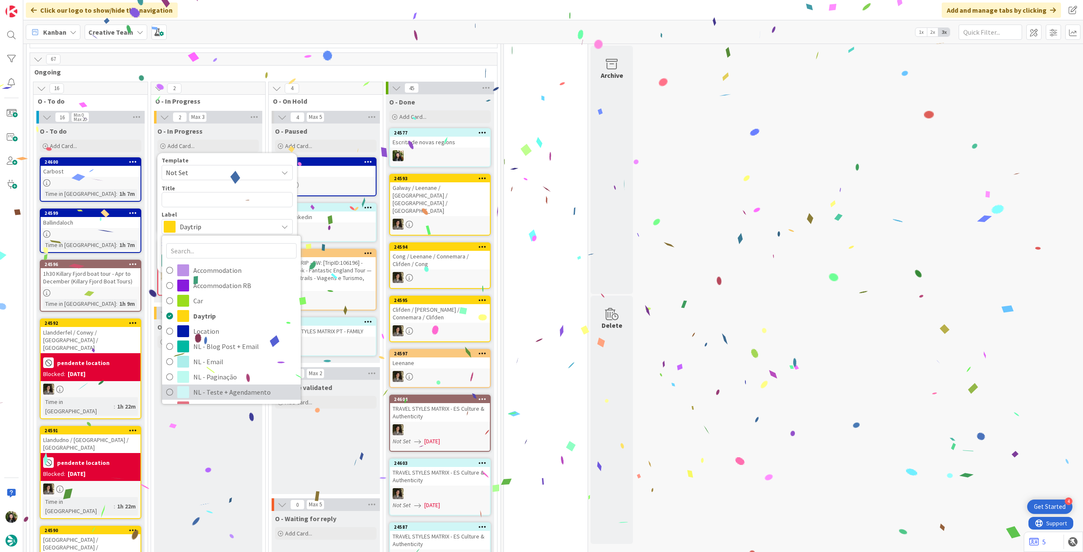
click at [235, 309] on span "NL - Teste + Agendamento" at bounding box center [244, 392] width 103 height 13
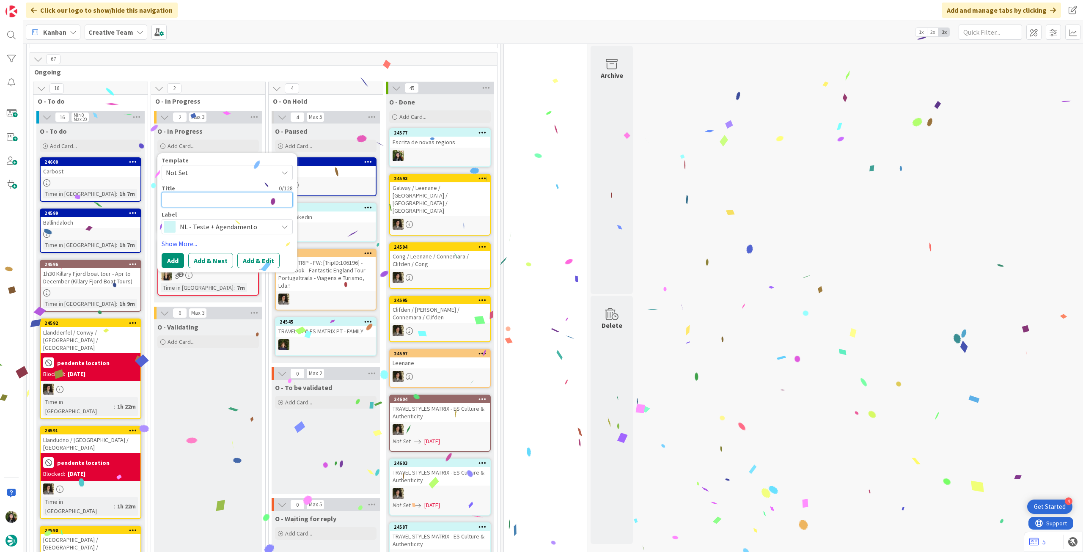
click at [219, 198] on textarea at bounding box center [227, 199] width 131 height 15
paste textarea "Escrita de novas regions"
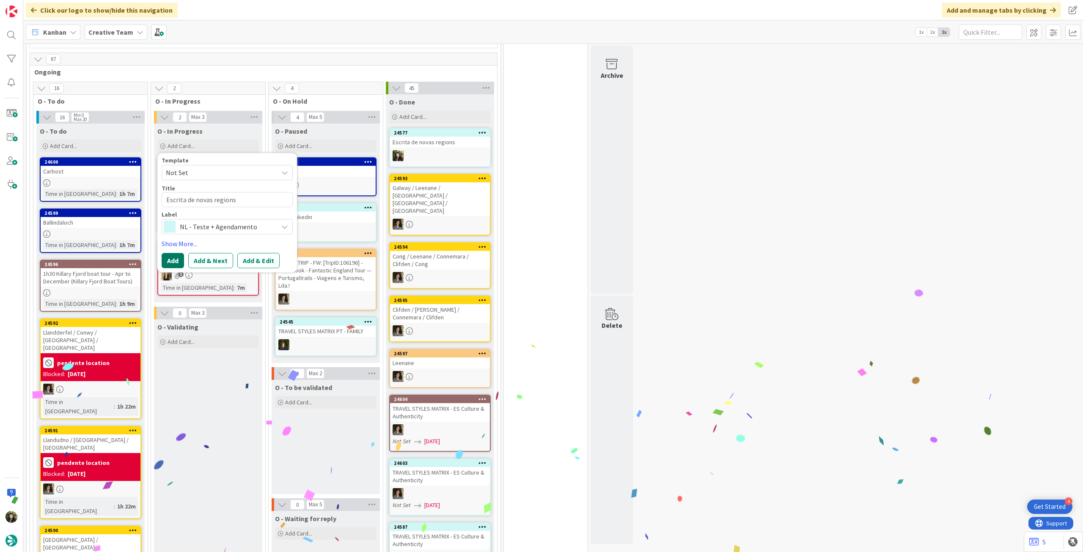
click at [178, 262] on button "Add" at bounding box center [173, 260] width 22 height 15
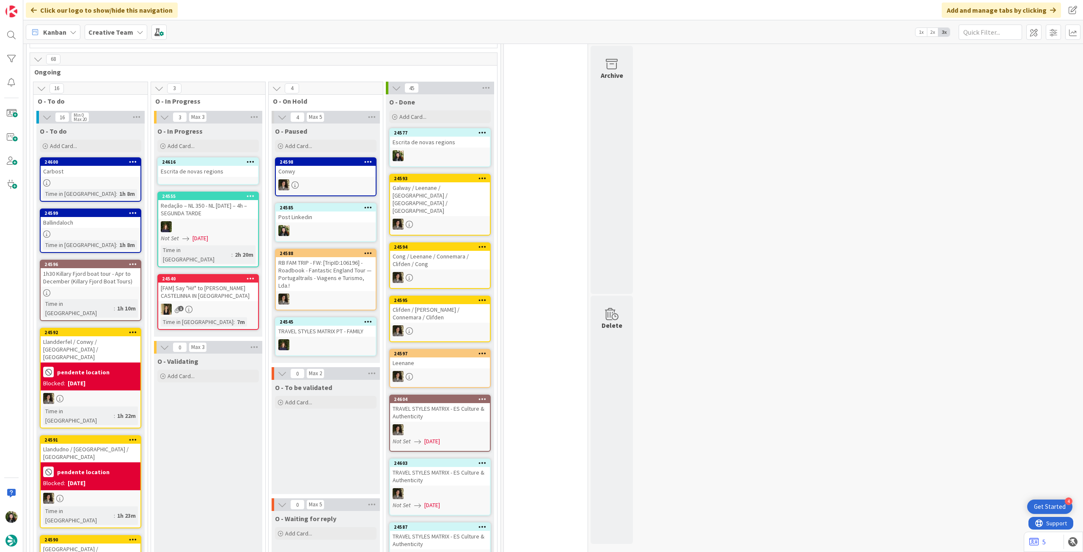
click at [209, 173] on div "Escrita de novas regions" at bounding box center [208, 171] width 100 height 11
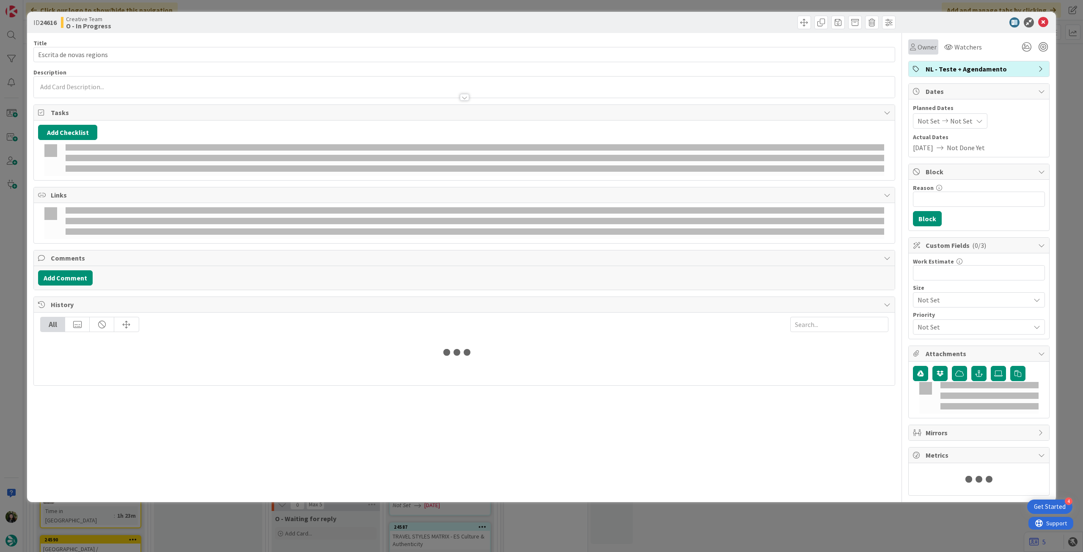
click at [650, 47] on span "Owner" at bounding box center [927, 47] width 19 height 10
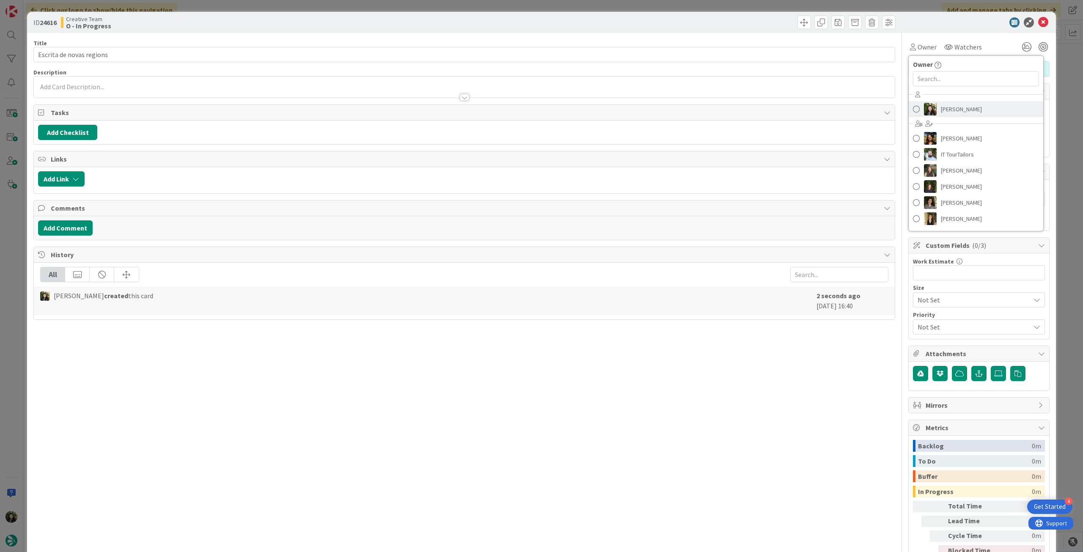
click at [650, 108] on span "[PERSON_NAME]" at bounding box center [961, 109] width 41 height 13
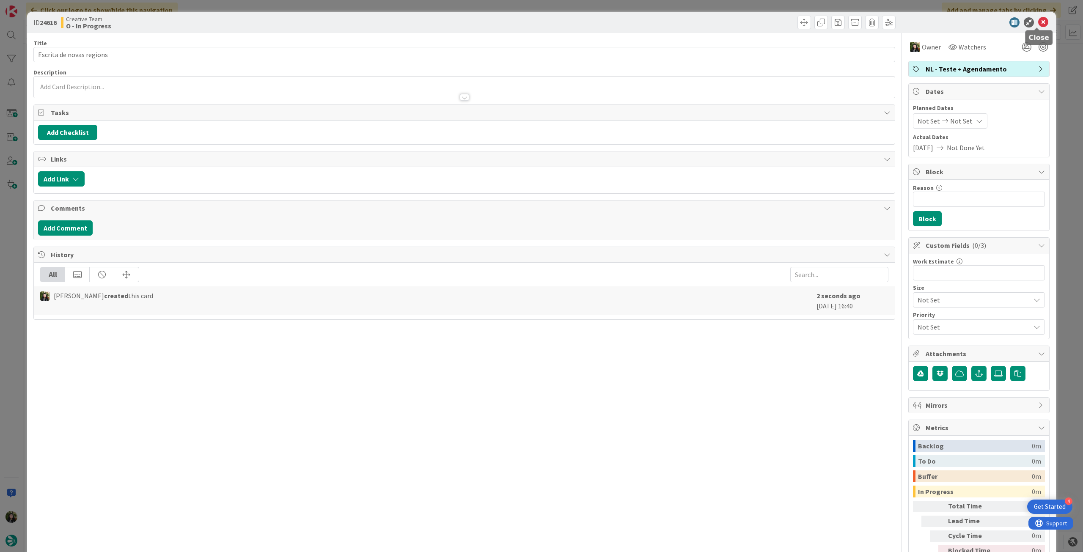
click at [650, 21] on icon at bounding box center [1043, 22] width 10 height 10
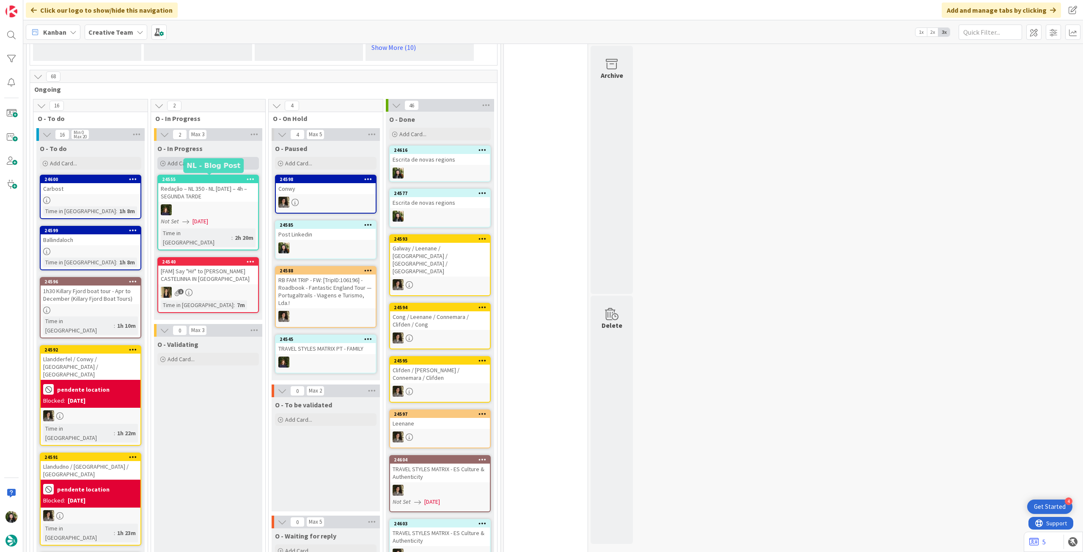
click at [229, 164] on div "Add Card..." at bounding box center [208, 163] width 102 height 13
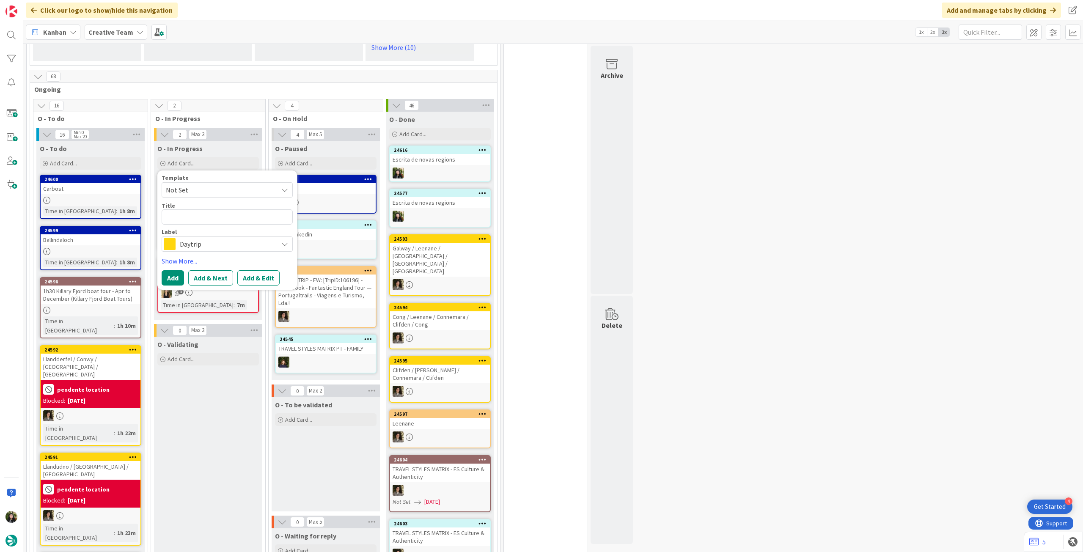
click at [214, 242] on span "Daytrip" at bounding box center [227, 244] width 94 height 12
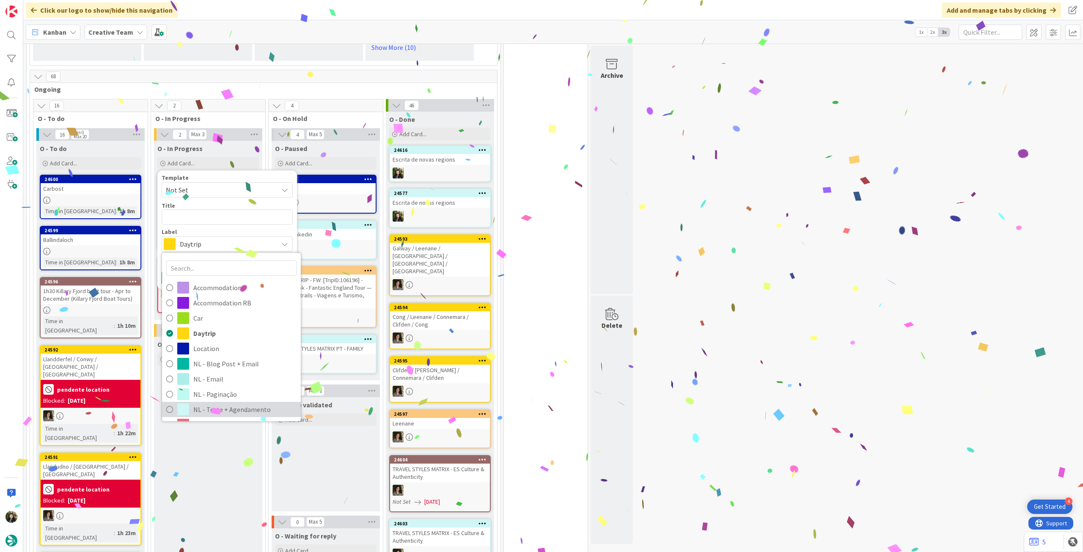
click at [211, 309] on span "NL - Teste + Agendamento" at bounding box center [244, 409] width 103 height 13
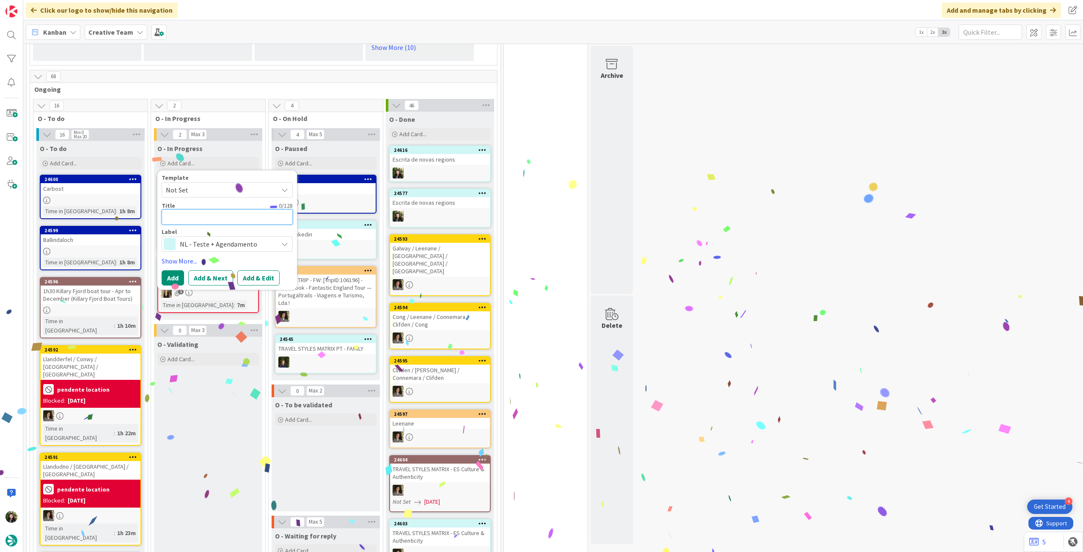
click at [208, 210] on textarea at bounding box center [227, 216] width 131 height 15
paste textarea "Escrita de novas regions"
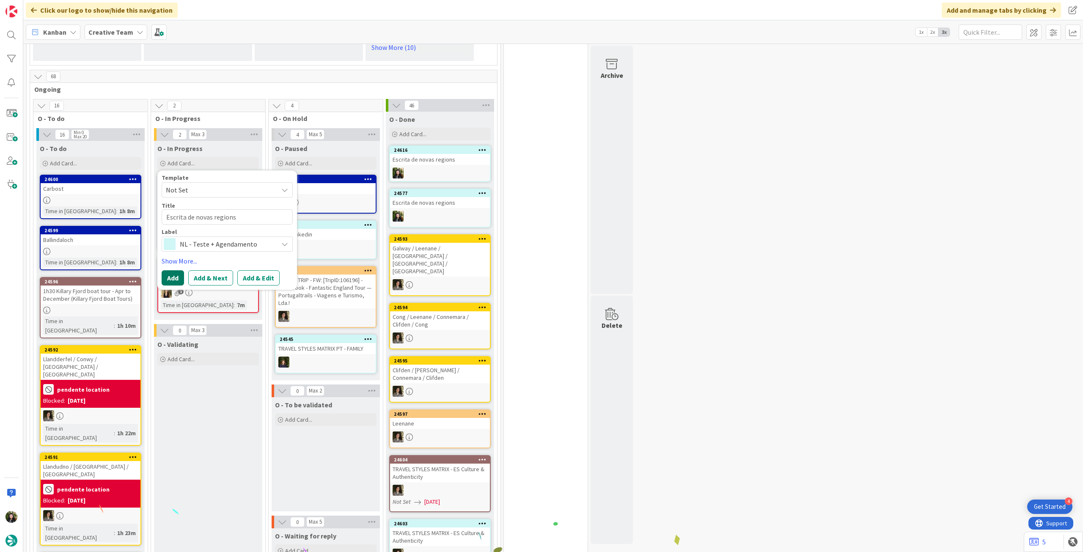
click at [174, 274] on button "Add" at bounding box center [173, 277] width 22 height 15
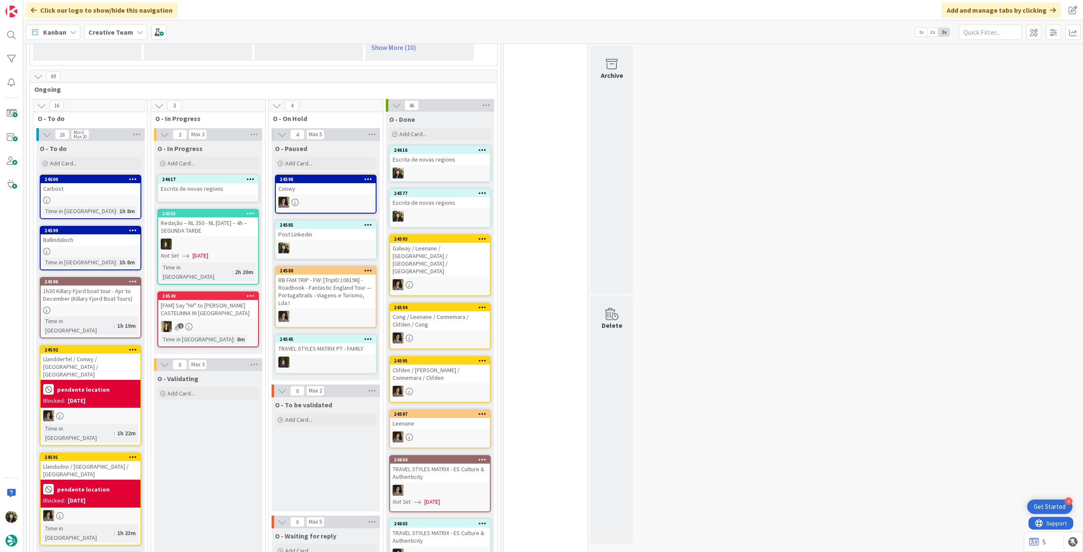
click at [204, 185] on div "Escrita de novas regions" at bounding box center [208, 188] width 100 height 11
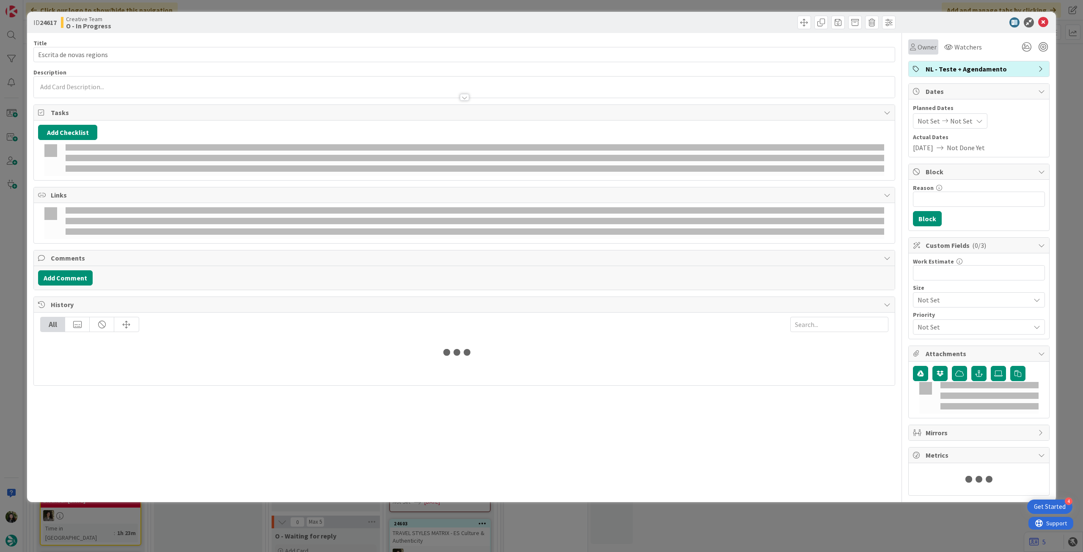
click at [650, 50] on span "Owner" at bounding box center [927, 47] width 19 height 10
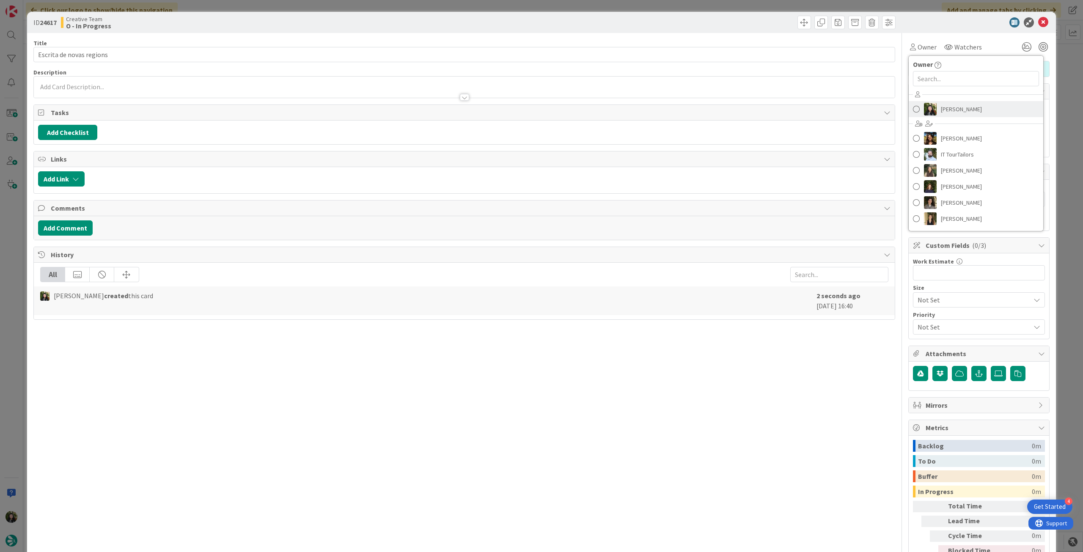
click at [650, 109] on span "[PERSON_NAME]" at bounding box center [961, 109] width 41 height 13
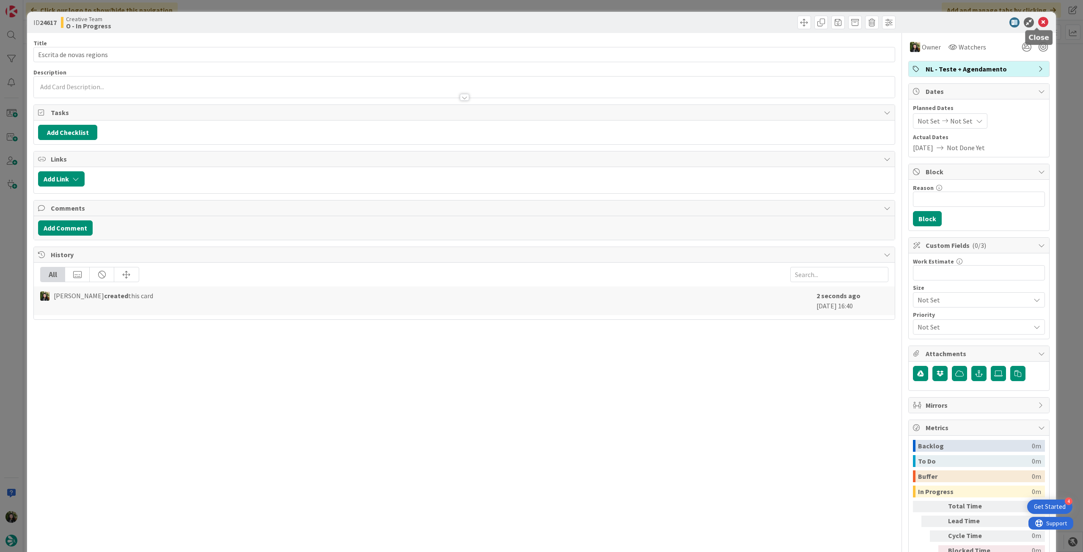
click at [650, 27] on div at bounding box center [1038, 28] width 6 height 3
click at [650, 21] on icon at bounding box center [1043, 22] width 10 height 10
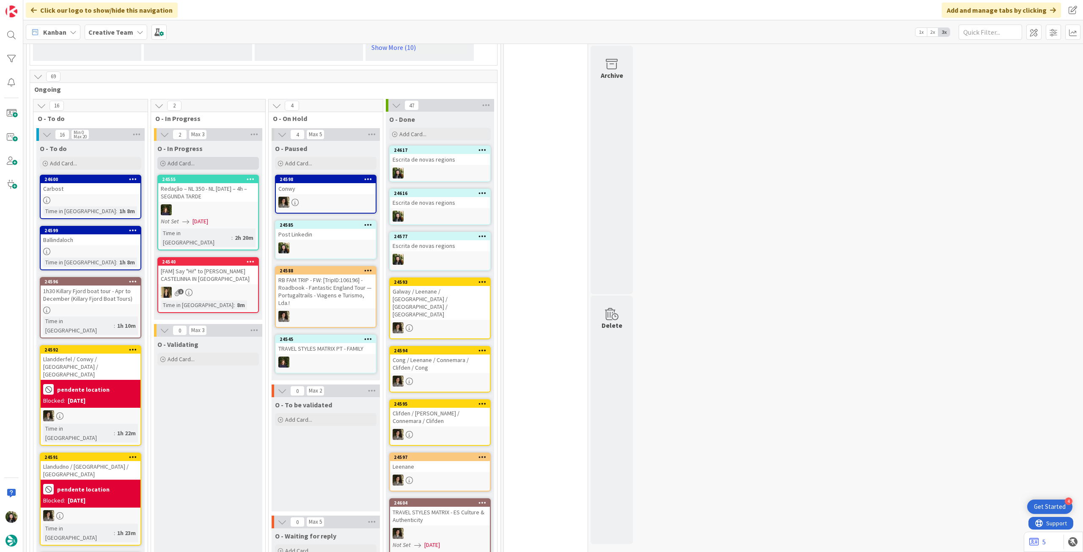
click at [211, 164] on div "Add Card..." at bounding box center [208, 163] width 102 height 13
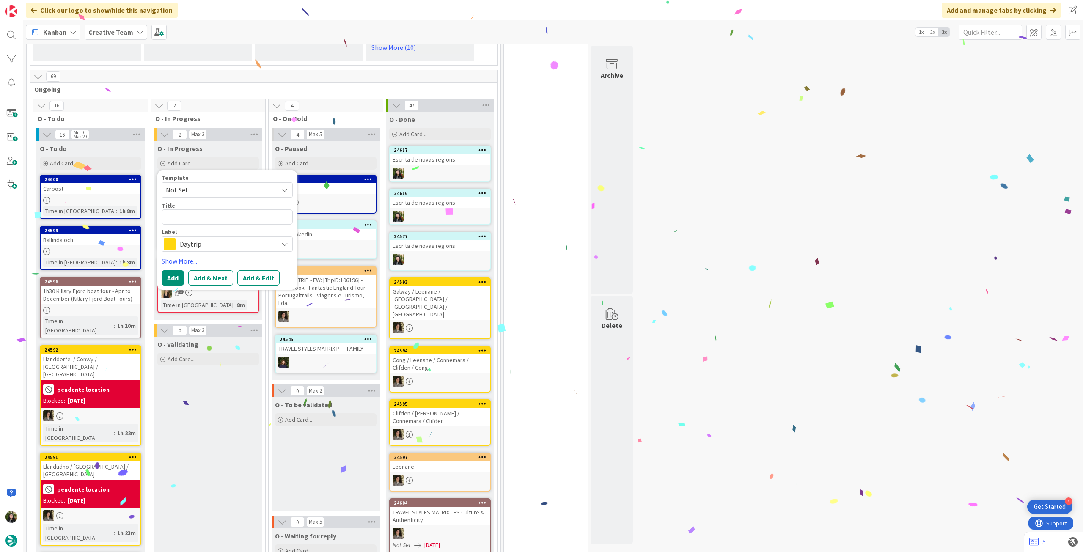
click at [203, 241] on span "Daytrip" at bounding box center [227, 244] width 94 height 12
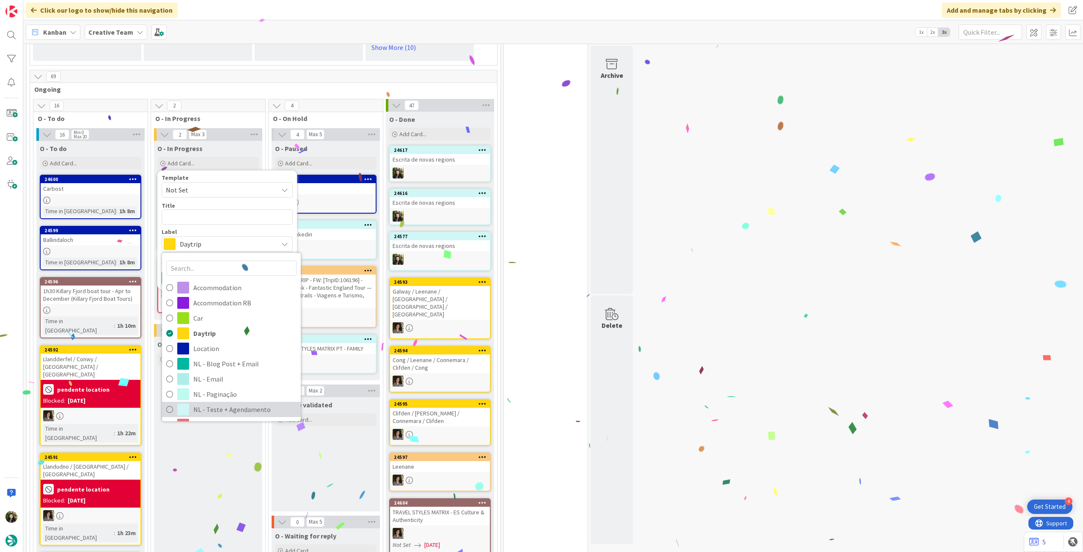
click at [218, 309] on span "NL - Teste + Agendamento" at bounding box center [244, 409] width 103 height 13
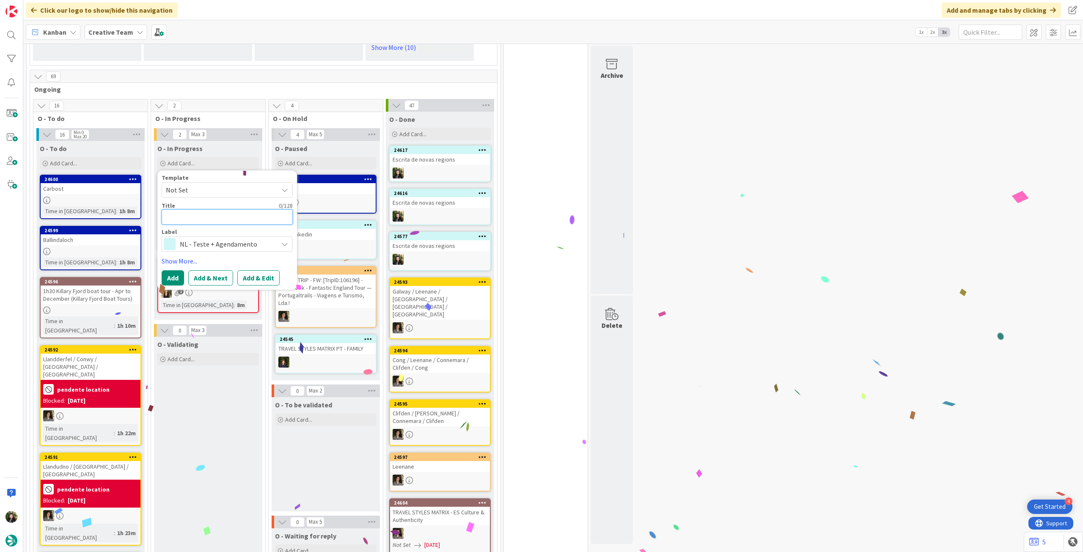
click at [216, 213] on textarea at bounding box center [227, 216] width 131 height 15
paste textarea "Escrita de novas regions"
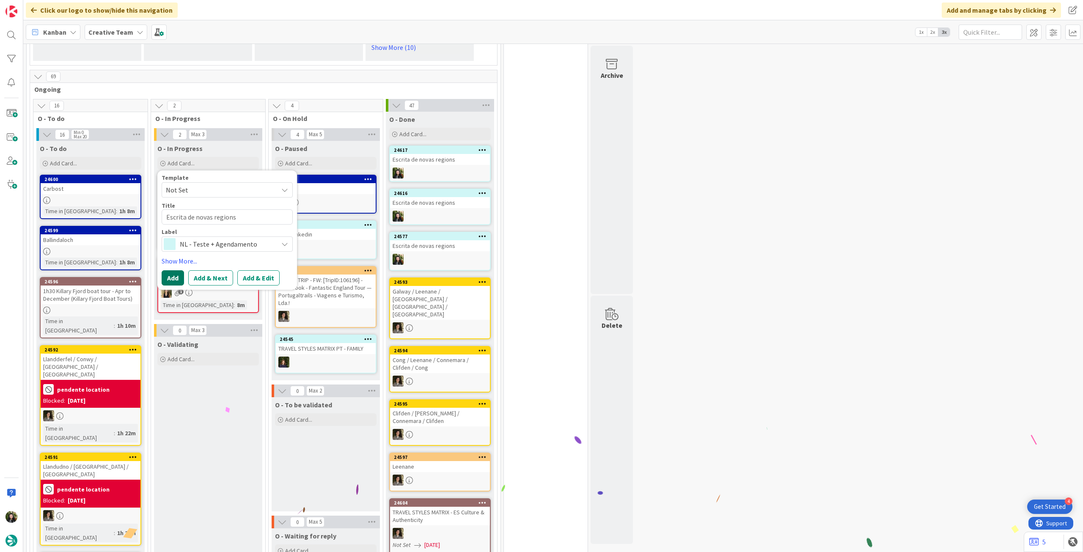
click at [174, 277] on button "Add" at bounding box center [173, 277] width 22 height 15
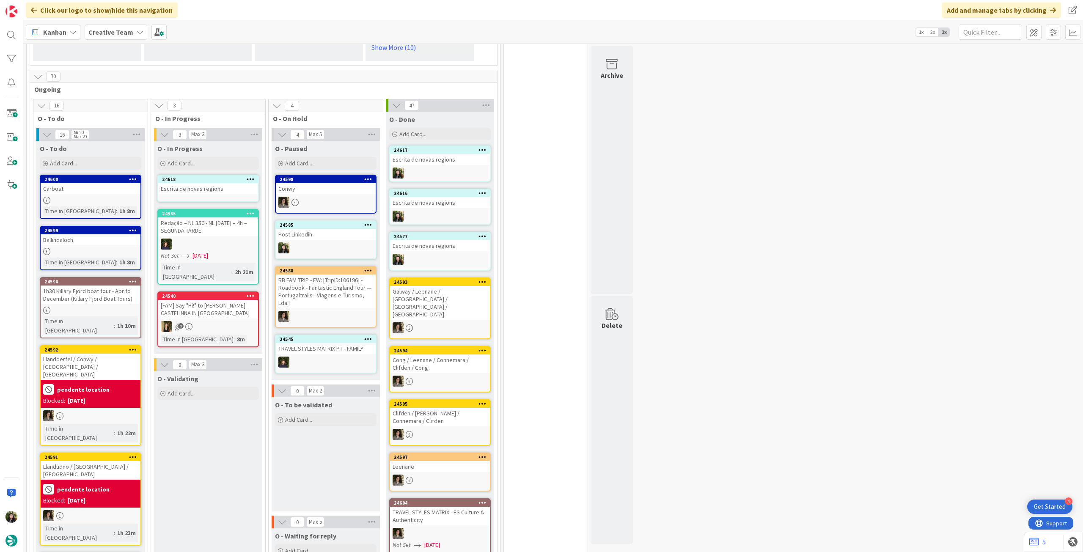
click at [211, 189] on div "Escrita de novas regions" at bounding box center [208, 188] width 100 height 11
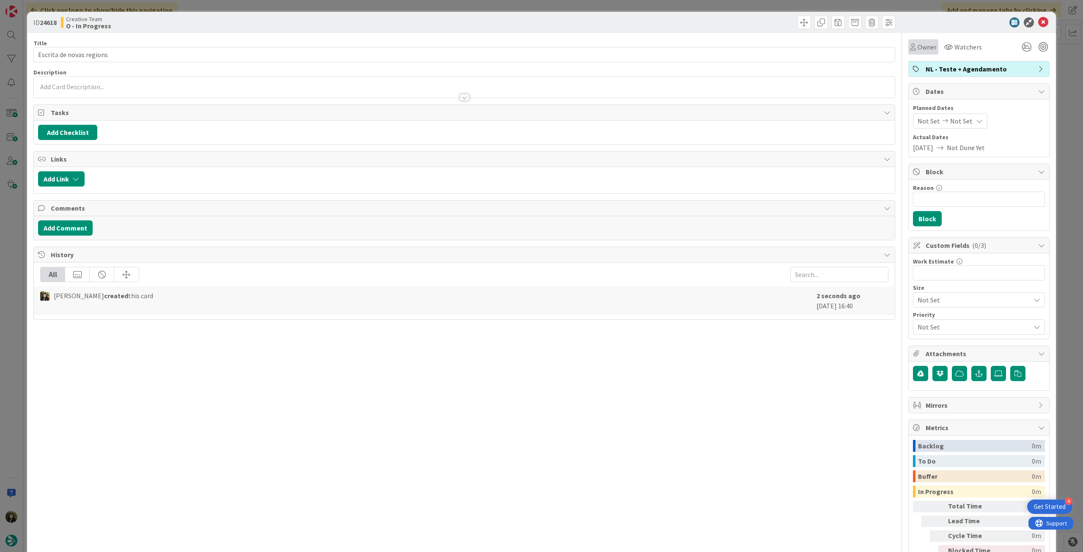
click at [650, 50] on span "Owner" at bounding box center [927, 47] width 19 height 10
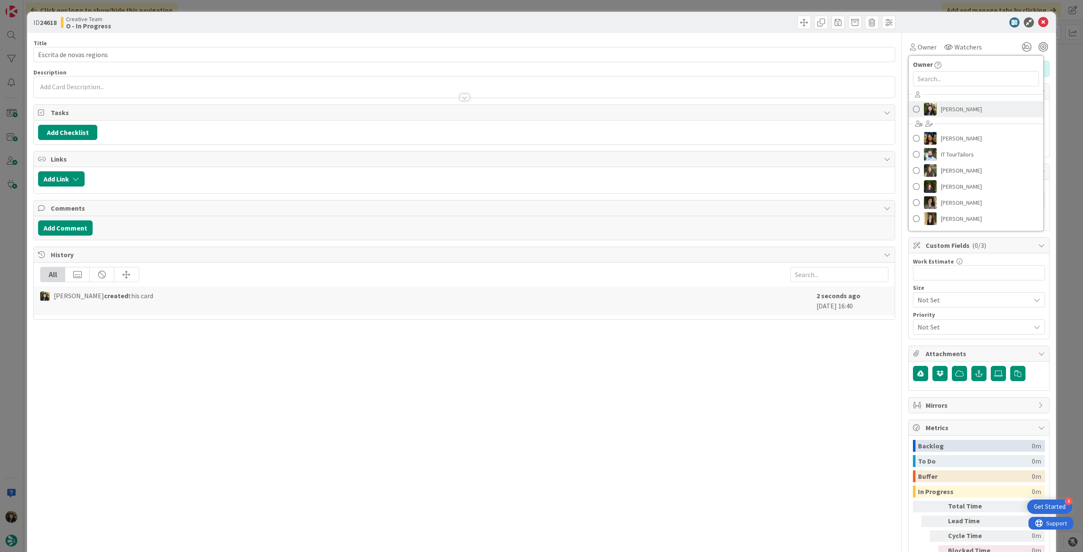
drag, startPoint x: 937, startPoint y: 107, endPoint x: 1018, endPoint y: 47, distance: 101.3
click at [650, 107] on span "[PERSON_NAME]" at bounding box center [961, 109] width 41 height 13
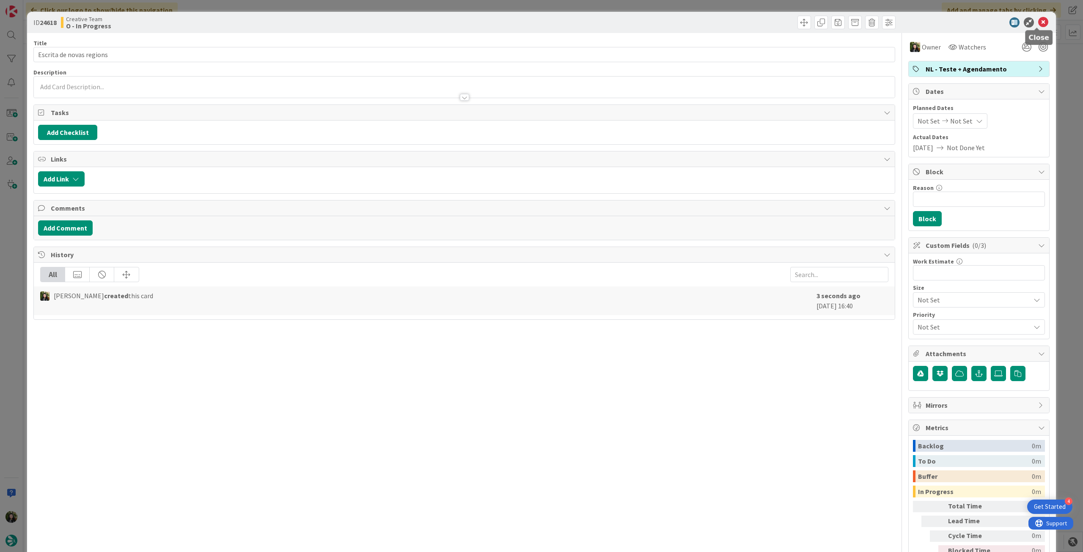
click at [650, 23] on icon at bounding box center [1043, 22] width 10 height 10
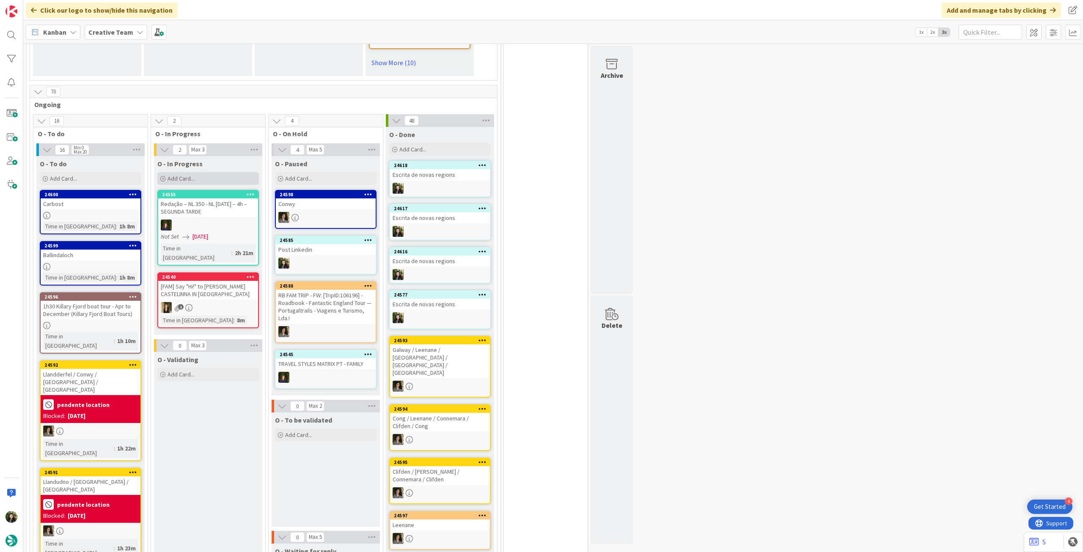
click at [221, 174] on div "Add Card..." at bounding box center [208, 178] width 102 height 13
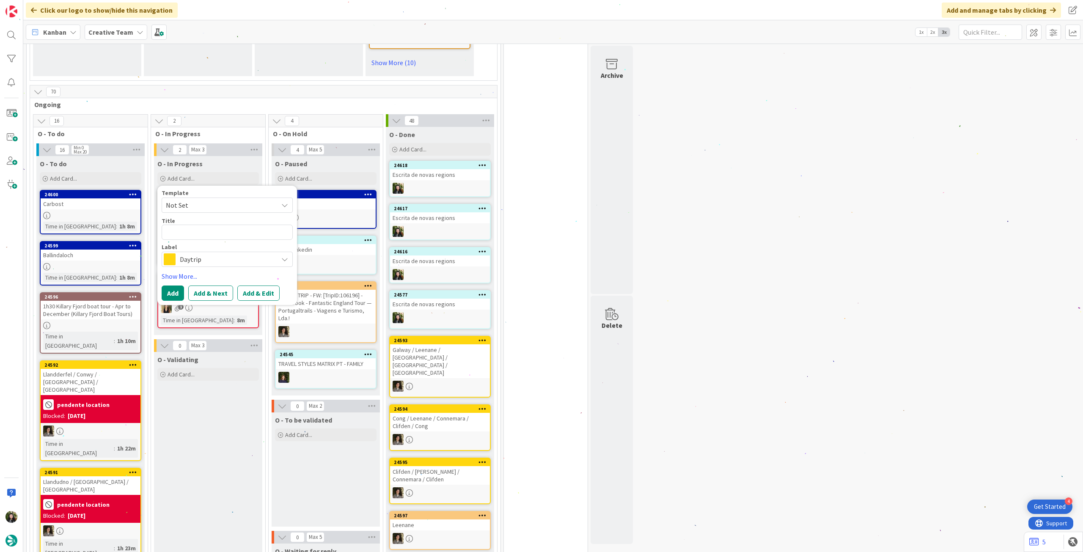
click at [220, 260] on span "Daytrip" at bounding box center [227, 259] width 94 height 12
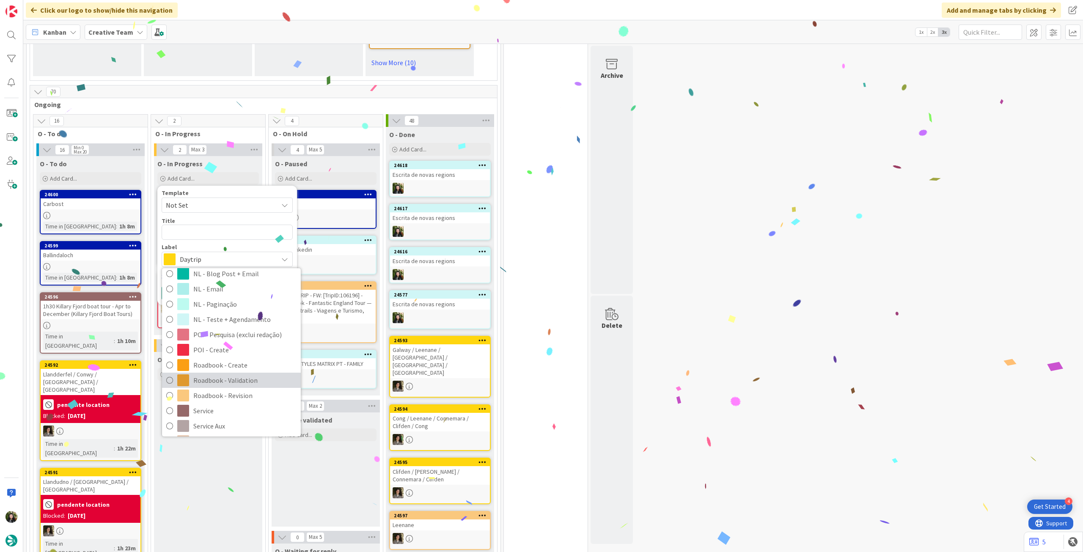
scroll to position [113, 0]
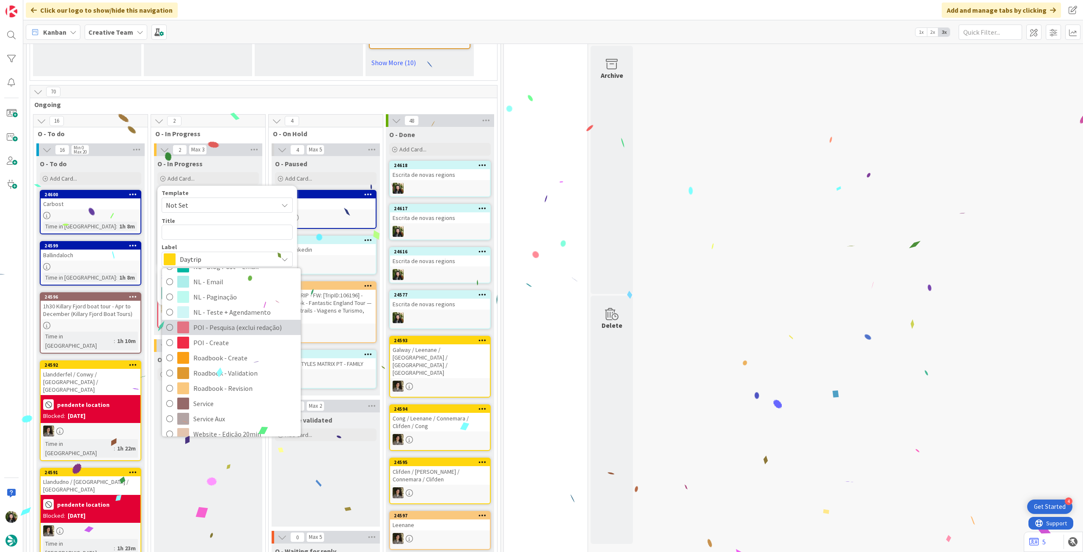
click at [231, 309] on span "POI - Pesquisa (exclui redação)" at bounding box center [244, 327] width 103 height 13
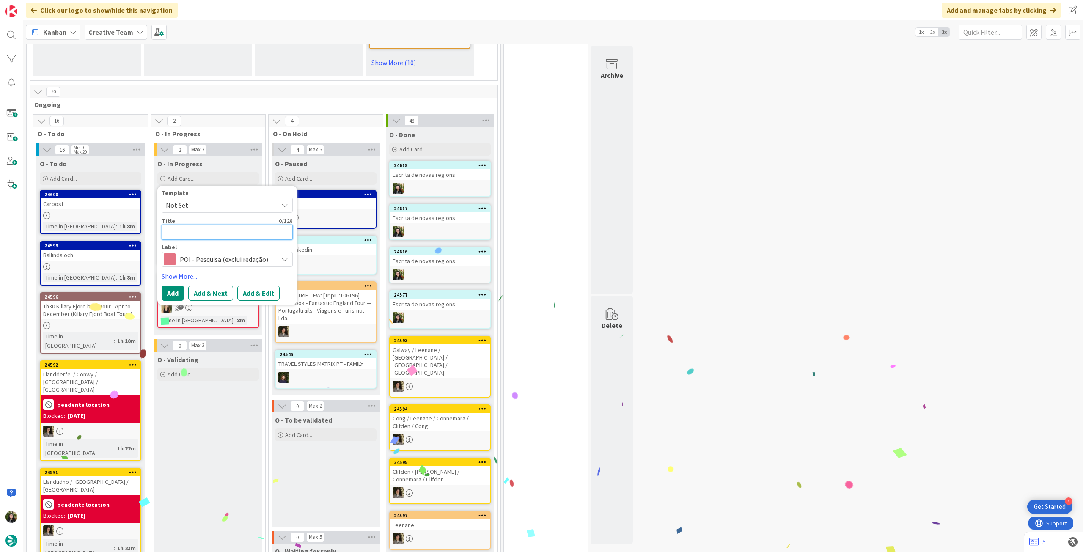
drag, startPoint x: 228, startPoint y: 233, endPoint x: 219, endPoint y: 245, distance: 14.6
click at [228, 233] on textarea at bounding box center [227, 232] width 131 height 15
paste textarea "Escrita de novas regions"
click at [174, 295] on button "Add" at bounding box center [173, 293] width 22 height 15
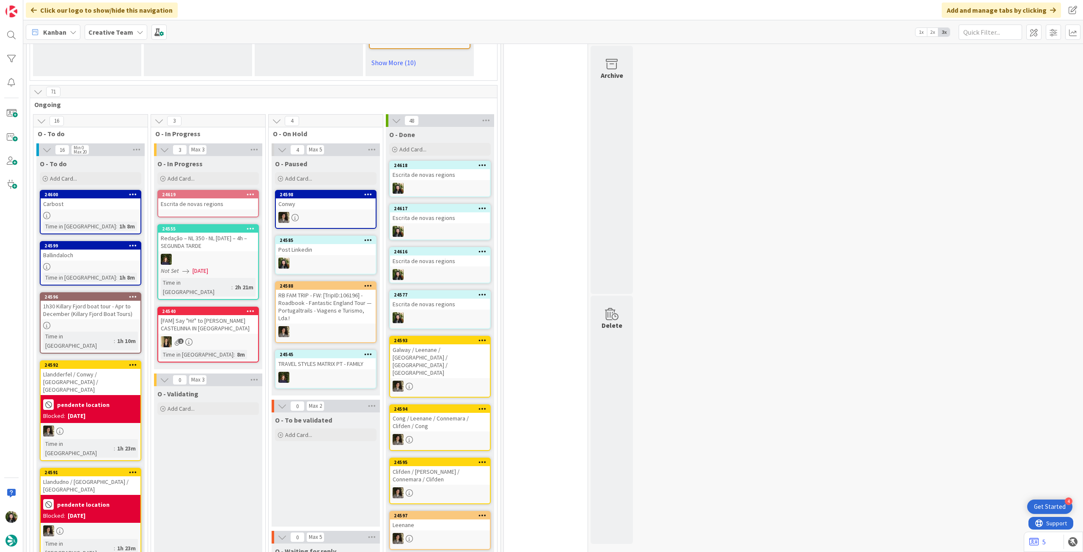
click at [214, 212] on div "24619 Escrita de novas regions" at bounding box center [208, 204] width 102 height 28
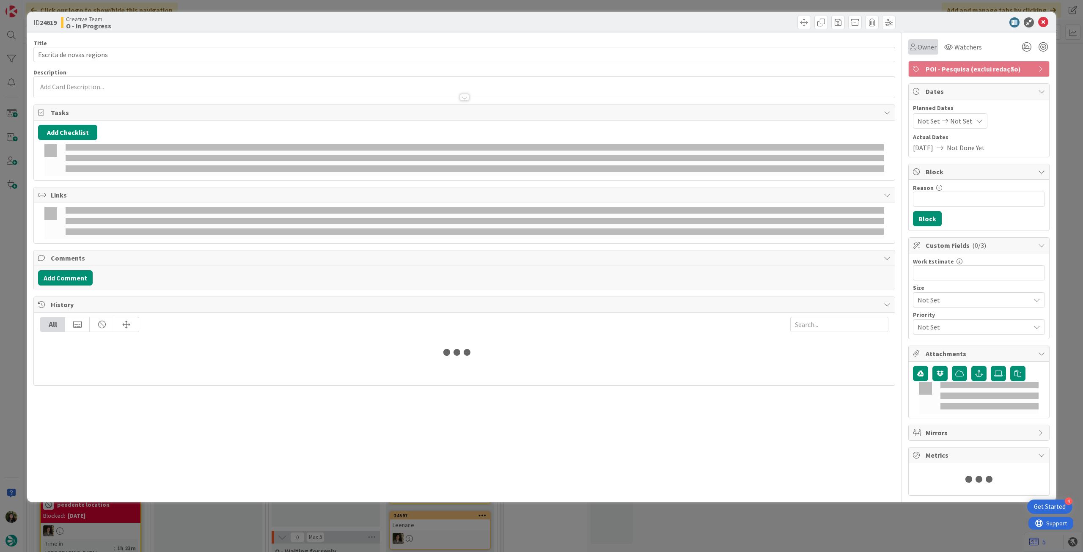
click at [650, 50] on span "Owner" at bounding box center [927, 47] width 19 height 10
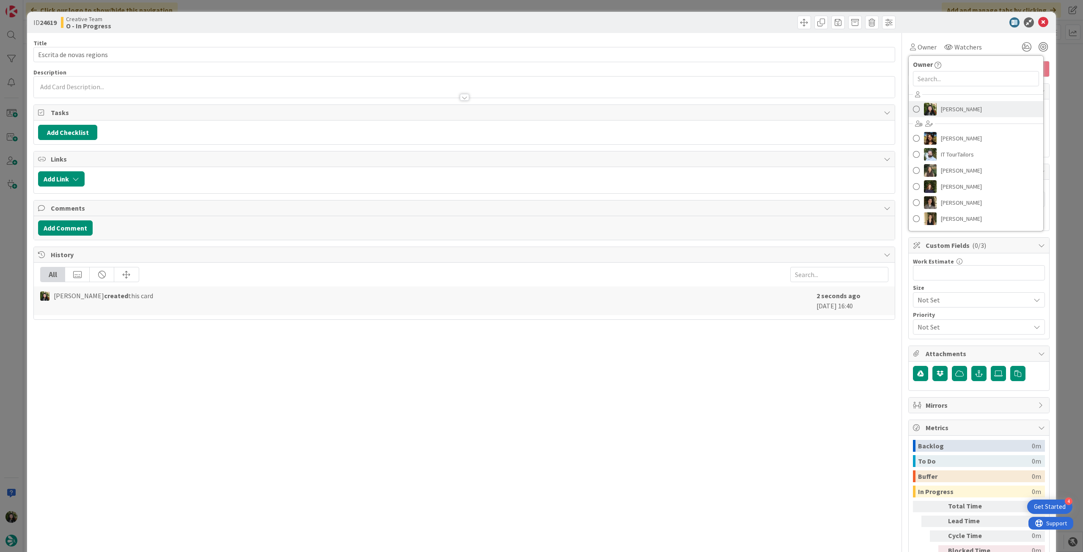
click at [650, 105] on span "[PERSON_NAME]" at bounding box center [961, 109] width 41 height 13
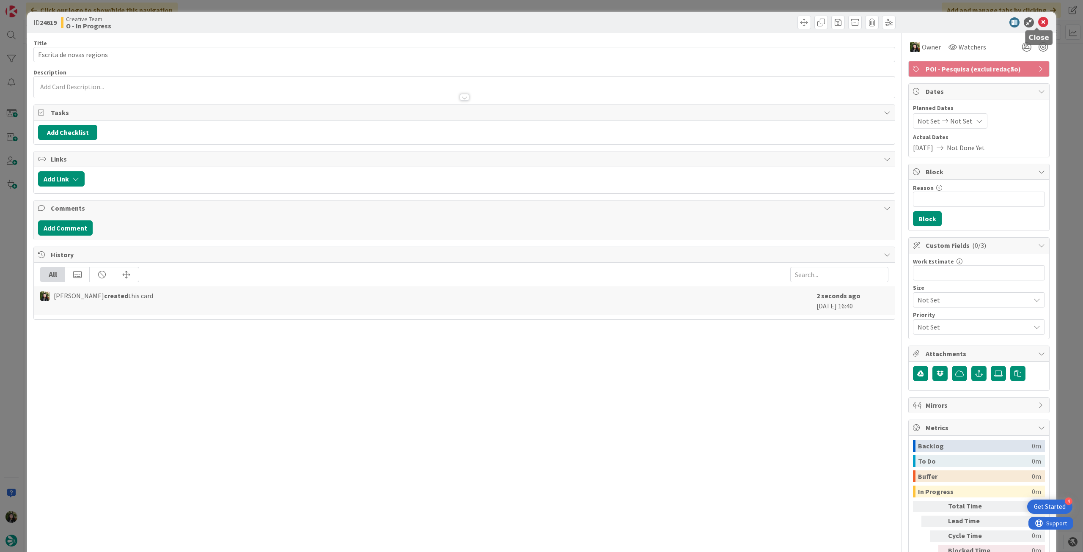
click at [650, 22] on icon at bounding box center [1043, 22] width 10 height 10
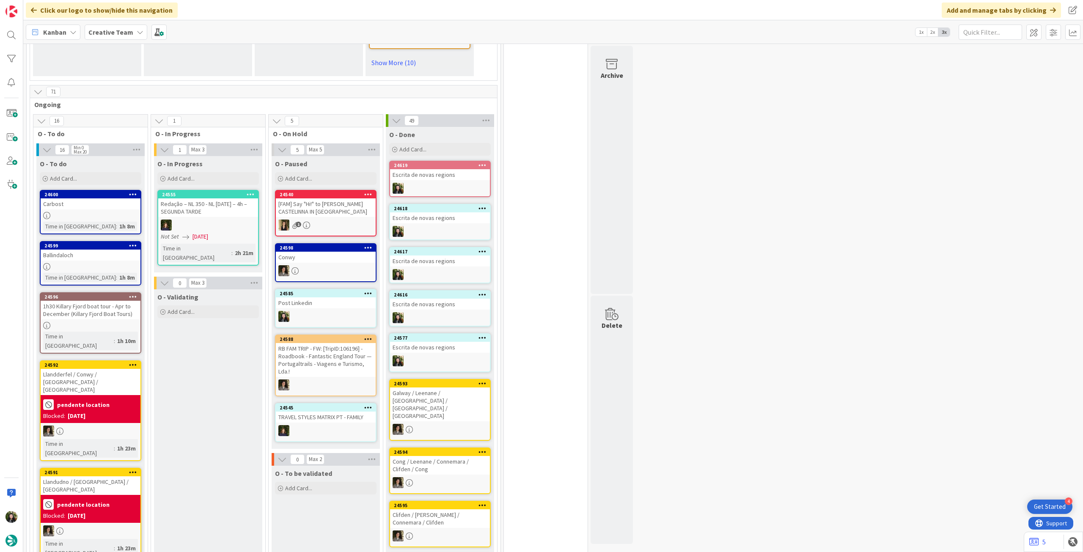
drag, startPoint x: 282, startPoint y: 222, endPoint x: 296, endPoint y: 207, distance: 20.6
click at [296, 207] on div "[FAM] Say "Hi!" to Giovanni da Verrazano CASTELINNA IN CHIANTI" at bounding box center [326, 207] width 100 height 19
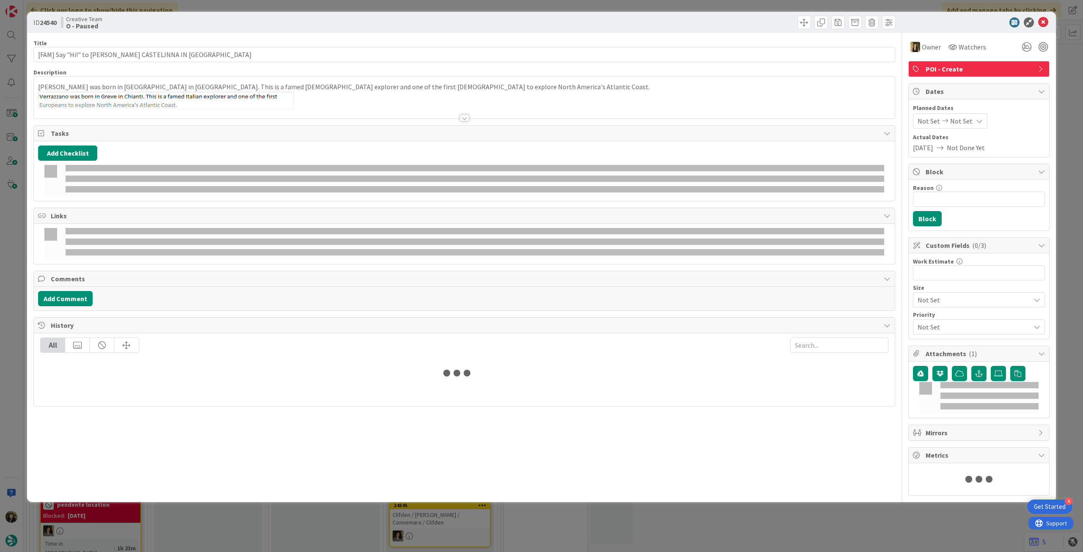
click at [210, 103] on div at bounding box center [464, 108] width 861 height 22
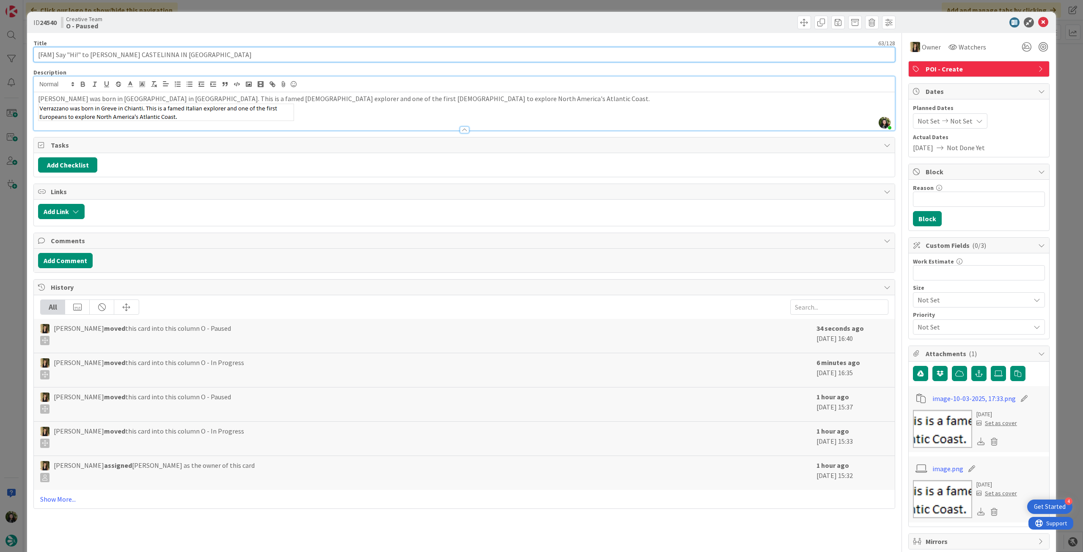
drag, startPoint x: 89, startPoint y: 54, endPoint x: 151, endPoint y: 55, distance: 62.2
click at [151, 55] on input "[FAM] Say "Hi!" to Giovanni da Verrazano CASTELINNA IN CHIANTI" at bounding box center [464, 54] width 862 height 15
drag, startPoint x: 154, startPoint y: 55, endPoint x: 300, endPoint y: 54, distance: 146.9
click at [296, 54] on input "[FAM] Say "Hi!" to Giovanni da Verrazano CASTELINNA IN CHIANTI" at bounding box center [464, 54] width 862 height 15
click at [650, 22] on icon at bounding box center [1043, 22] width 10 height 10
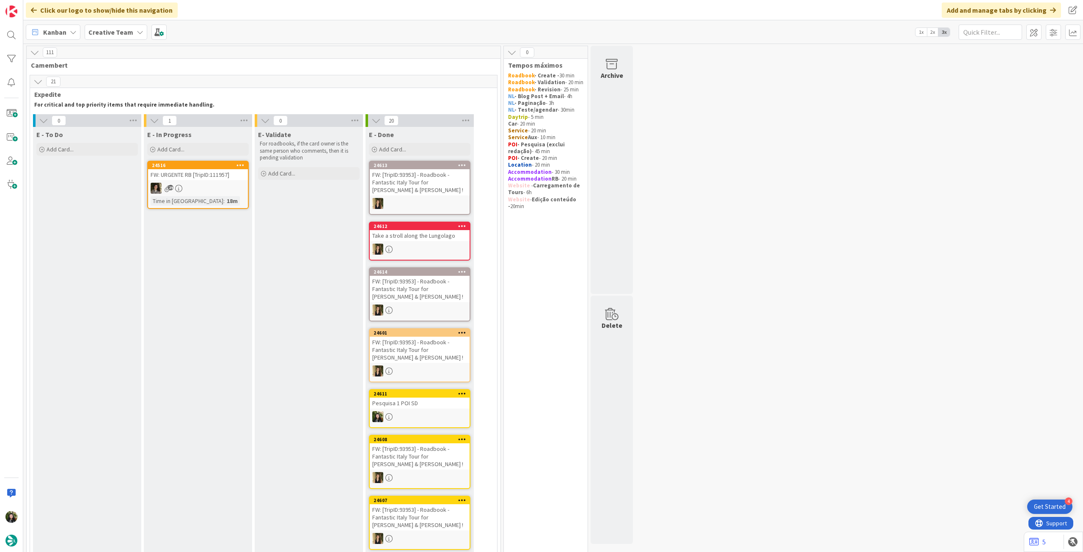
click at [97, 37] on div "Creative Team" at bounding box center [116, 32] width 63 height 15
click at [118, 116] on div "Creative Team - Análise" at bounding box center [156, 121] width 129 height 16
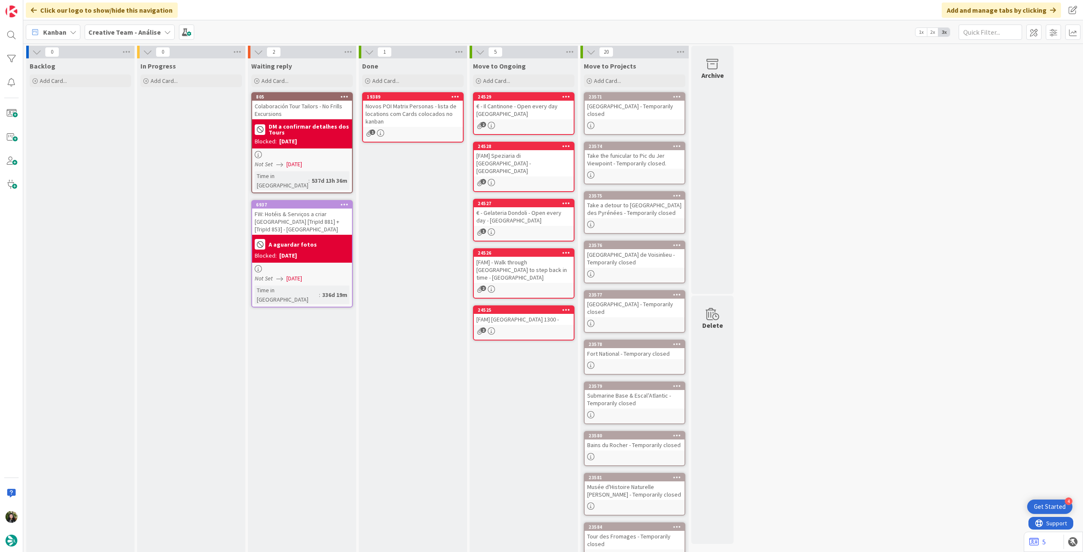
click at [121, 38] on div "Creative Team - Análise" at bounding box center [130, 32] width 90 height 15
click at [118, 117] on h4 "Creative Team" at bounding box center [145, 121] width 102 height 8
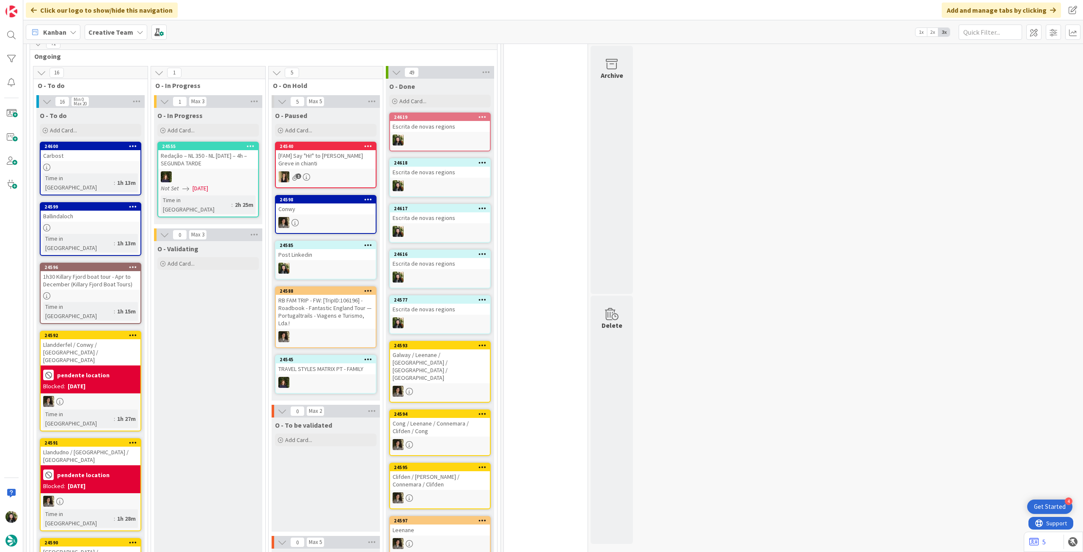
scroll to position [677, 0]
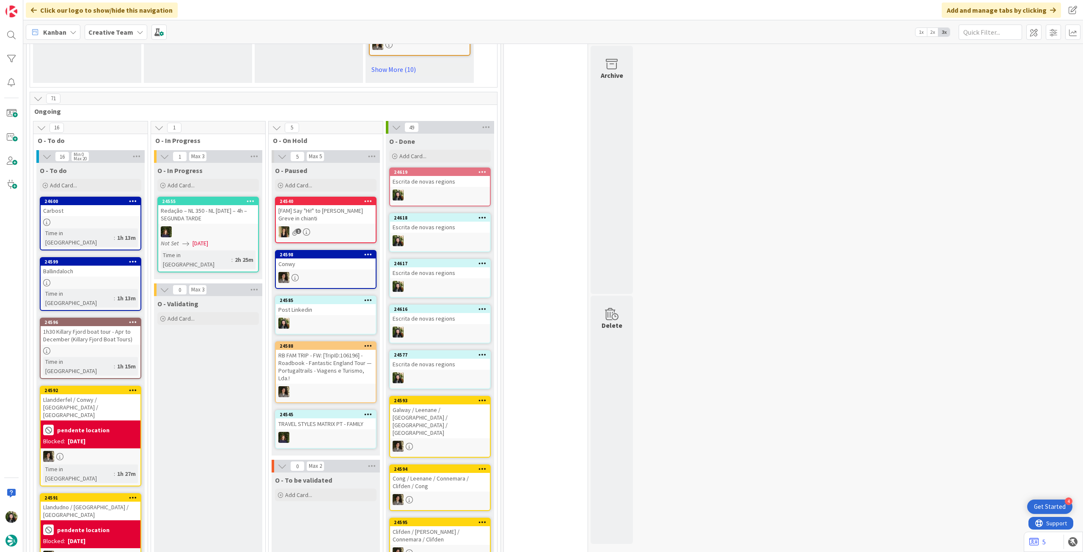
click at [125, 230] on div "Time in Column : 1h 13m" at bounding box center [90, 238] width 95 height 19
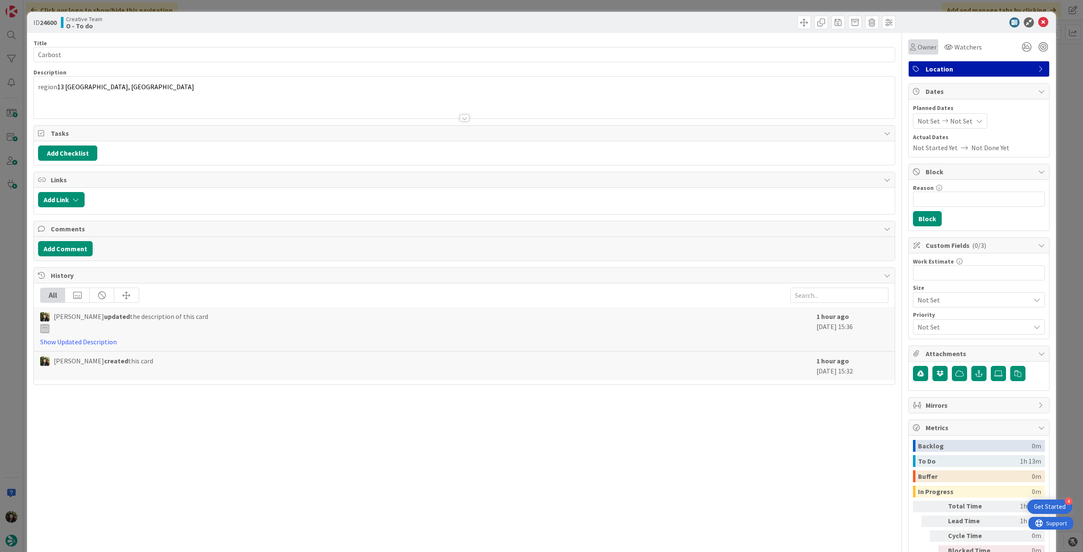
click at [650, 50] on span "Owner" at bounding box center [927, 47] width 19 height 10
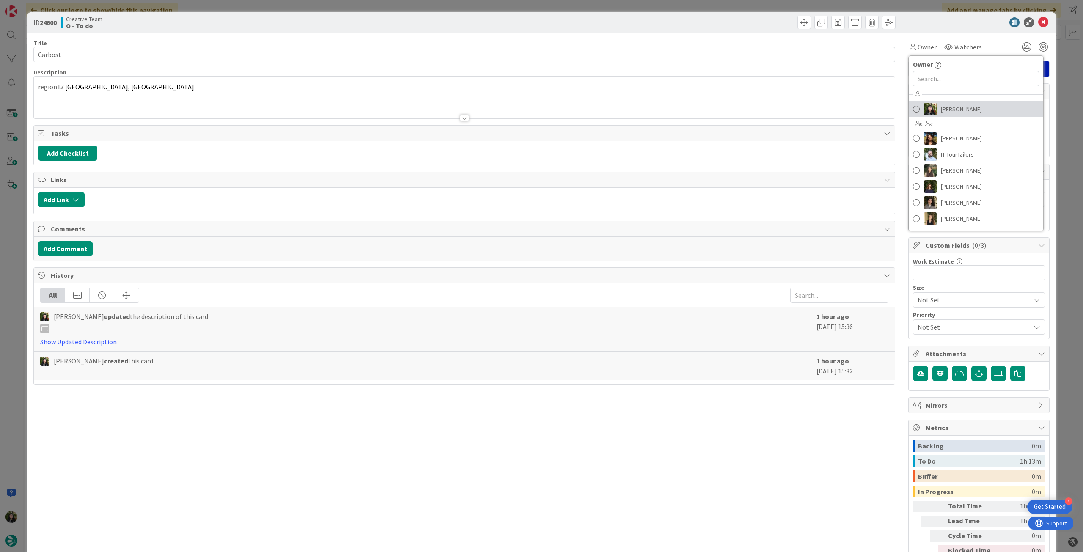
click at [650, 105] on span "[PERSON_NAME]" at bounding box center [961, 109] width 41 height 13
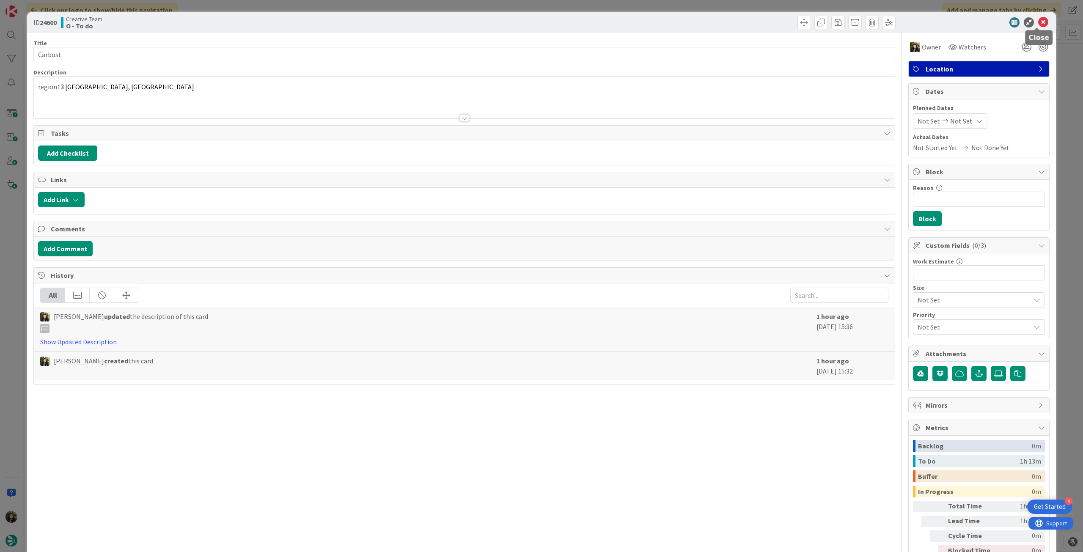
click at [650, 22] on icon at bounding box center [1043, 22] width 10 height 10
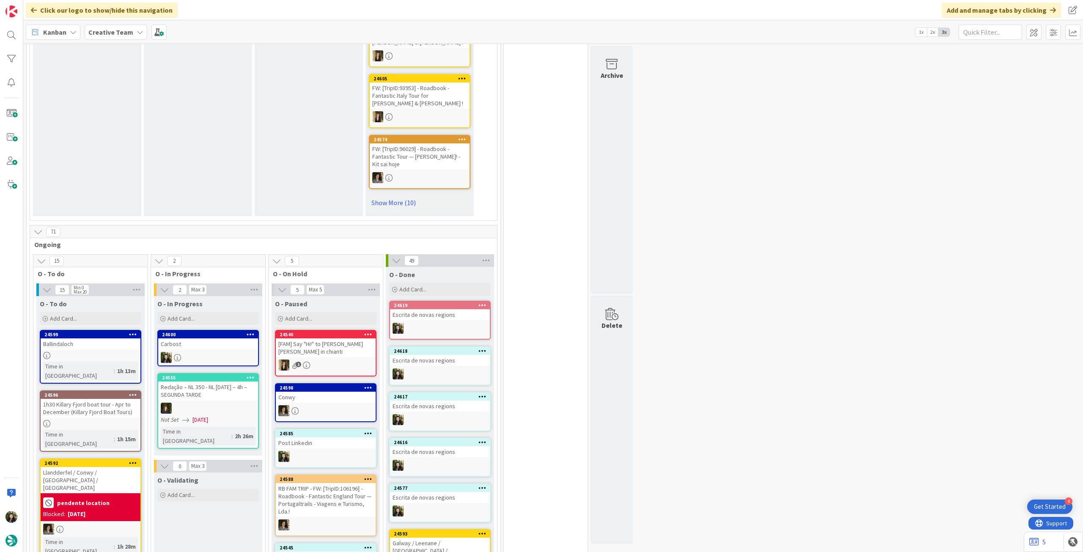
scroll to position [564, 0]
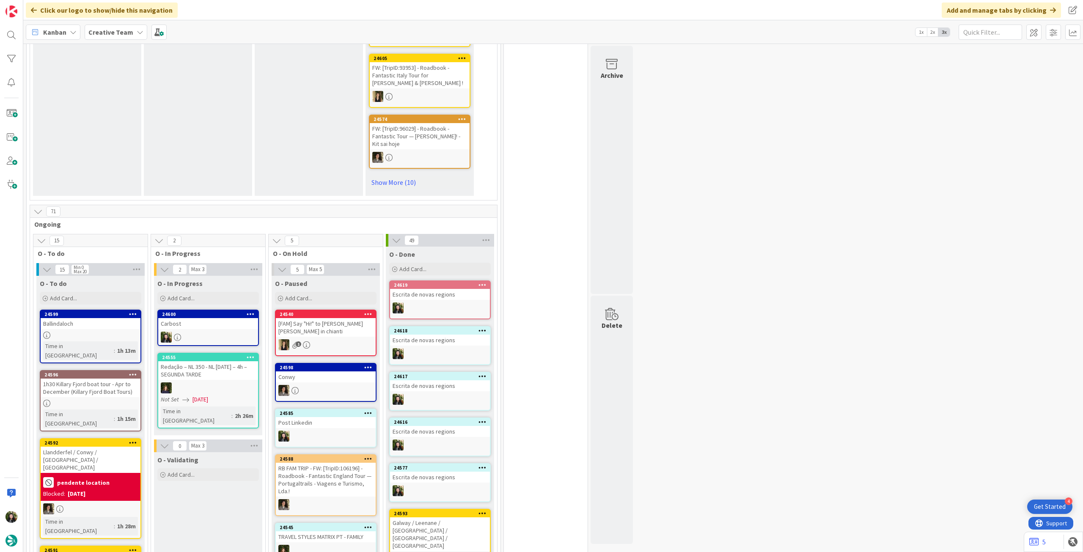
click at [215, 325] on div "Carbost" at bounding box center [208, 323] width 100 height 11
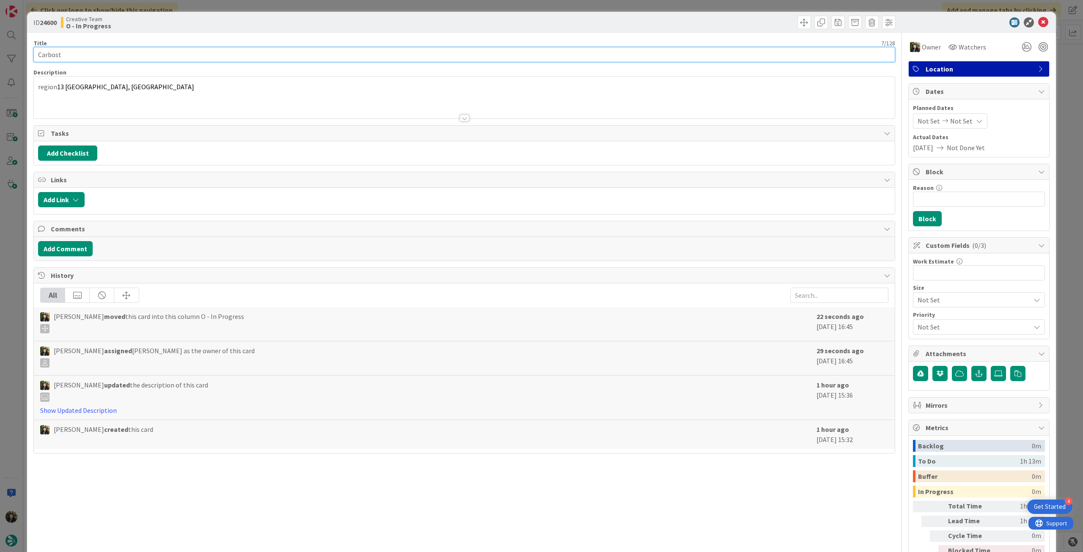
drag, startPoint x: 40, startPoint y: 55, endPoint x: 67, endPoint y: 28, distance: 38.9
click at [26, 53] on div "ID 24600 Creative Team O - In Progress Title 7 / 128 Carbost Description region…" at bounding box center [541, 276] width 1083 height 552
click at [1041, 21] on icon at bounding box center [1043, 22] width 10 height 10
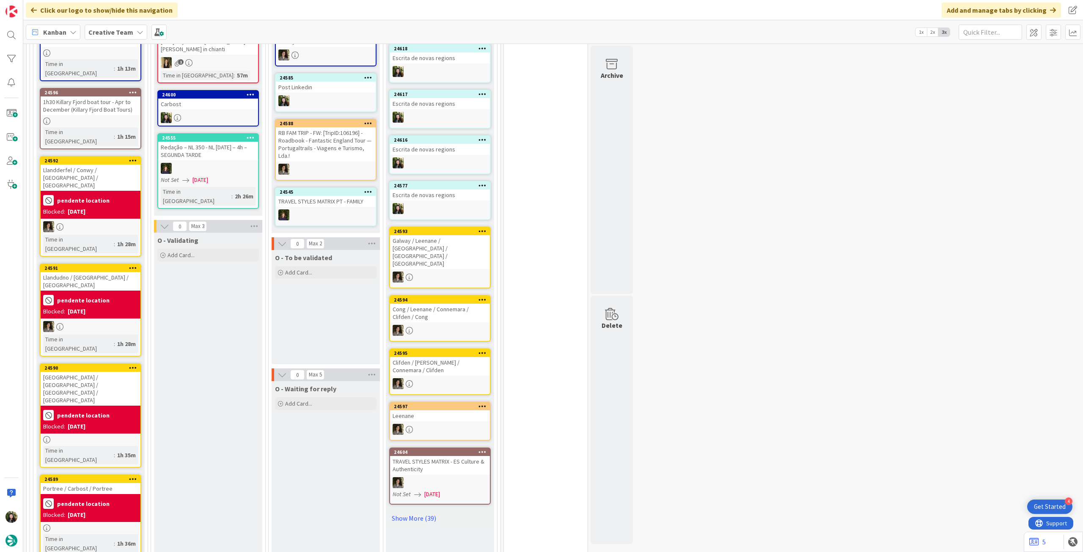
scroll to position [903, 0]
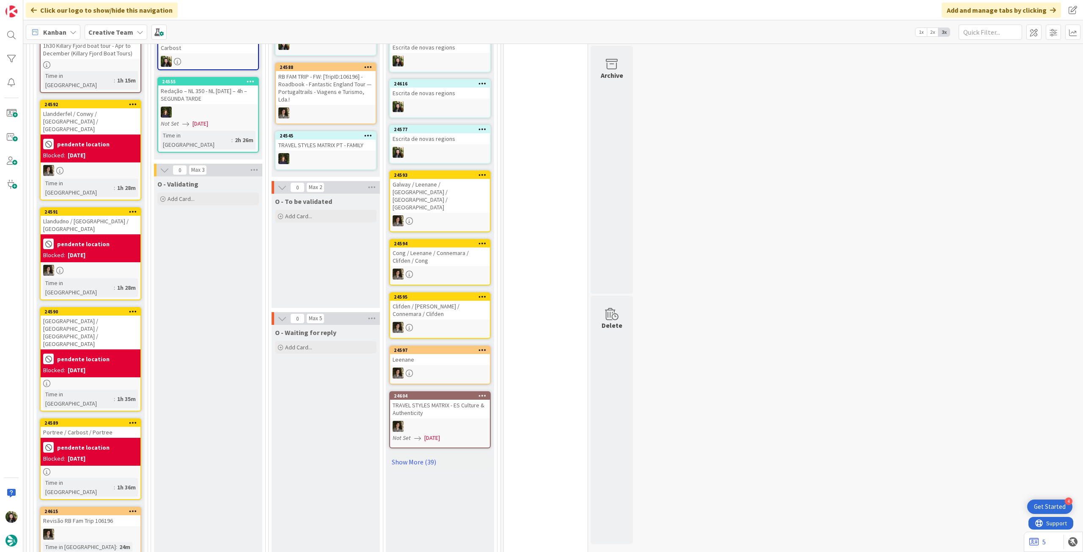
click at [124, 427] on div "Portree / Carbost / Portree" at bounding box center [91, 432] width 100 height 11
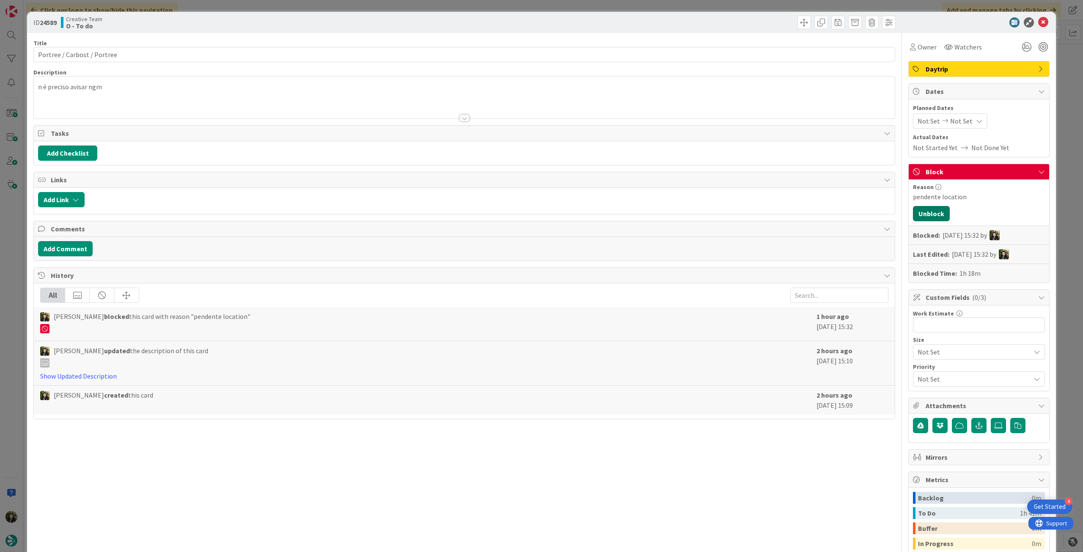
click at [934, 211] on button "Unblock" at bounding box center [931, 213] width 37 height 15
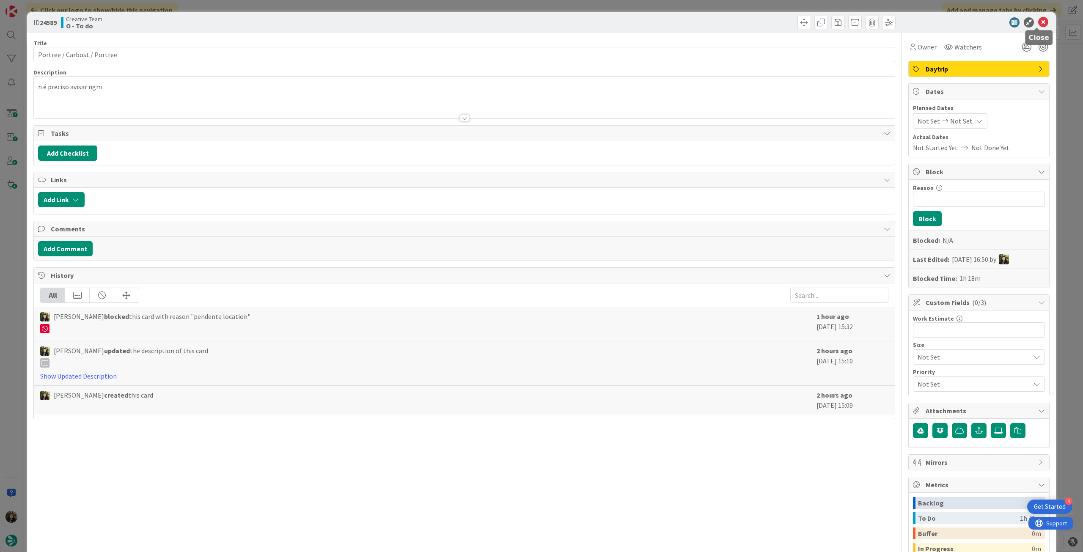
click at [1039, 23] on icon at bounding box center [1043, 22] width 10 height 10
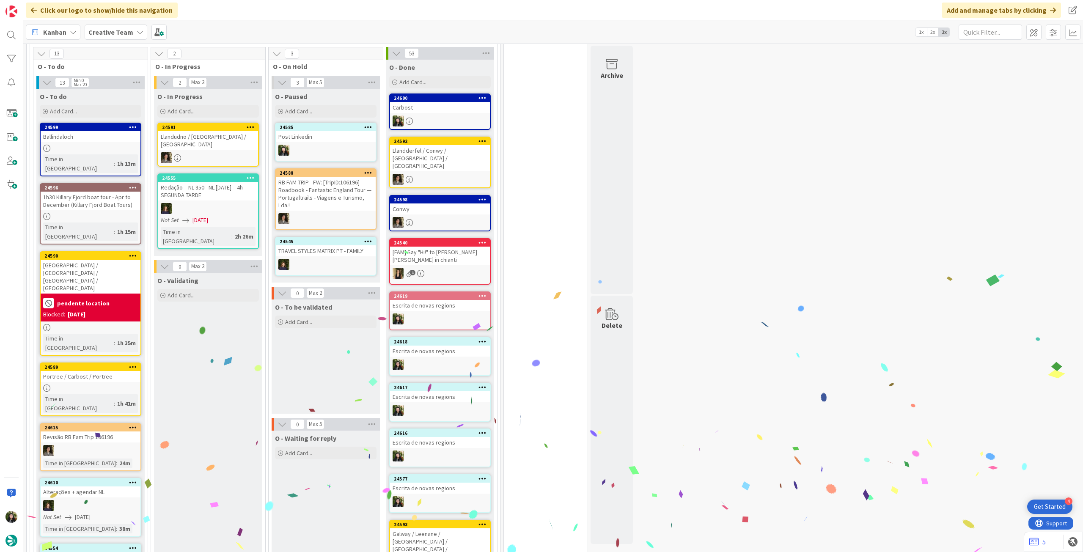
scroll to position [677, 0]
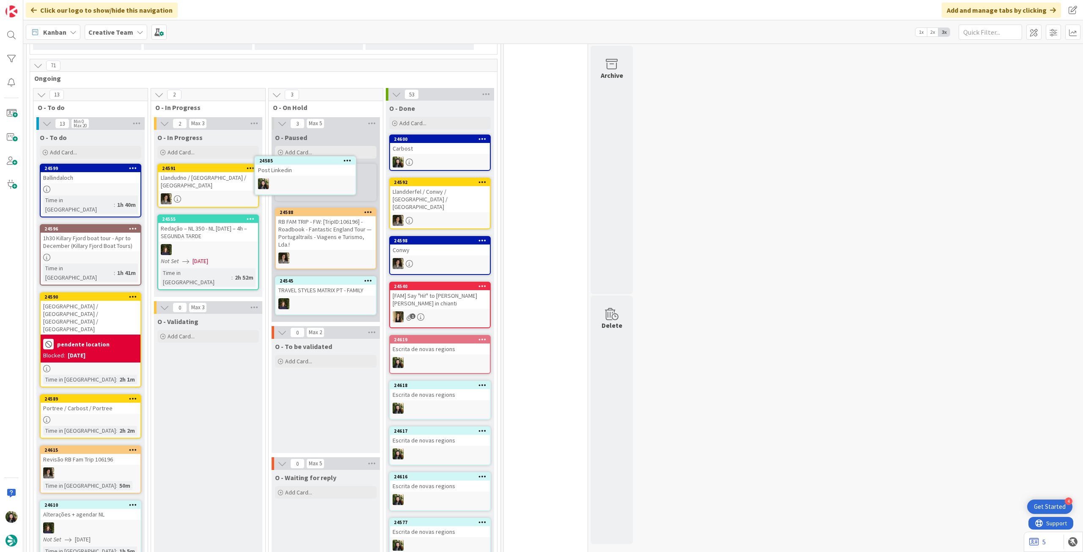
click at [0, 0] on div "24585 Post Linkedin" at bounding box center [0, 0] width 0 height 0
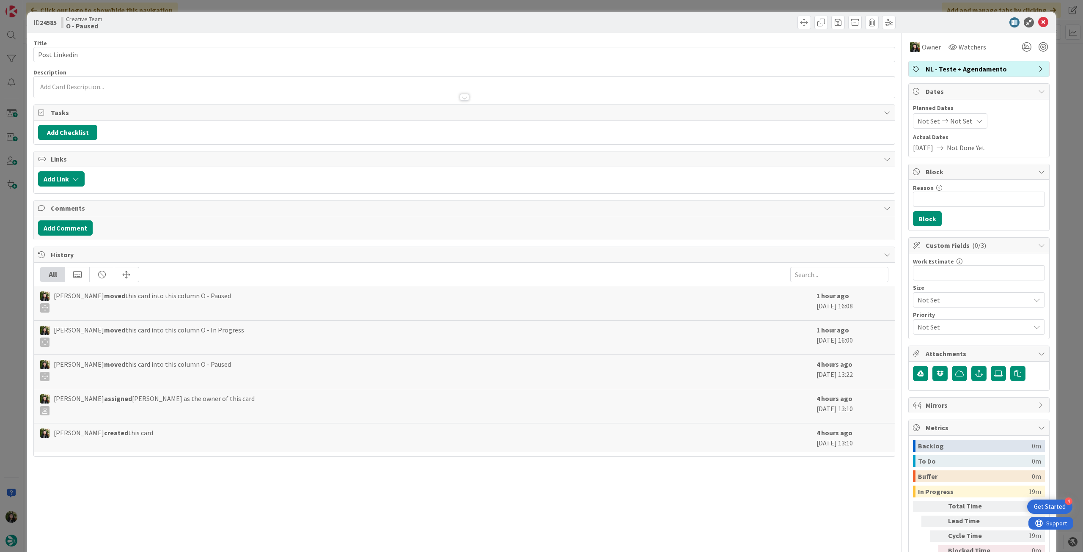
click at [952, 65] on span "NL - Teste + Agendamento" at bounding box center [980, 69] width 108 height 10
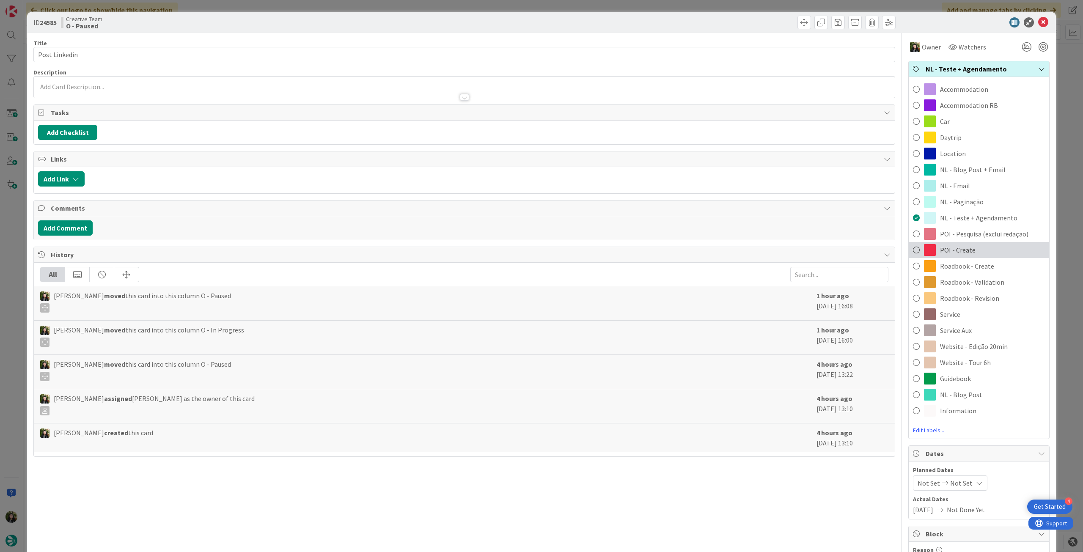
click at [972, 242] on div "POI - Create" at bounding box center [979, 250] width 140 height 16
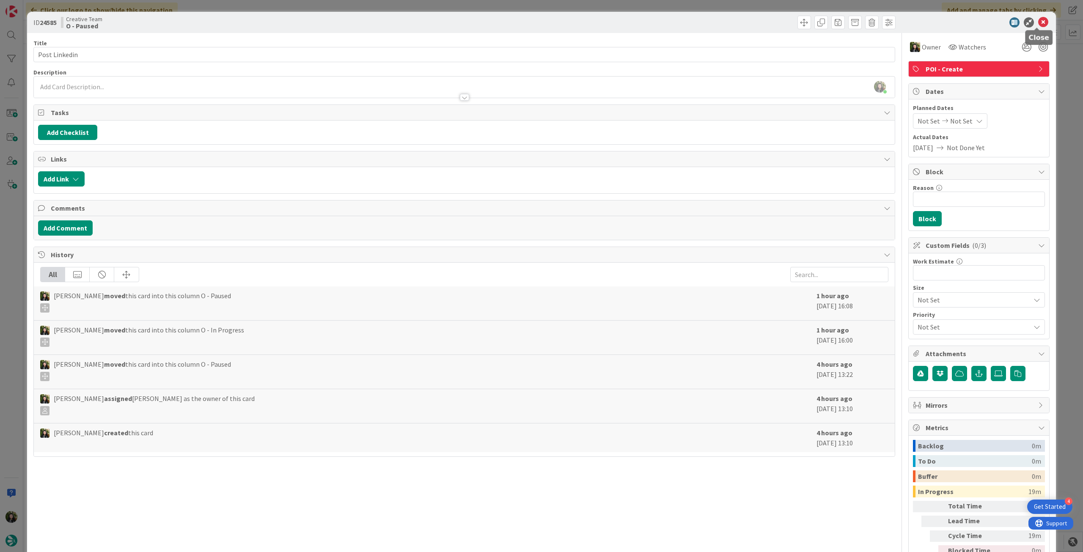
click at [1038, 23] on icon at bounding box center [1043, 22] width 10 height 10
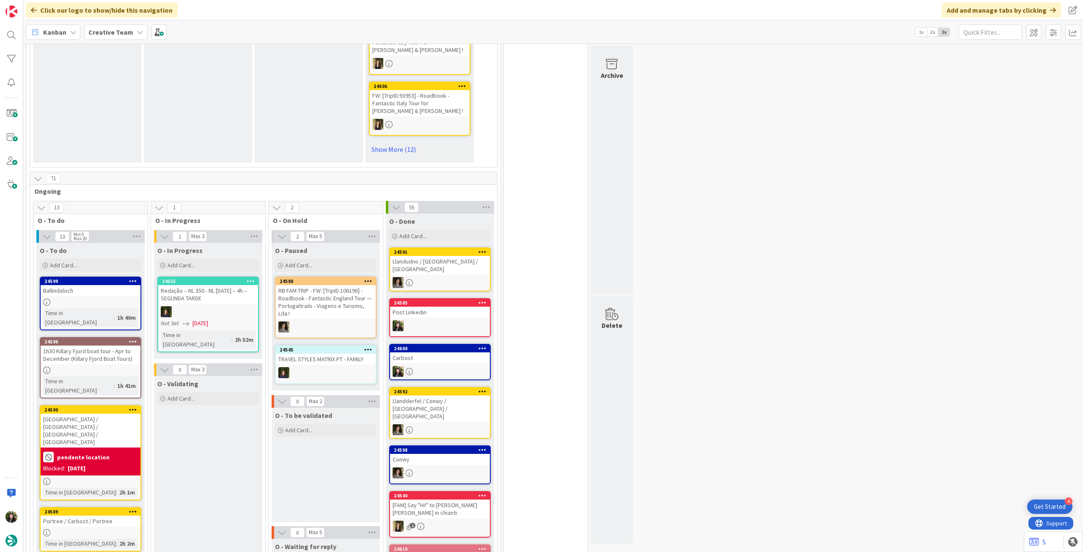
scroll to position [733, 0]
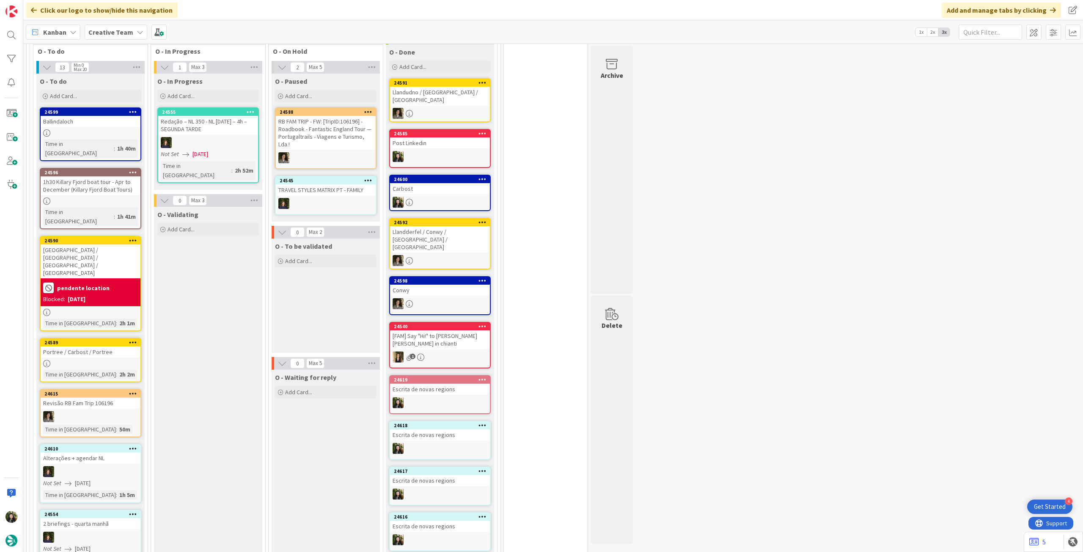
click at [133, 391] on icon at bounding box center [133, 394] width 8 height 6
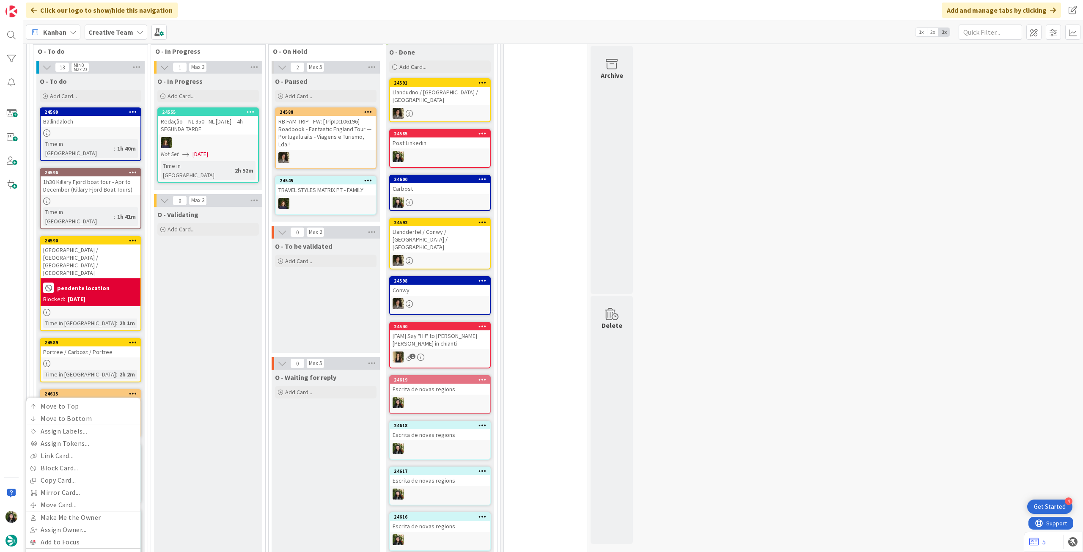
drag, startPoint x: 58, startPoint y: 531, endPoint x: 59, endPoint y: 499, distance: 32.2
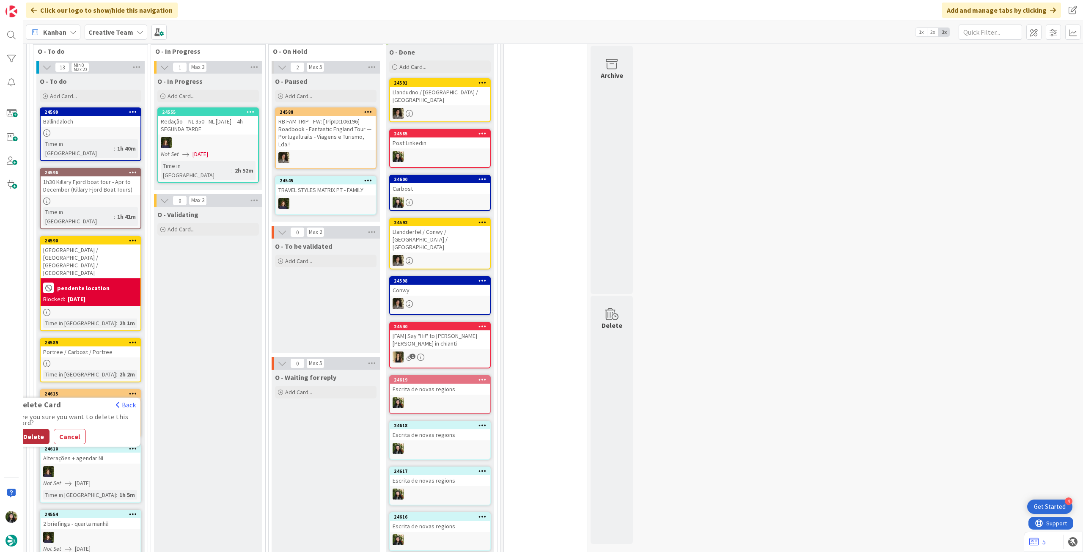
click at [31, 429] on button "Delete" at bounding box center [34, 436] width 32 height 15
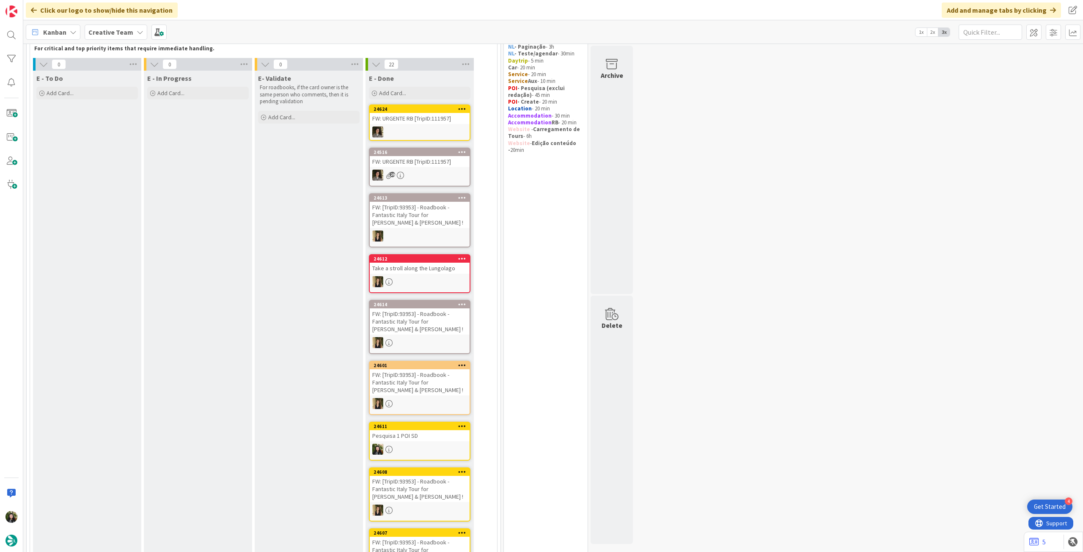
scroll to position [0, 0]
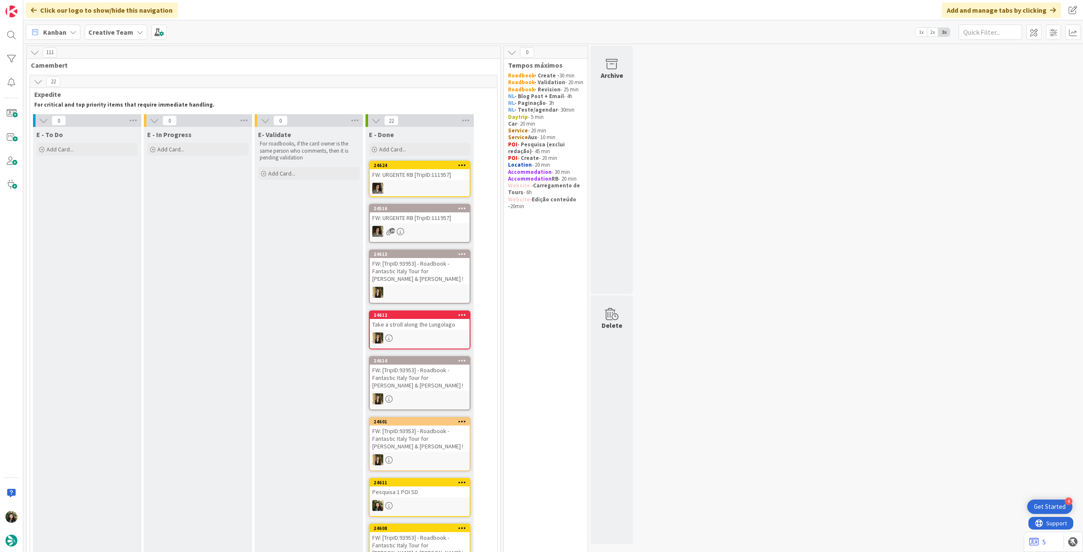
click at [127, 32] on b "Creative Team" at bounding box center [110, 32] width 45 height 8
click at [129, 128] on div "Creative Team - Análise" at bounding box center [156, 121] width 129 height 16
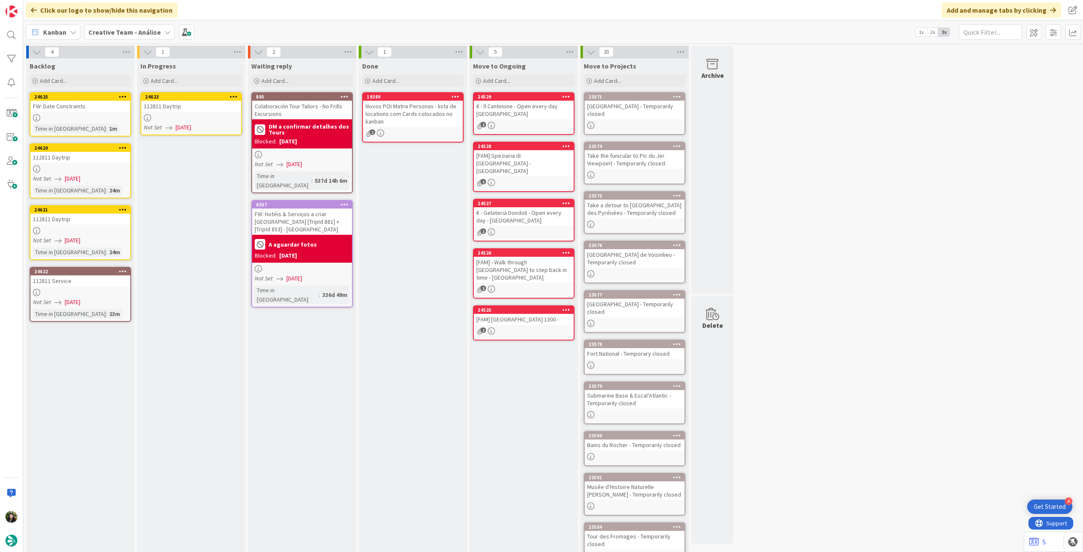
click at [220, 116] on div at bounding box center [191, 117] width 100 height 7
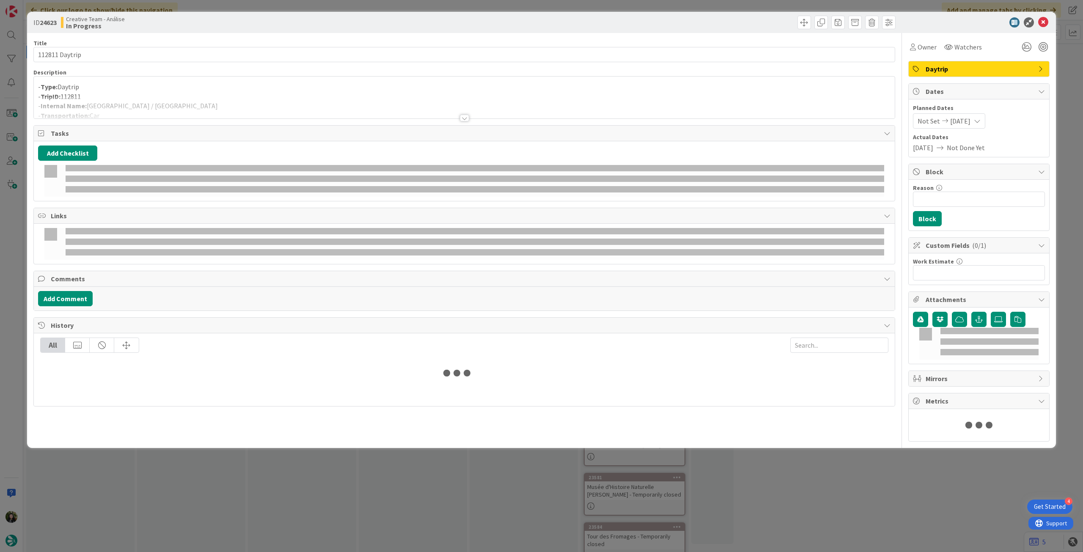
click at [225, 102] on div at bounding box center [464, 108] width 861 height 22
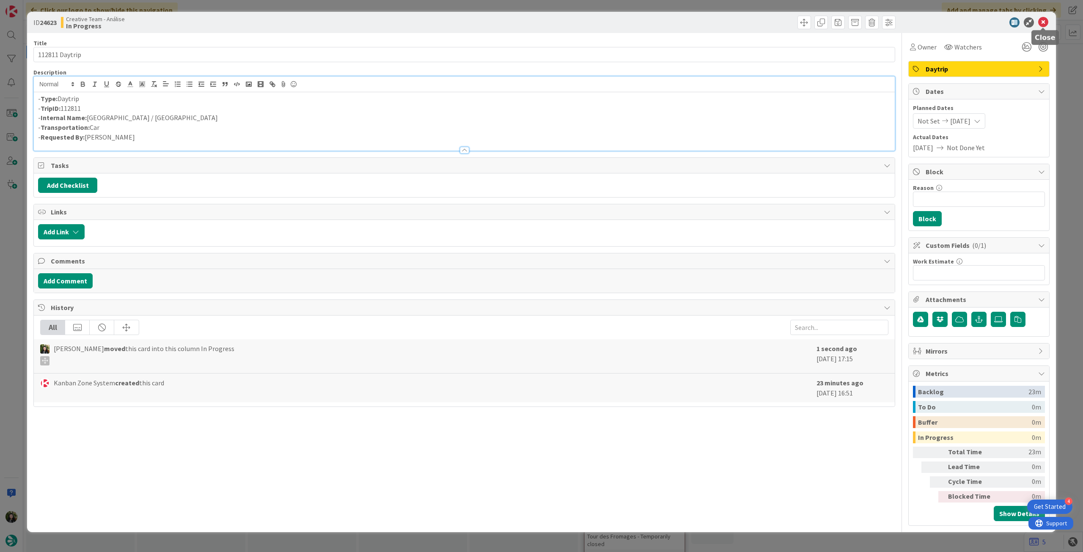
click at [1047, 25] on icon at bounding box center [1043, 22] width 10 height 10
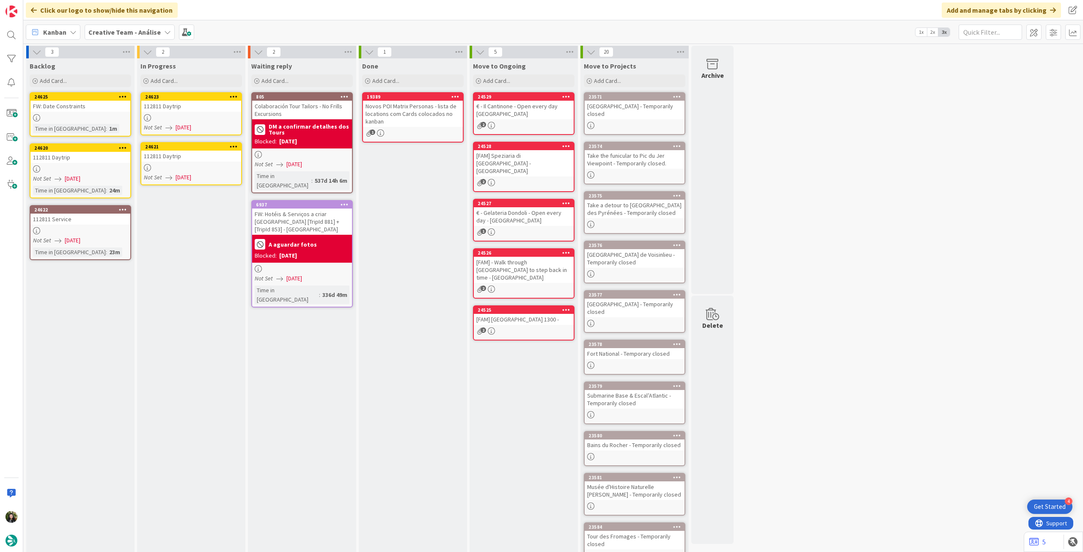
click at [185, 161] on div "112811 Daytrip" at bounding box center [191, 156] width 100 height 11
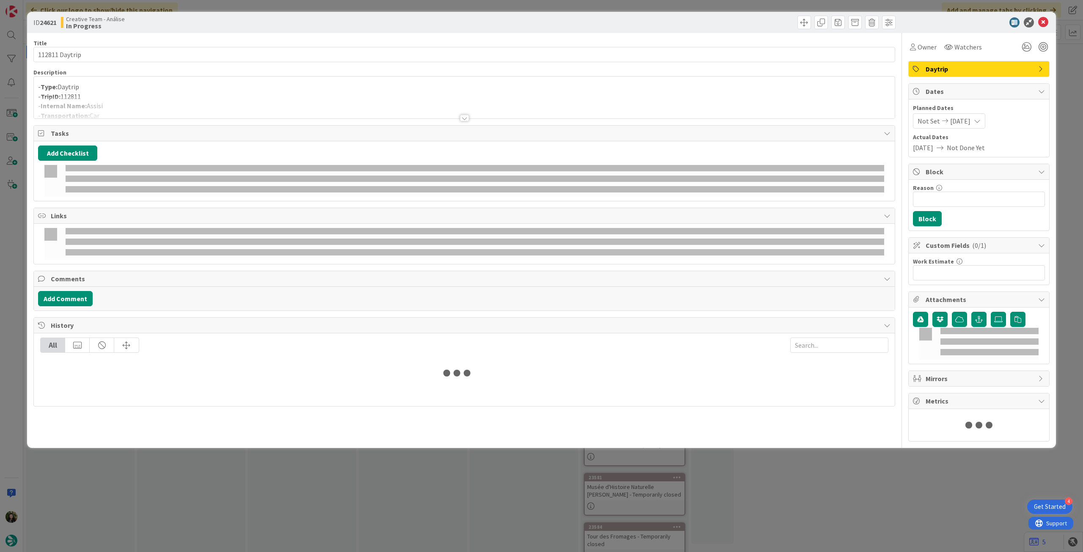
click at [197, 99] on div at bounding box center [464, 108] width 861 height 22
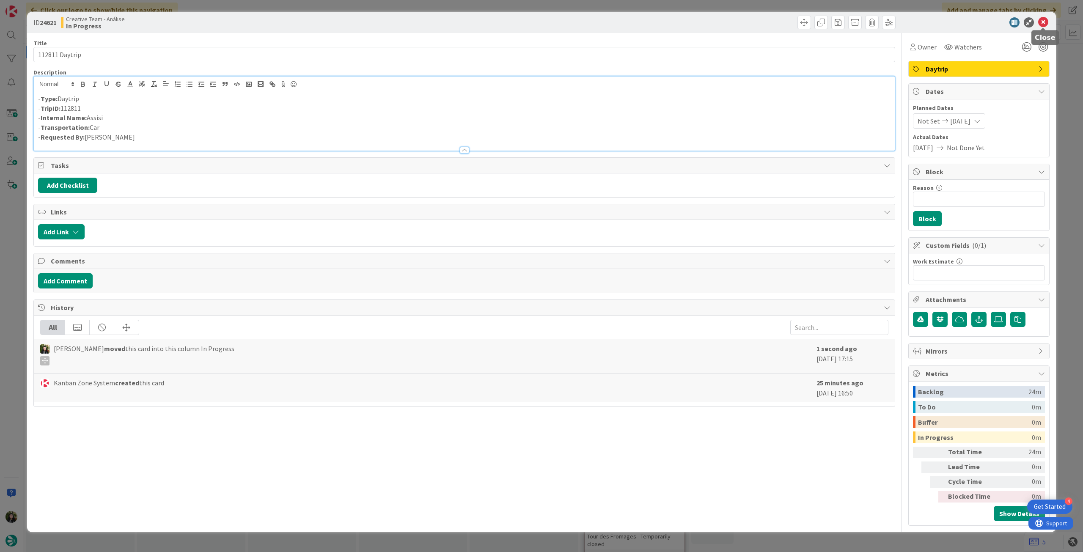
click at [1041, 24] on icon at bounding box center [1043, 22] width 10 height 10
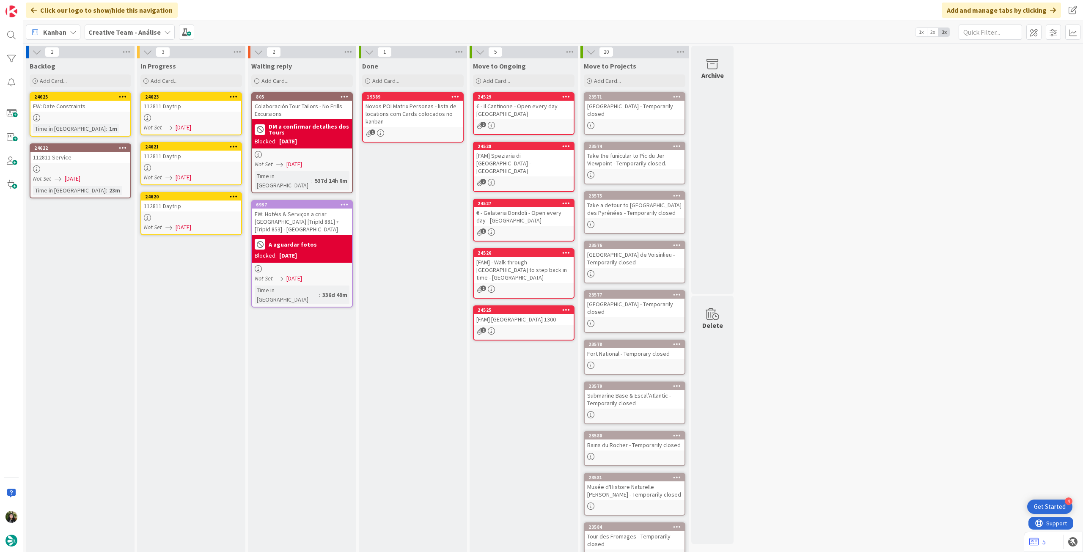
click at [193, 212] on div "24620 112811 Daytrip Not Set [DATE]" at bounding box center [191, 213] width 102 height 43
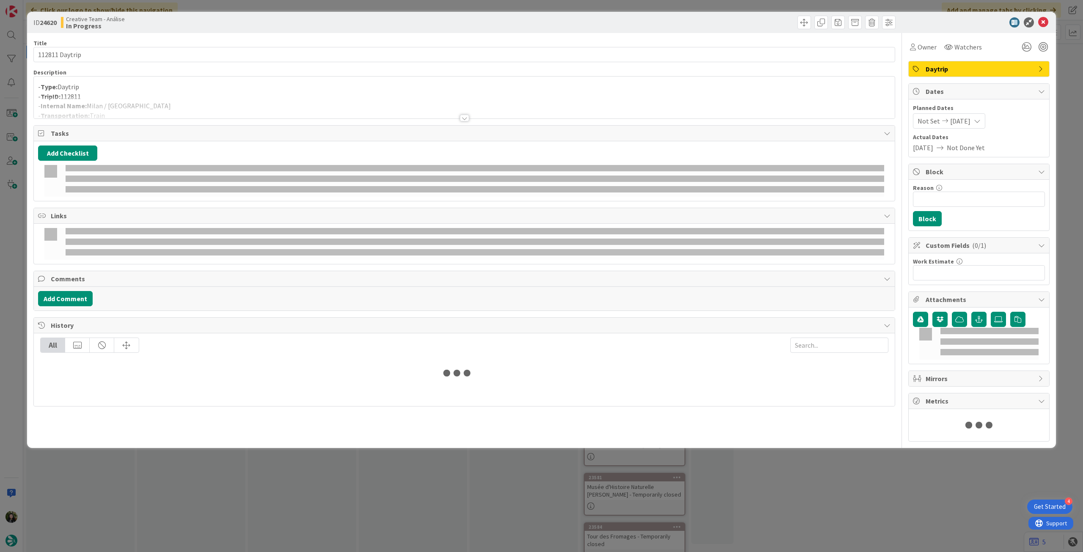
click at [189, 94] on p "- TripID: 112811" at bounding box center [464, 97] width 853 height 10
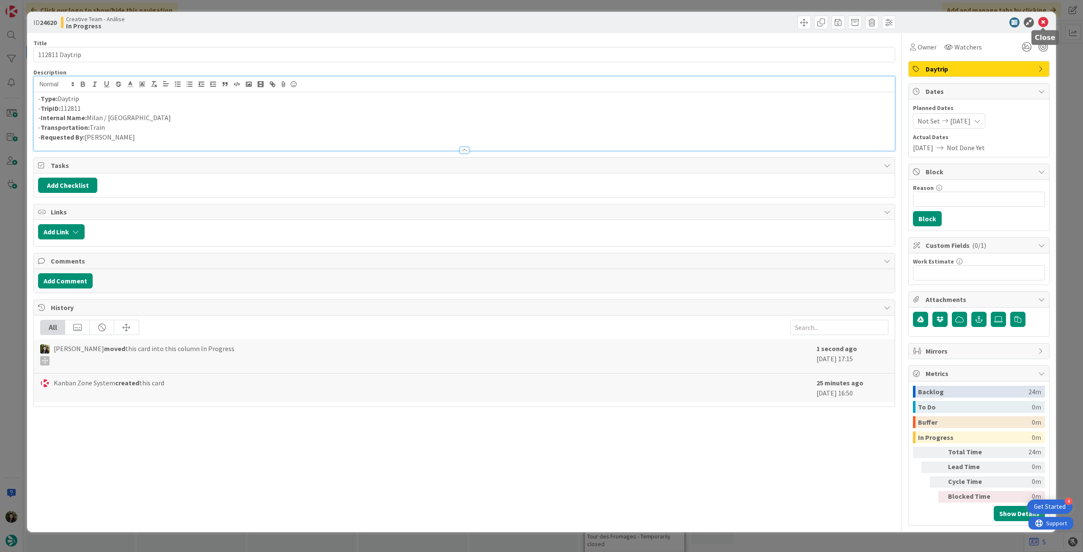
click at [1041, 23] on icon at bounding box center [1043, 22] width 10 height 10
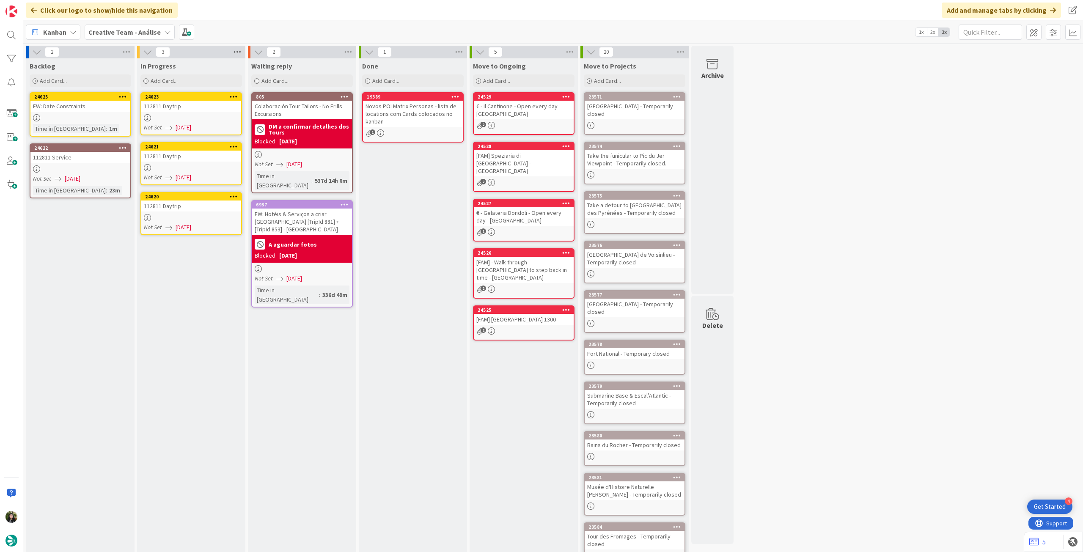
click at [239, 53] on icon at bounding box center [237, 52] width 11 height 13
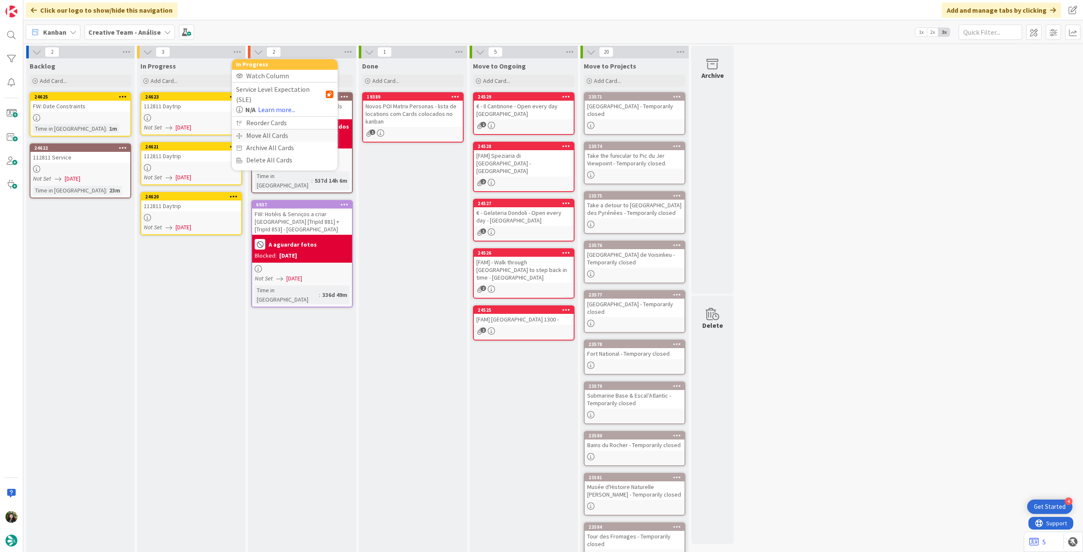
click at [257, 129] on div "Move All Cards" at bounding box center [285, 135] width 106 height 12
click at [271, 96] on span "Creative Team - Análise" at bounding box center [278, 92] width 74 height 12
click at [265, 132] on span "Creative Team" at bounding box center [290, 133] width 77 height 13
click at [270, 117] on div "Select a Column..." at bounding box center [279, 120] width 80 height 14
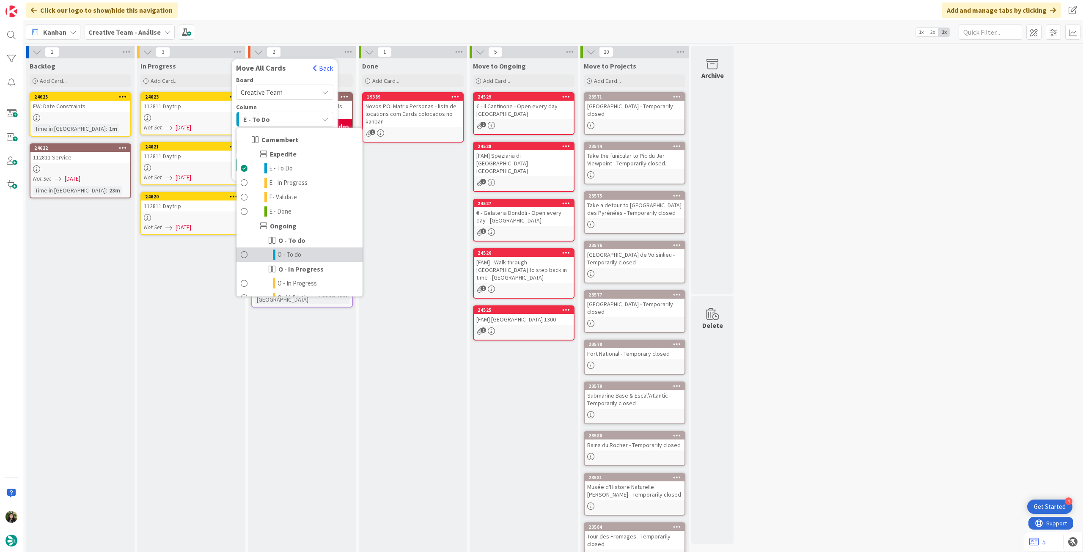
click at [295, 257] on span "O - To do" at bounding box center [290, 255] width 24 height 10
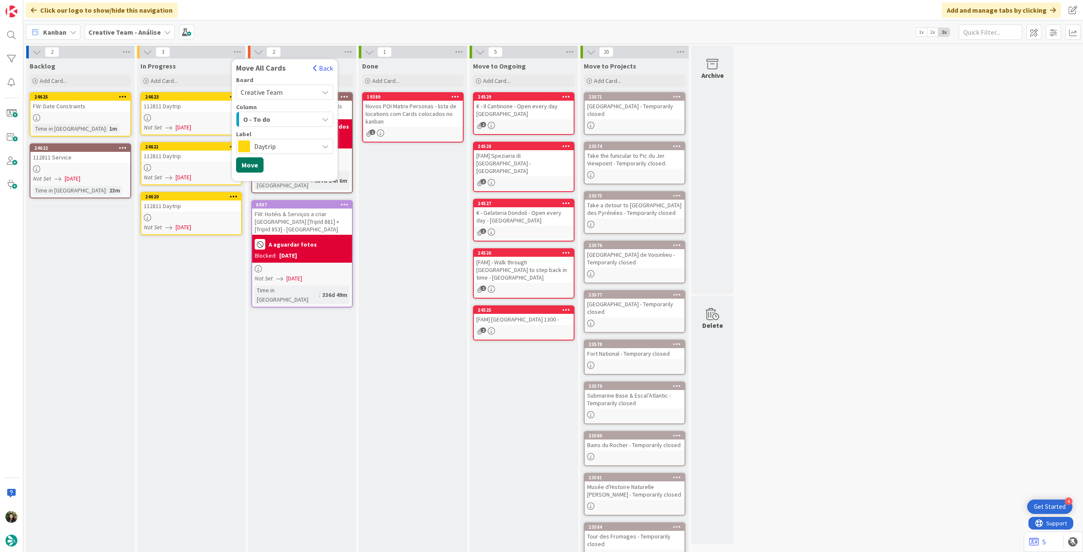
click at [252, 164] on button "Move" at bounding box center [250, 164] width 28 height 15
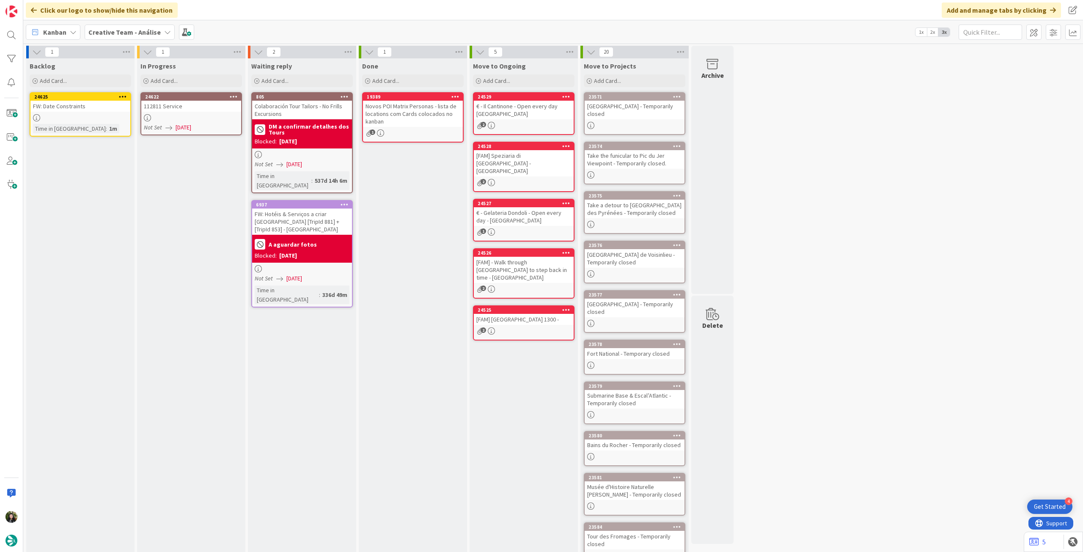
click at [190, 112] on div "24622 112811 Service Not Set [DATE]" at bounding box center [191, 113] width 102 height 43
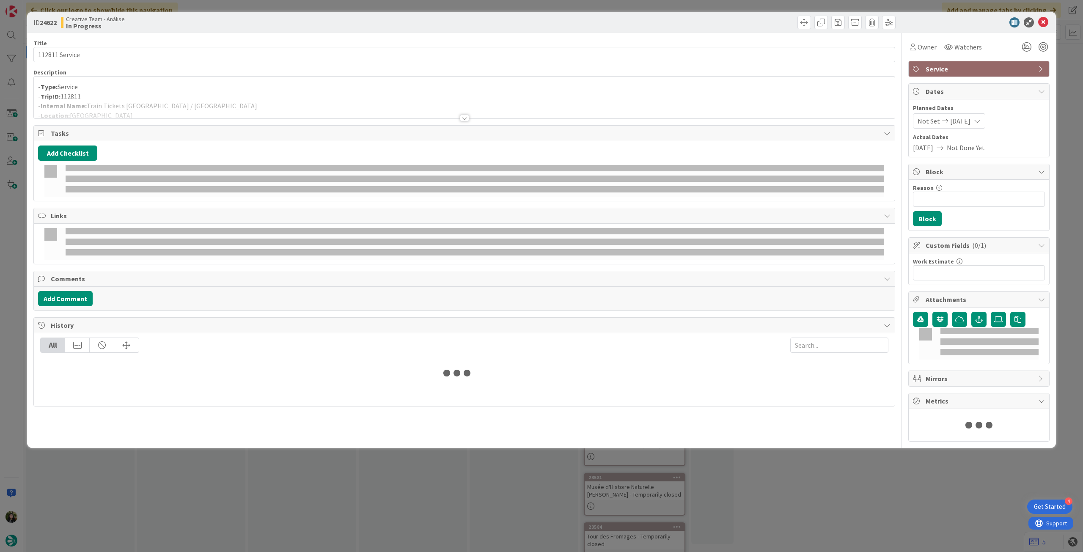
click at [188, 99] on div at bounding box center [464, 108] width 861 height 22
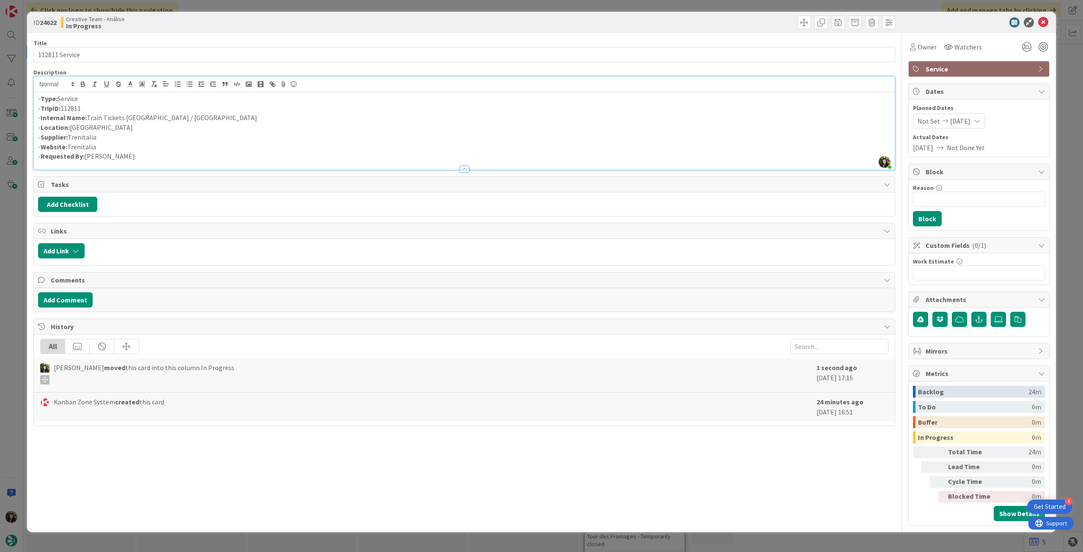
click at [143, 139] on p "- Supplier: Trenitalia" at bounding box center [464, 137] width 853 height 10
click at [1041, 22] on icon at bounding box center [1043, 22] width 10 height 10
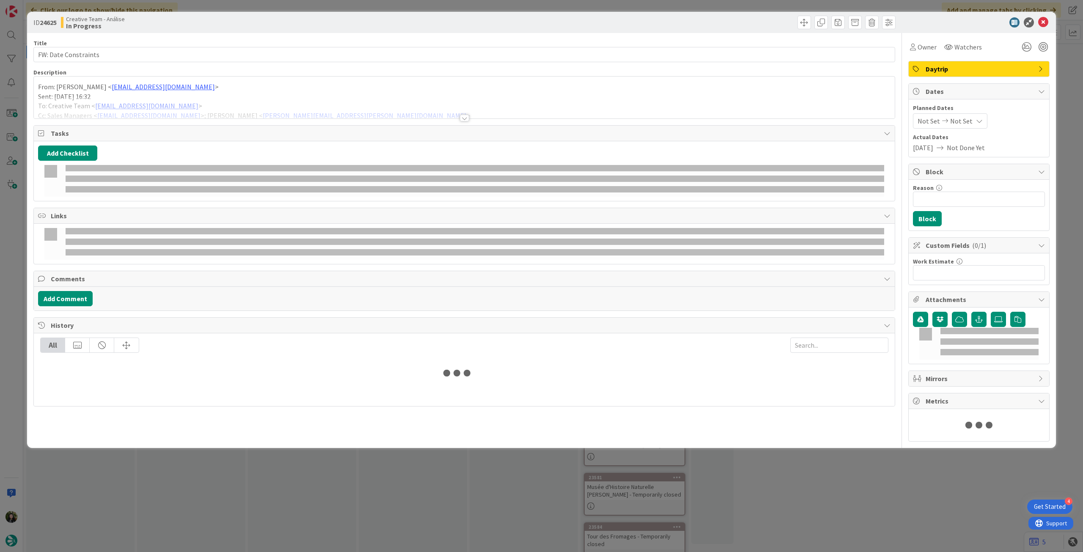
click at [175, 97] on div at bounding box center [464, 108] width 861 height 22
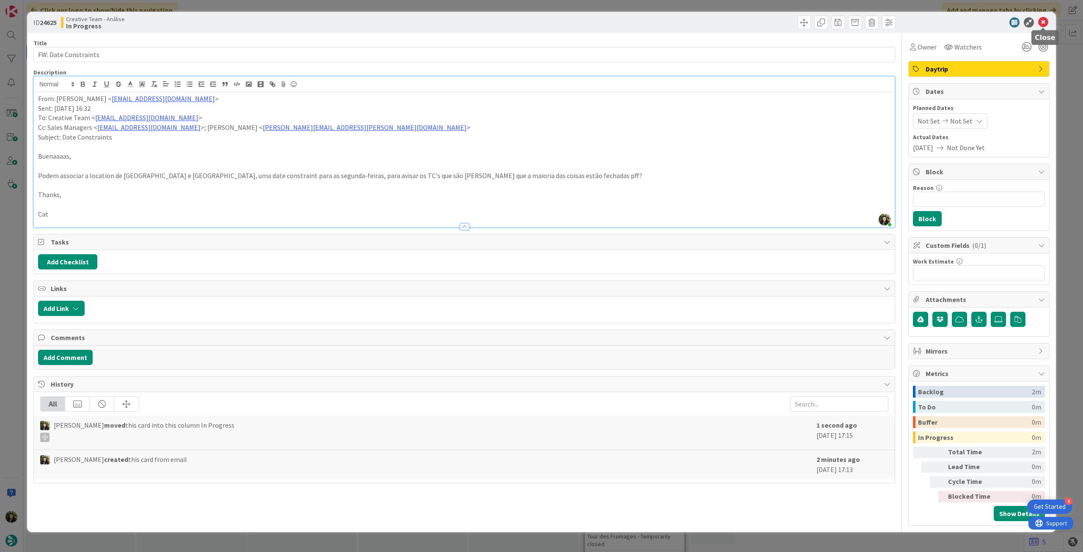
click at [1046, 23] on icon at bounding box center [1043, 22] width 10 height 10
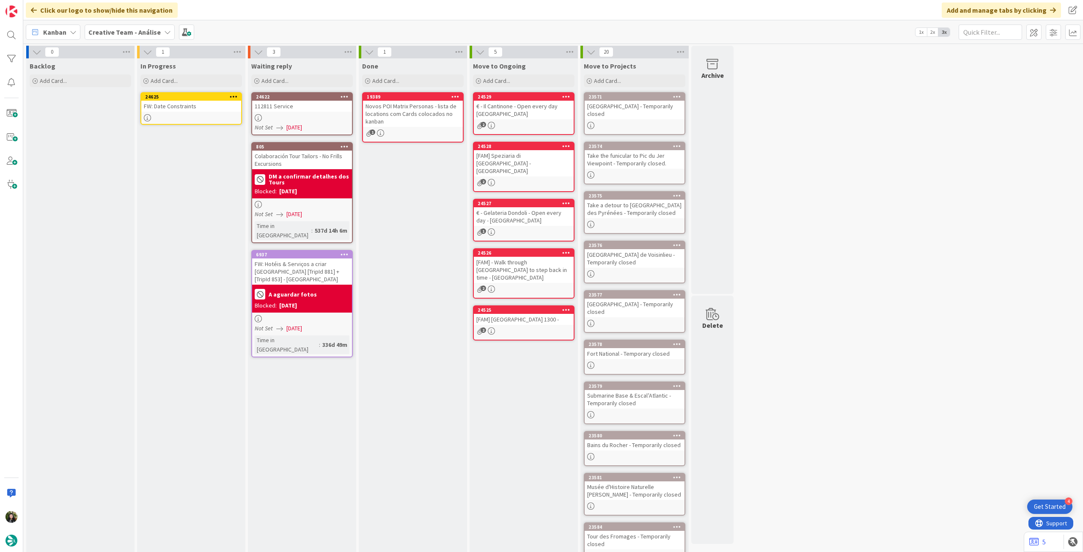
click at [215, 116] on div at bounding box center [191, 117] width 100 height 7
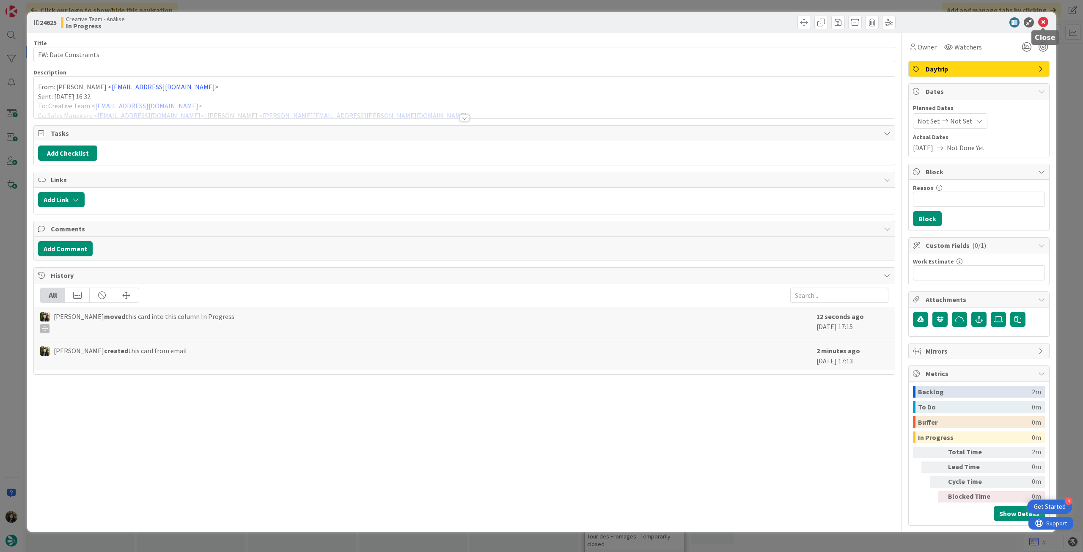
click at [1043, 22] on icon at bounding box center [1043, 22] width 10 height 10
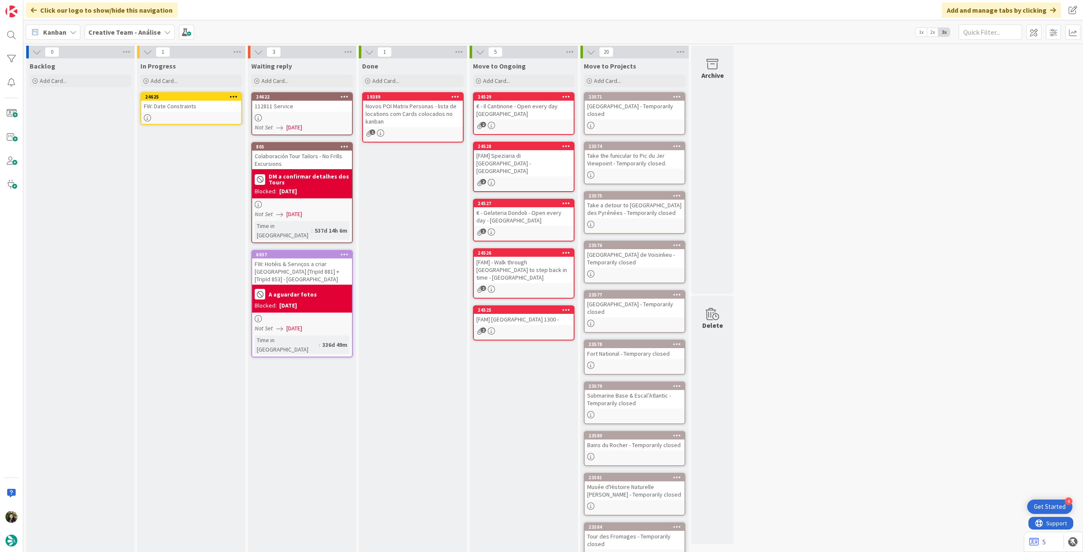
click at [231, 94] on icon at bounding box center [234, 97] width 8 height 6
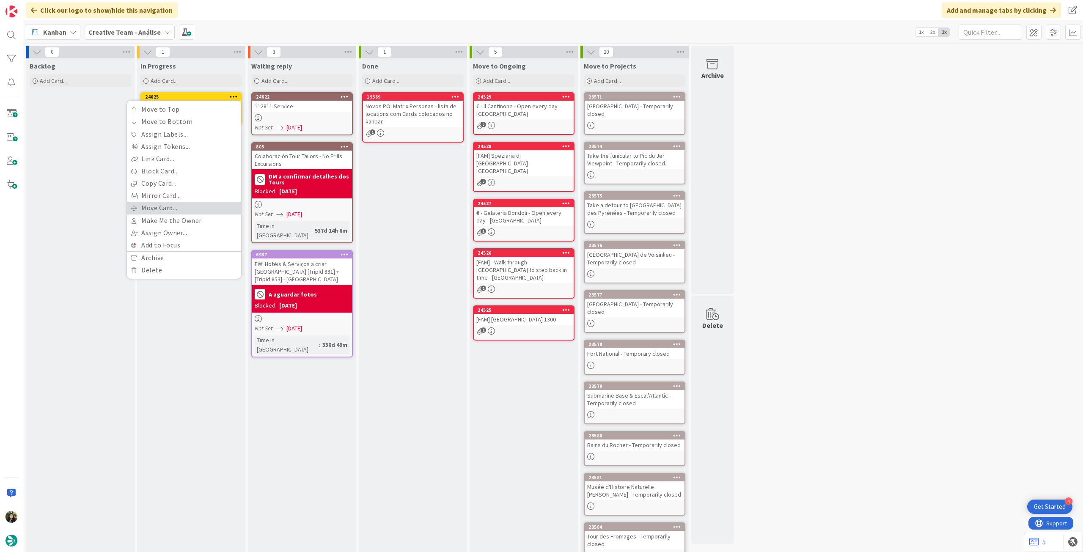
click at [187, 209] on link "Move Card..." at bounding box center [184, 208] width 114 height 12
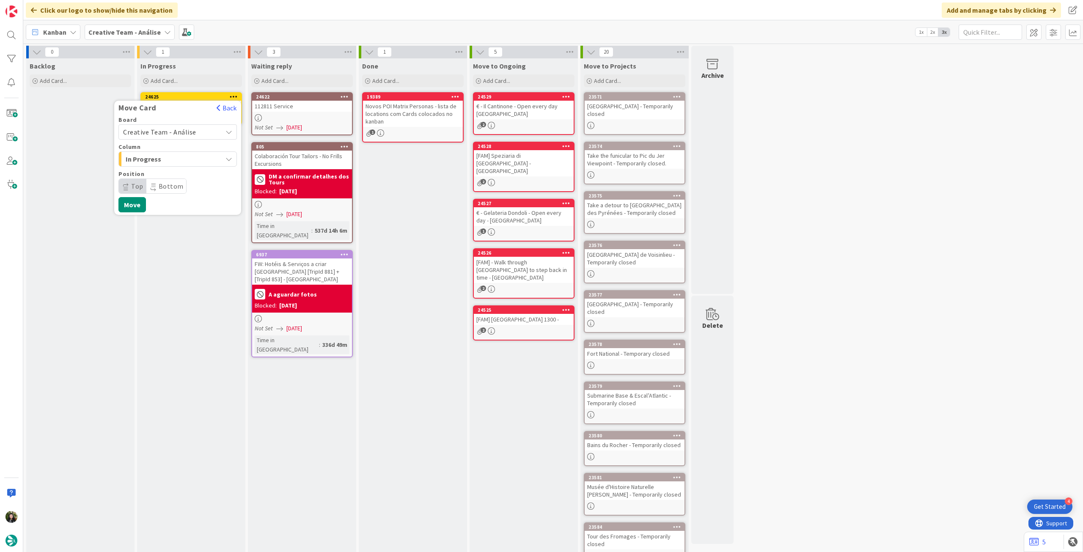
click at [190, 128] on span "Creative Team - Análise" at bounding box center [159, 132] width 73 height 8
click at [179, 173] on span "Creative Team" at bounding box center [183, 171] width 98 height 13
click at [185, 158] on span "Select a Column..." at bounding box center [154, 159] width 63 height 11
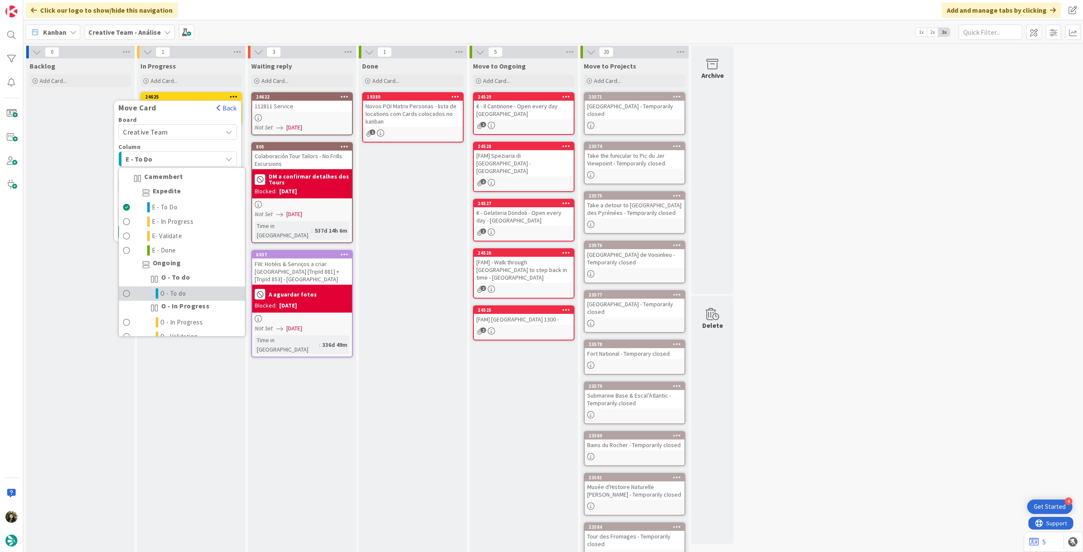
click at [176, 290] on span "O - To do" at bounding box center [173, 294] width 26 height 10
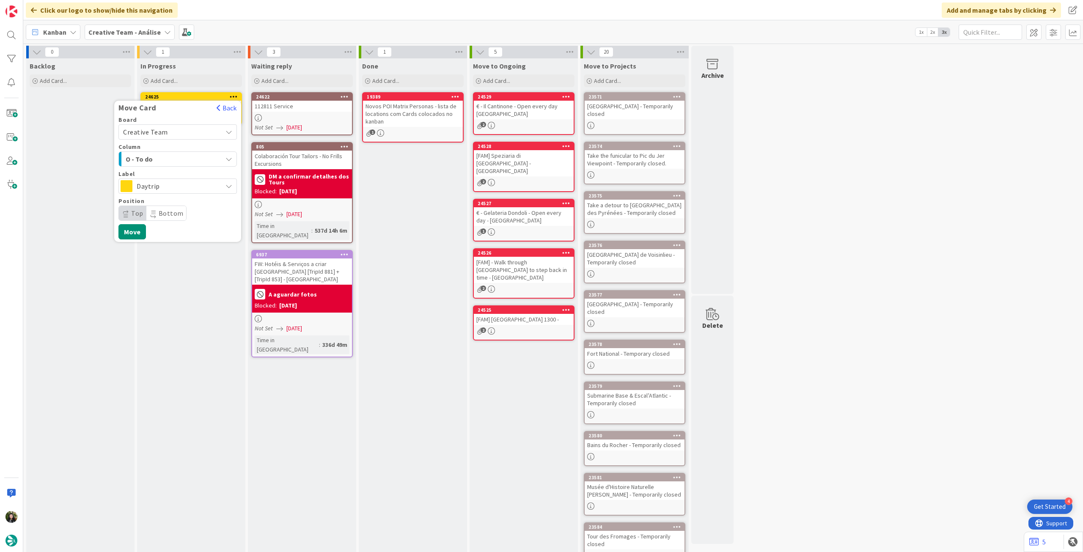
click at [186, 185] on span "Daytrip" at bounding box center [177, 186] width 81 height 12
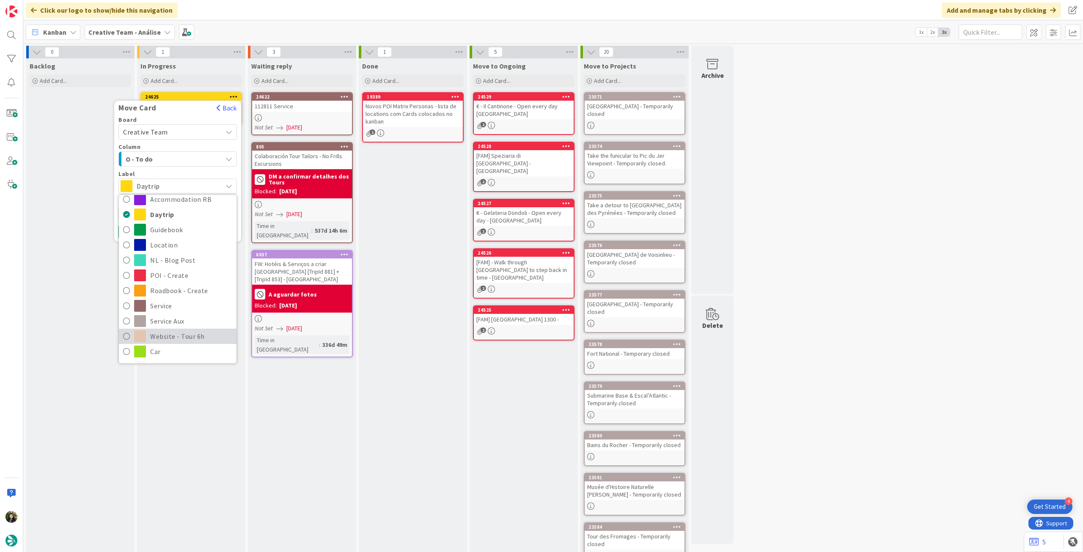
scroll to position [56, 0]
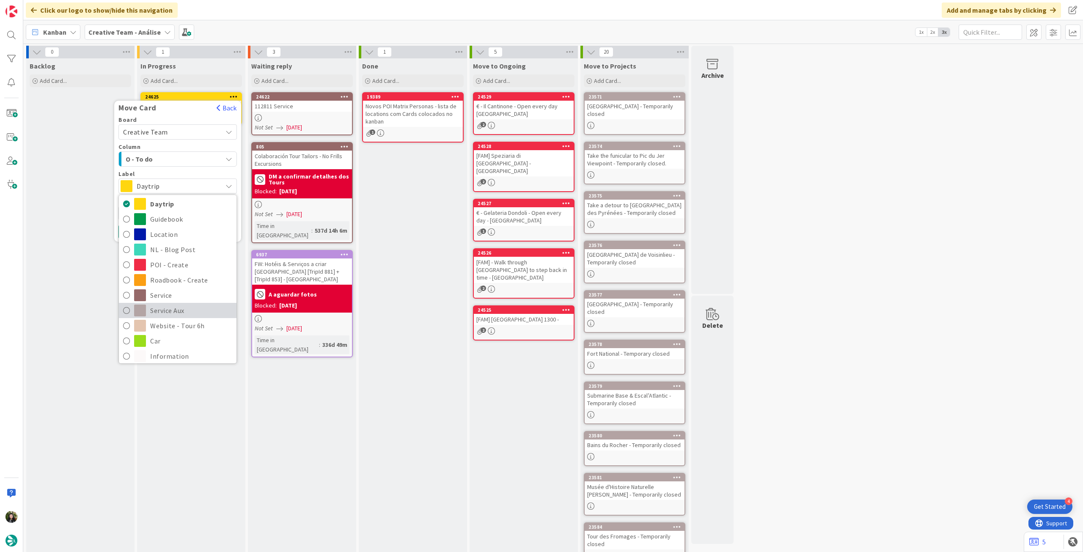
click at [177, 309] on span "Service Aux" at bounding box center [191, 310] width 82 height 13
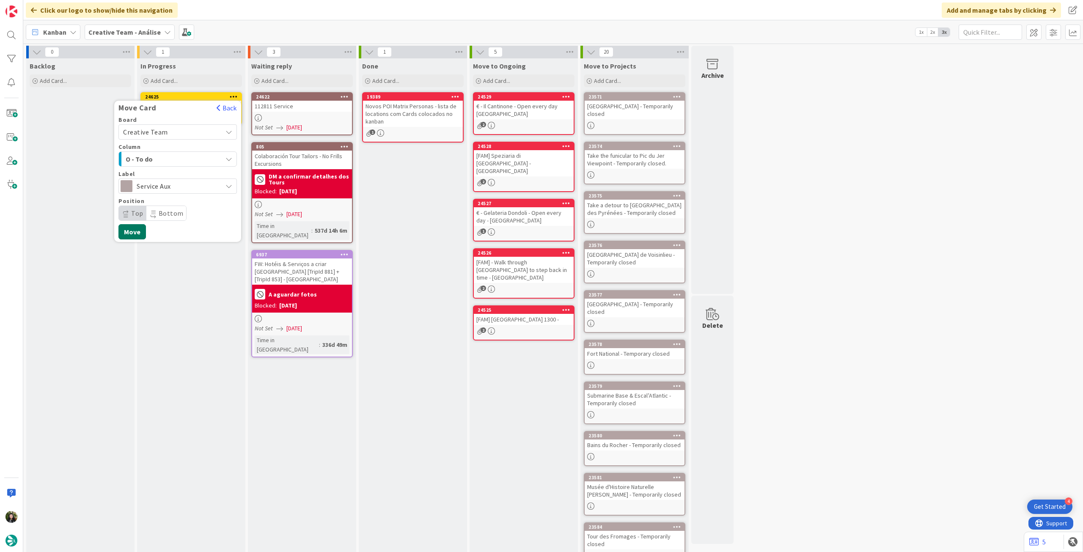
click at [138, 231] on button "Move" at bounding box center [132, 231] width 28 height 15
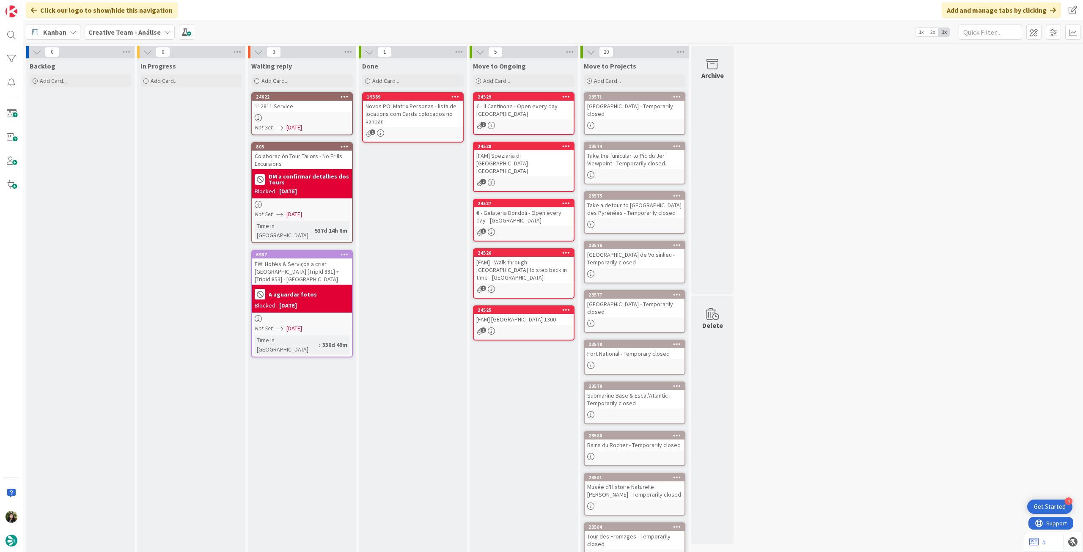
click at [115, 32] on b "Creative Team - Análise" at bounding box center [124, 32] width 72 height 8
click at [122, 119] on h4 "Creative Team" at bounding box center [151, 121] width 115 height 8
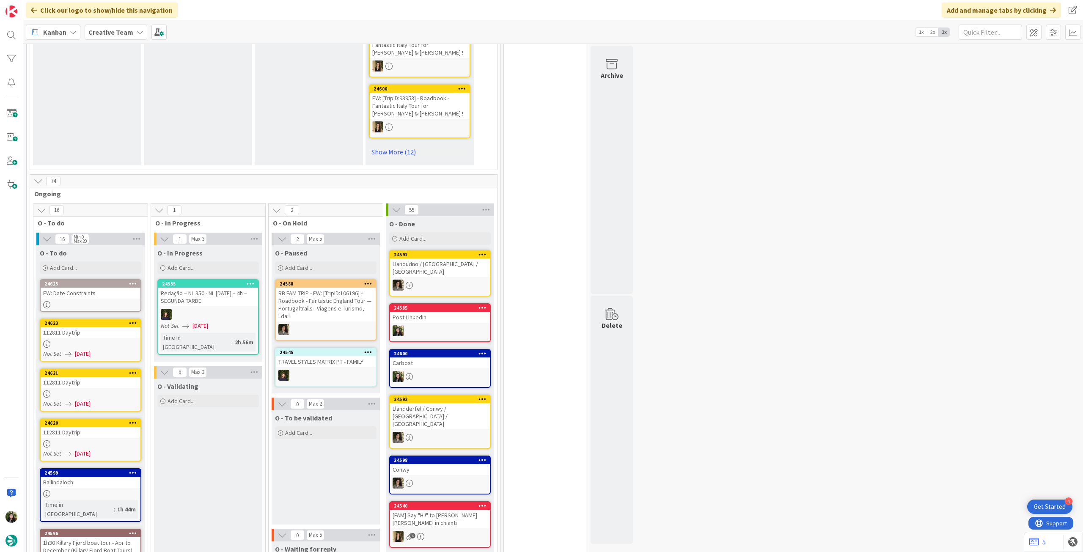
click at [126, 299] on div "24625 FW: Date Constraints" at bounding box center [91, 295] width 102 height 33
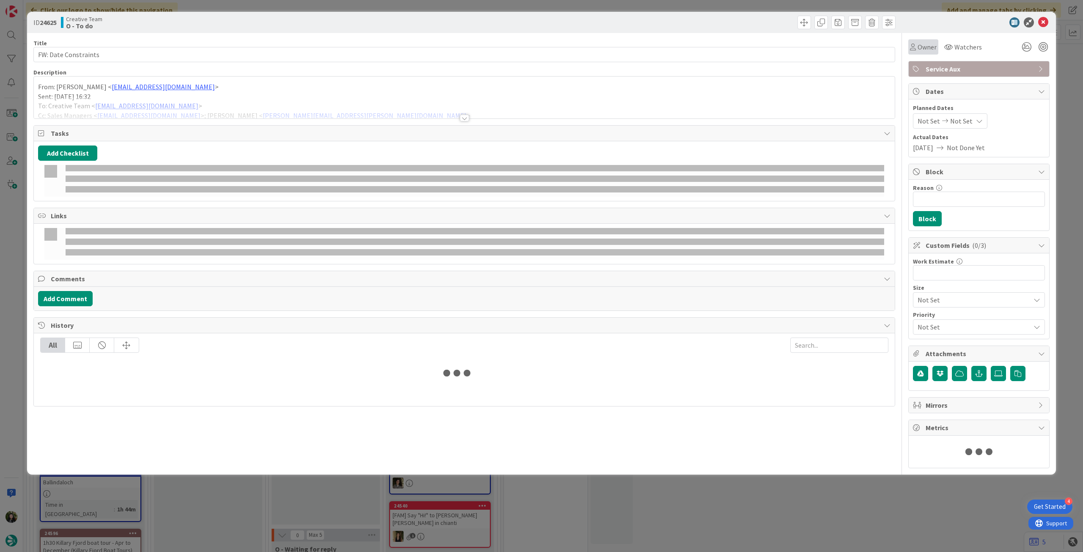
click at [927, 51] on span "Owner" at bounding box center [927, 47] width 19 height 10
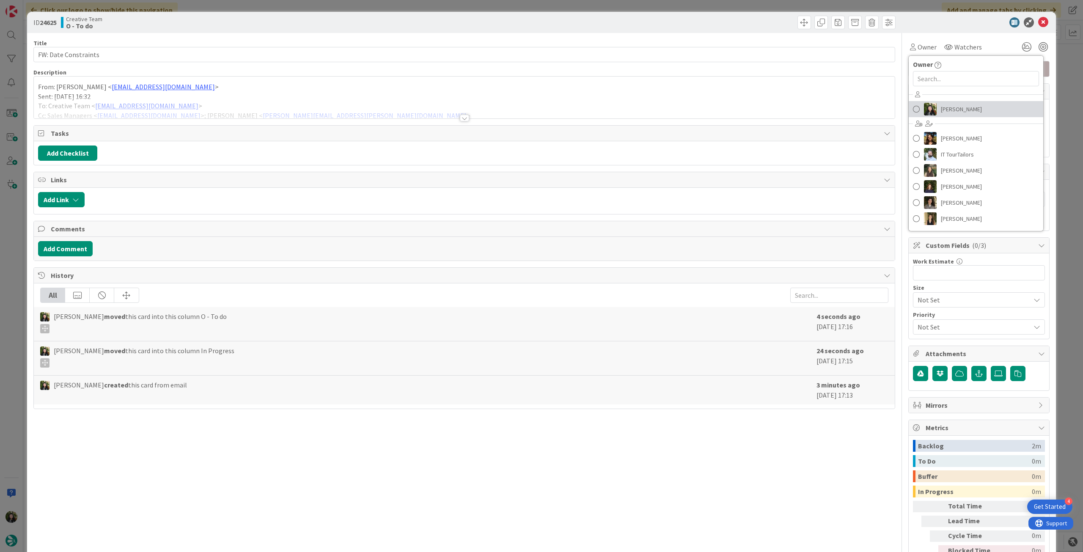
click at [954, 104] on span "[PERSON_NAME]" at bounding box center [961, 109] width 41 height 13
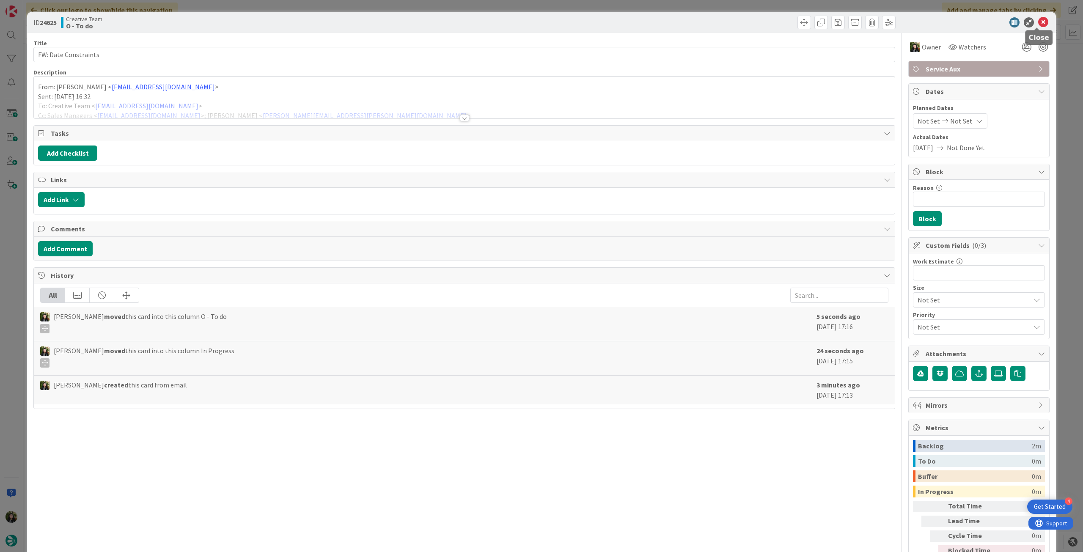
click at [1038, 22] on icon at bounding box center [1043, 22] width 10 height 10
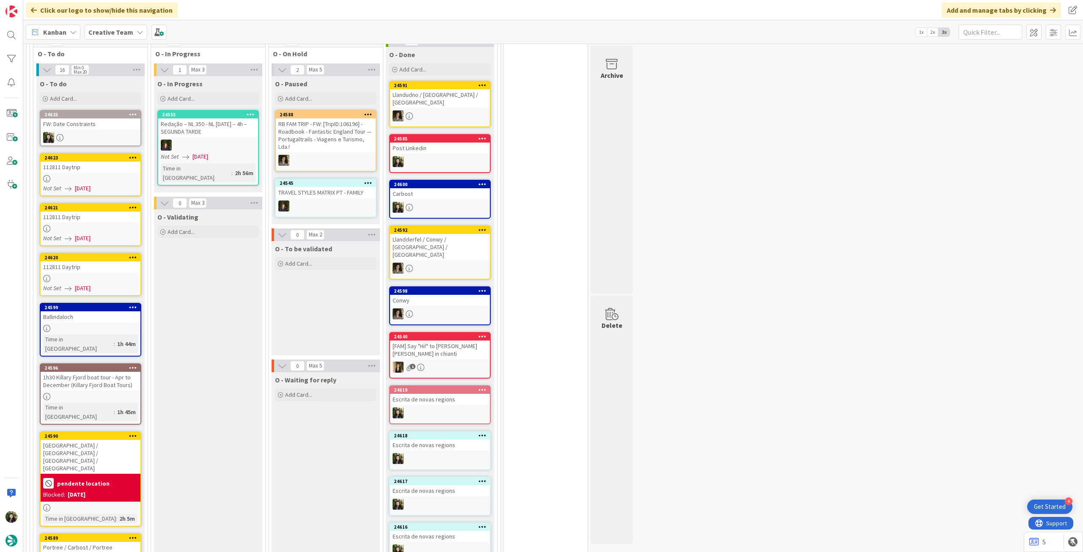
scroll to position [677, 0]
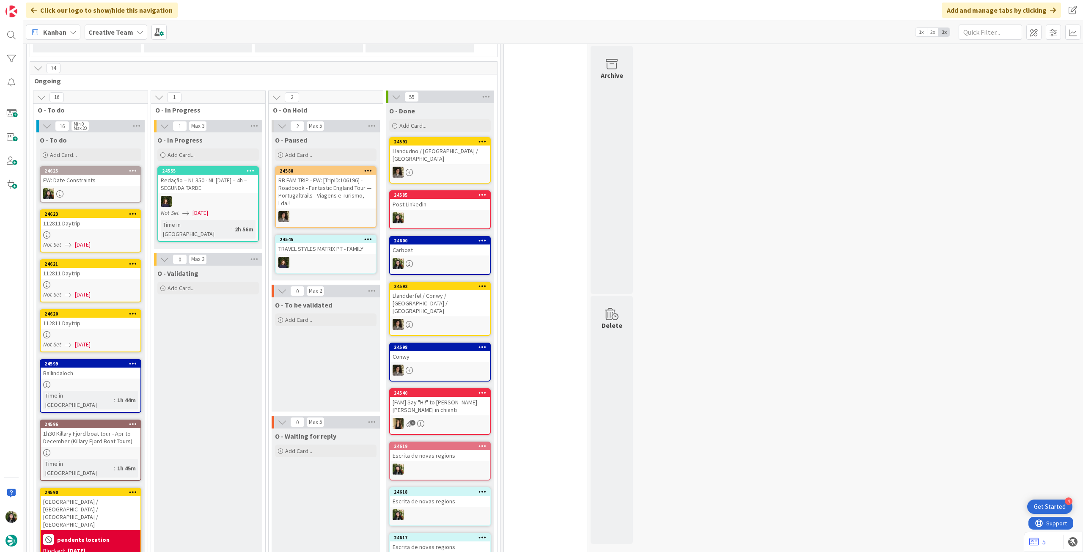
click at [114, 30] on b "Creative Team" at bounding box center [110, 32] width 45 height 8
click at [115, 115] on div "Creative Team - Análise" at bounding box center [156, 121] width 129 height 16
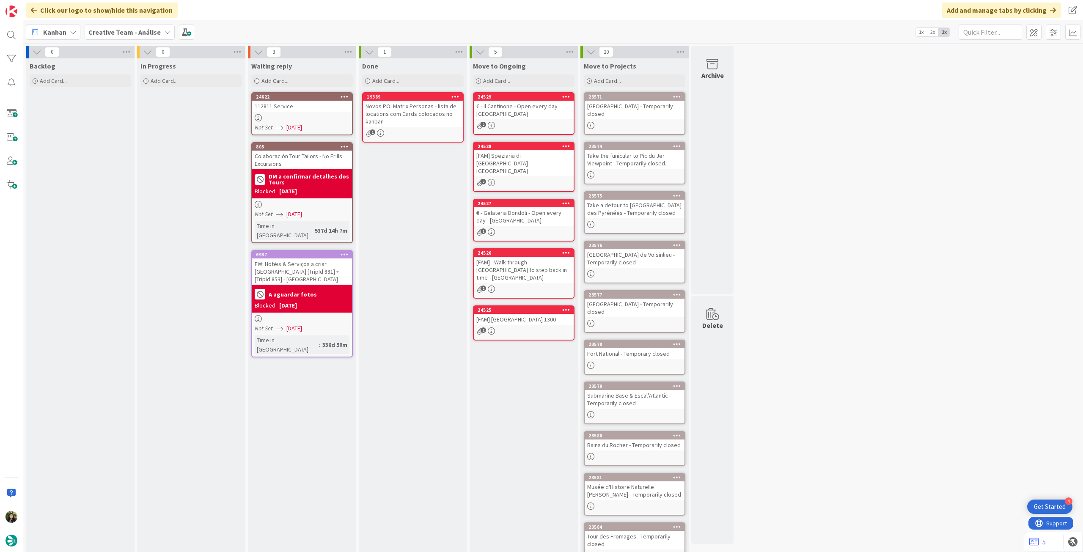
click at [135, 32] on b "Creative Team - Análise" at bounding box center [124, 32] width 72 height 8
click at [127, 127] on div "Creative Team 1" at bounding box center [156, 121] width 129 height 16
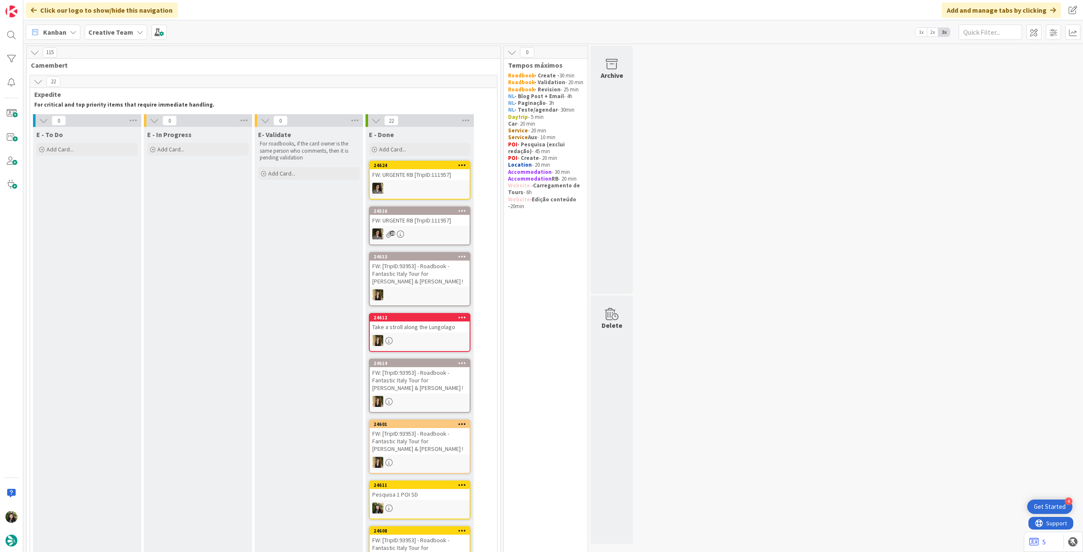
click at [108, 33] on b "Creative Team" at bounding box center [110, 32] width 45 height 8
click at [120, 118] on h4 "Creative Team - Análise" at bounding box center [151, 121] width 115 height 8
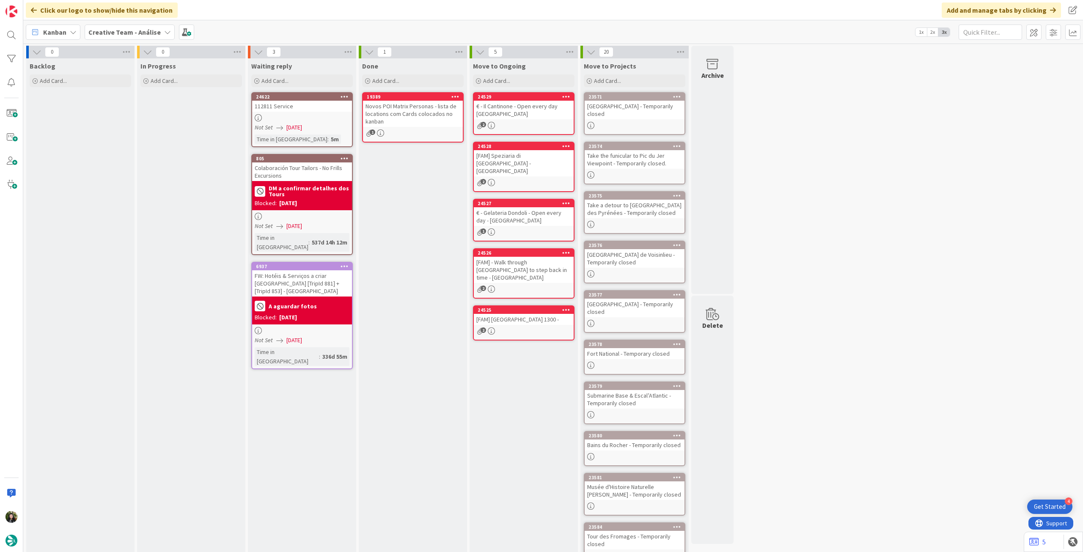
click at [128, 34] on b "Creative Team - Análise" at bounding box center [124, 32] width 72 height 8
click at [154, 118] on h4 "Creative Team" at bounding box center [145, 121] width 102 height 8
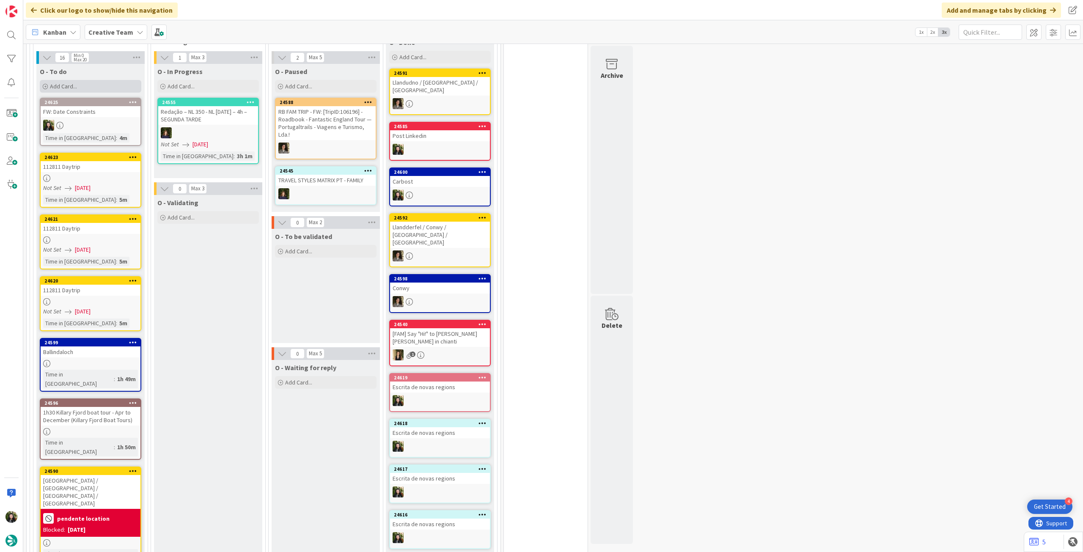
scroll to position [733, 0]
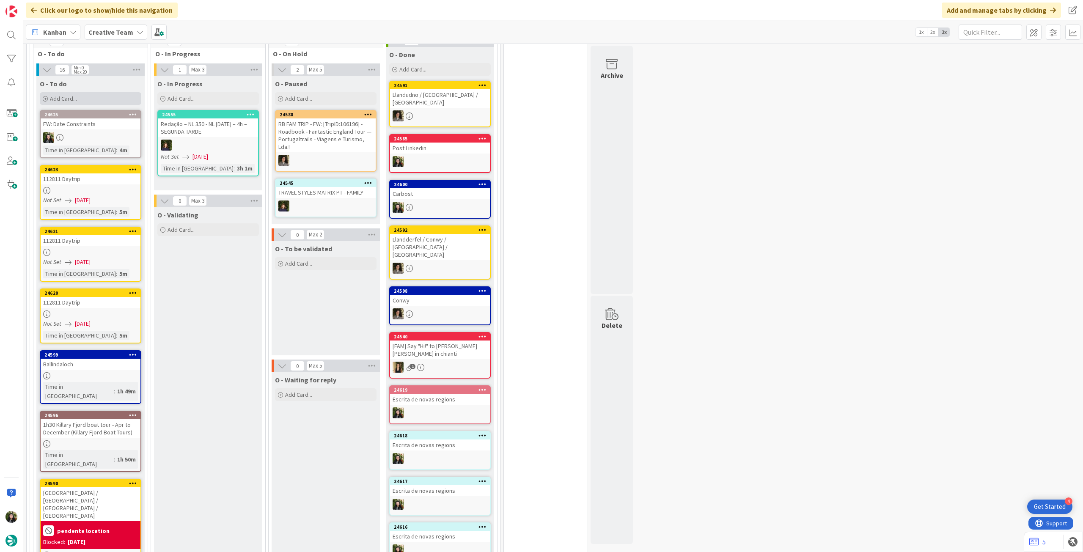
click at [87, 102] on div "Add Card..." at bounding box center [91, 98] width 102 height 13
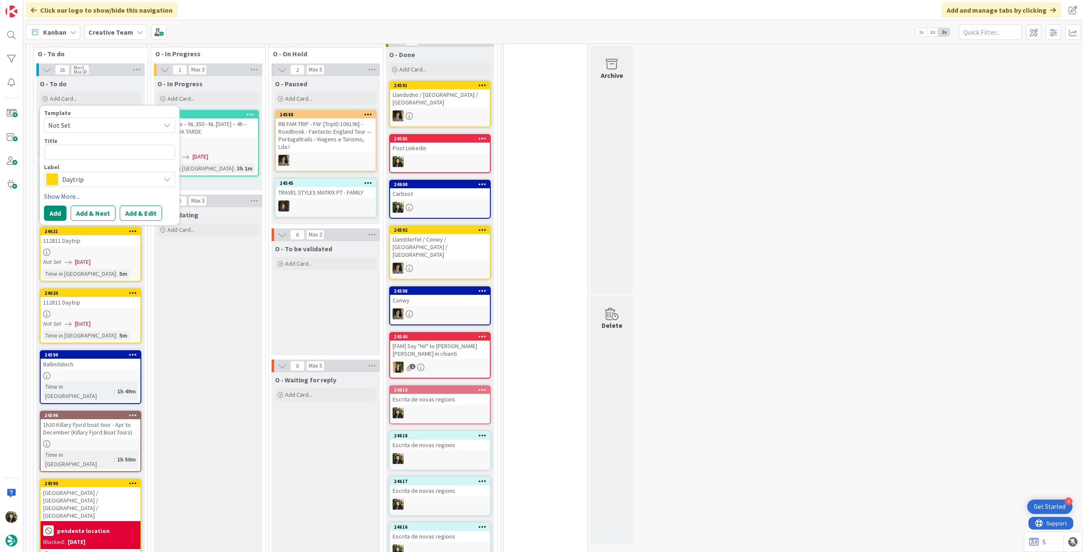
click at [104, 182] on span "Daytrip" at bounding box center [109, 180] width 94 height 12
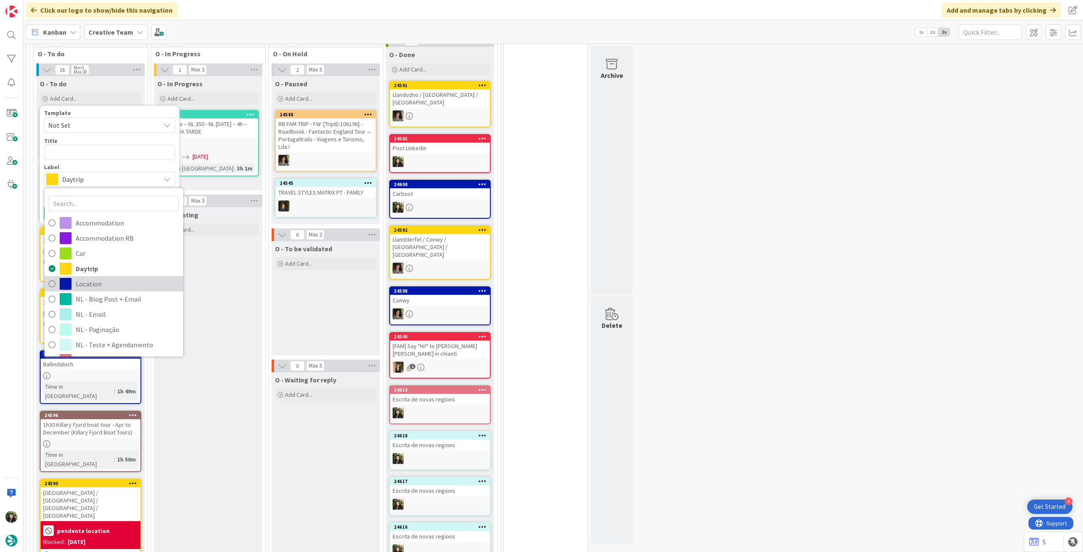
drag, startPoint x: 105, startPoint y: 284, endPoint x: 108, endPoint y: 242, distance: 42.4
click at [105, 283] on span "Location" at bounding box center [127, 284] width 103 height 13
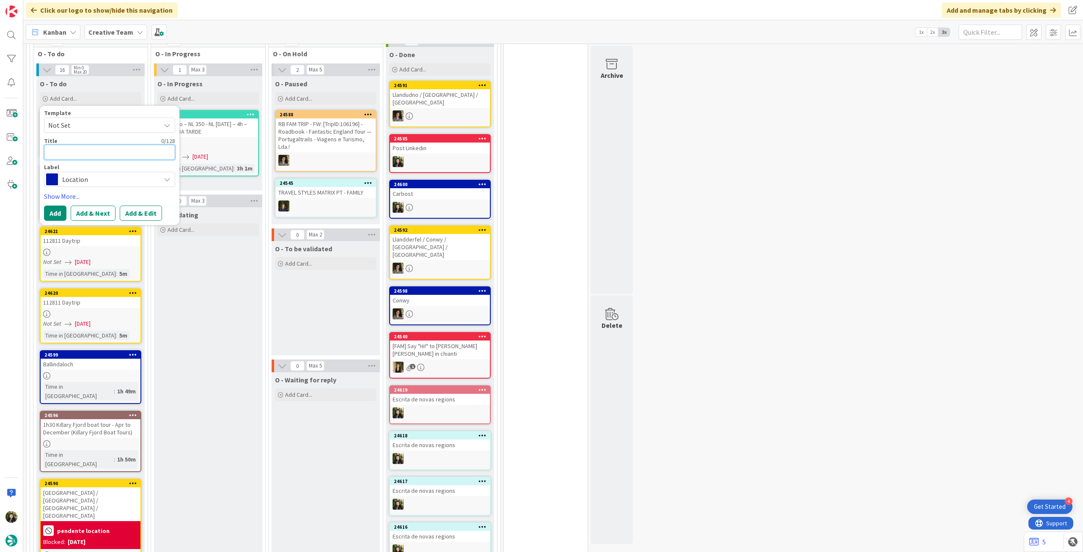
click at [92, 146] on textarea at bounding box center [109, 152] width 131 height 15
paste textarea "Ballynahinch"
type textarea "x"
type textarea "Ballynahinch"
click at [62, 210] on button "Add" at bounding box center [55, 213] width 22 height 15
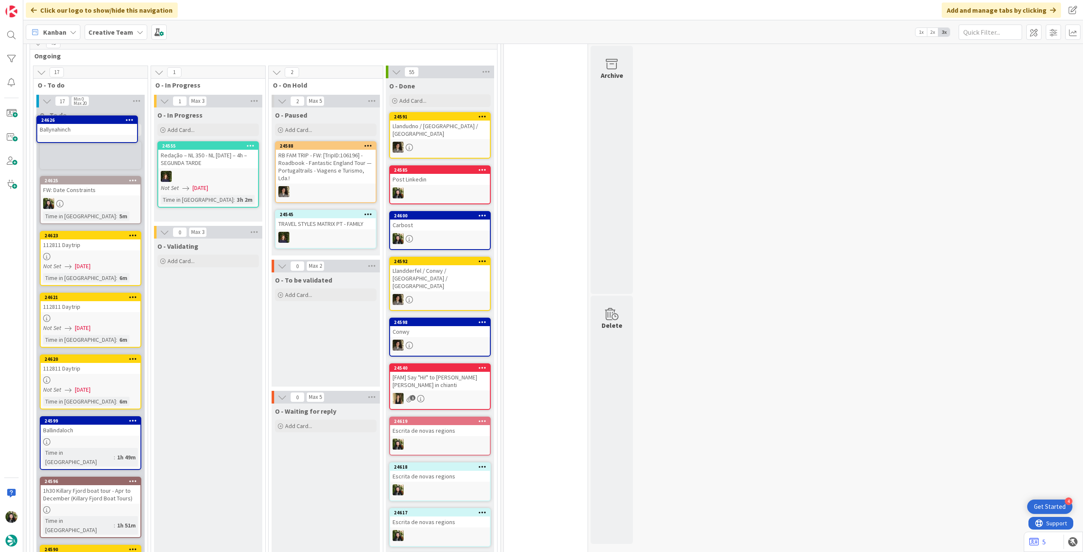
scroll to position [685, 0]
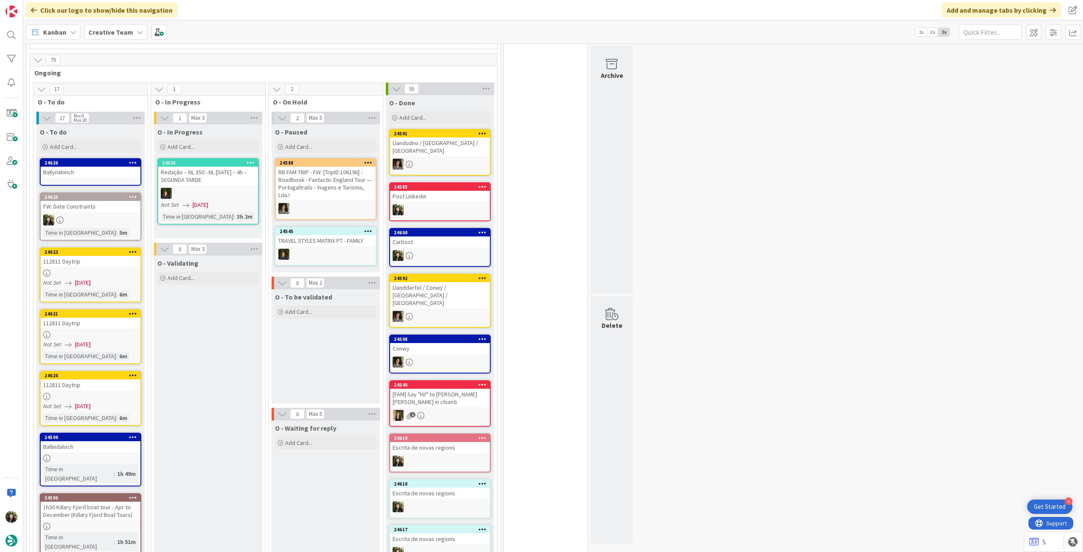
click at [88, 176] on div "Ballynahinch" at bounding box center [91, 172] width 100 height 11
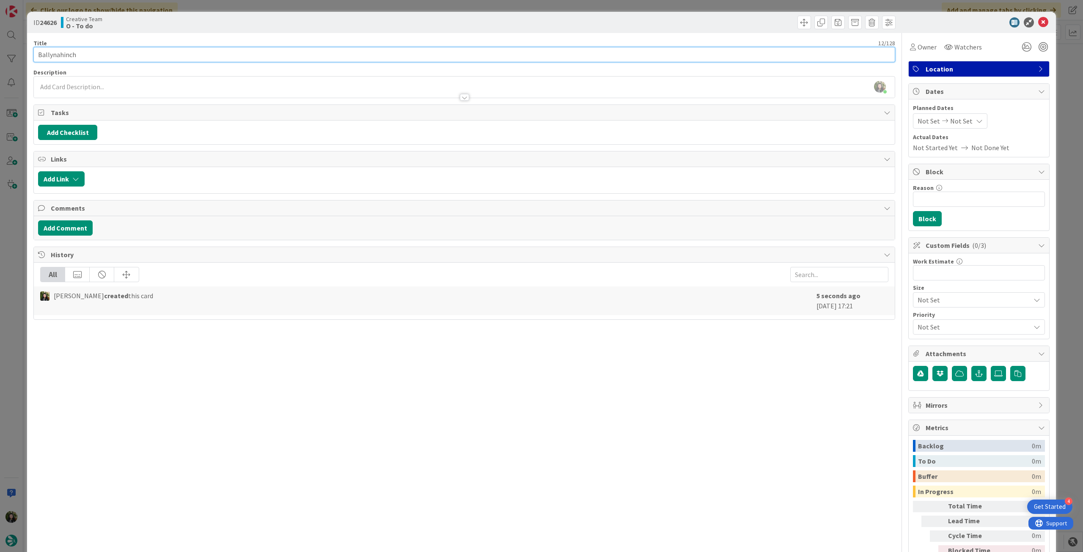
click at [176, 56] on input "Ballynahinch" at bounding box center [464, 54] width 862 height 15
type input "Ballynahinch - ver card"
click at [173, 92] on div at bounding box center [464, 93] width 861 height 9
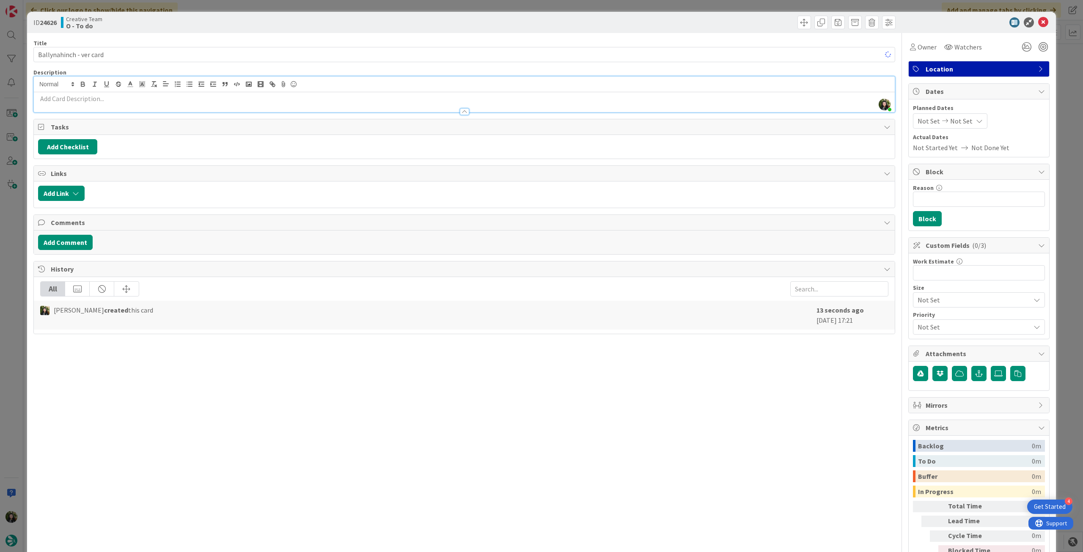
click at [170, 102] on p at bounding box center [464, 99] width 853 height 10
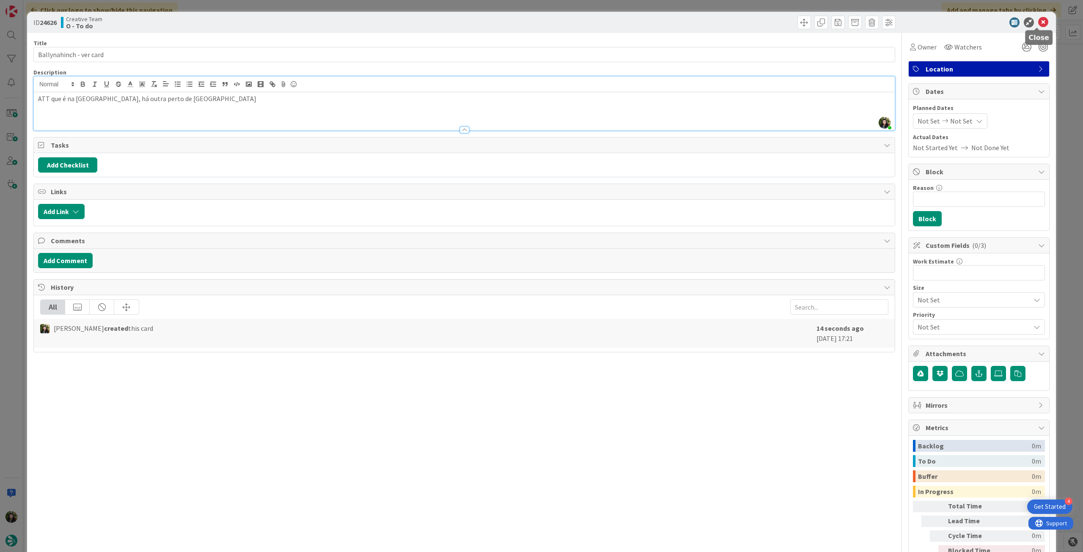
click at [1038, 25] on icon at bounding box center [1043, 22] width 10 height 10
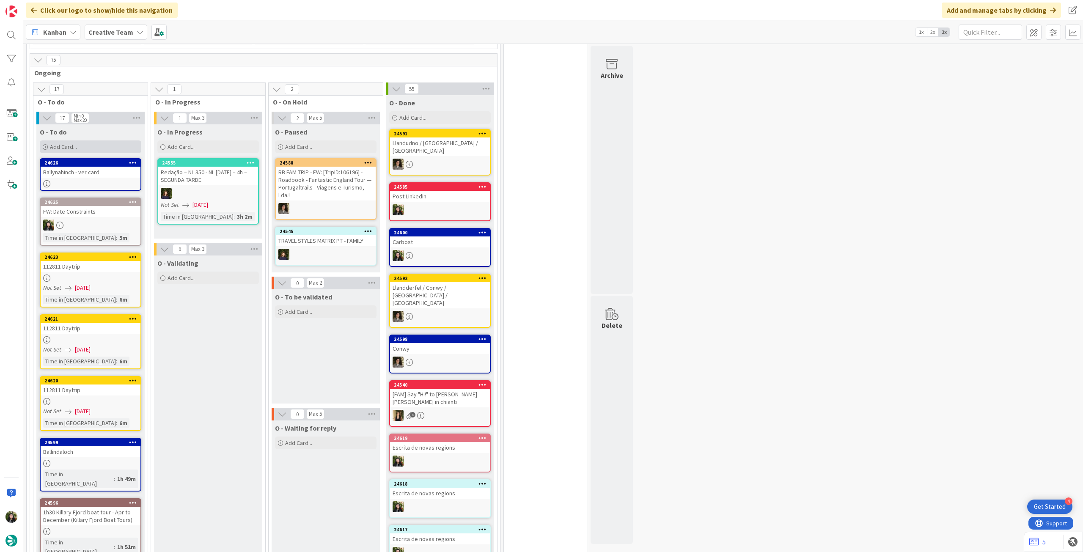
click at [103, 148] on div "Add Card..." at bounding box center [91, 146] width 102 height 13
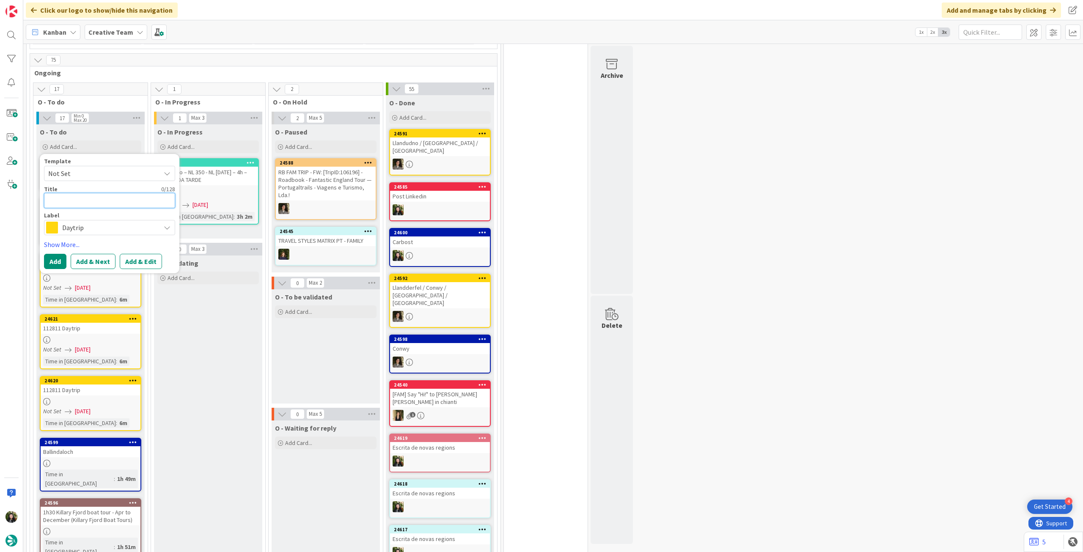
paste textarea "[GEOGRAPHIC_DATA] / [GEOGRAPHIC_DATA] / [GEOGRAPHIC_DATA] / [GEOGRAPHIC_DATA]"
type textarea "x"
type textarea "[GEOGRAPHIC_DATA] / [GEOGRAPHIC_DATA] / [GEOGRAPHIC_DATA] / [GEOGRAPHIC_DATA]"
click at [52, 257] on button "Add" at bounding box center [55, 261] width 22 height 15
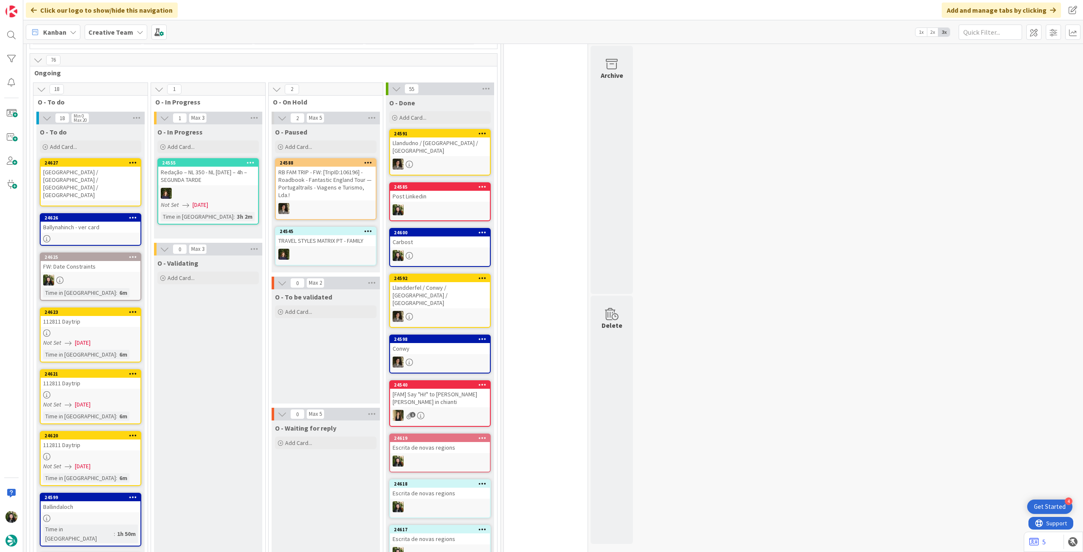
click at [90, 170] on div "[GEOGRAPHIC_DATA] / [GEOGRAPHIC_DATA] / [GEOGRAPHIC_DATA] / [GEOGRAPHIC_DATA]" at bounding box center [91, 184] width 100 height 34
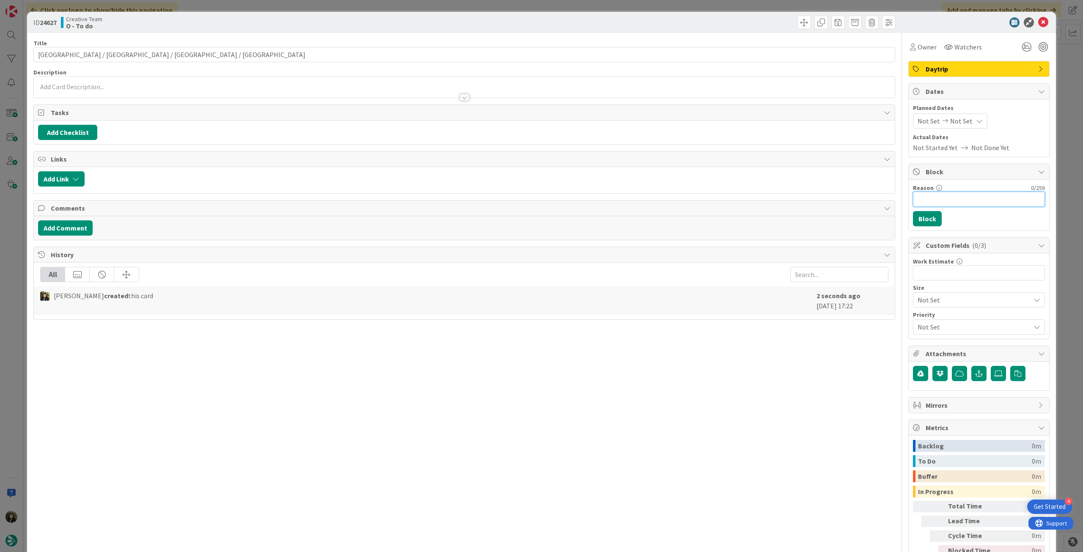
click at [983, 198] on input "Reason" at bounding box center [979, 199] width 132 height 15
type input "pendente location"
click at [931, 211] on button "Block" at bounding box center [927, 218] width 29 height 15
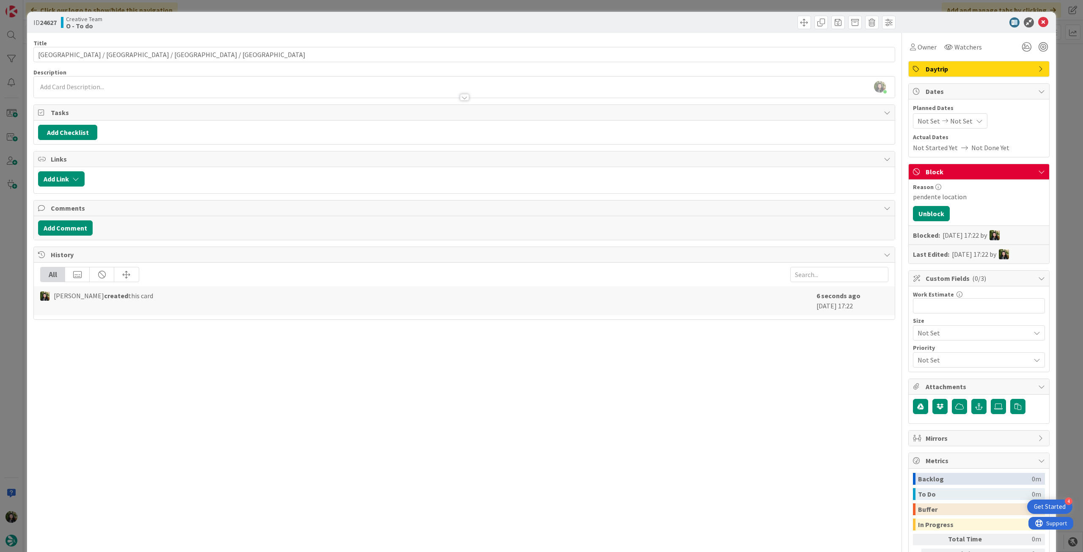
click at [294, 87] on div "[PERSON_NAME] just joined" at bounding box center [464, 87] width 861 height 21
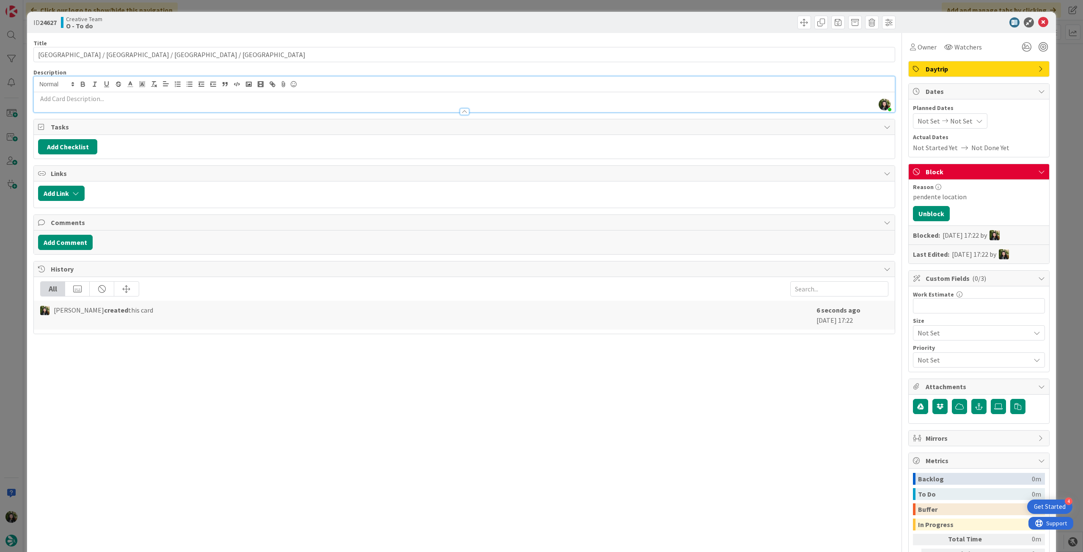
click at [281, 103] on div at bounding box center [464, 107] width 861 height 9
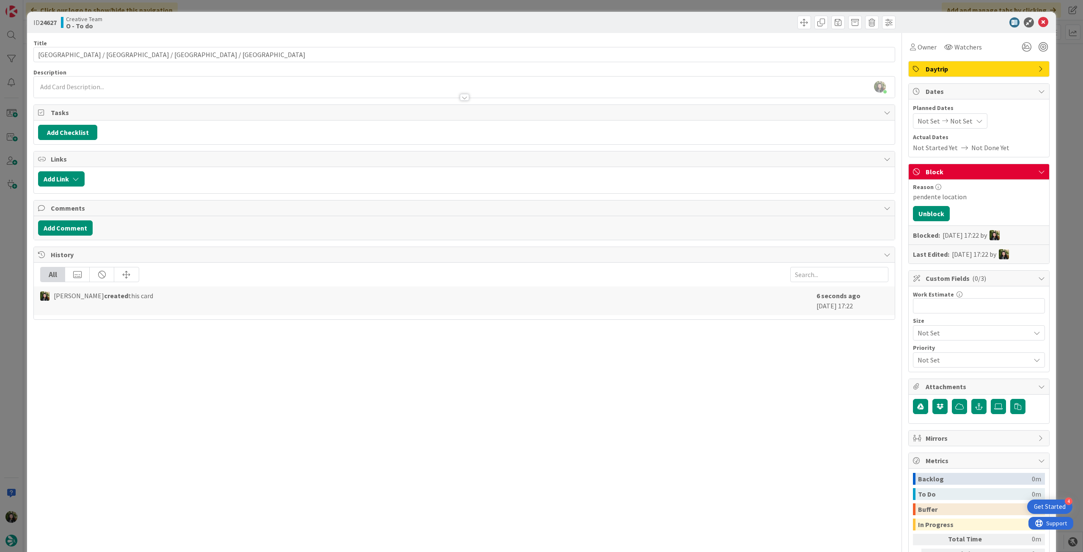
click at [289, 97] on div at bounding box center [464, 93] width 862 height 9
click at [289, 93] on div at bounding box center [464, 93] width 861 height 9
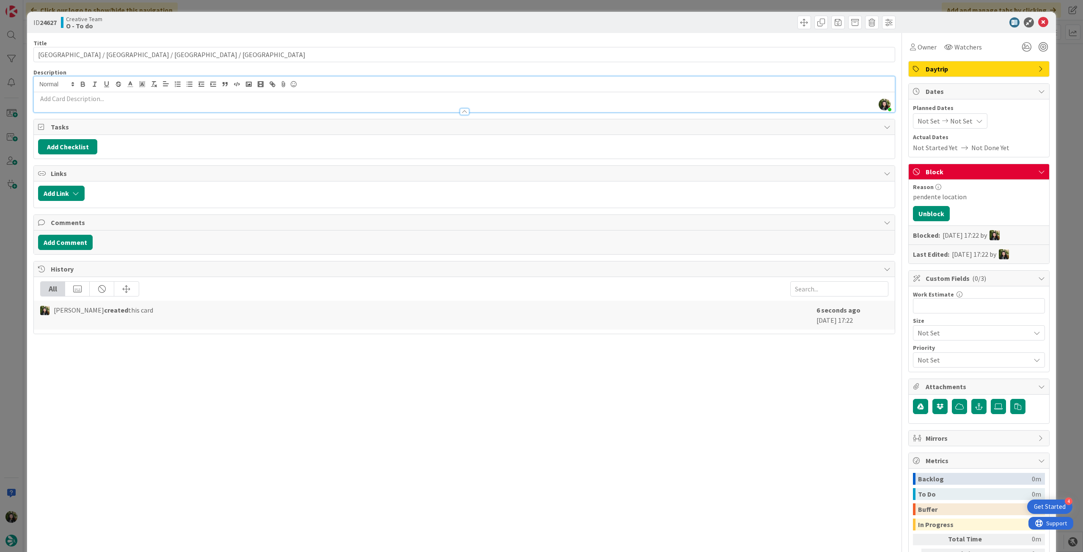
click at [284, 99] on p at bounding box center [464, 99] width 853 height 10
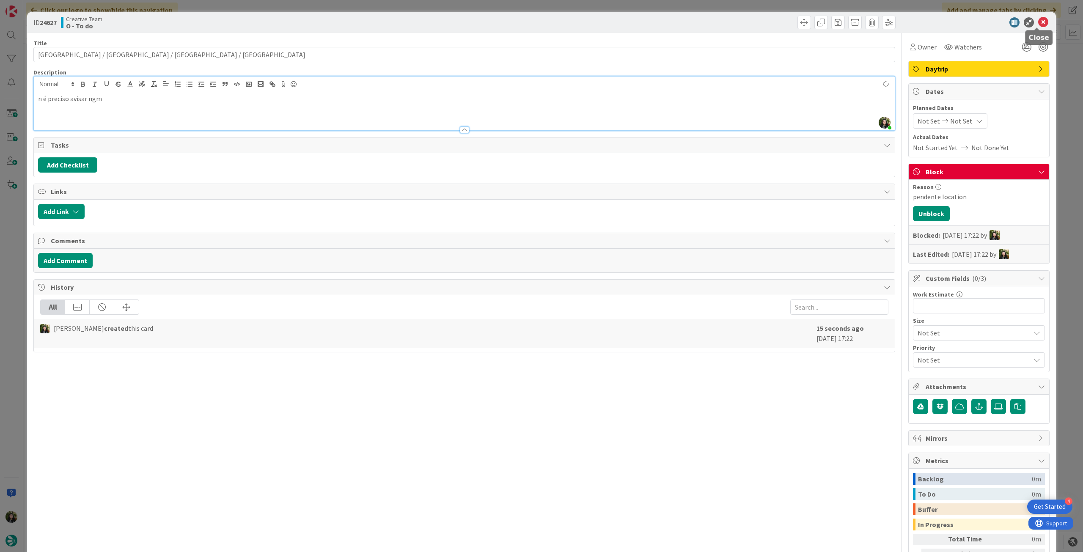
click at [1038, 22] on icon at bounding box center [1043, 22] width 10 height 10
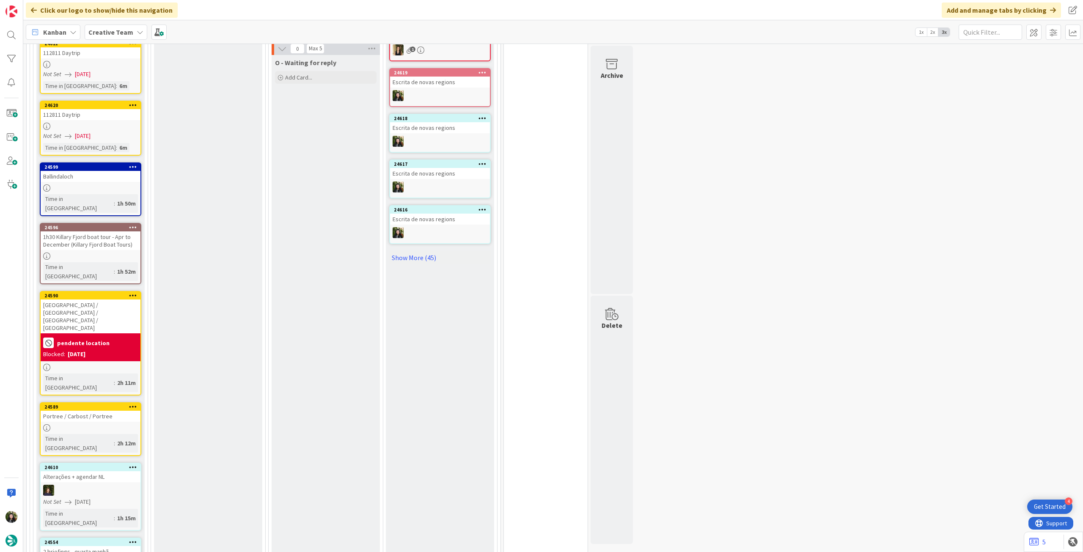
scroll to position [1128, 0]
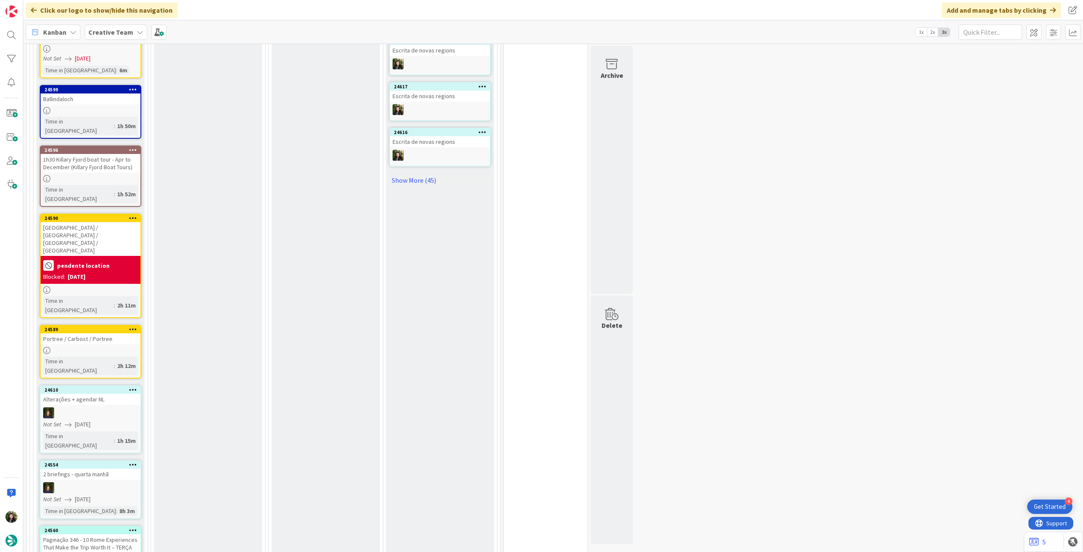
click at [97, 408] on div at bounding box center [91, 413] width 100 height 11
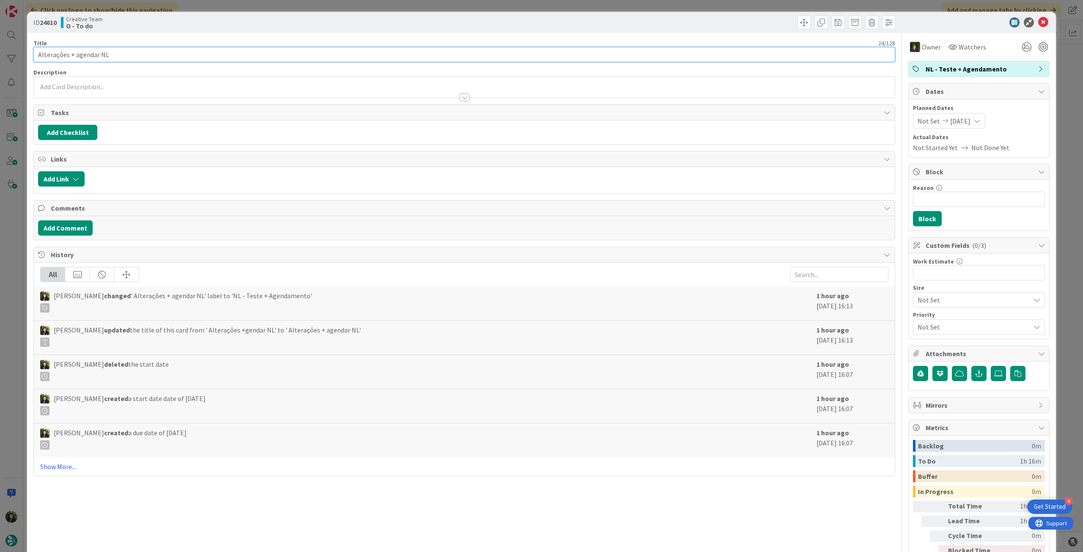
drag, startPoint x: 179, startPoint y: 53, endPoint x: 185, endPoint y: 55, distance: 6.2
click at [180, 53] on input "Alterações + agendar NL" at bounding box center [464, 54] width 862 height 15
type input "Alterações + agendar NL - Terça"
click at [1038, 24] on icon at bounding box center [1043, 22] width 10 height 10
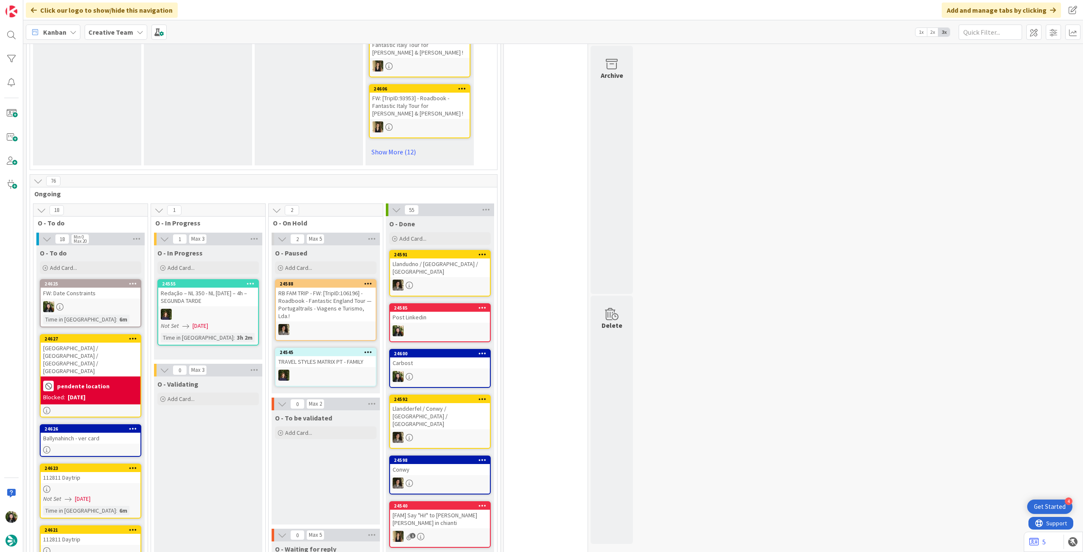
scroll to position [620, 0]
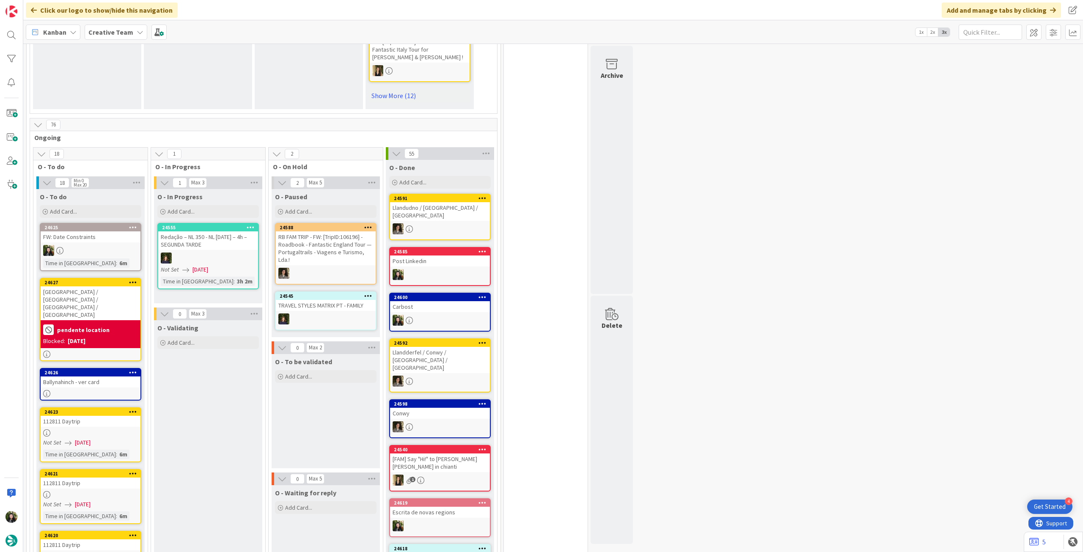
click at [357, 268] on div at bounding box center [326, 273] width 100 height 11
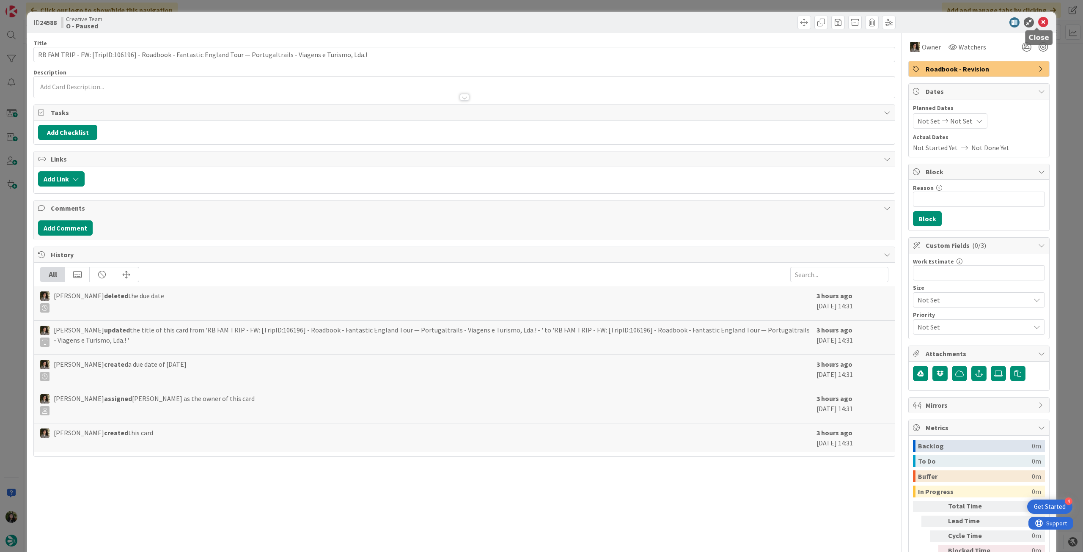
click at [1038, 26] on icon at bounding box center [1043, 22] width 10 height 10
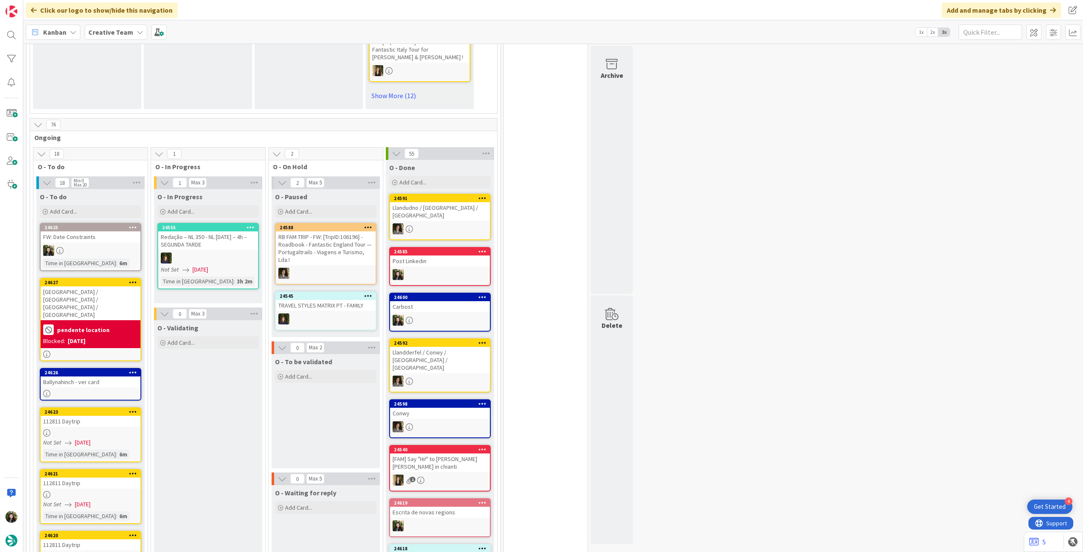
click at [312, 308] on div "TRAVEL STYLES MATRIX PT - FAMILY" at bounding box center [326, 305] width 100 height 11
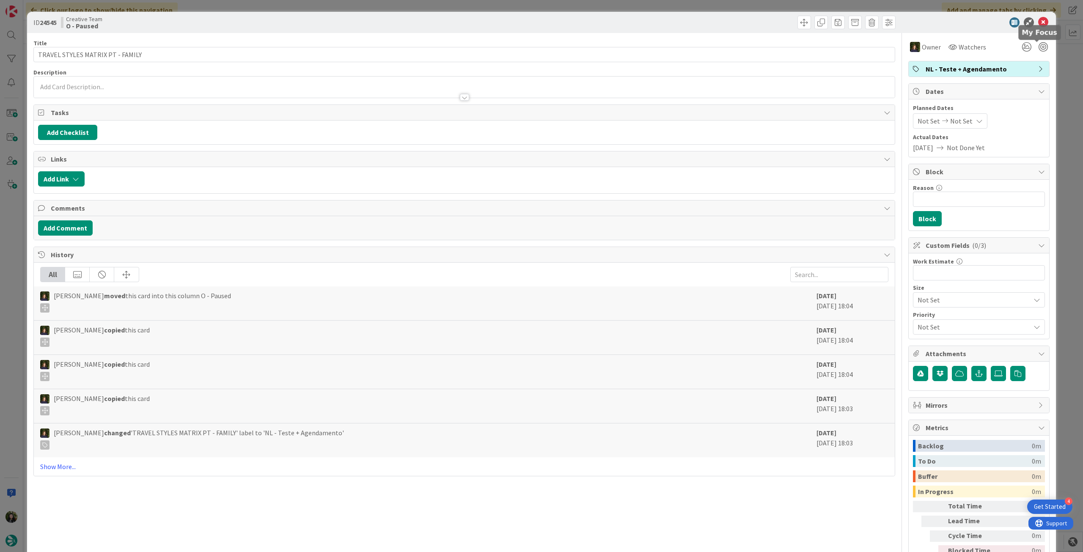
click at [1038, 24] on icon at bounding box center [1043, 22] width 10 height 10
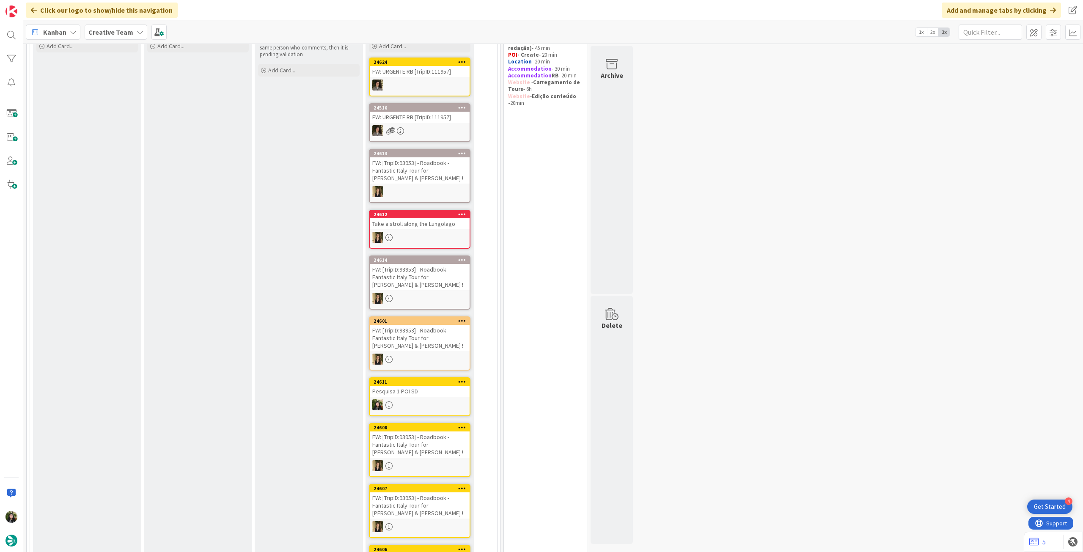
scroll to position [56, 0]
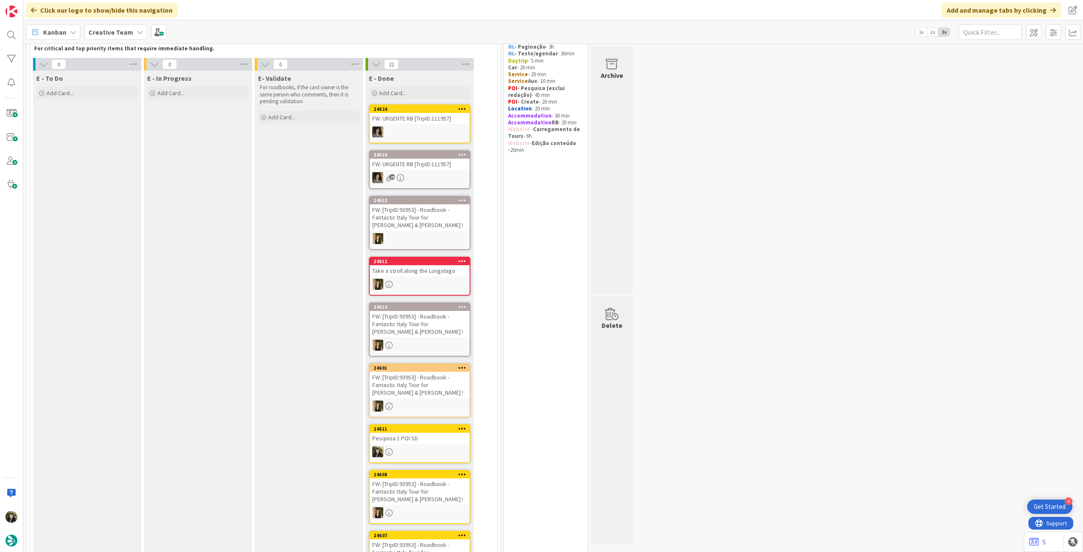
click at [112, 29] on b "Creative Team" at bounding box center [110, 32] width 45 height 8
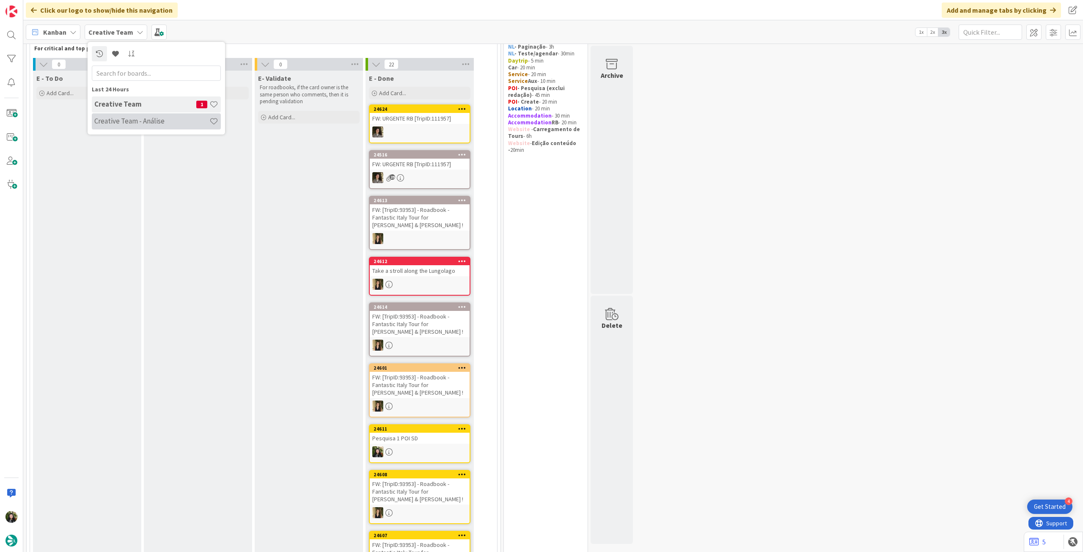
click at [113, 121] on h4 "Creative Team - Análise" at bounding box center [151, 121] width 115 height 8
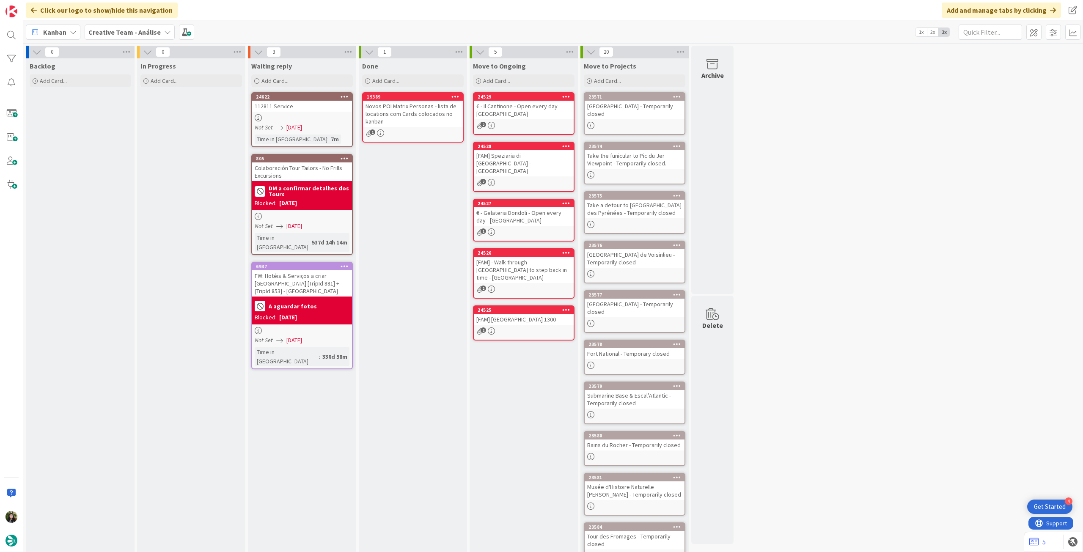
click at [271, 116] on div at bounding box center [302, 117] width 100 height 7
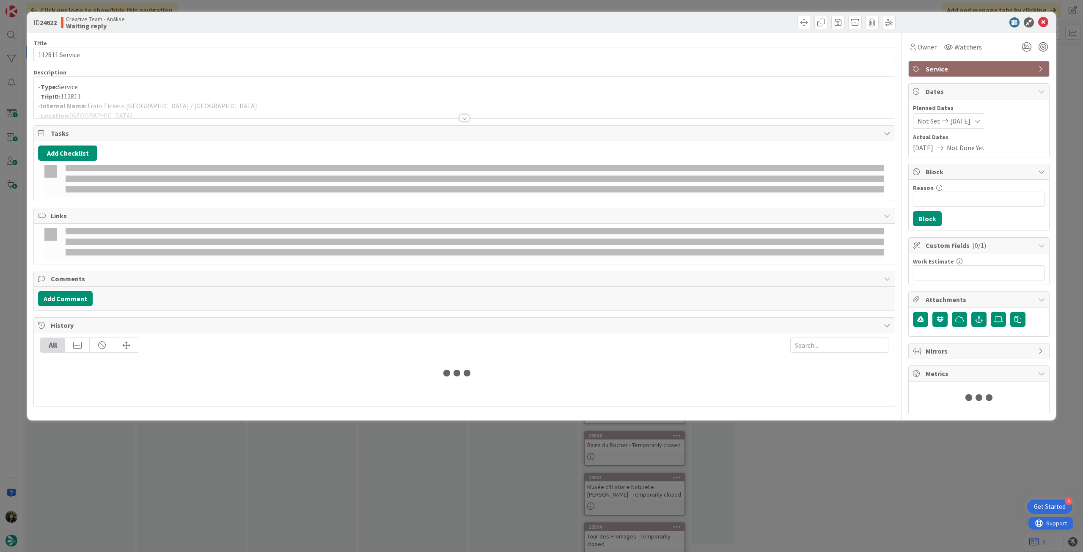
click at [245, 97] on div at bounding box center [464, 108] width 861 height 22
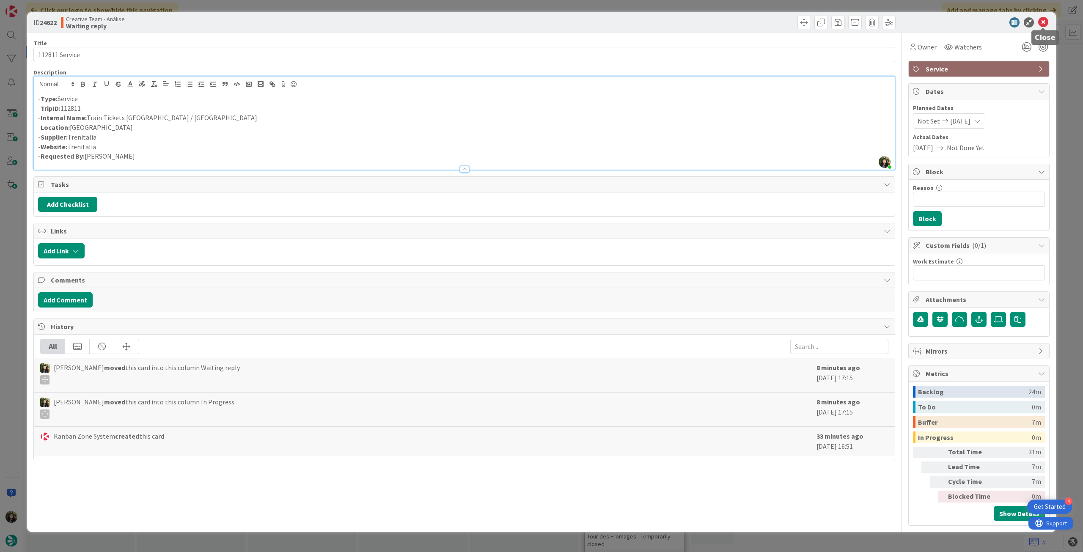
click at [1044, 22] on icon at bounding box center [1043, 22] width 10 height 10
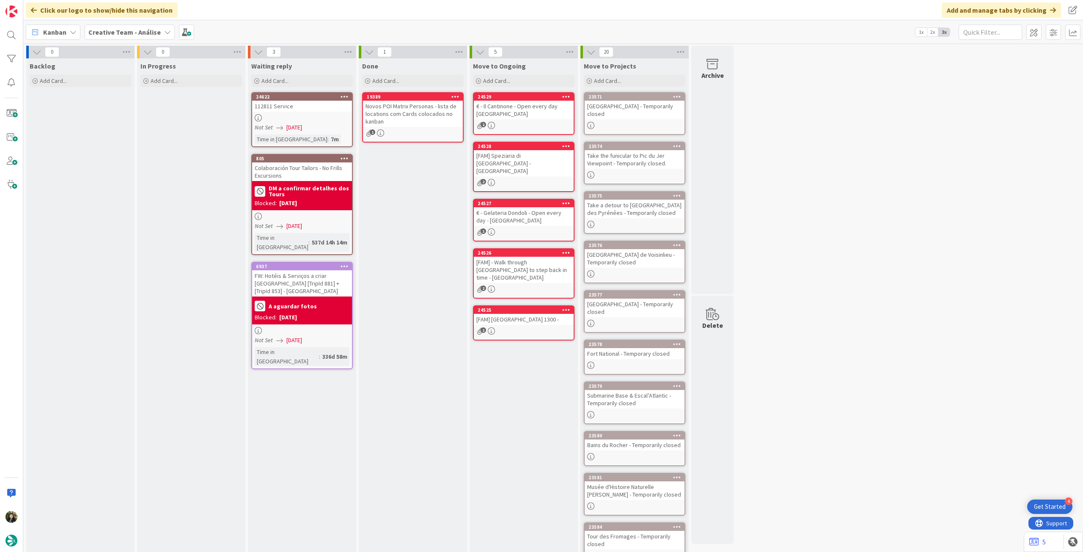
click at [276, 113] on div "24622 112811 Service Not Set [DATE] Time in [GEOGRAPHIC_DATA] : 7m" at bounding box center [302, 119] width 102 height 55
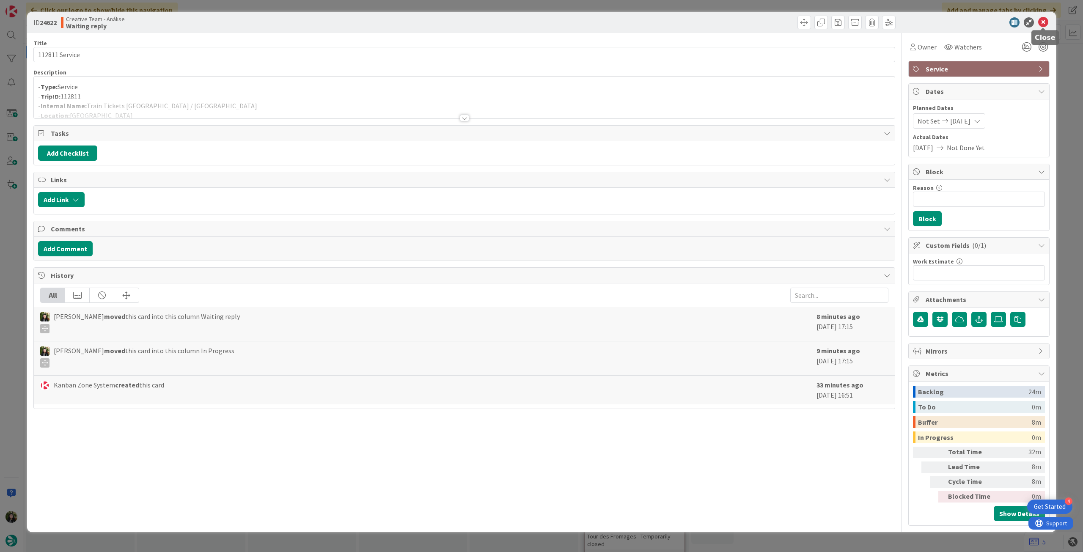
click at [1043, 19] on icon at bounding box center [1043, 22] width 10 height 10
